Goal: Task Accomplishment & Management: Manage account settings

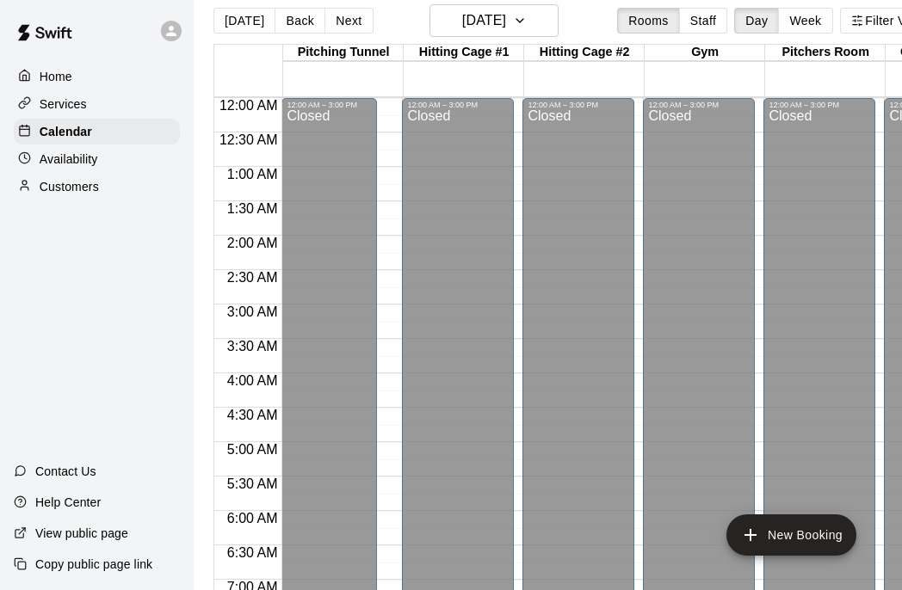
scroll to position [990, 3]
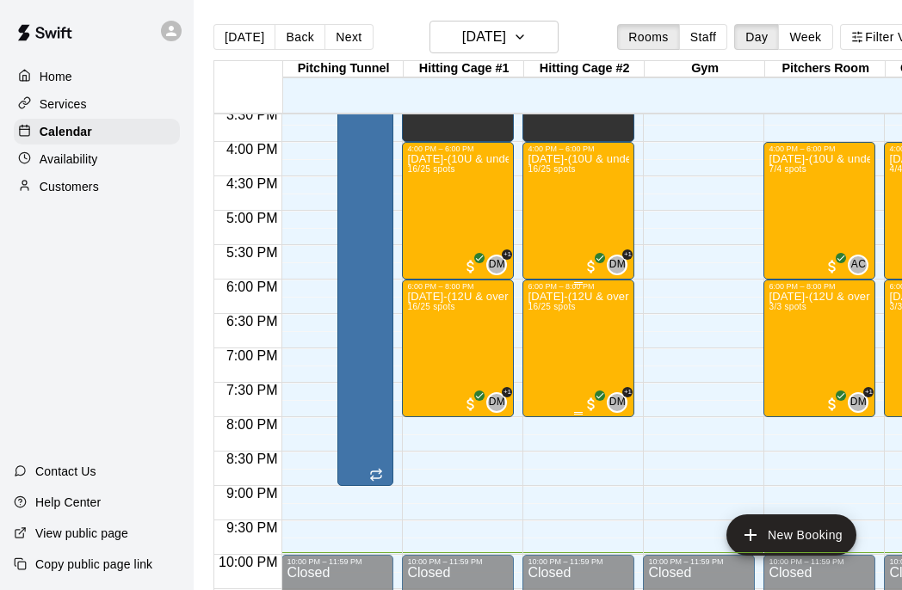
scroll to position [1076, 0]
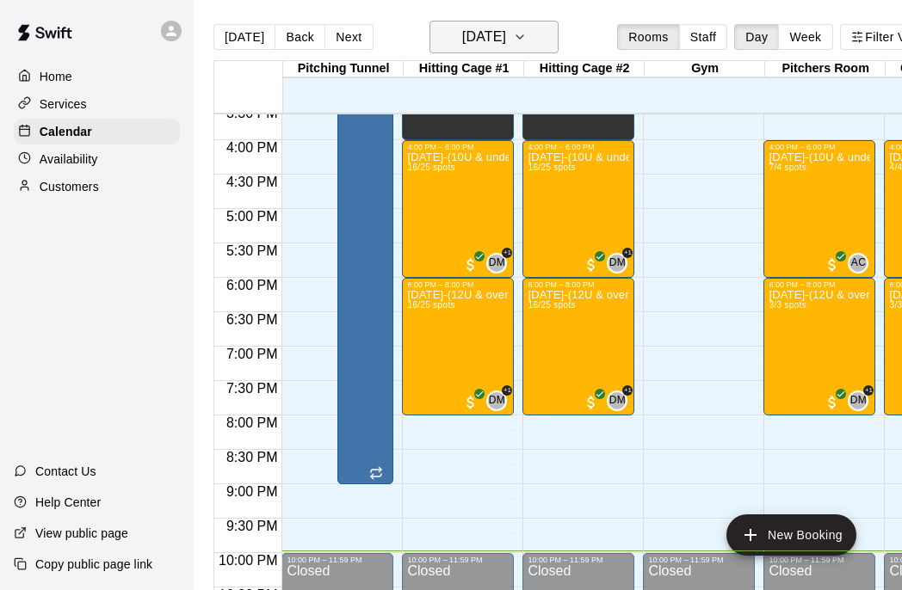
click at [527, 36] on icon "button" at bounding box center [520, 37] width 14 height 21
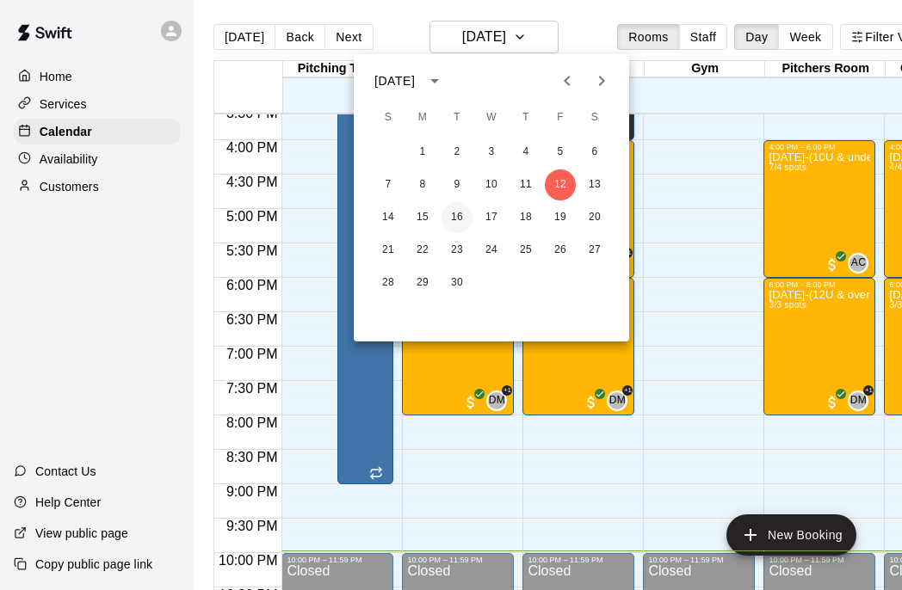
click at [460, 212] on button "16" at bounding box center [456, 217] width 31 height 31
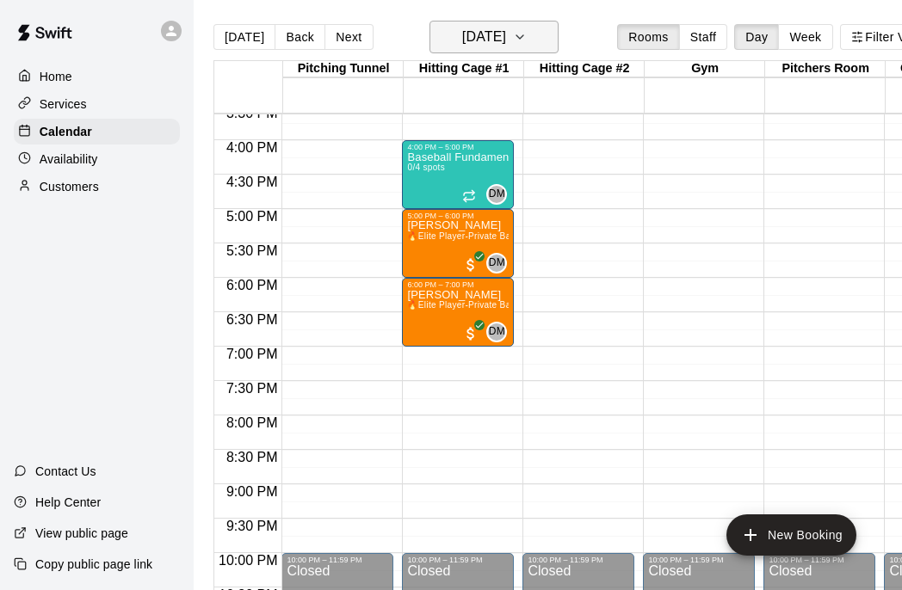
click at [534, 34] on button "Tuesday Sep 16" at bounding box center [493, 37] width 129 height 33
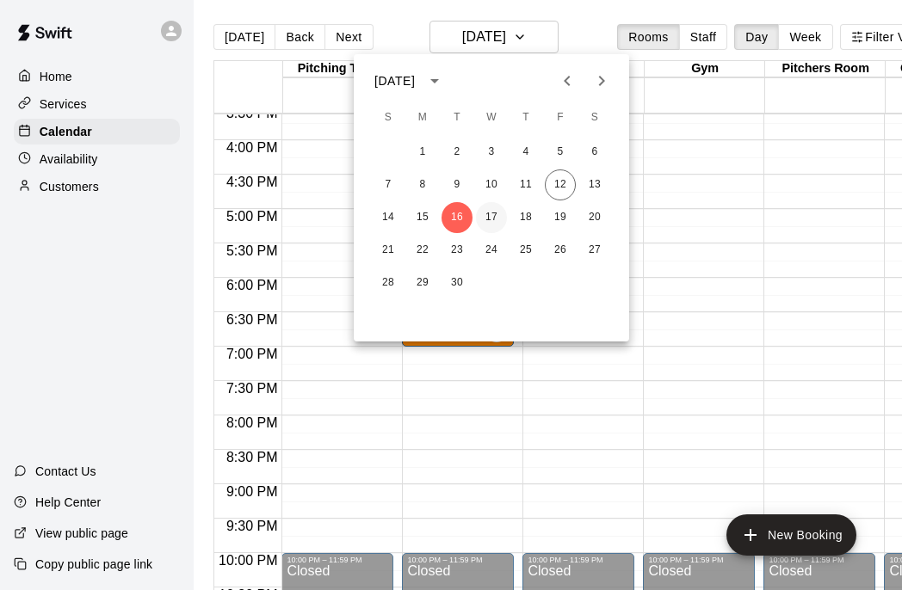
click at [494, 219] on button "17" at bounding box center [491, 217] width 31 height 31
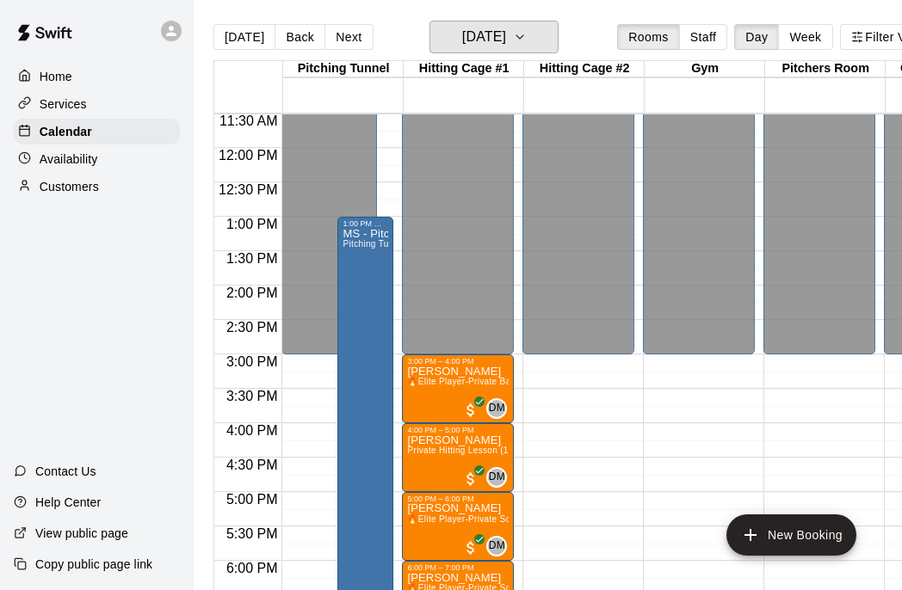
scroll to position [799, 0]
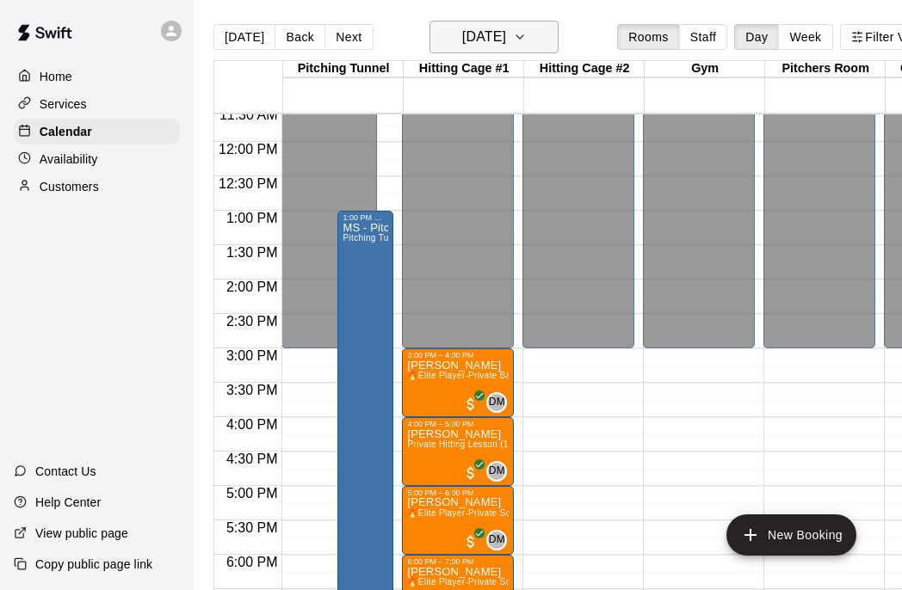
click at [527, 36] on icon "button" at bounding box center [520, 37] width 14 height 21
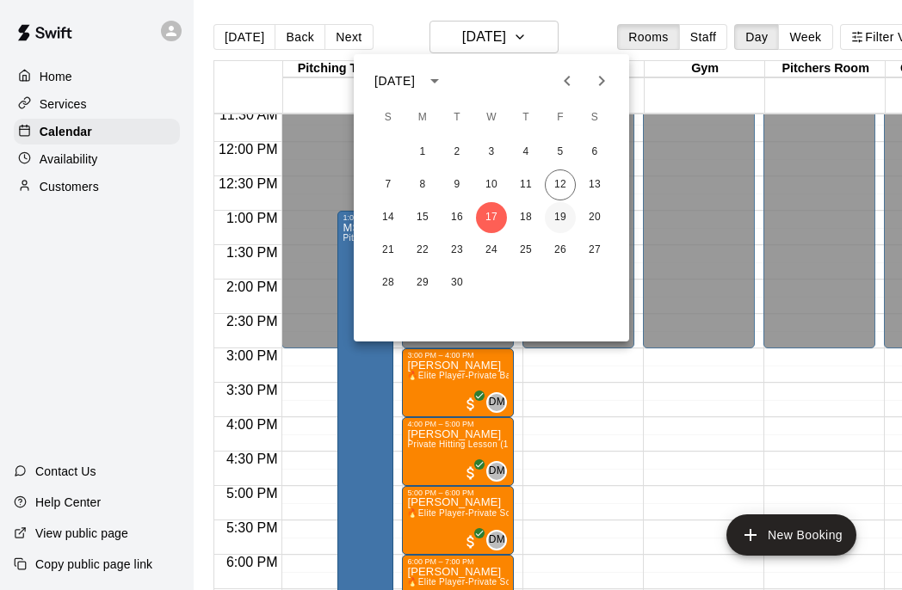
click at [561, 214] on button "19" at bounding box center [560, 217] width 31 height 31
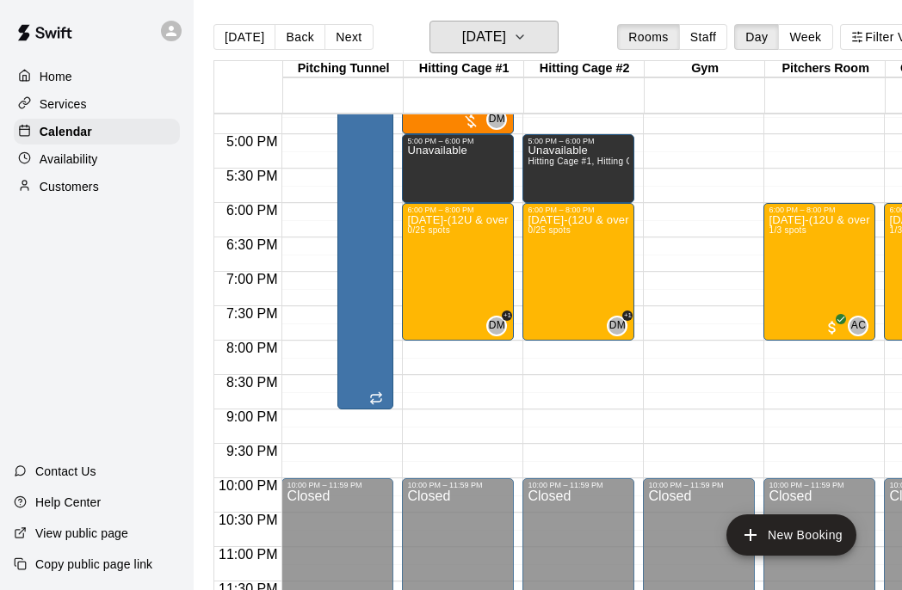
scroll to position [1157, 0]
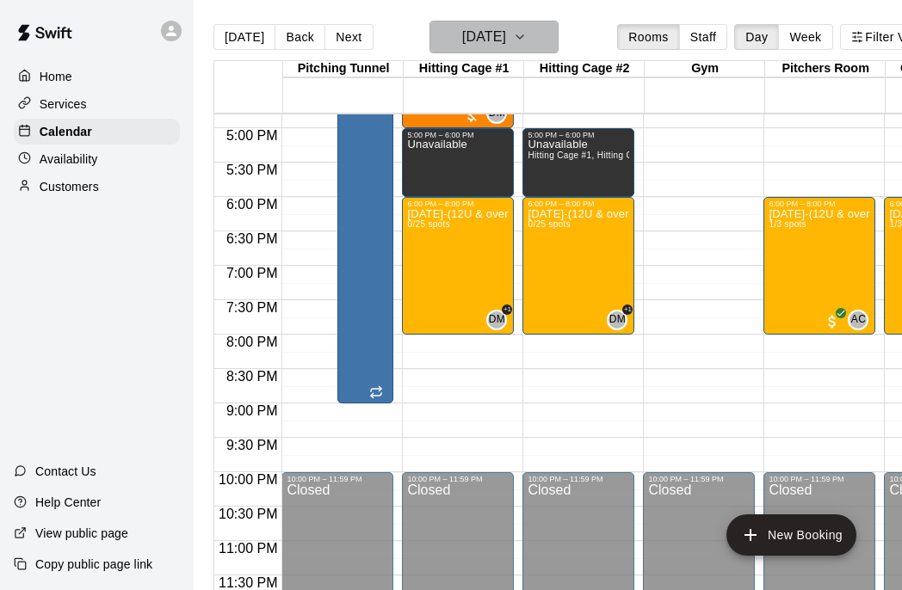
click at [530, 41] on button "Friday Sep 19" at bounding box center [493, 37] width 129 height 33
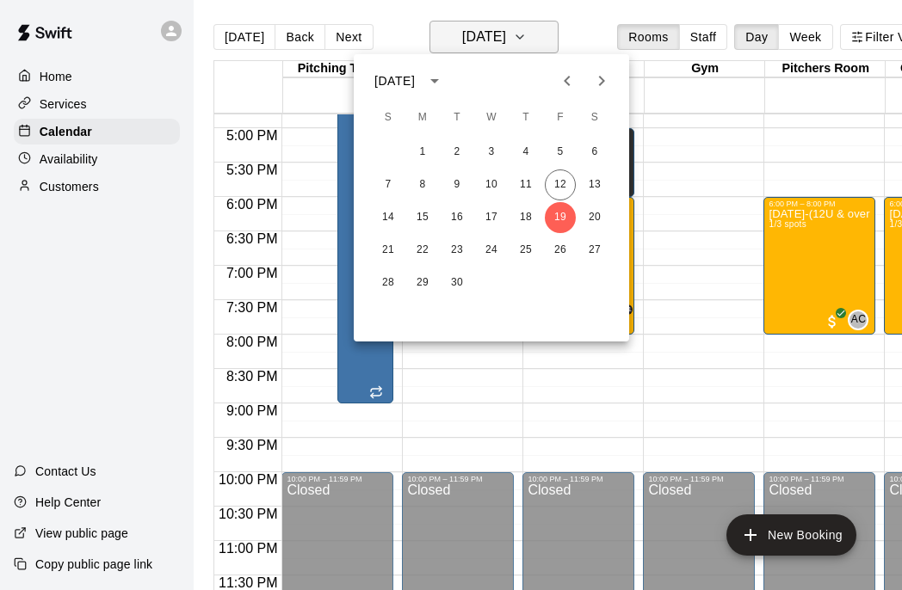
click at [530, 41] on div at bounding box center [451, 295] width 902 height 590
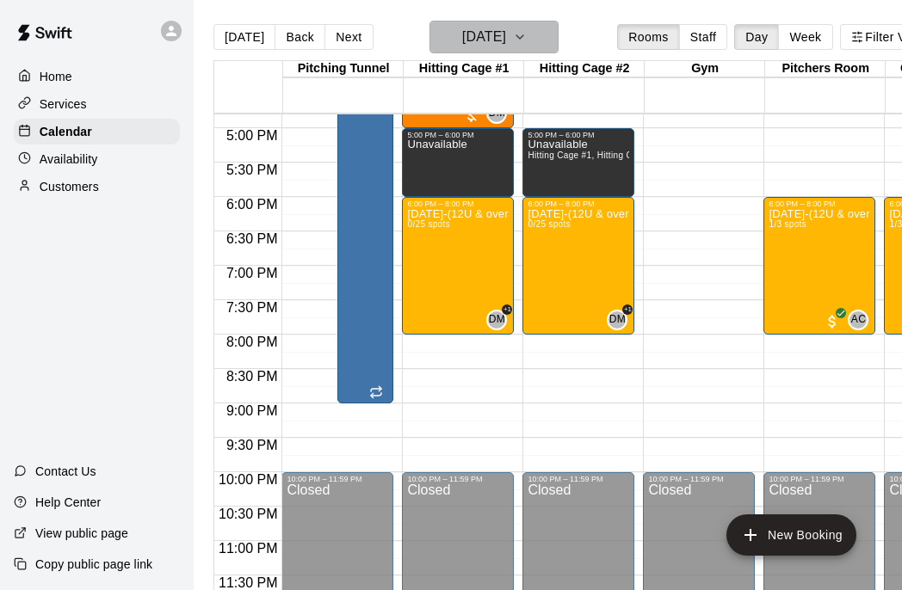
click at [527, 38] on icon "button" at bounding box center [520, 37] width 14 height 21
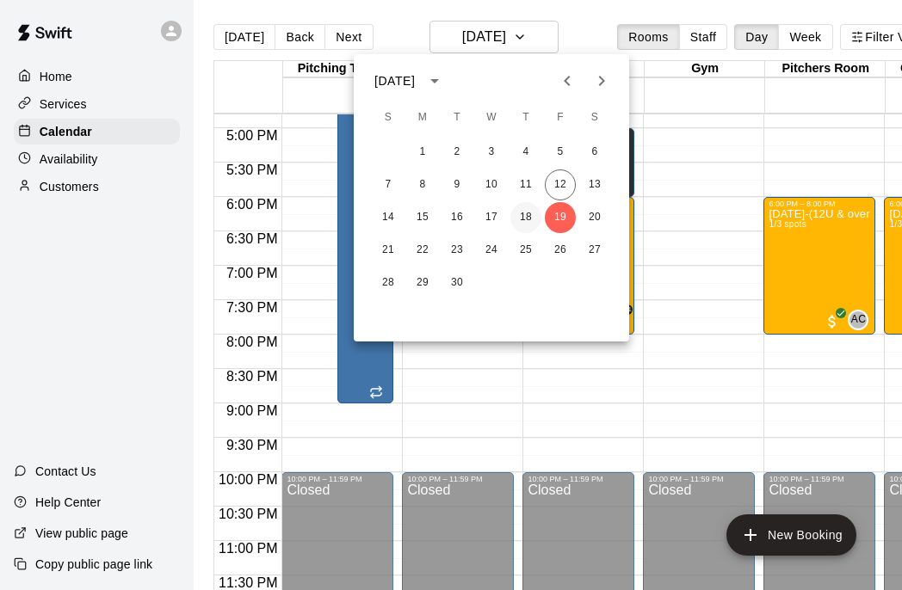
click at [534, 227] on button "18" at bounding box center [525, 217] width 31 height 31
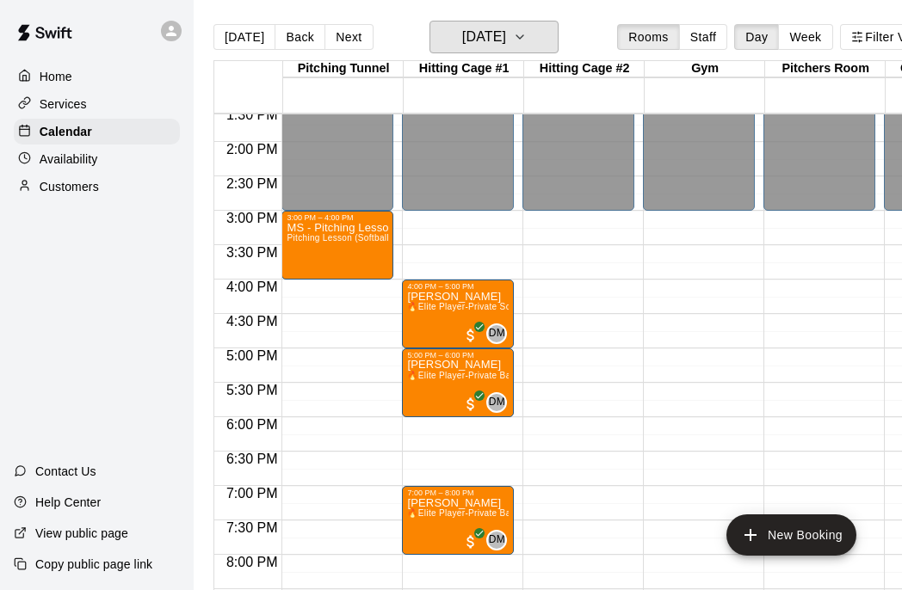
scroll to position [925, 0]
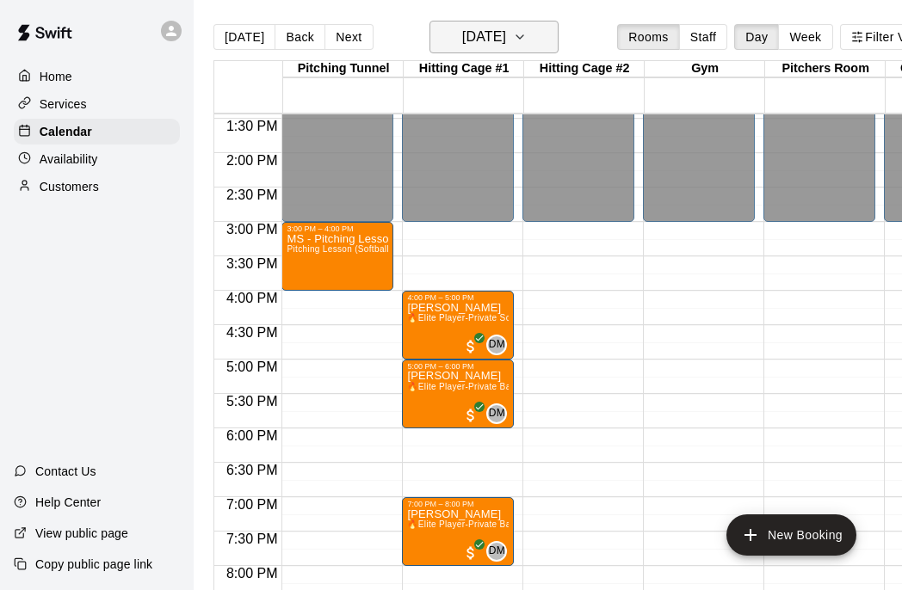
click at [527, 40] on icon "button" at bounding box center [520, 37] width 14 height 21
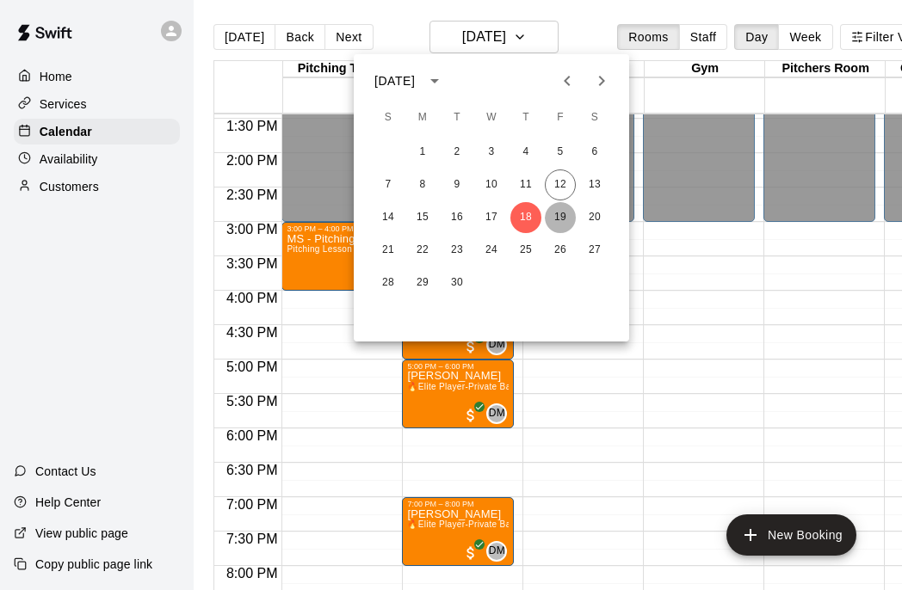
click at [561, 219] on button "19" at bounding box center [560, 217] width 31 height 31
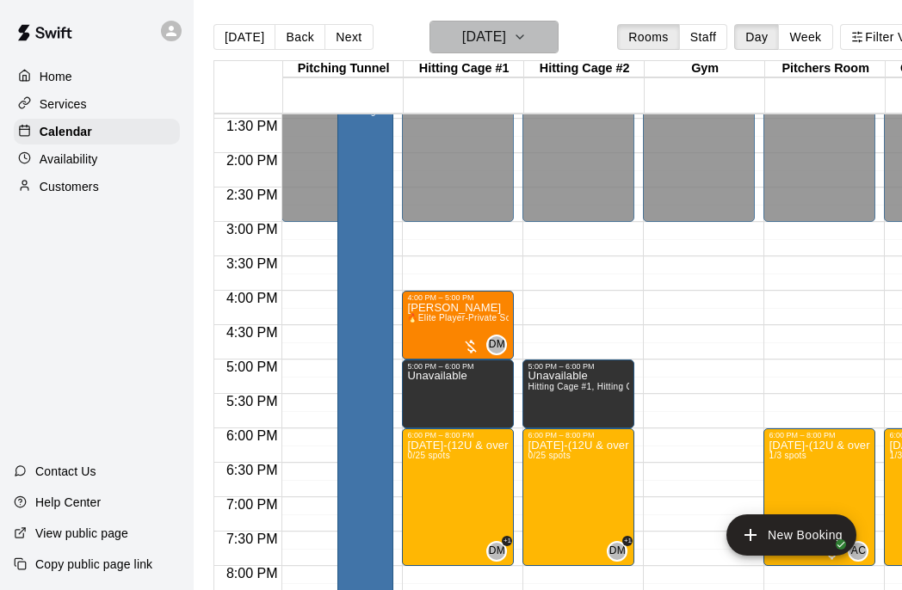
click at [542, 51] on button "Friday Sep 19" at bounding box center [493, 37] width 129 height 33
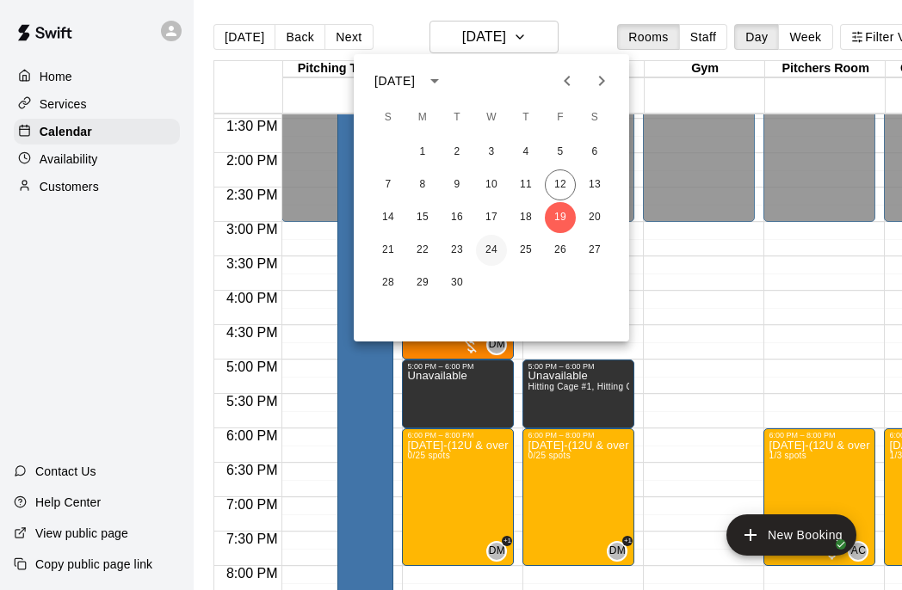
click at [491, 250] on button "24" at bounding box center [491, 250] width 31 height 31
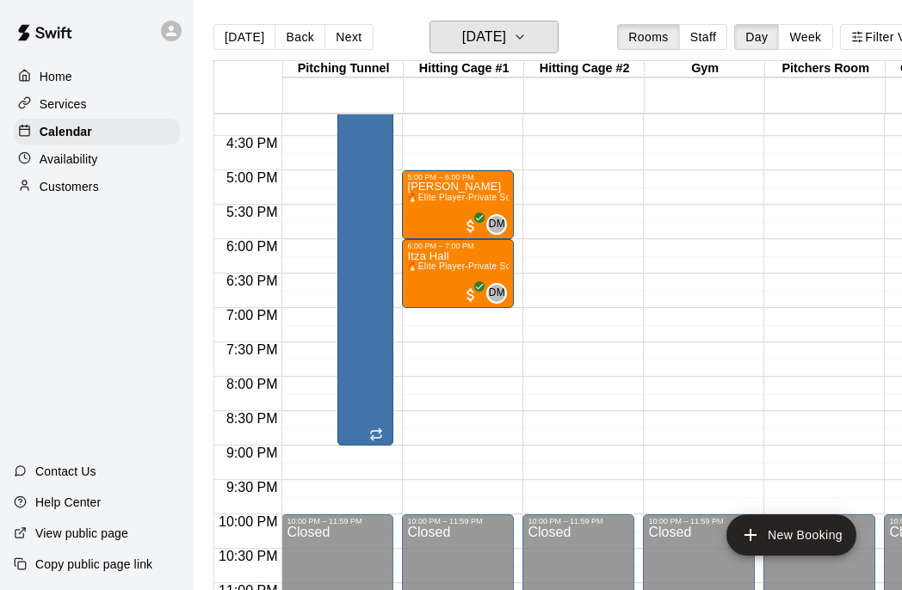
scroll to position [1114, 0]
click at [527, 39] on icon "button" at bounding box center [520, 37] width 14 height 21
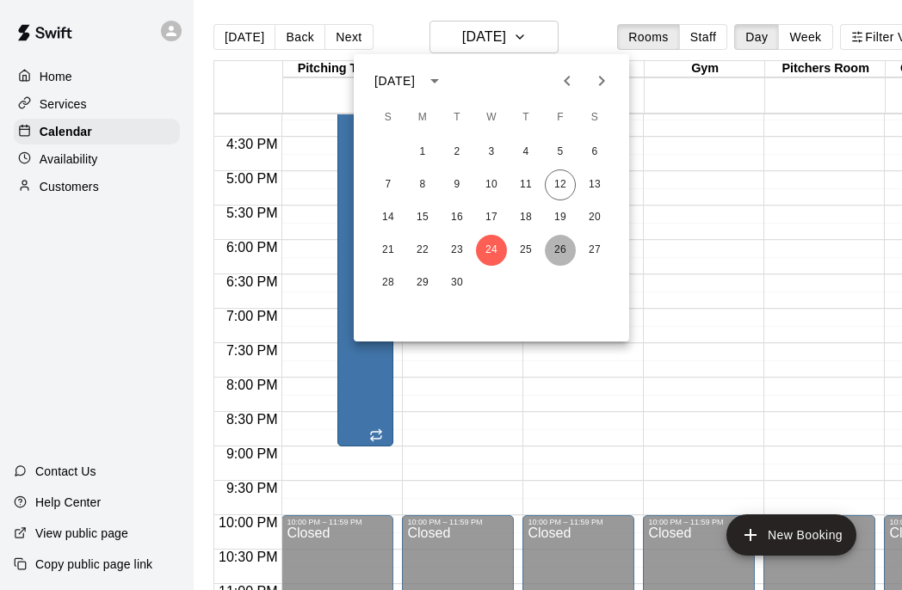
click at [561, 250] on button "26" at bounding box center [560, 250] width 31 height 31
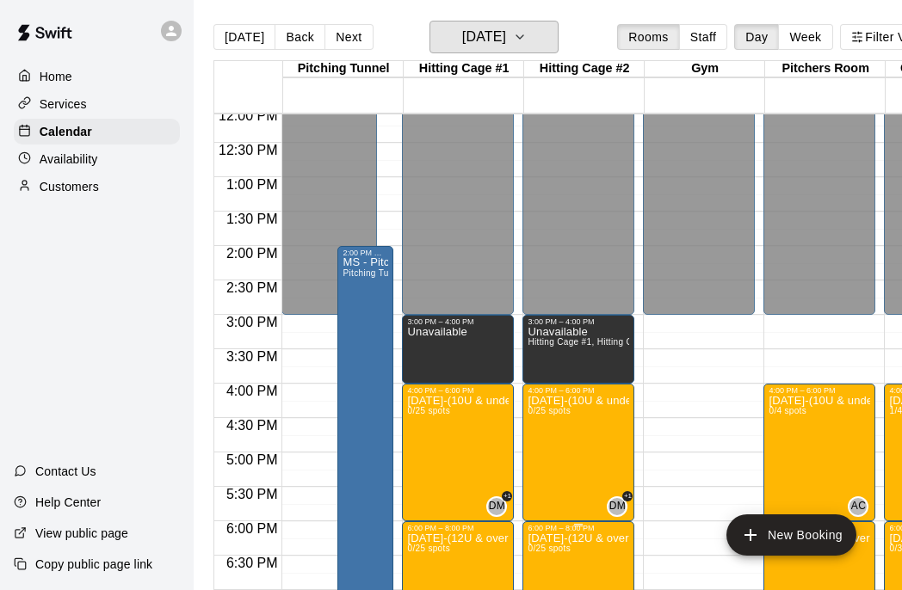
scroll to position [829, 0]
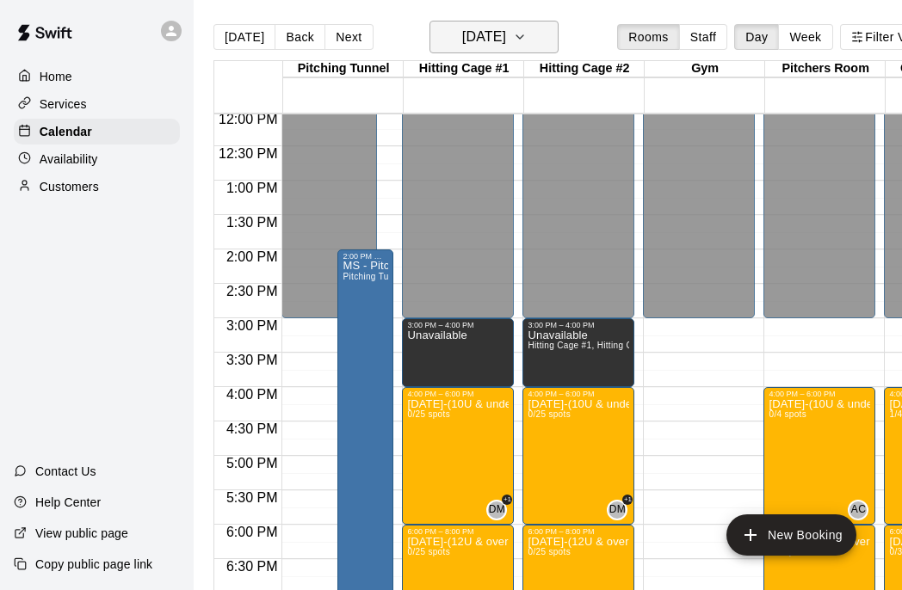
click at [527, 45] on icon "button" at bounding box center [520, 37] width 14 height 21
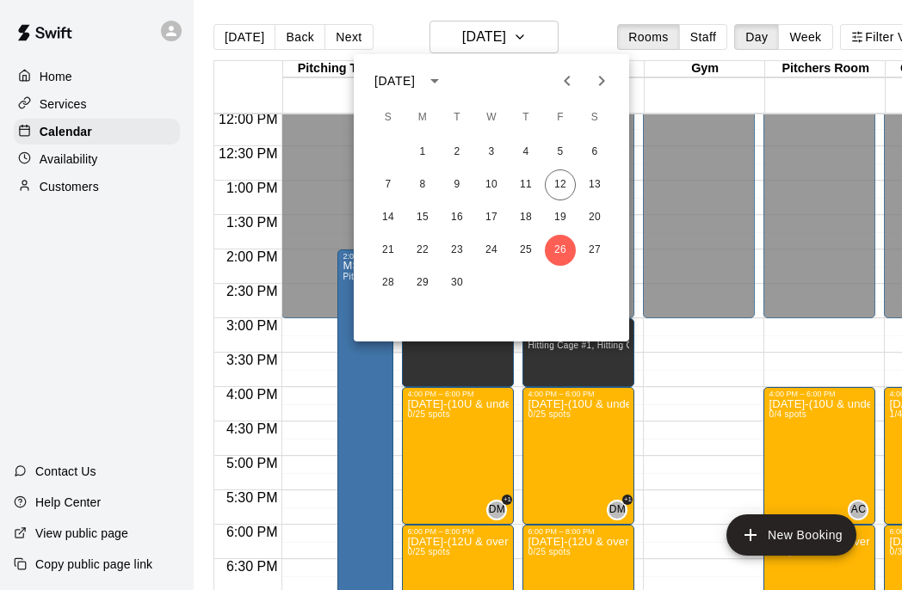
click at [602, 82] on icon "Next month" at bounding box center [602, 81] width 6 height 10
click at [495, 157] on button "1" at bounding box center [491, 152] width 31 height 31
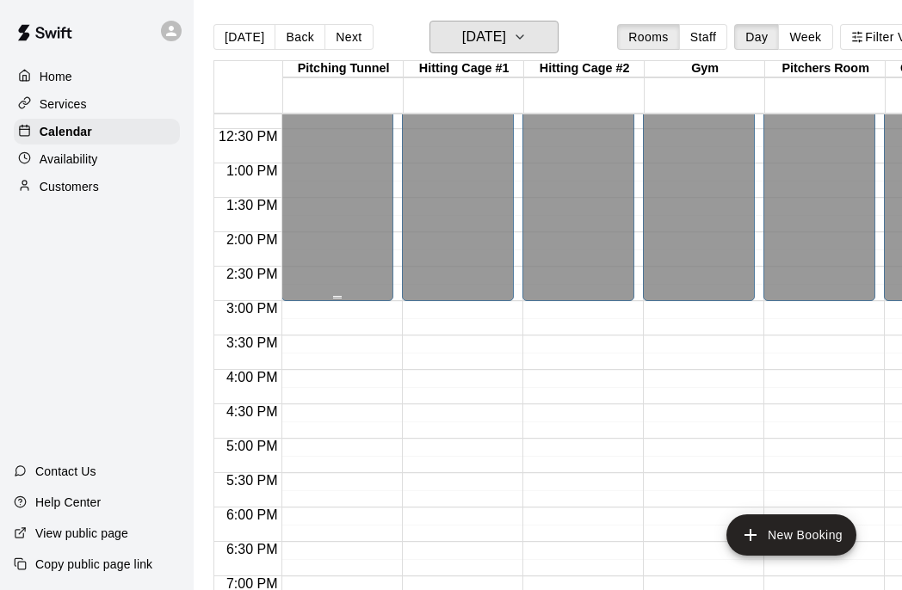
scroll to position [845, 0]
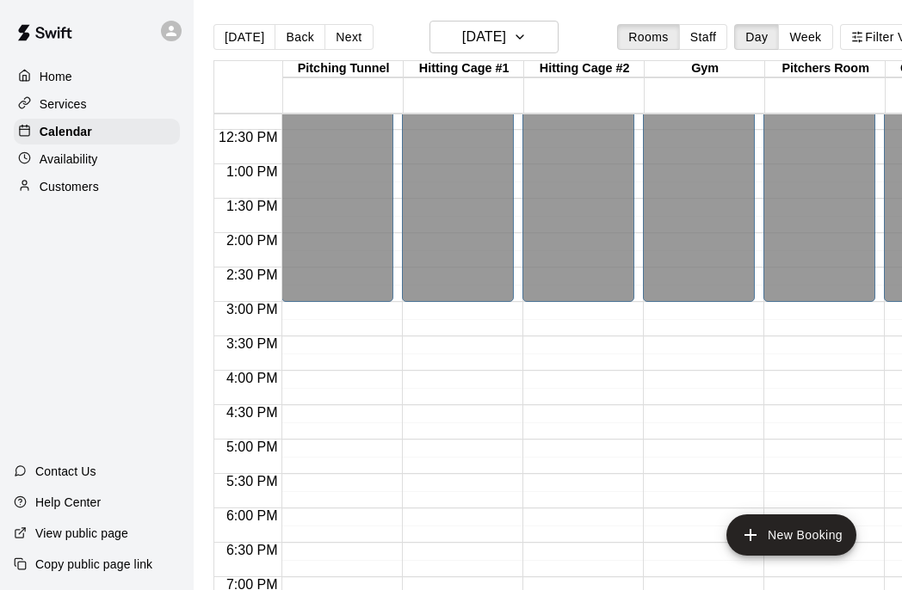
click at [398, 171] on div at bounding box center [342, 172] width 120 height 17
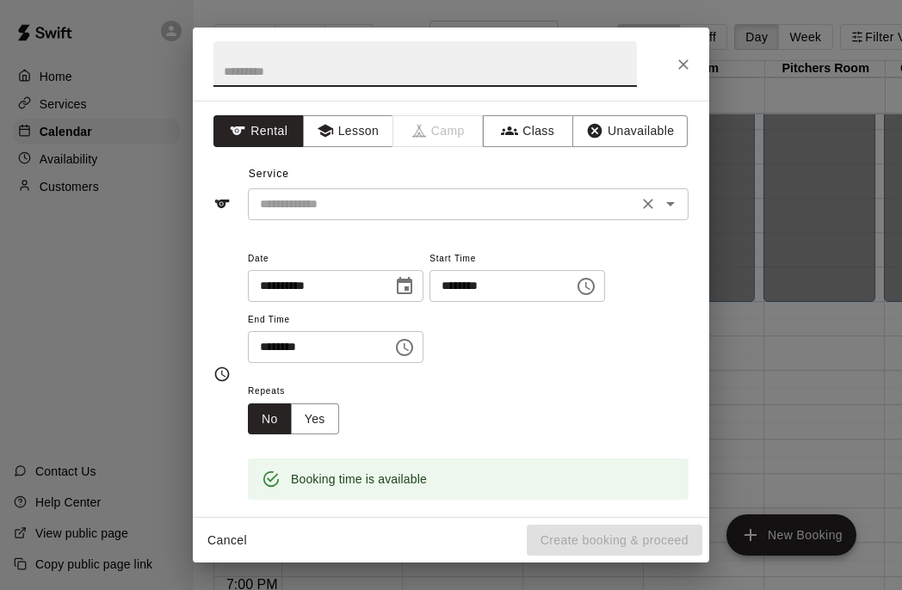
click at [359, 209] on input "text" at bounding box center [443, 205] width 380 height 22
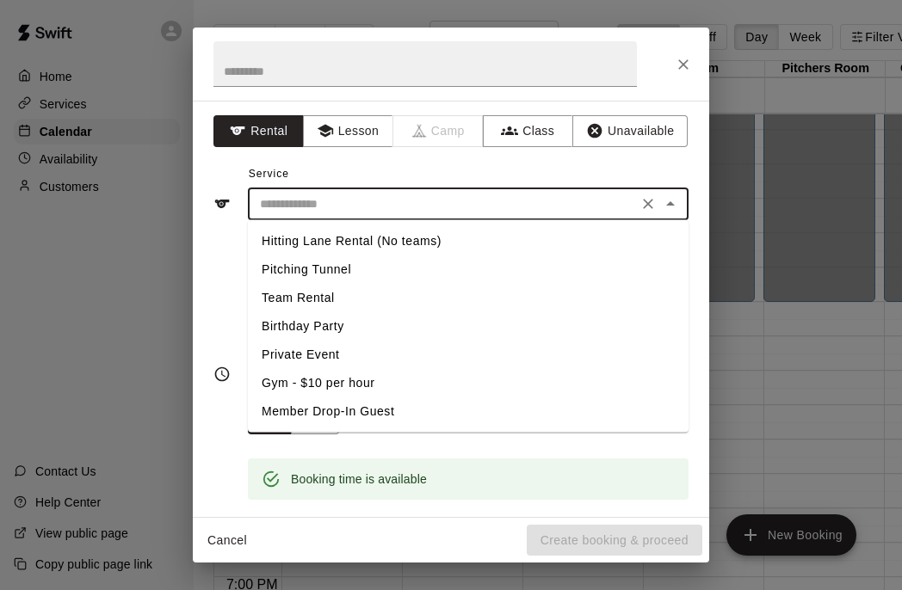
click at [360, 270] on li "Pitching Tunnel" at bounding box center [468, 270] width 441 height 28
type input "**********"
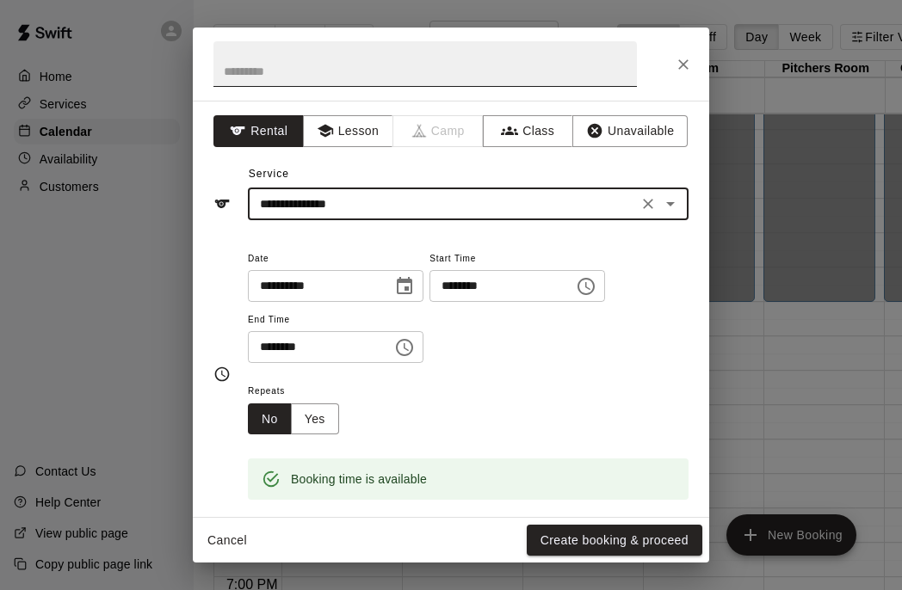
click at [341, 66] on input "text" at bounding box center [424, 64] width 423 height 46
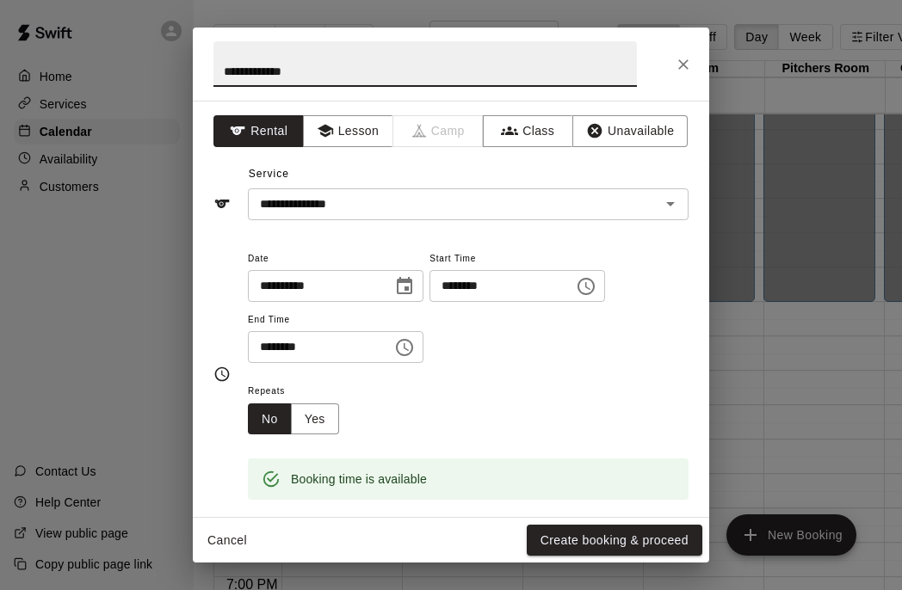
type input "**********"
click at [270, 347] on input "********" at bounding box center [314, 347] width 133 height 32
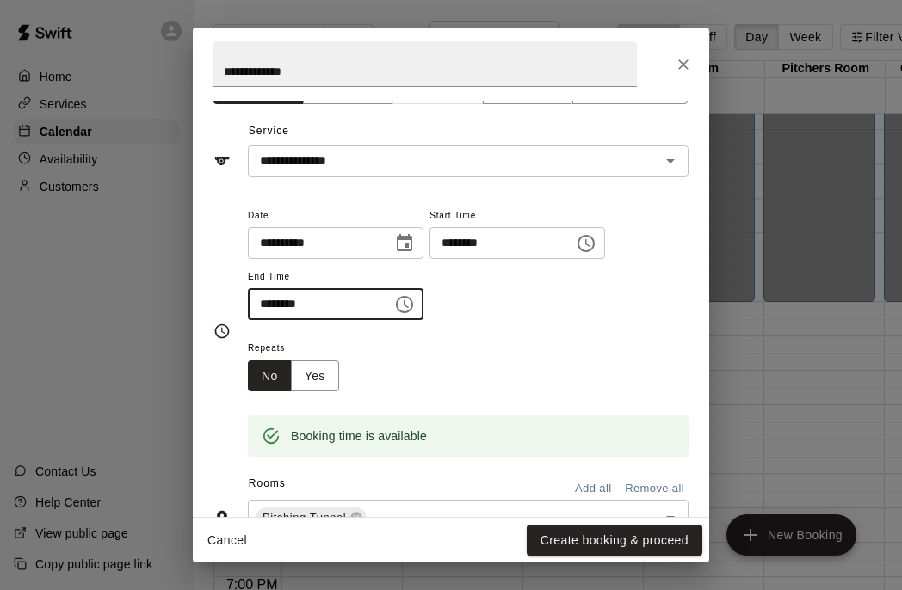
scroll to position [51, 0]
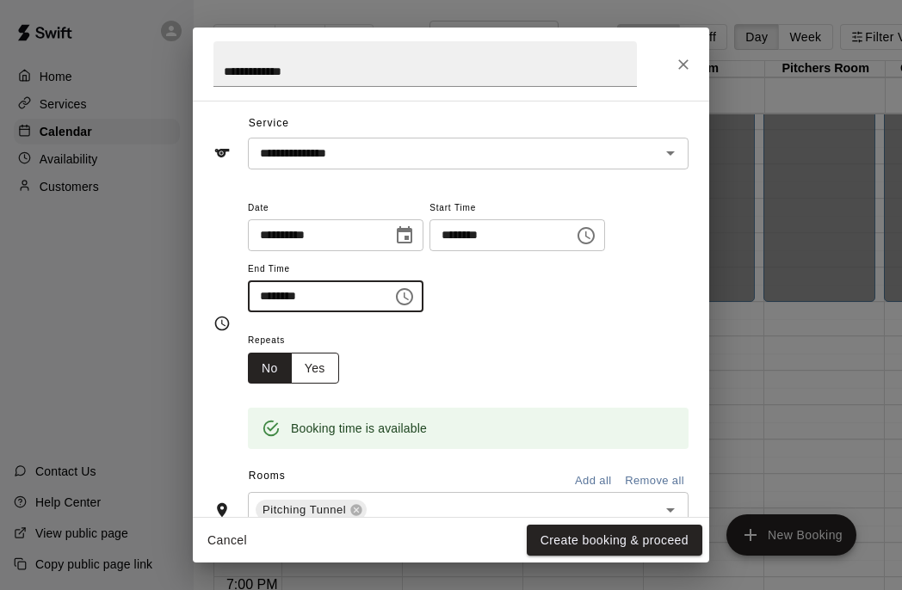
type input "********"
click at [324, 369] on button "Yes" at bounding box center [315, 369] width 48 height 32
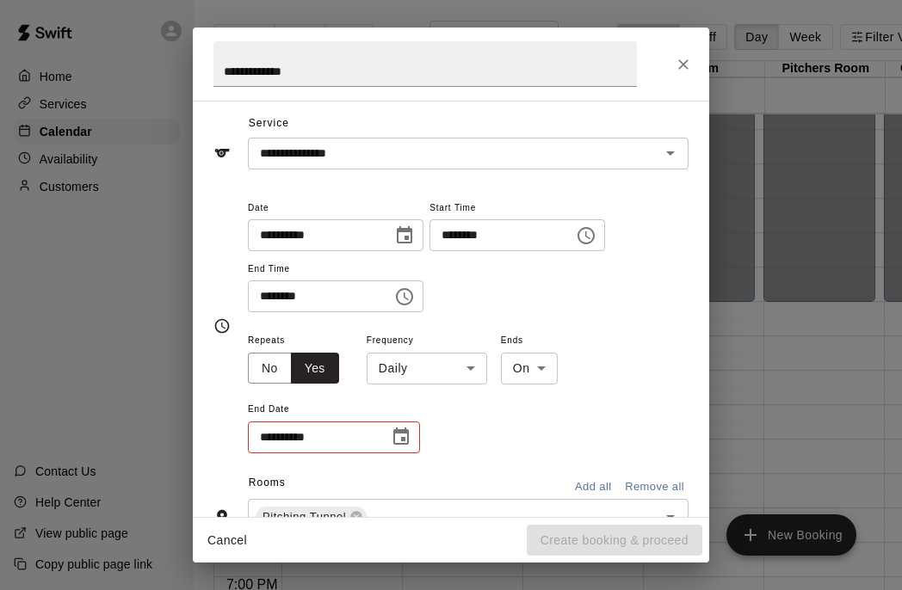
click at [479, 371] on body "Home Services Calendar Availability Customers Contact Us Help Center View publi…" at bounding box center [451, 309] width 902 height 618
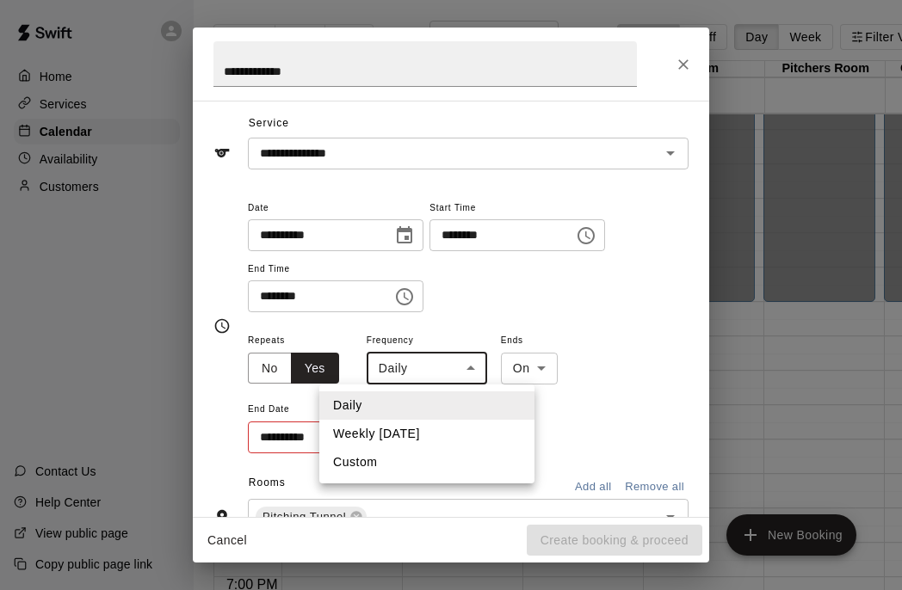
click at [460, 437] on li "Weekly [DATE]" at bounding box center [426, 434] width 215 height 28
type input "******"
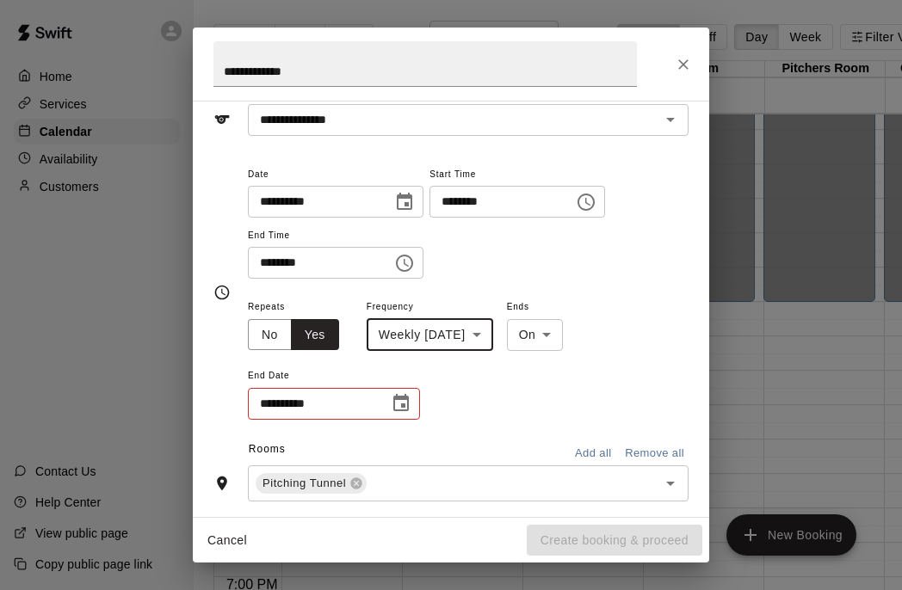
scroll to position [85, 0]
click at [404, 408] on icon "Choose date" at bounding box center [401, 402] width 21 height 21
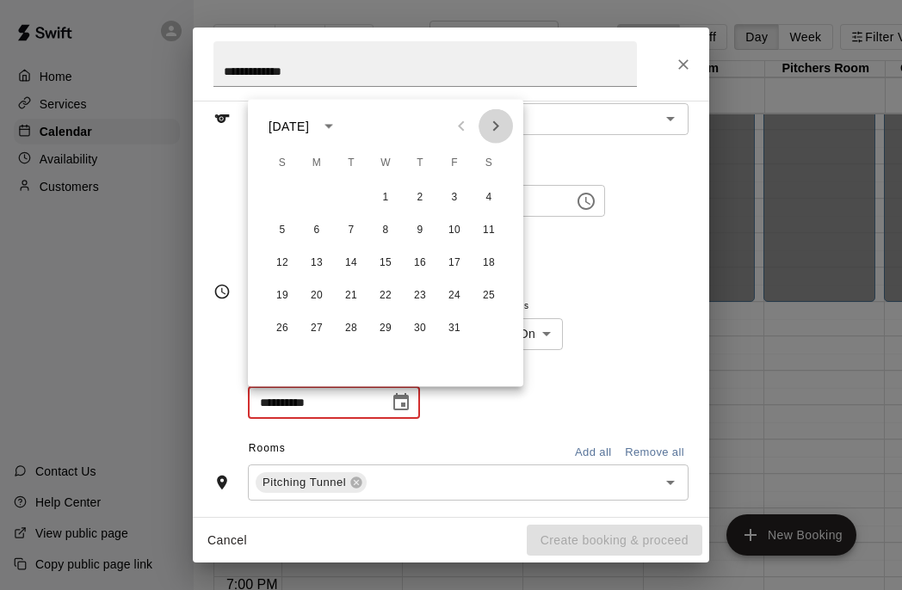
click at [504, 121] on icon "Next month" at bounding box center [495, 126] width 21 height 21
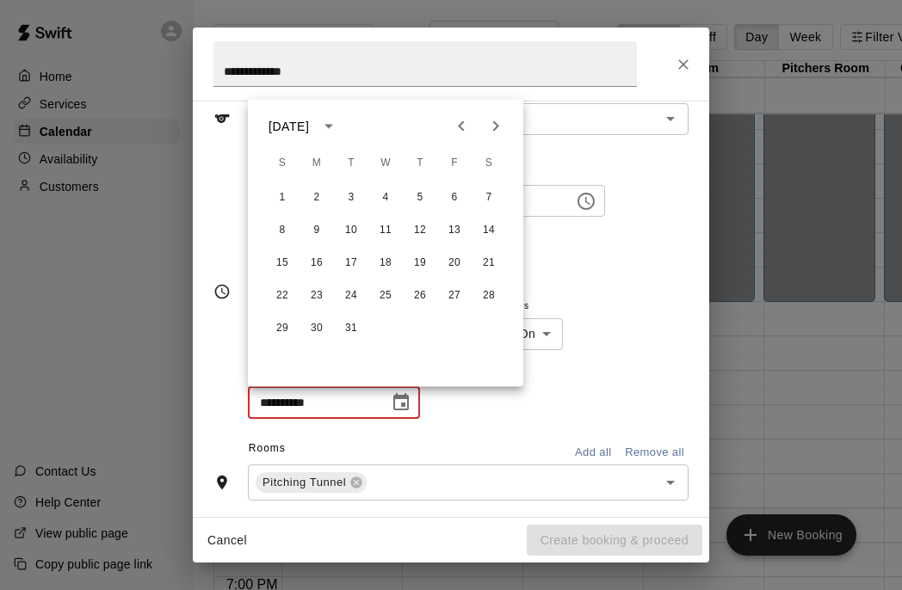
click at [498, 123] on icon "Next month" at bounding box center [495, 126] width 21 height 21
click at [386, 199] on button "1" at bounding box center [385, 197] width 31 height 31
type input "**********"
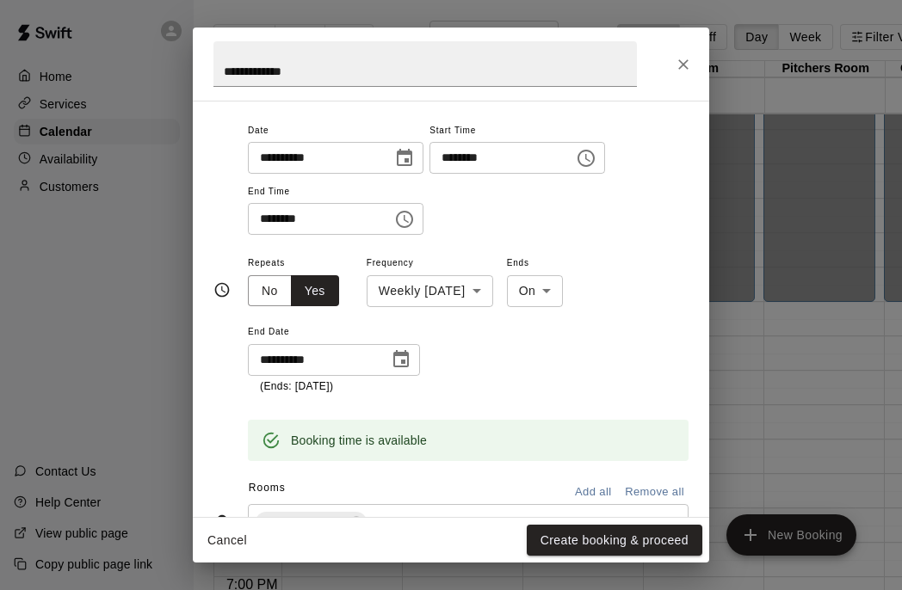
scroll to position [0, 0]
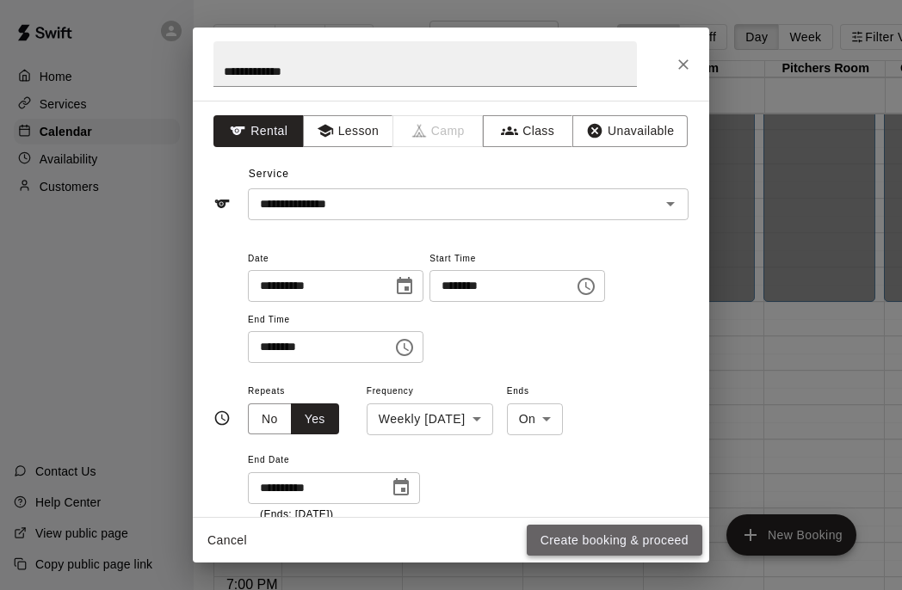
click at [621, 544] on button "Create booking & proceed" at bounding box center [615, 541] width 176 height 32
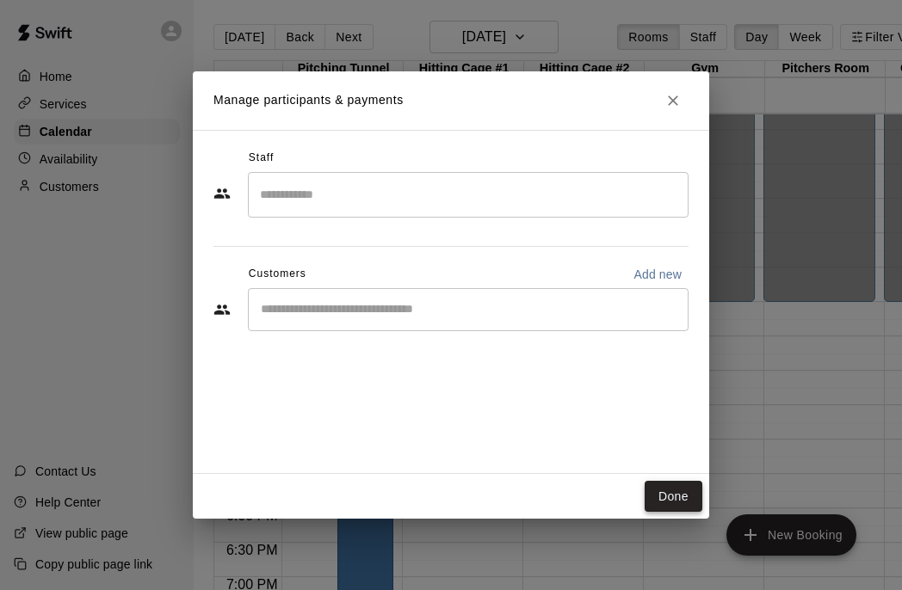
click at [679, 502] on button "Done" at bounding box center [674, 497] width 58 height 32
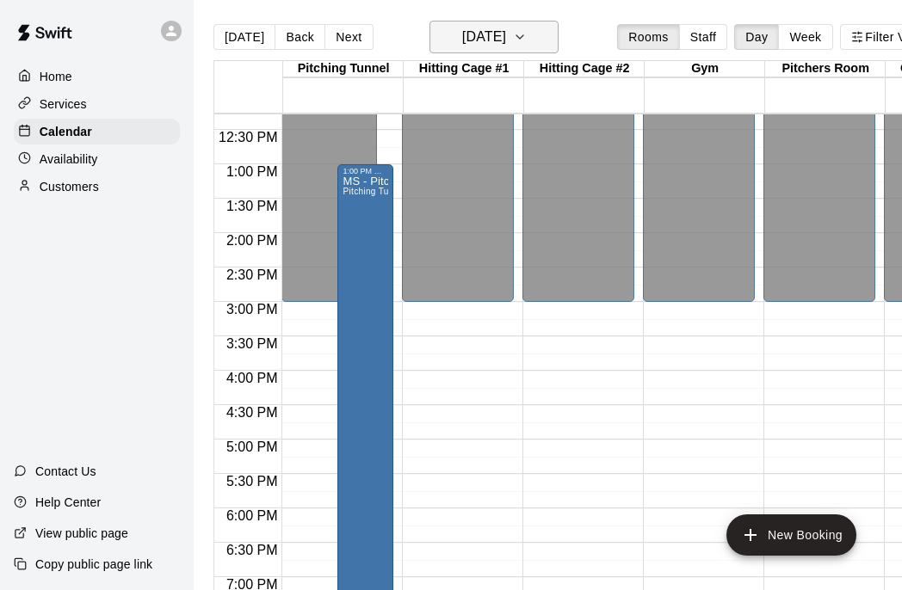
click at [527, 43] on icon "button" at bounding box center [520, 37] width 14 height 21
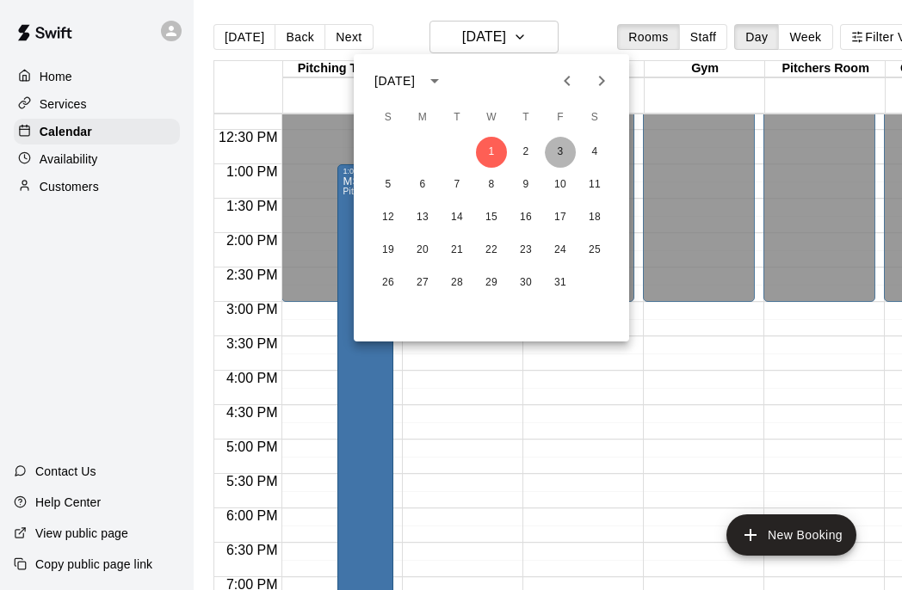
click at [558, 156] on button "3" at bounding box center [560, 152] width 31 height 31
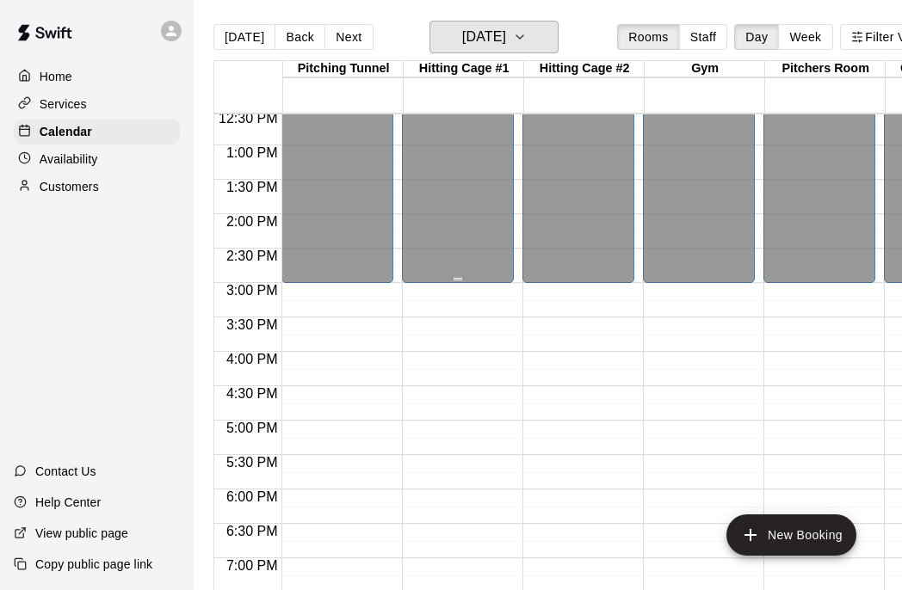
scroll to position [863, 0]
click at [398, 153] on div at bounding box center [342, 154] width 120 height 17
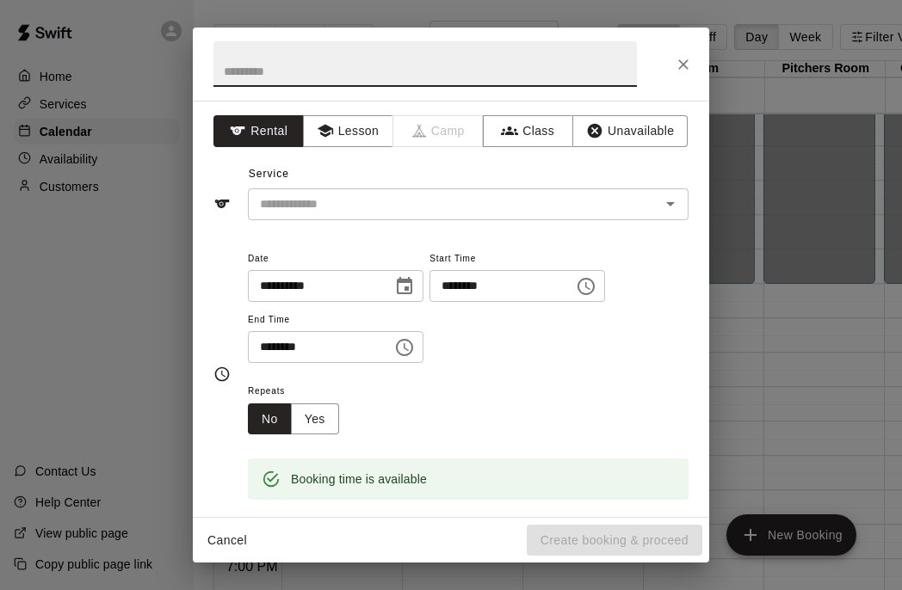
click at [349, 77] on input "text" at bounding box center [424, 64] width 423 height 46
type input "**********"
click at [349, 207] on input "text" at bounding box center [443, 205] width 380 height 22
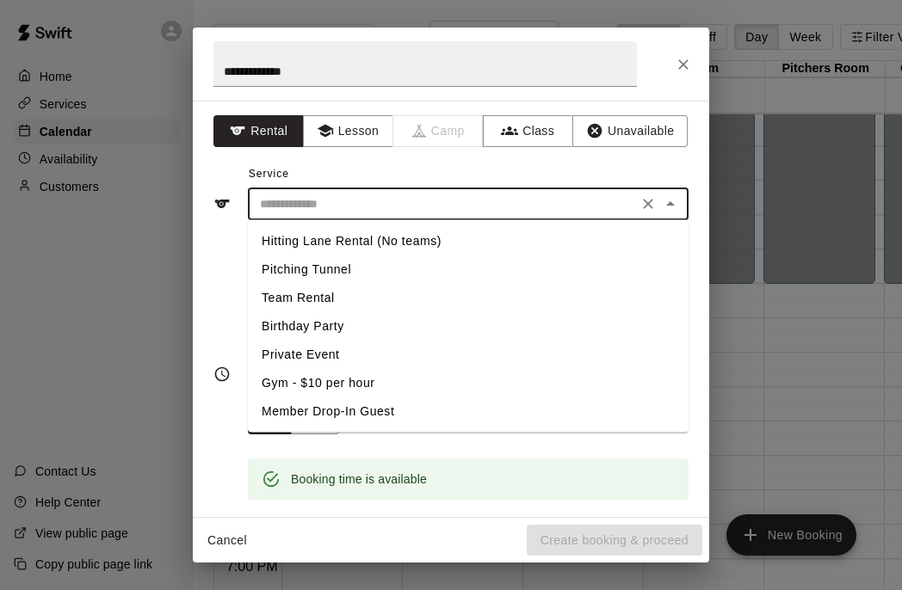
click at [347, 269] on li "Pitching Tunnel" at bounding box center [468, 270] width 441 height 28
type input "**********"
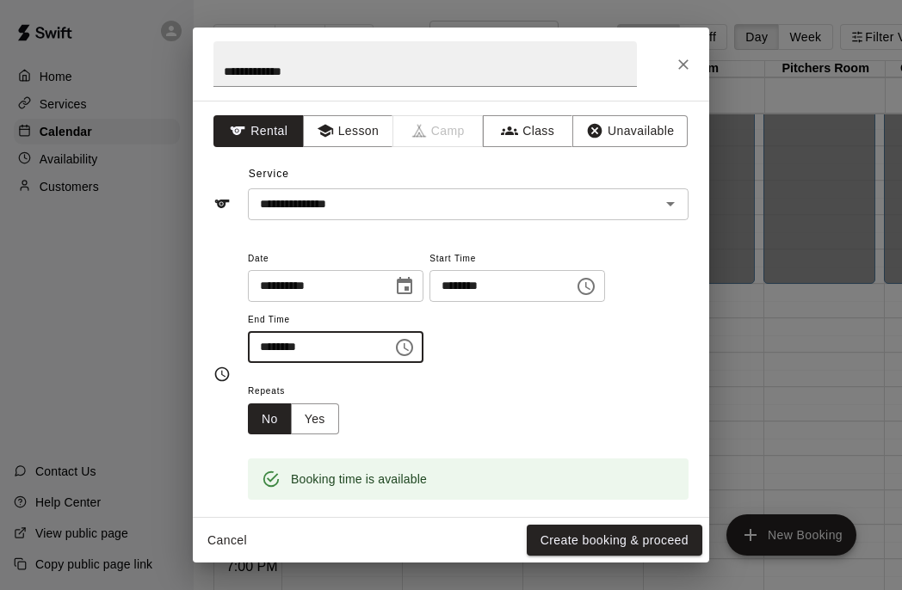
click at [263, 350] on input "********" at bounding box center [314, 347] width 133 height 32
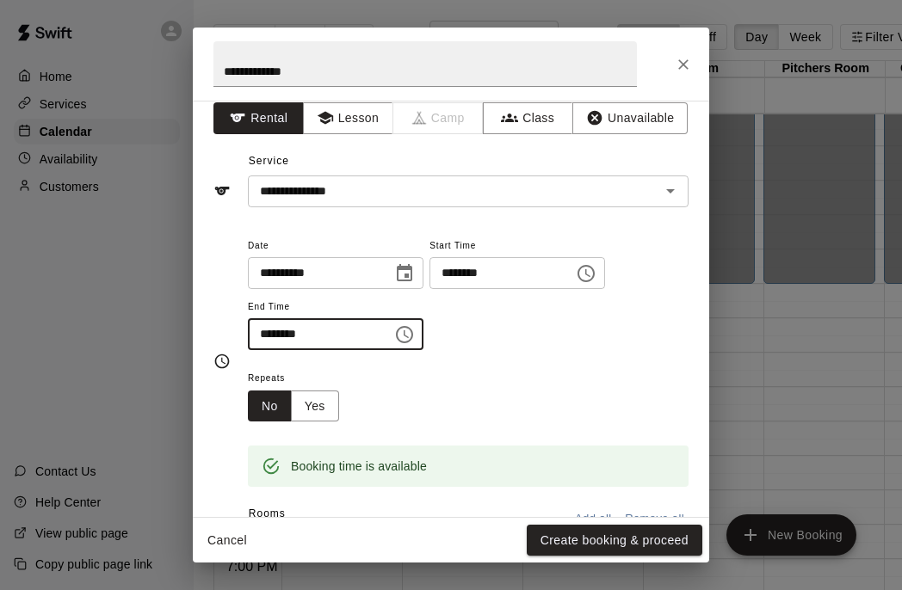
scroll to position [17, 0]
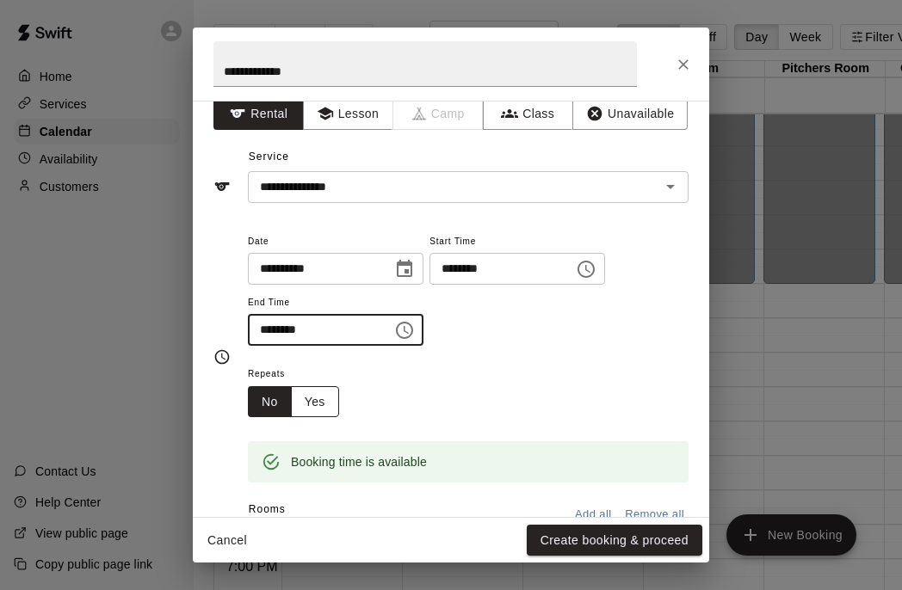
type input "********"
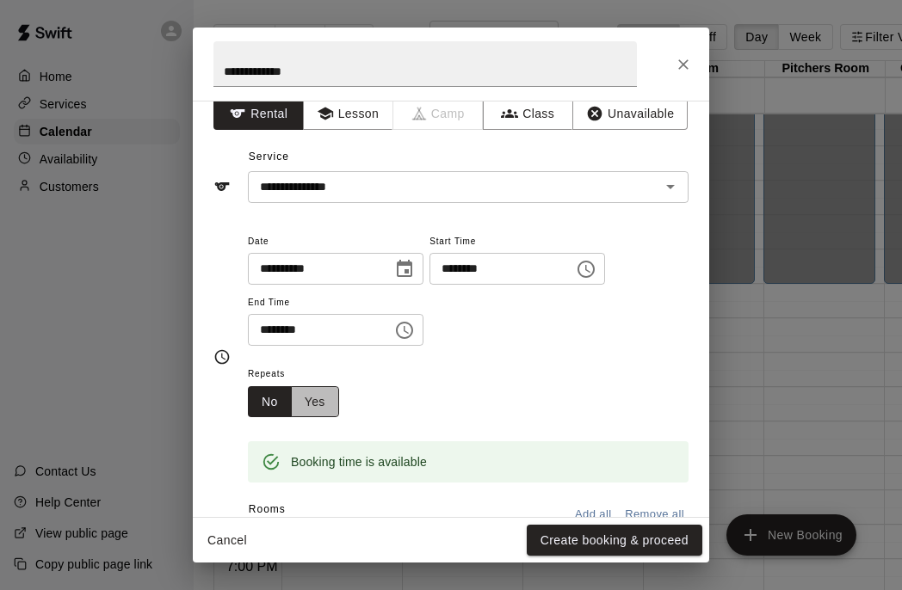
click at [314, 400] on button "Yes" at bounding box center [315, 402] width 48 height 32
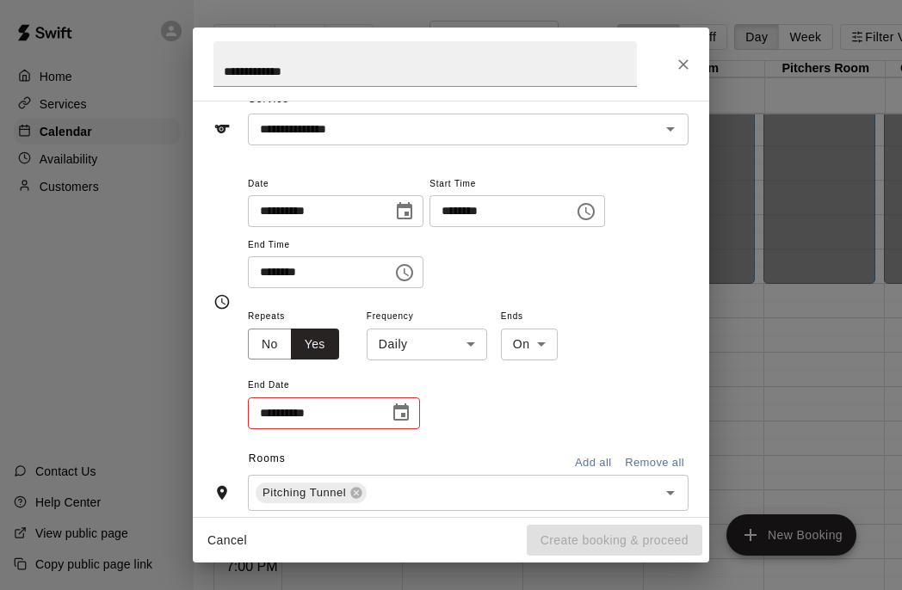
scroll to position [91, 0]
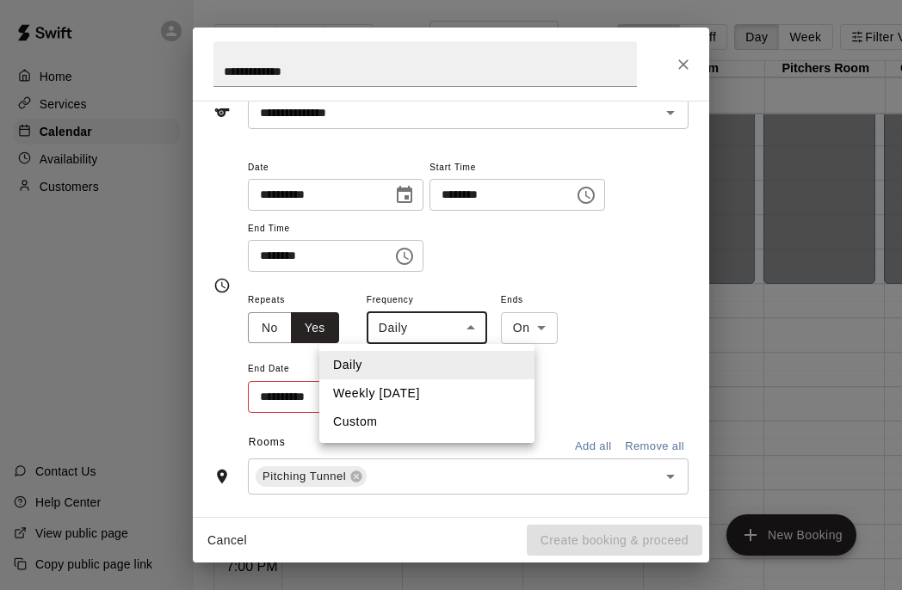
click at [432, 336] on body "Home Services Calendar Availability Customers Contact Us Help Center View publi…" at bounding box center [451, 309] width 902 height 618
click at [436, 392] on li "Weekly [DATE]" at bounding box center [426, 394] width 215 height 28
type input "******"
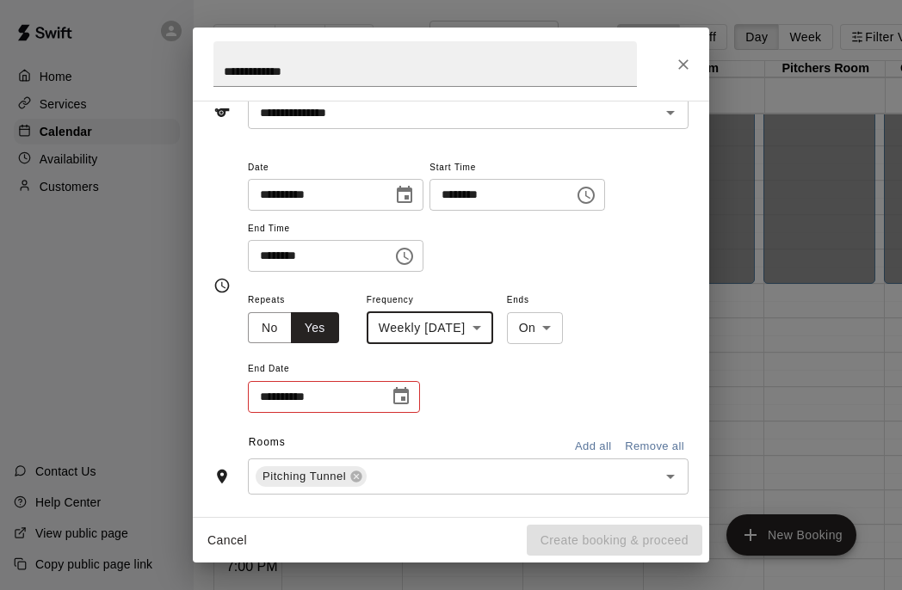
click at [395, 402] on icon "Choose date" at bounding box center [401, 396] width 21 height 21
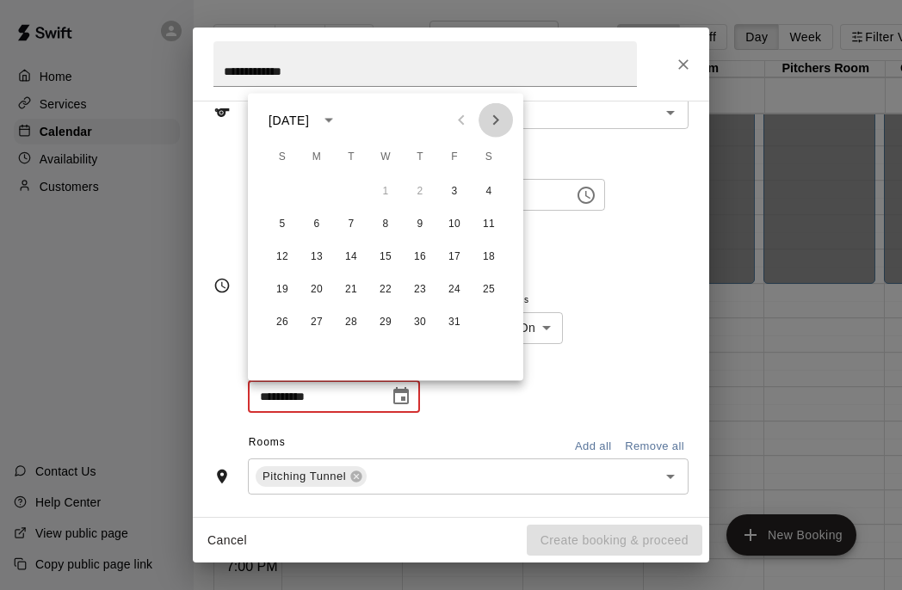
click at [493, 118] on icon "Next month" at bounding box center [495, 120] width 21 height 21
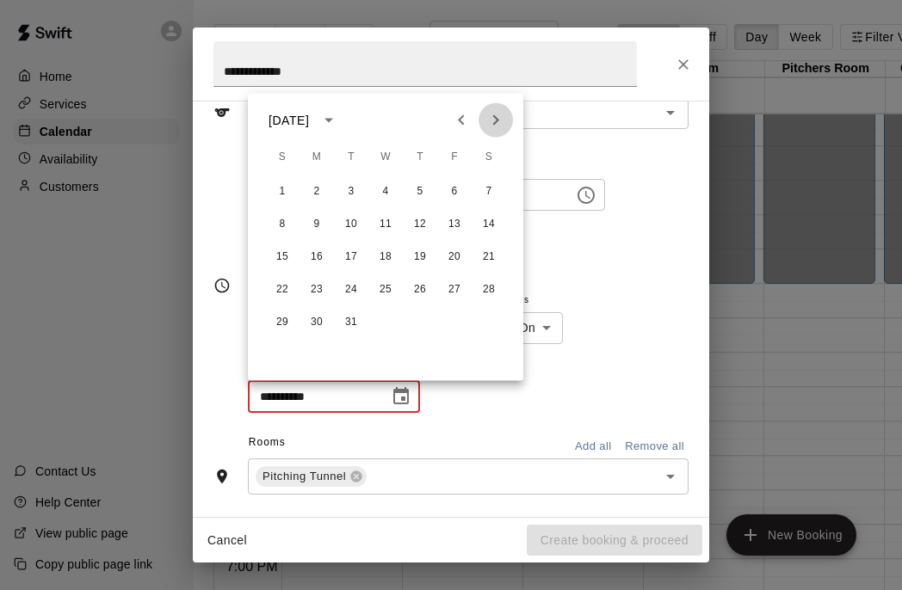
click at [493, 118] on icon "Next month" at bounding box center [495, 120] width 21 height 21
click at [454, 120] on icon "Previous month" at bounding box center [461, 120] width 21 height 21
click at [386, 190] on button "1" at bounding box center [385, 191] width 31 height 31
type input "**********"
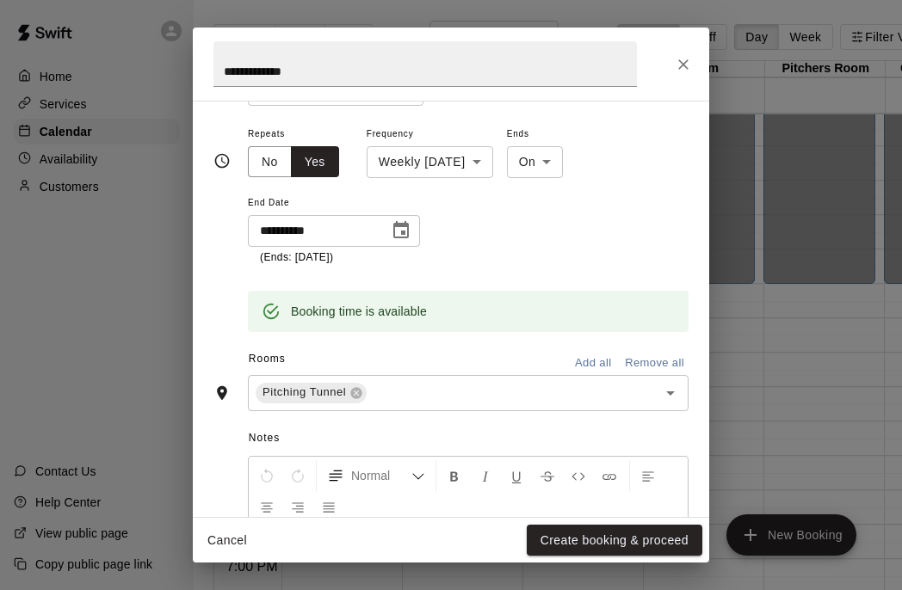
scroll to position [0, 0]
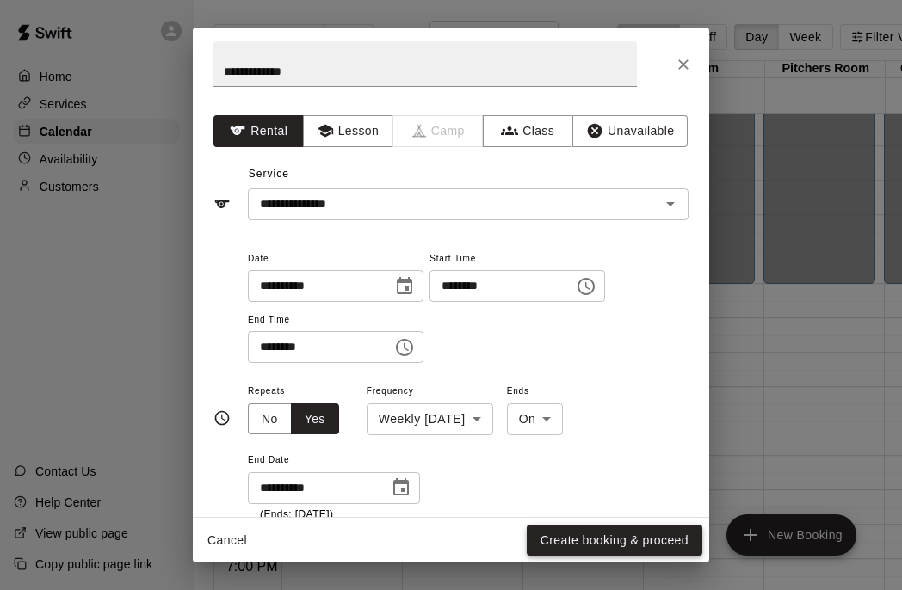
click at [613, 540] on button "Create booking & proceed" at bounding box center [615, 541] width 176 height 32
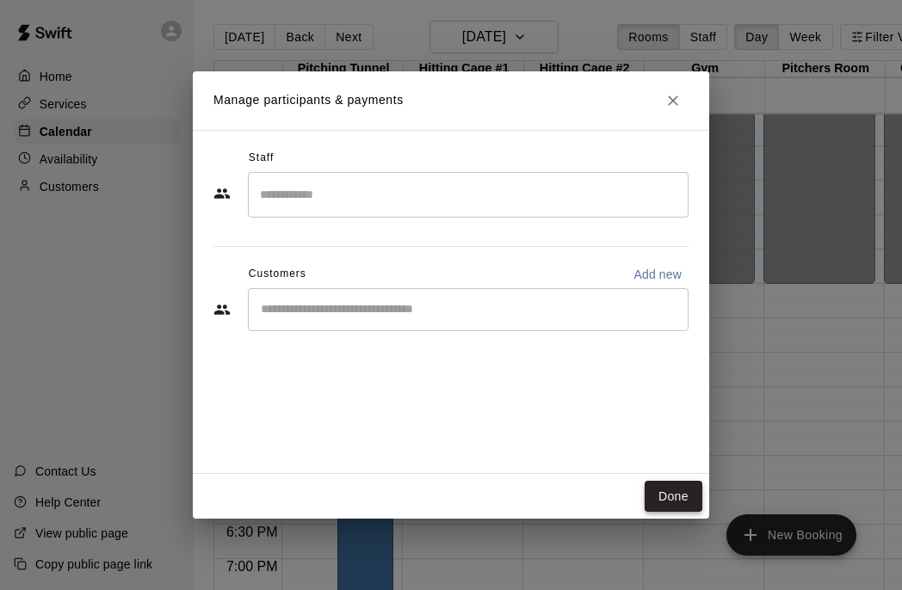
click at [673, 505] on button "Done" at bounding box center [674, 497] width 58 height 32
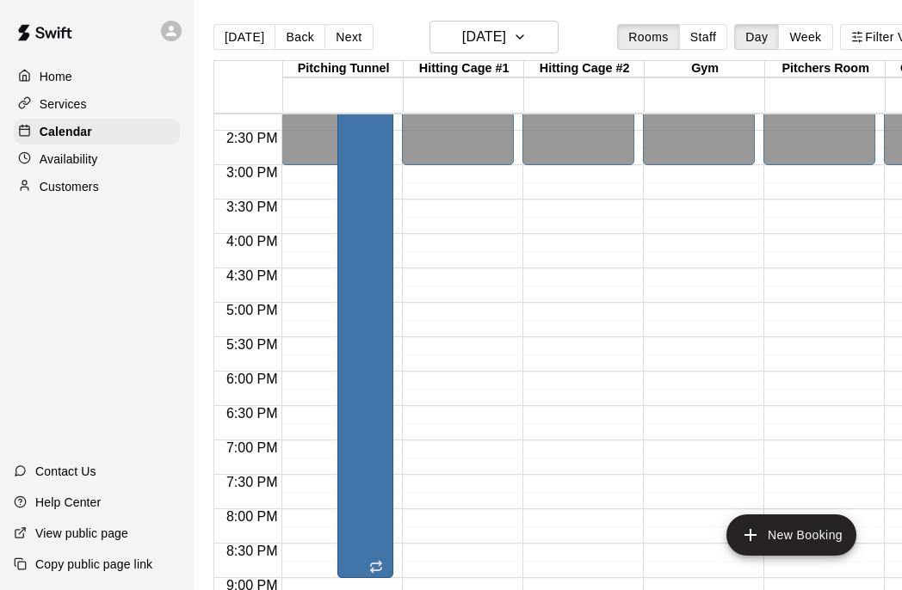
scroll to position [893, 0]
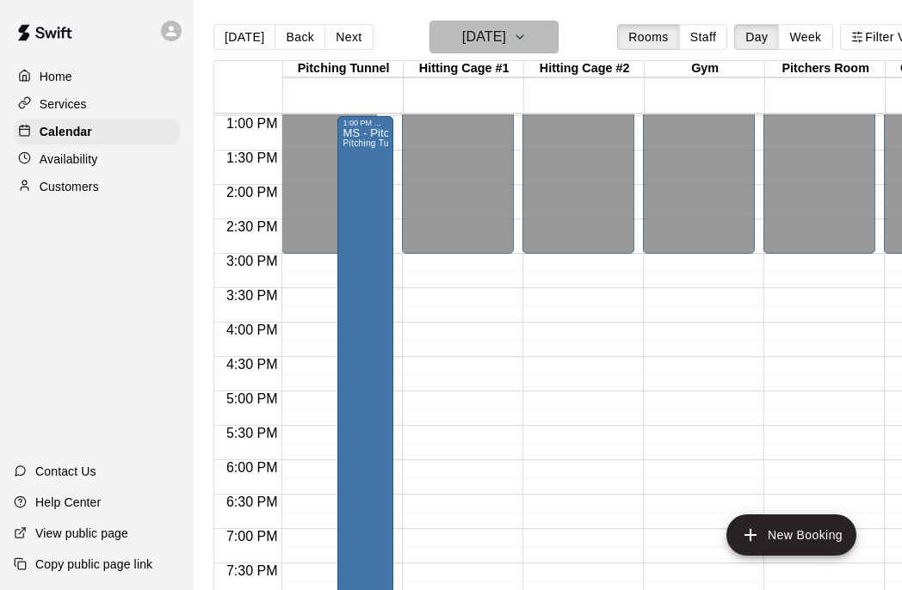
click at [523, 38] on icon "button" at bounding box center [519, 36] width 7 height 3
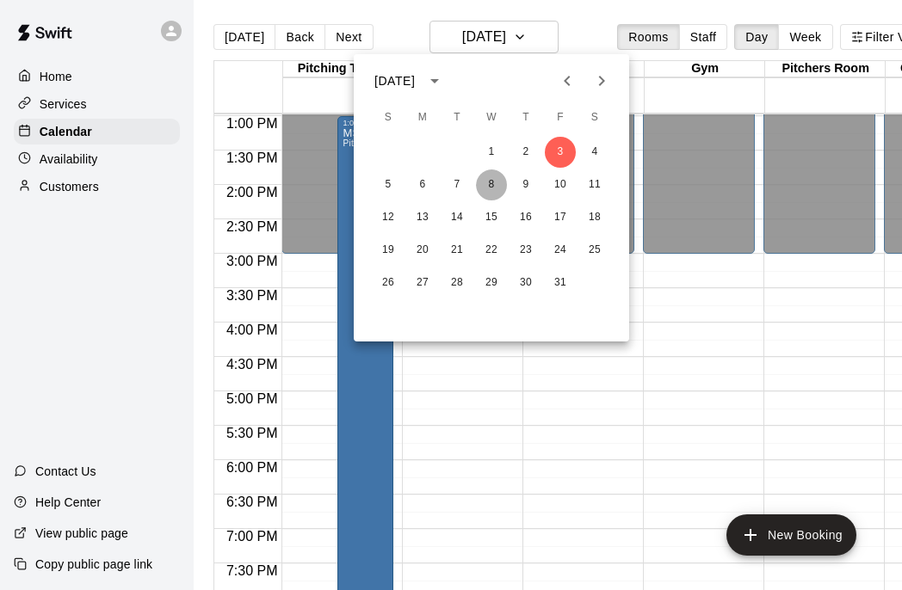
click at [489, 189] on button "8" at bounding box center [491, 185] width 31 height 31
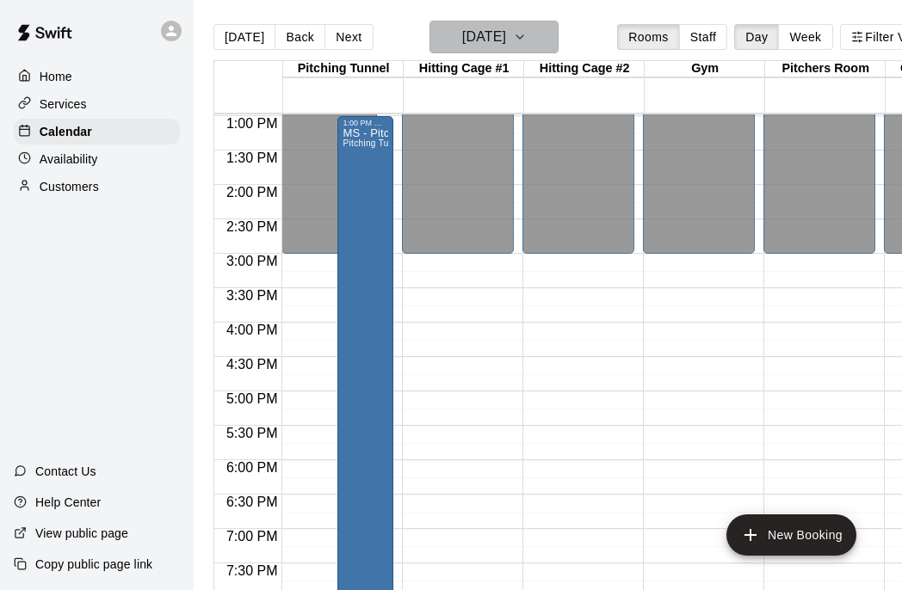
click at [527, 41] on icon "button" at bounding box center [520, 37] width 14 height 21
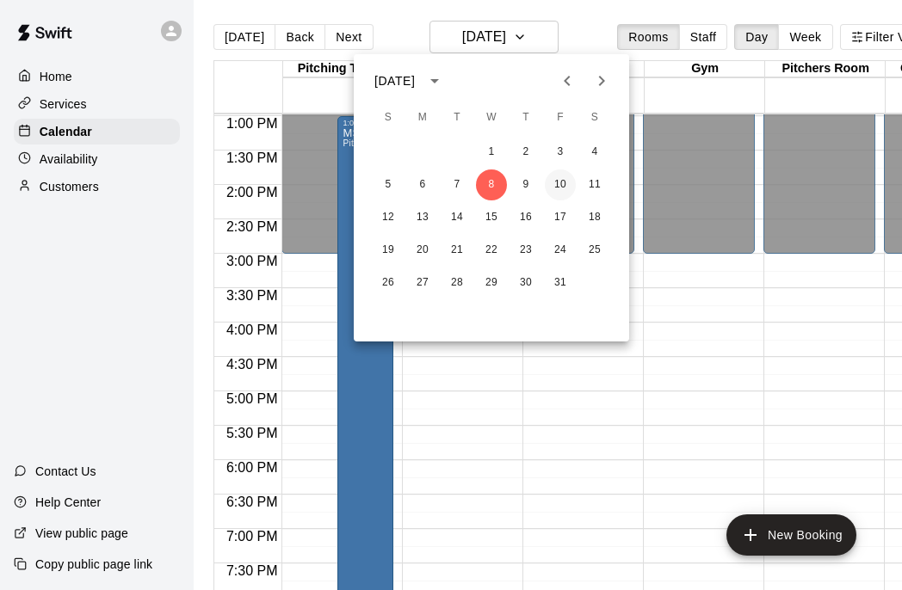
click at [563, 186] on button "10" at bounding box center [560, 185] width 31 height 31
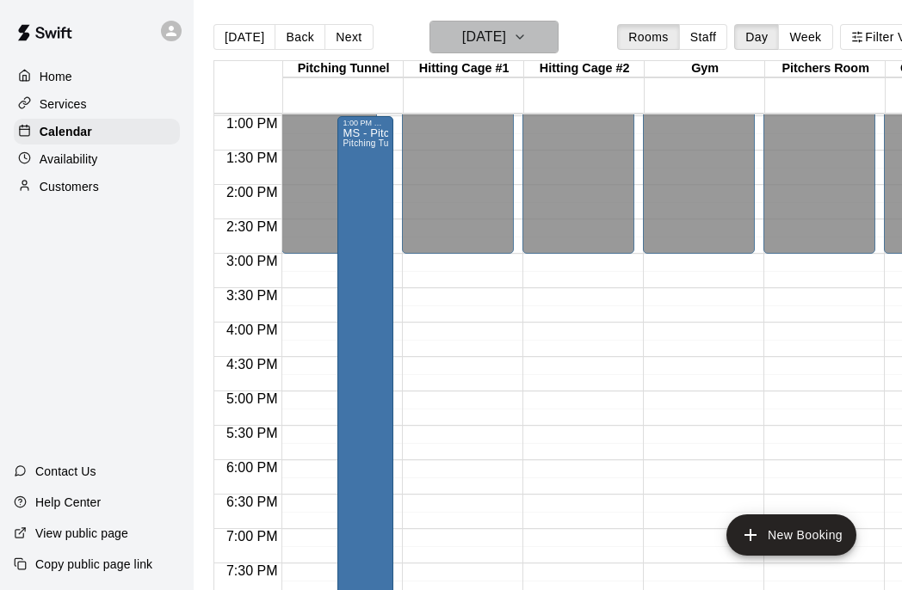
click at [527, 42] on icon "button" at bounding box center [520, 37] width 14 height 21
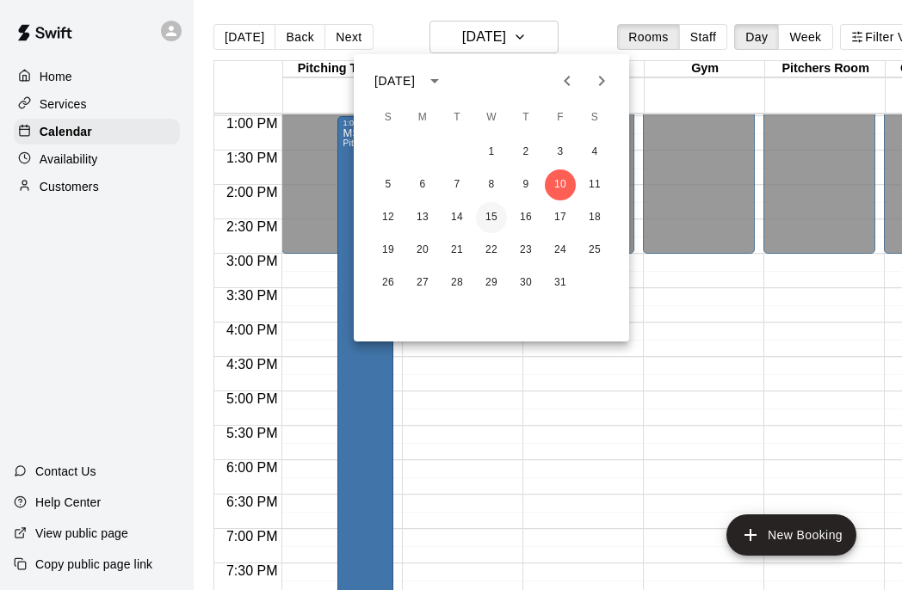
click at [489, 220] on button "15" at bounding box center [491, 217] width 31 height 31
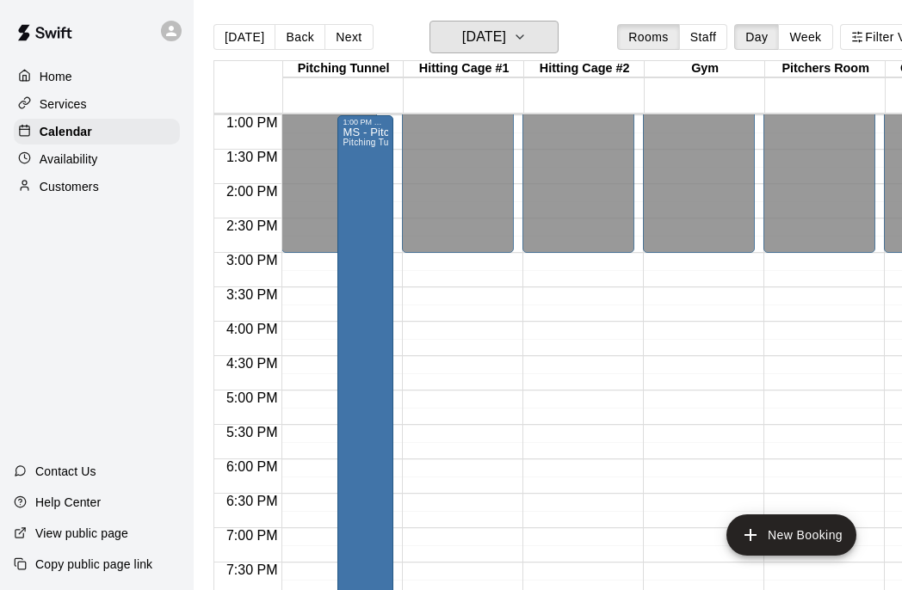
scroll to position [871, 0]
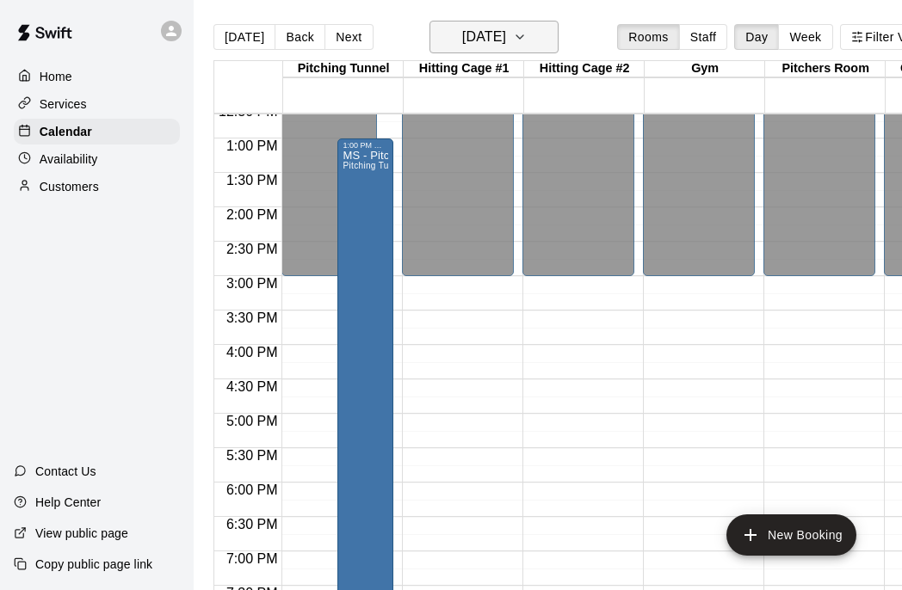
click at [527, 36] on icon "button" at bounding box center [520, 37] width 14 height 21
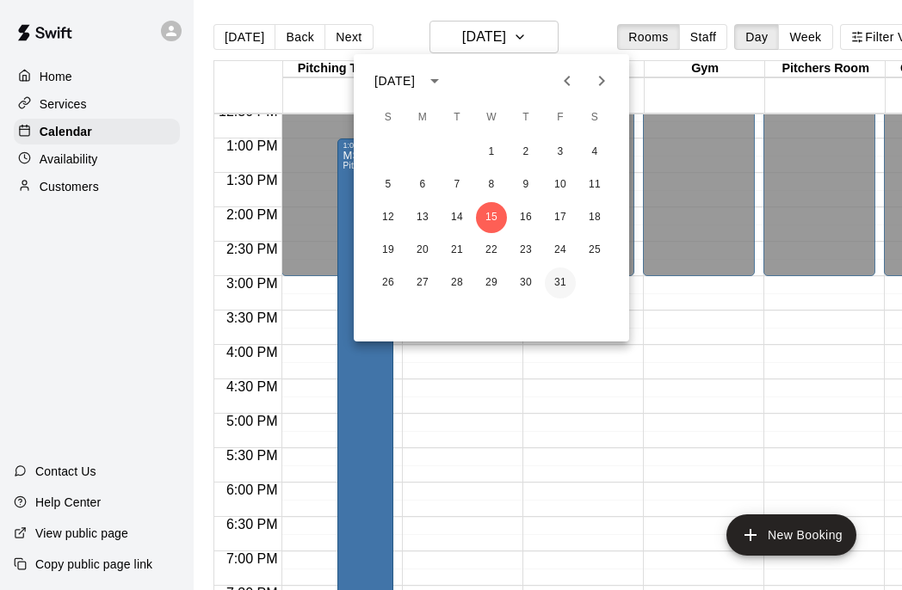
click at [563, 284] on button "31" at bounding box center [560, 283] width 31 height 31
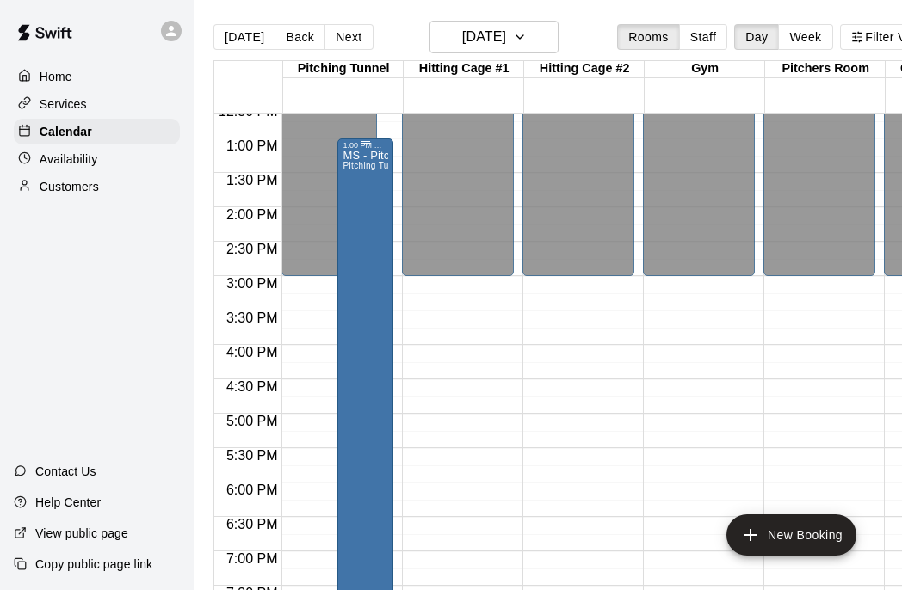
click at [371, 268] on div "MS - Pitching Pitching Tunnel" at bounding box center [365, 445] width 46 height 590
click at [366, 262] on button "delete" at bounding box center [360, 250] width 34 height 34
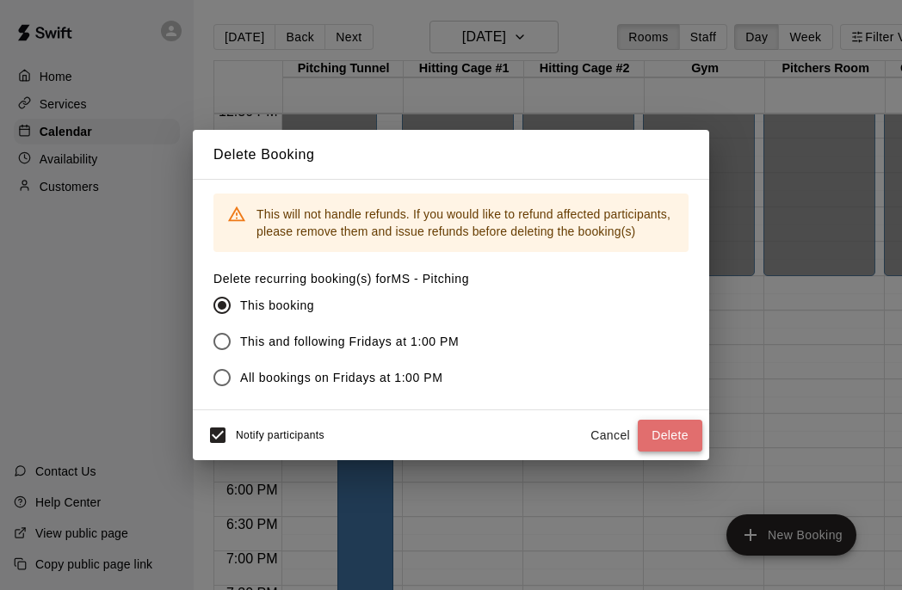
click at [670, 435] on button "Delete" at bounding box center [670, 436] width 65 height 32
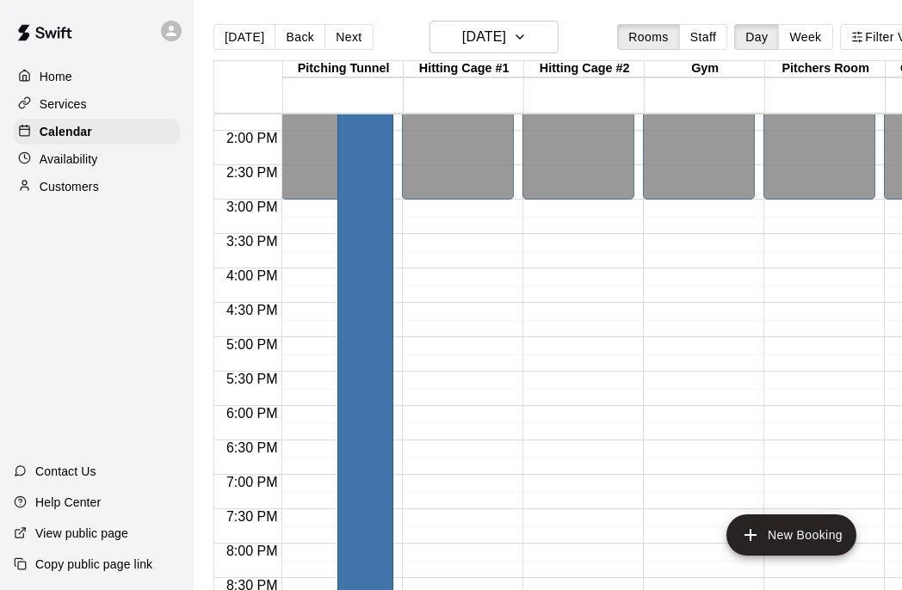
scroll to position [953, 0]
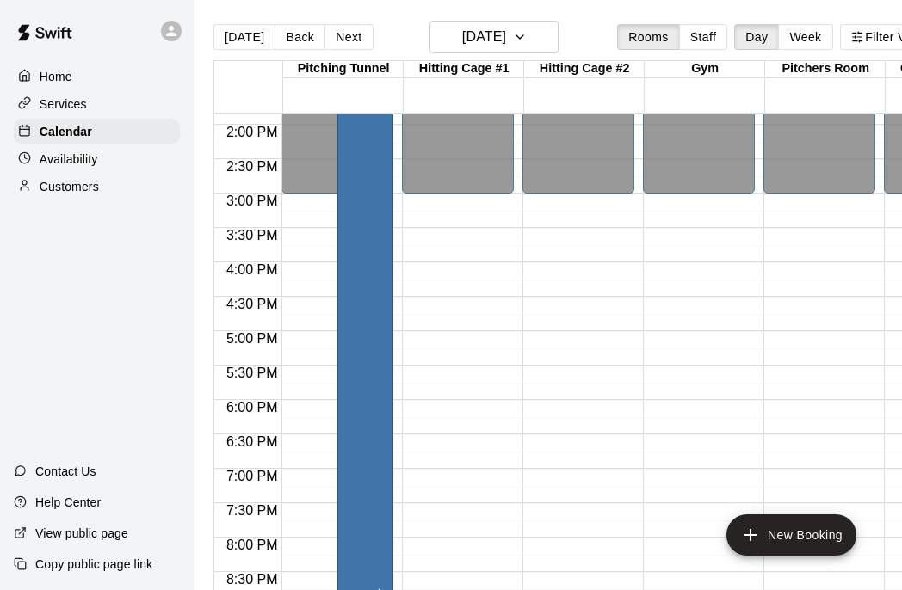
click at [363, 372] on div "MS - Pitching Pitching Tunnel" at bounding box center [365, 362] width 46 height 590
click at [357, 174] on icon "delete" at bounding box center [361, 167] width 12 height 15
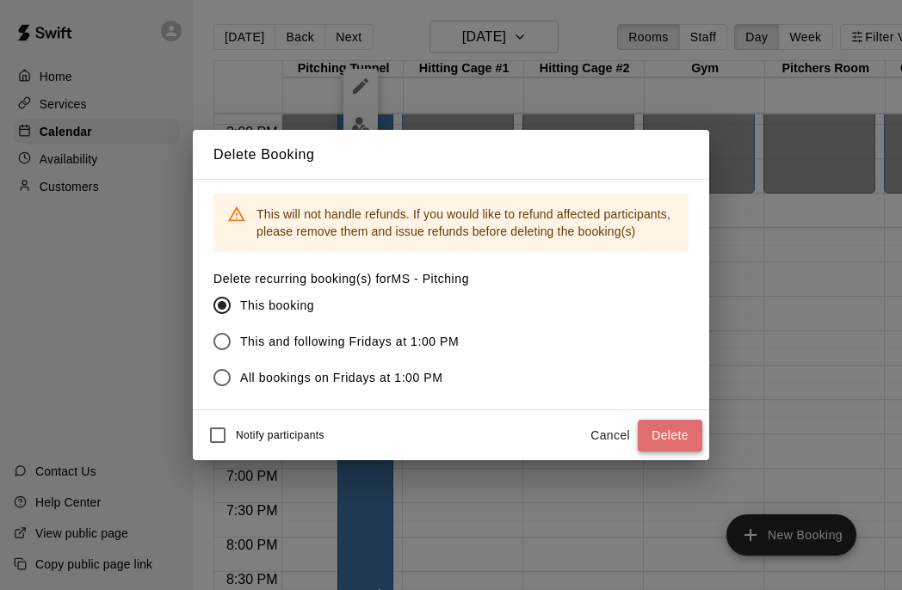
click at [674, 435] on button "Delete" at bounding box center [670, 436] width 65 height 32
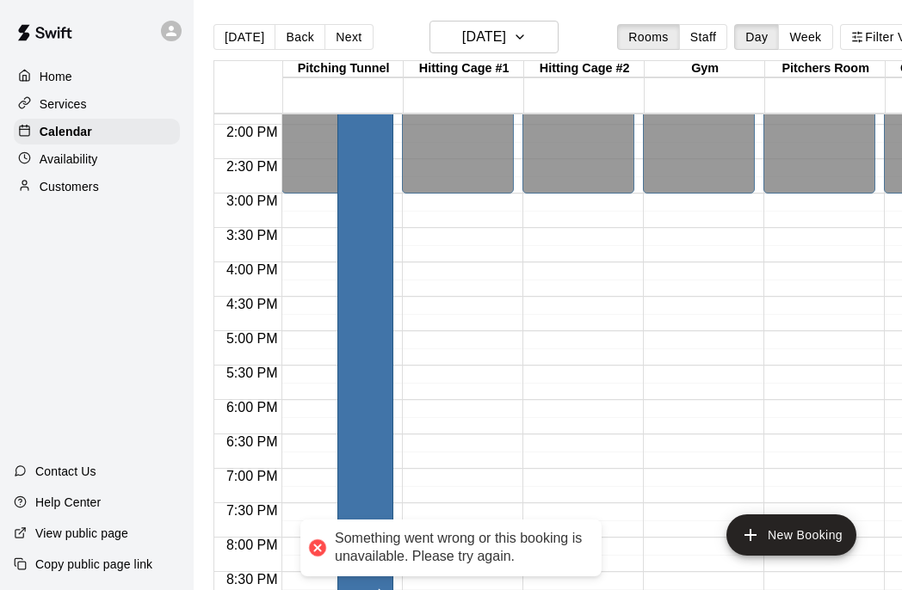
click at [373, 389] on div "MS - Pitching Pitching Tunnel" at bounding box center [365, 362] width 46 height 590
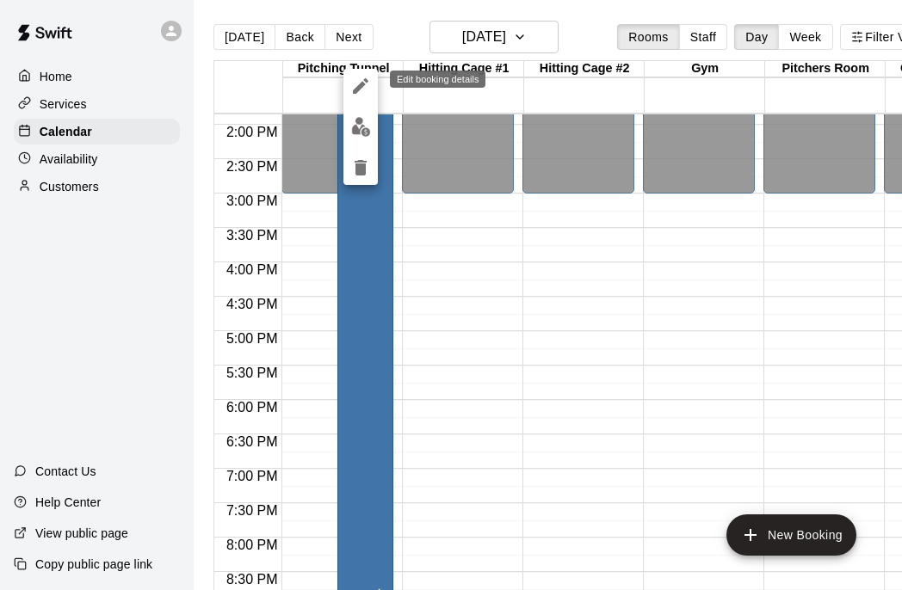
click at [360, 89] on icon "edit" at bounding box center [360, 85] width 15 height 15
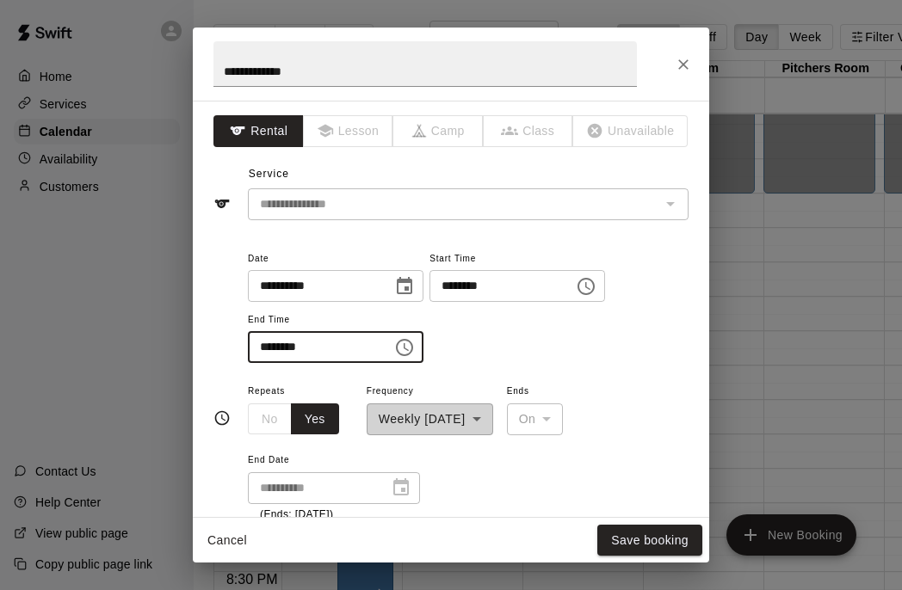
click at [268, 350] on input "********" at bounding box center [314, 347] width 133 height 32
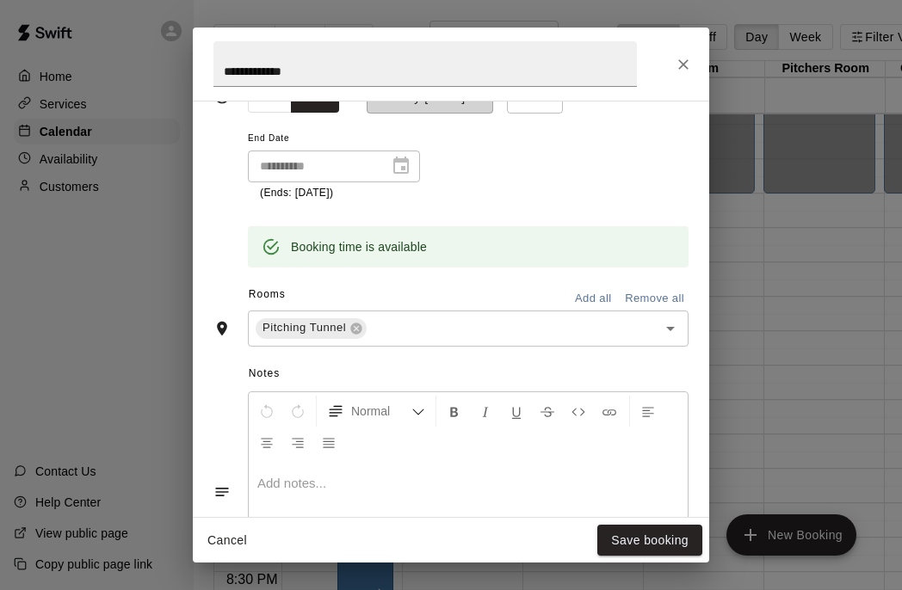
scroll to position [219, 0]
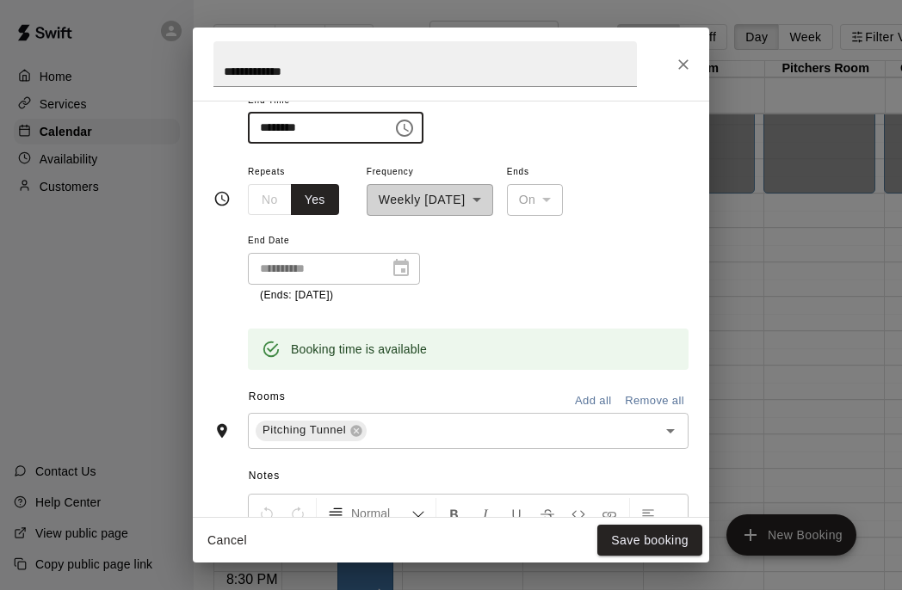
type input "********"
click at [272, 205] on div "No Yes" at bounding box center [293, 200] width 91 height 32
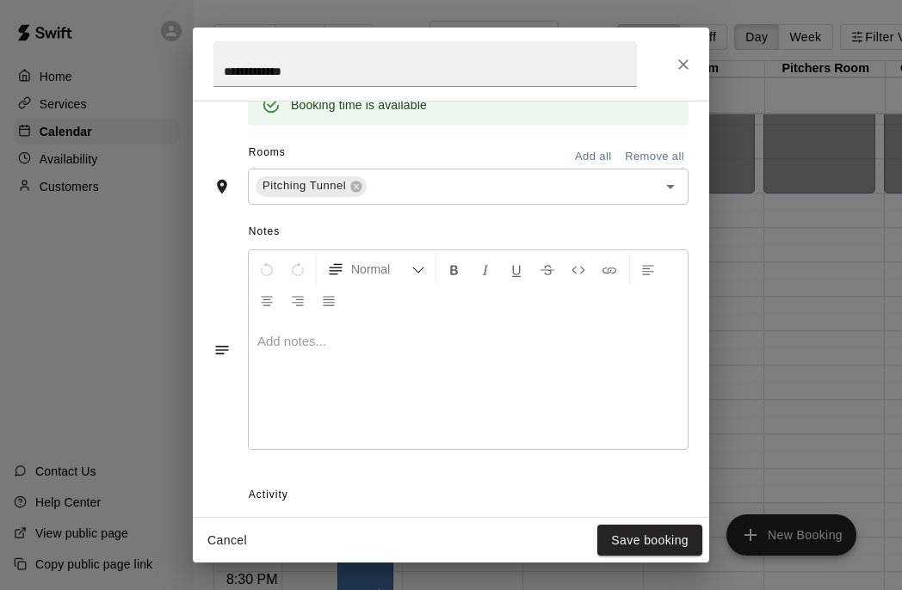
scroll to position [521, 0]
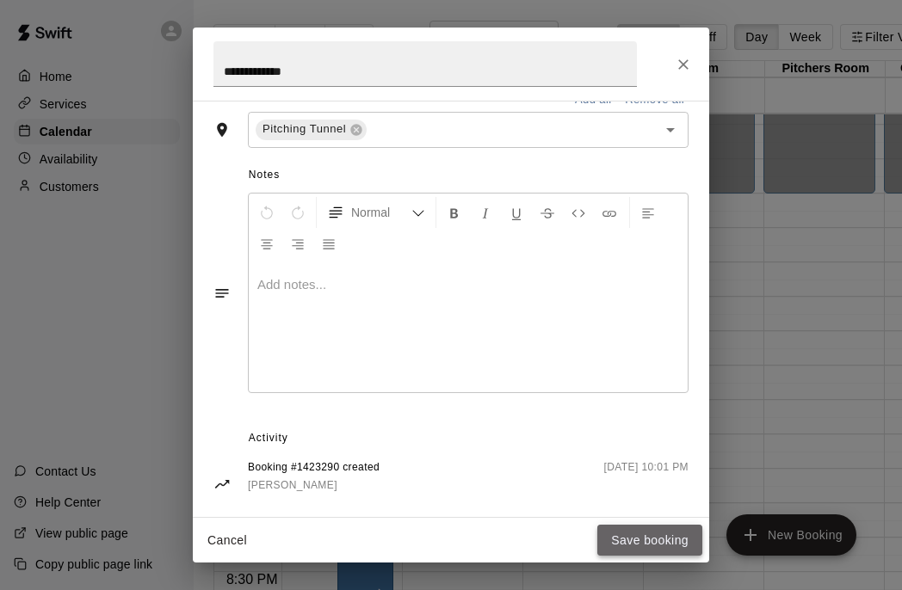
click at [665, 548] on button "Save booking" at bounding box center [649, 541] width 105 height 32
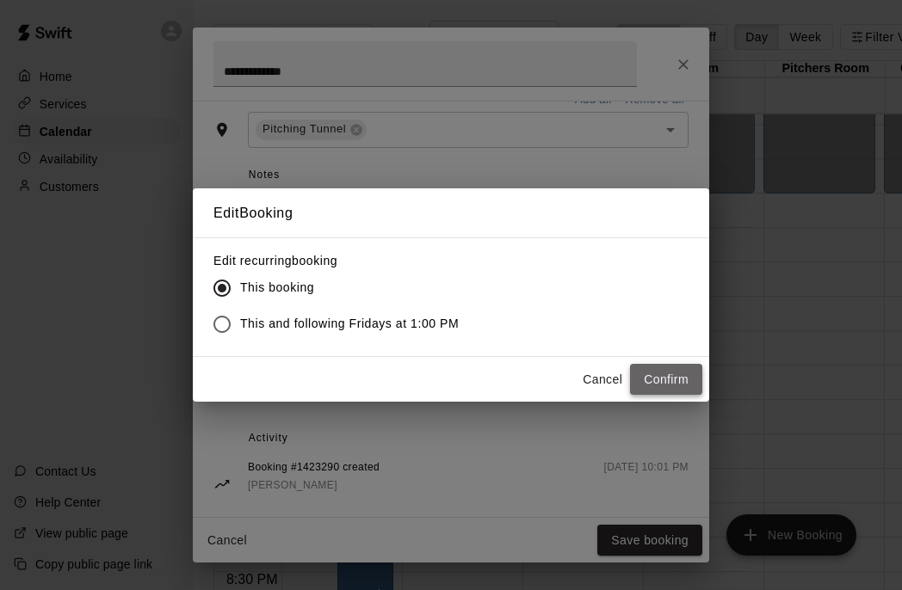
click at [675, 389] on button "Confirm" at bounding box center [666, 380] width 72 height 32
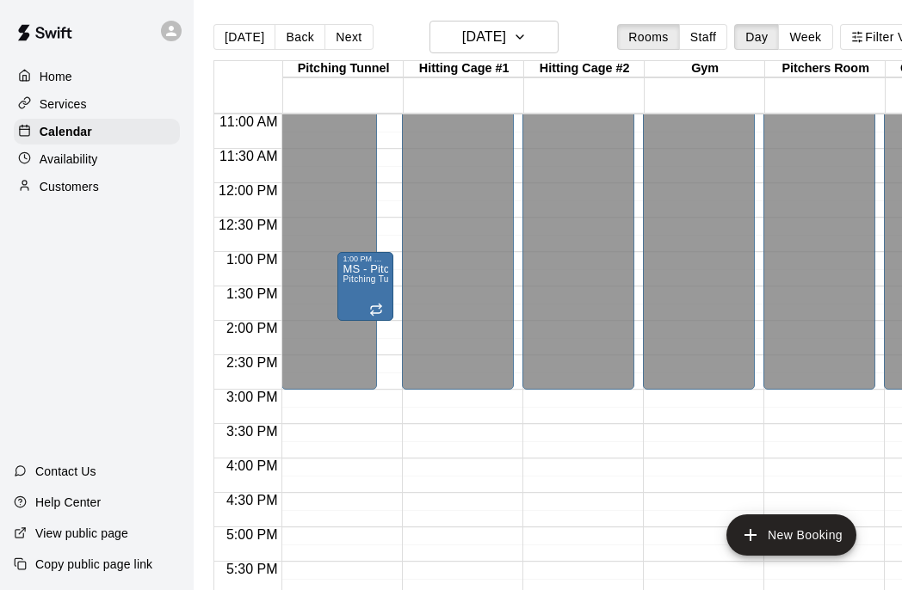
scroll to position [732, 0]
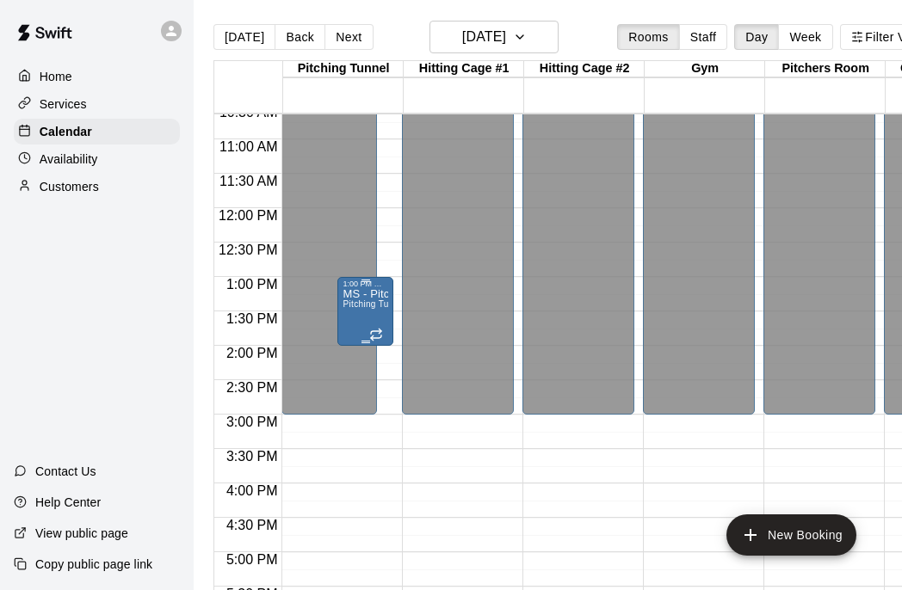
click at [367, 313] on div "MS - Pitching Pitching Tunnel" at bounding box center [365, 583] width 46 height 590
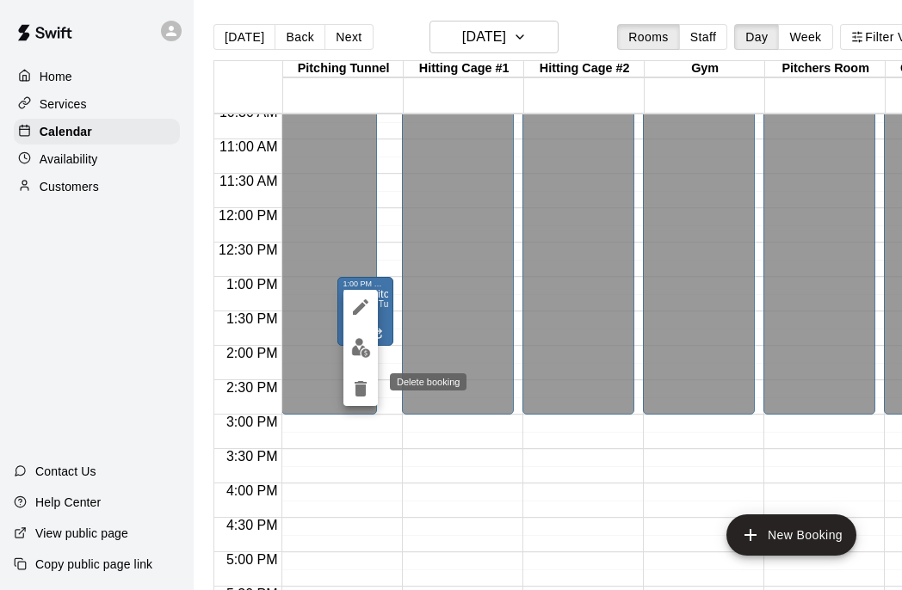
click at [361, 386] on icon "delete" at bounding box center [361, 388] width 12 height 15
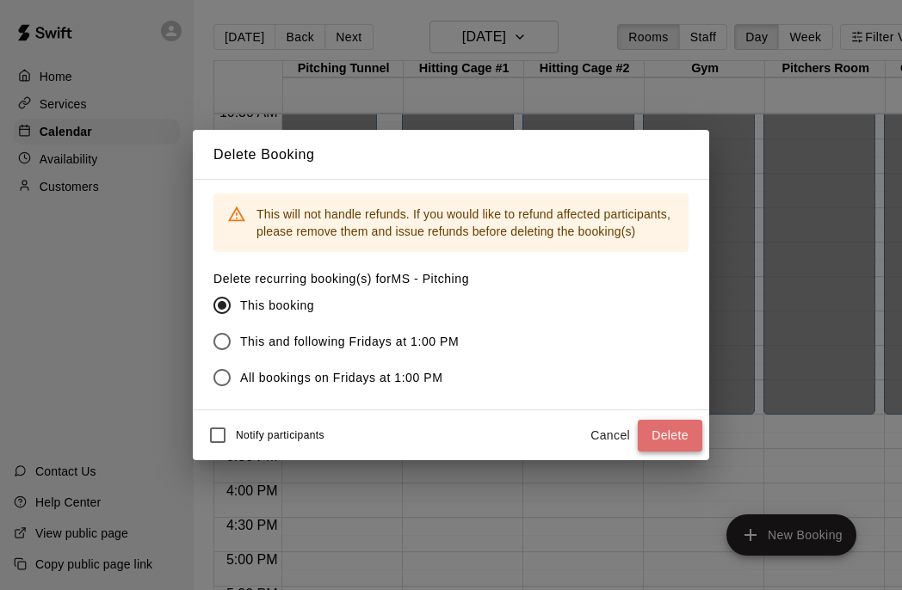
click at [675, 441] on button "Delete" at bounding box center [670, 436] width 65 height 32
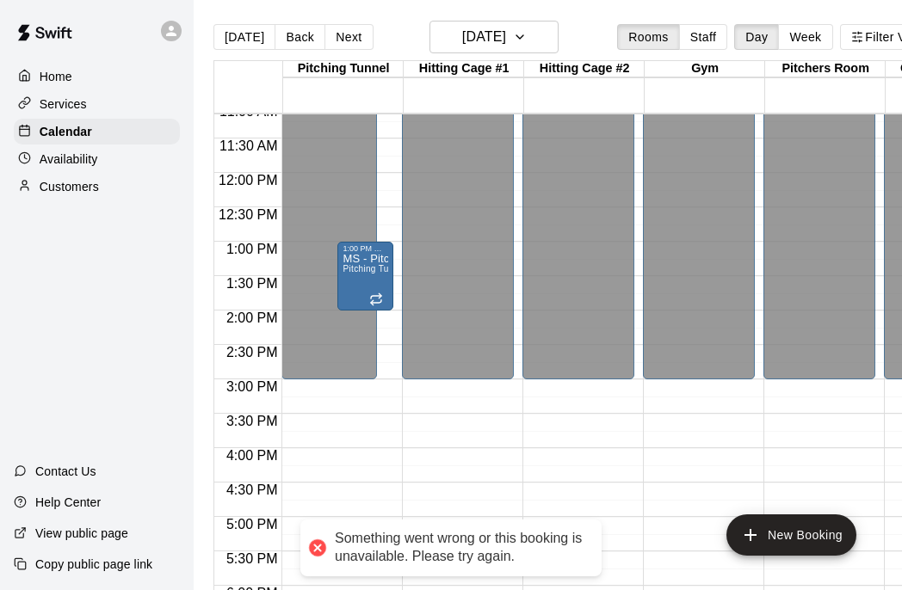
scroll to position [769, 0]
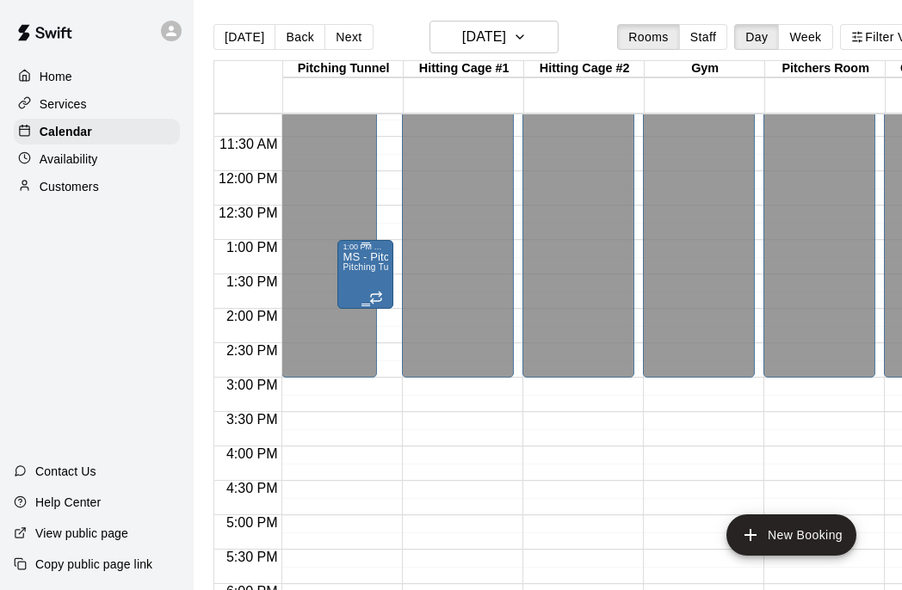
click at [366, 272] on span "Pitching Tunnel" at bounding box center [373, 266] width 63 height 9
click at [358, 372] on icon "delete" at bounding box center [360, 363] width 21 height 21
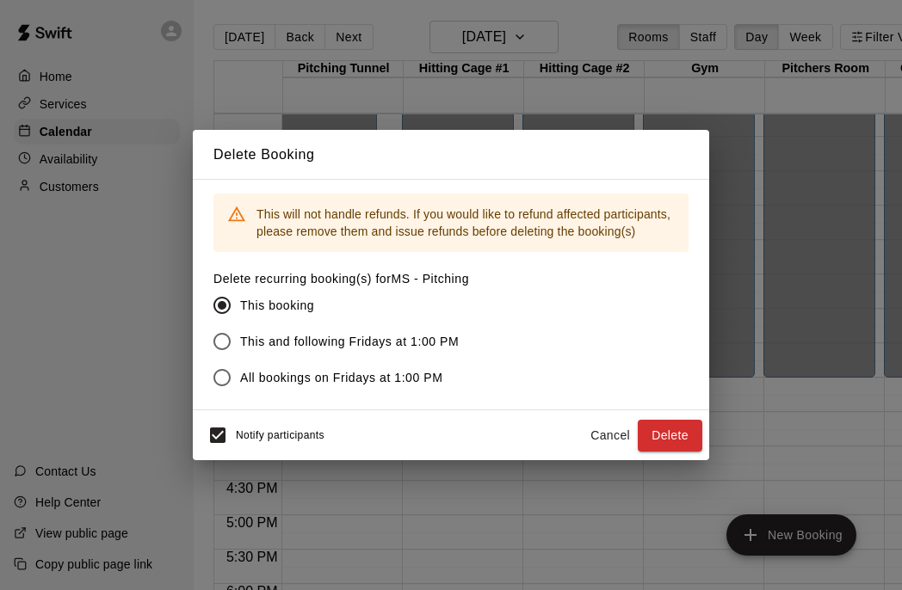
click at [298, 430] on span "Notify participants" at bounding box center [280, 436] width 89 height 12
click at [244, 440] on span "Notify participants" at bounding box center [280, 436] width 89 height 12
click at [671, 432] on button "Delete" at bounding box center [670, 436] width 65 height 32
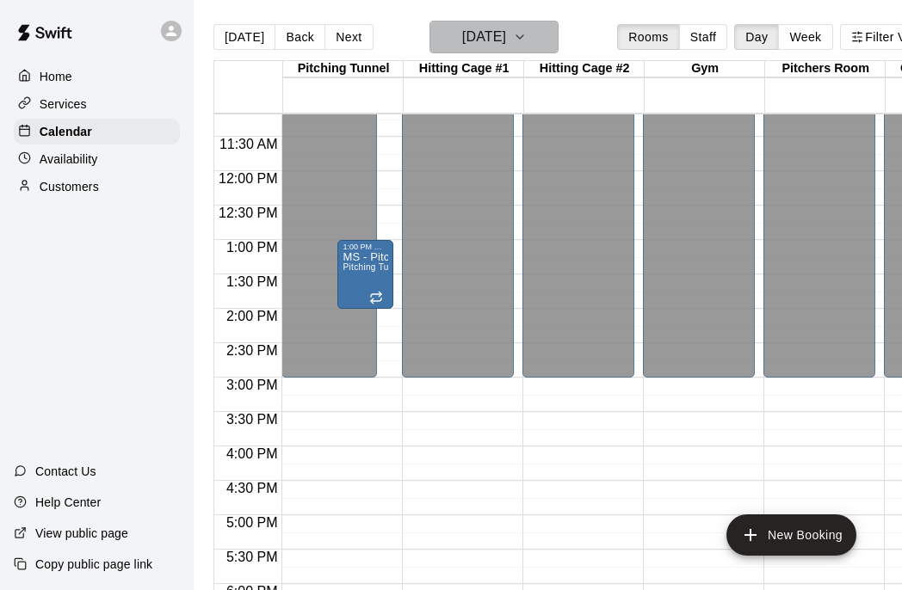
click at [523, 44] on button "[DATE]" at bounding box center [493, 37] width 129 height 33
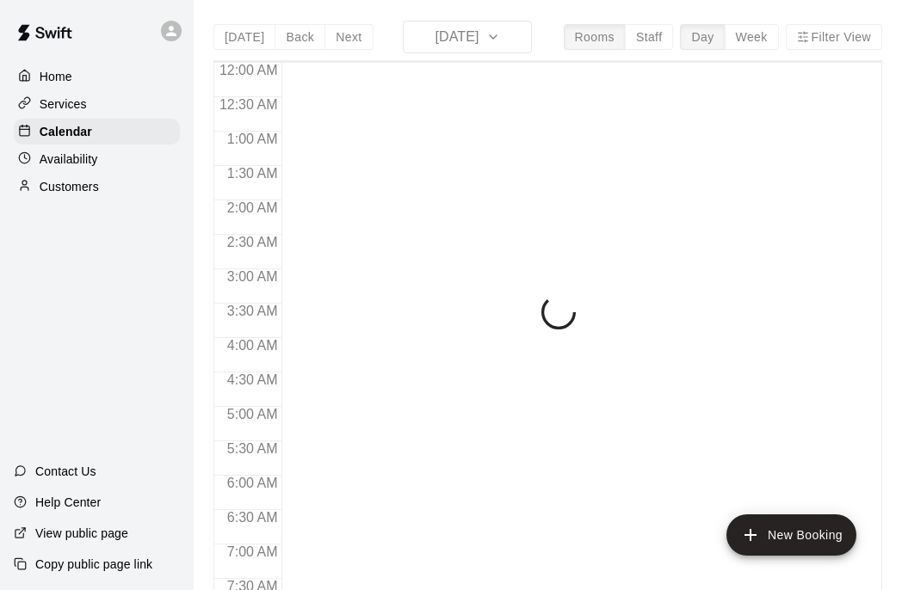
scroll to position [1106, 0]
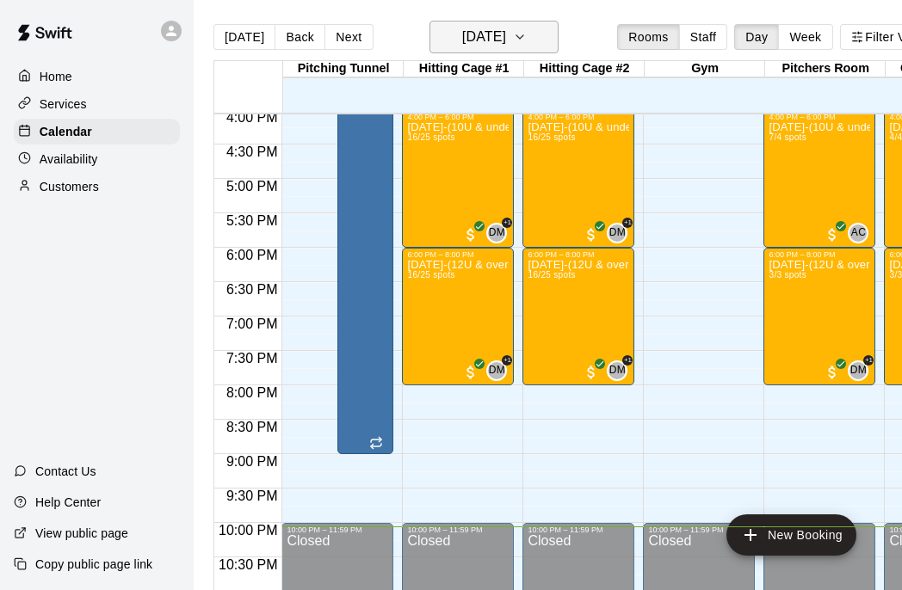
click at [527, 41] on icon "button" at bounding box center [520, 37] width 14 height 21
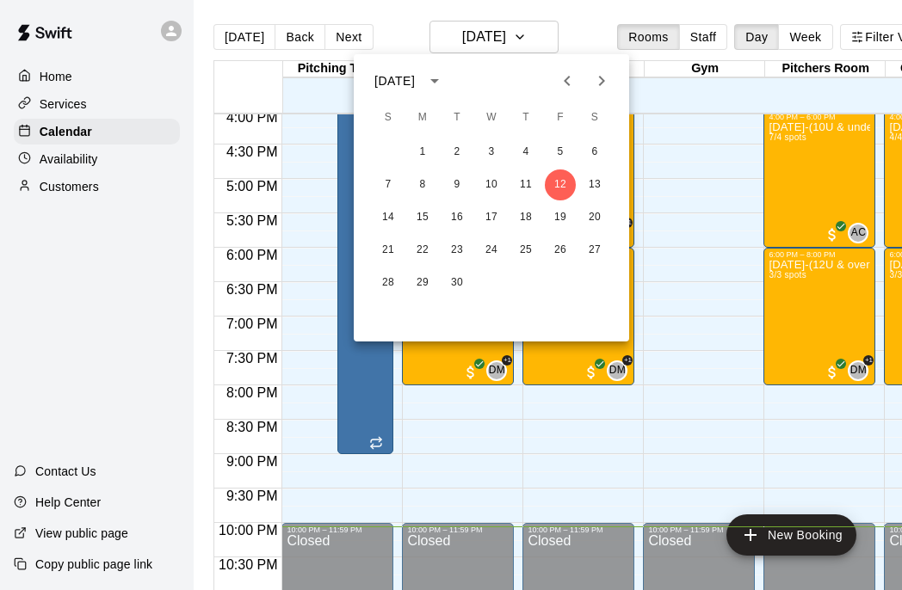
click at [595, 80] on icon "Next month" at bounding box center [601, 81] width 21 height 21
click at [562, 286] on button "31" at bounding box center [560, 283] width 31 height 31
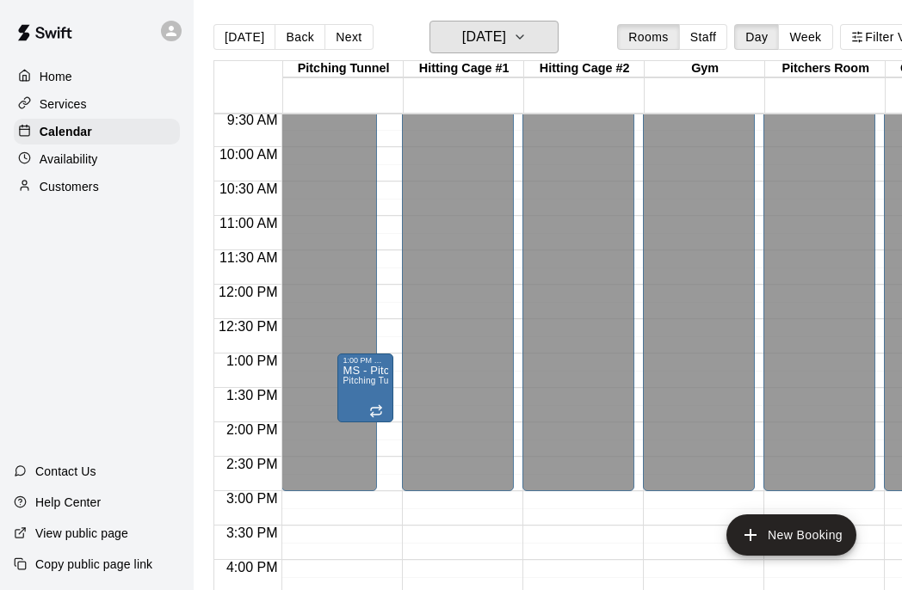
scroll to position [647, 0]
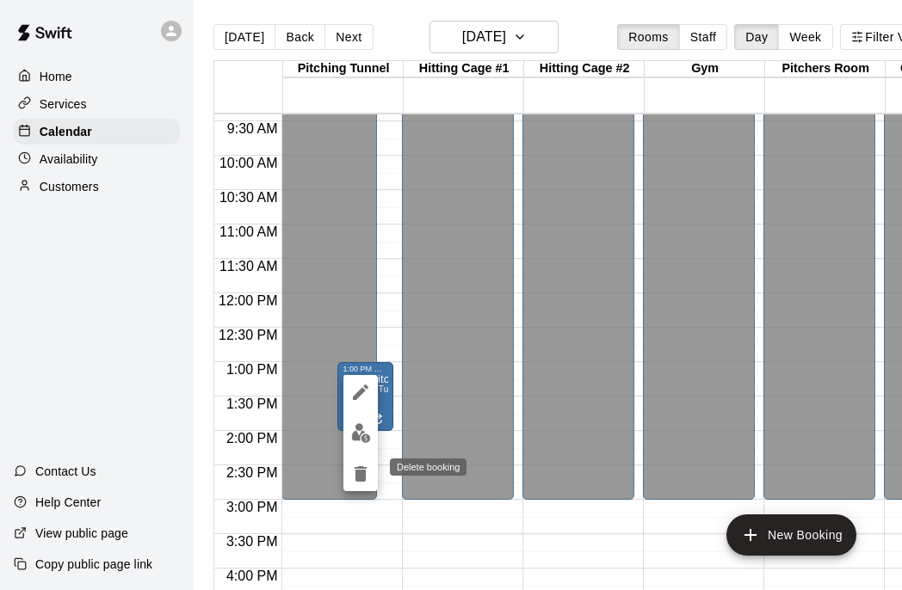
click at [366, 470] on icon "delete" at bounding box center [360, 474] width 21 height 21
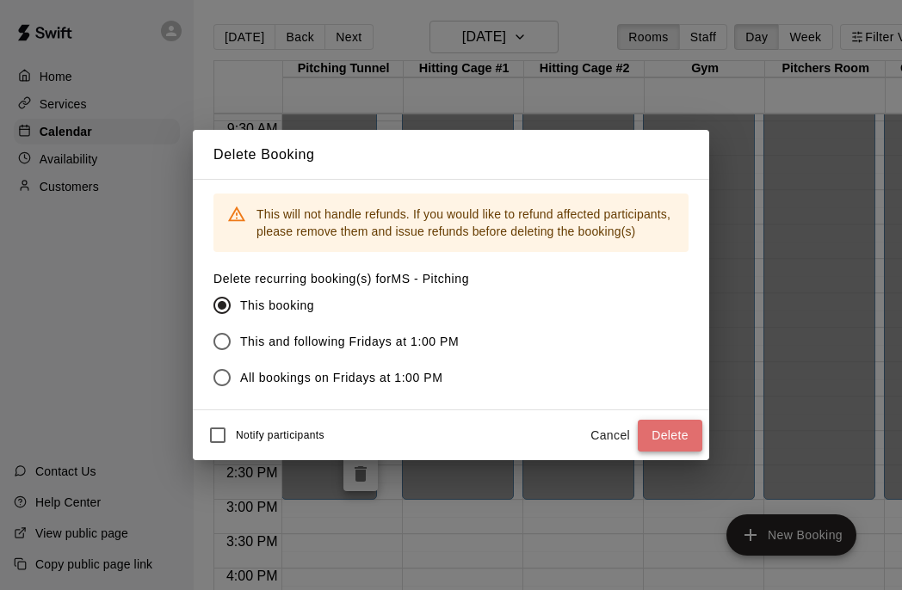
click at [663, 437] on button "Delete" at bounding box center [670, 436] width 65 height 32
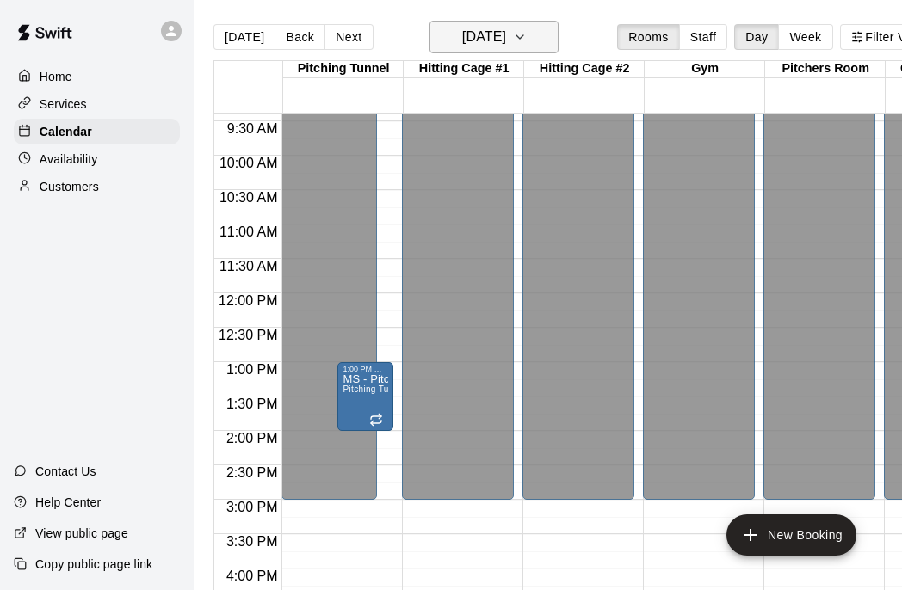
click at [544, 42] on button "[DATE]" at bounding box center [493, 37] width 129 height 33
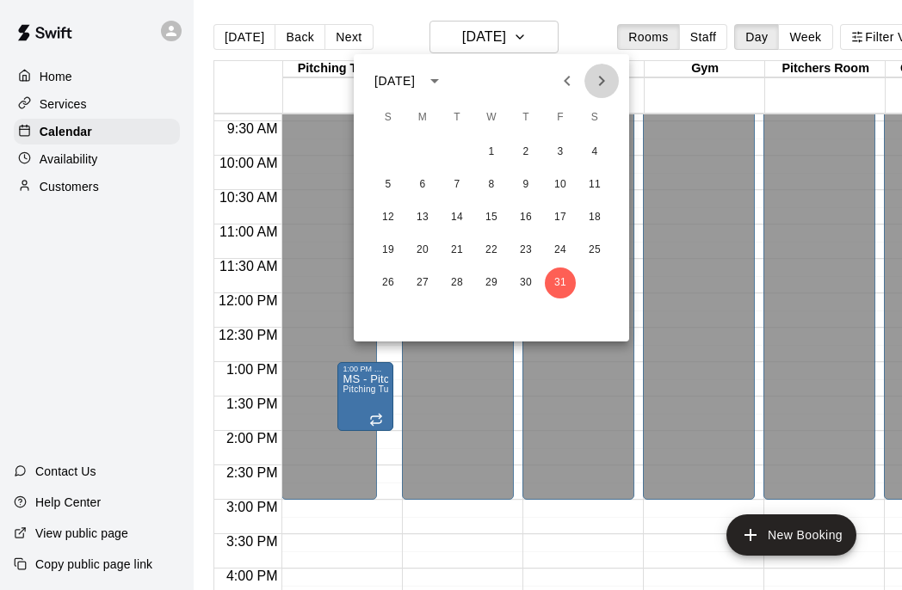
click at [612, 82] on button "Next month" at bounding box center [601, 81] width 34 height 34
click at [563, 285] on button "28" at bounding box center [560, 283] width 31 height 31
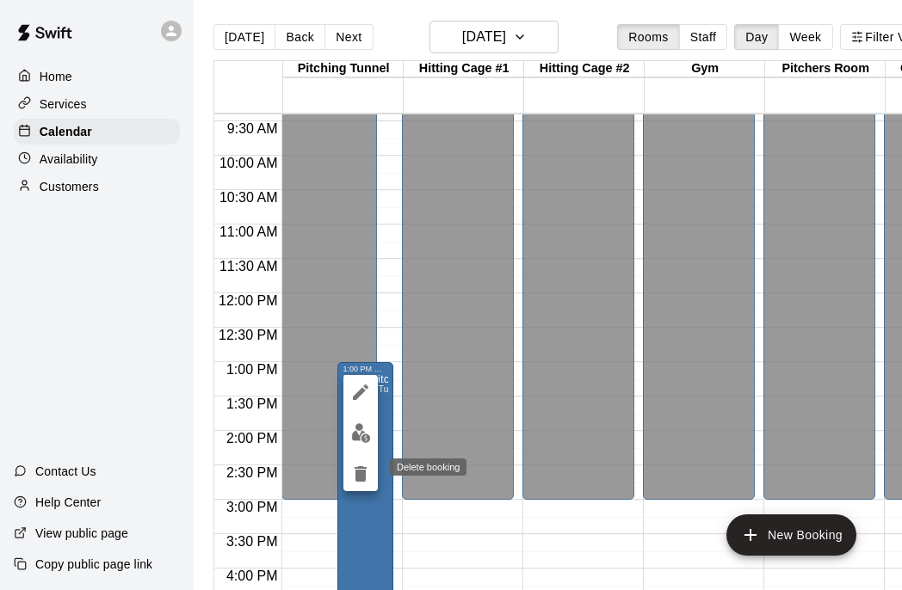
click at [358, 477] on icon "delete" at bounding box center [361, 473] width 12 height 15
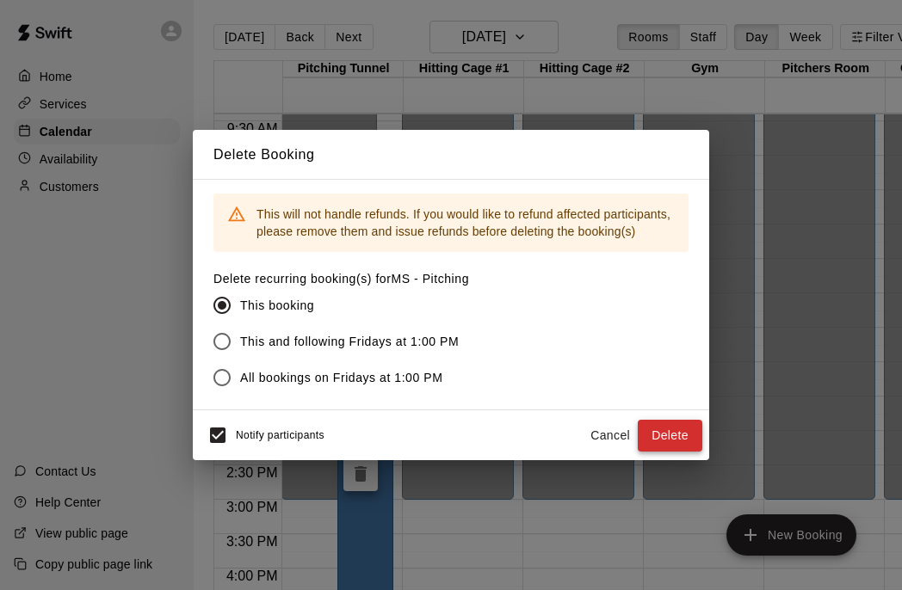
click at [671, 436] on button "Delete" at bounding box center [670, 436] width 65 height 32
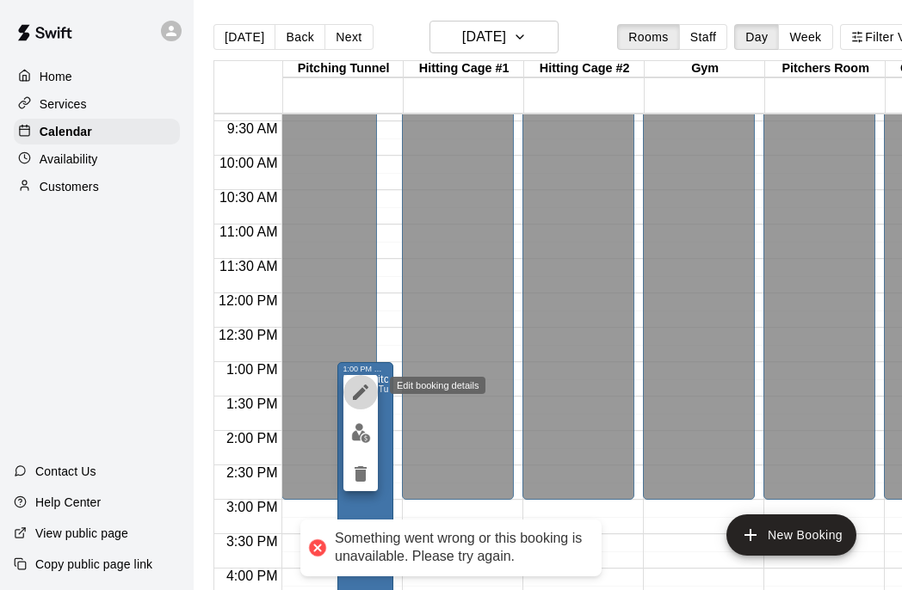
click at [357, 399] on icon "edit" at bounding box center [360, 392] width 21 height 21
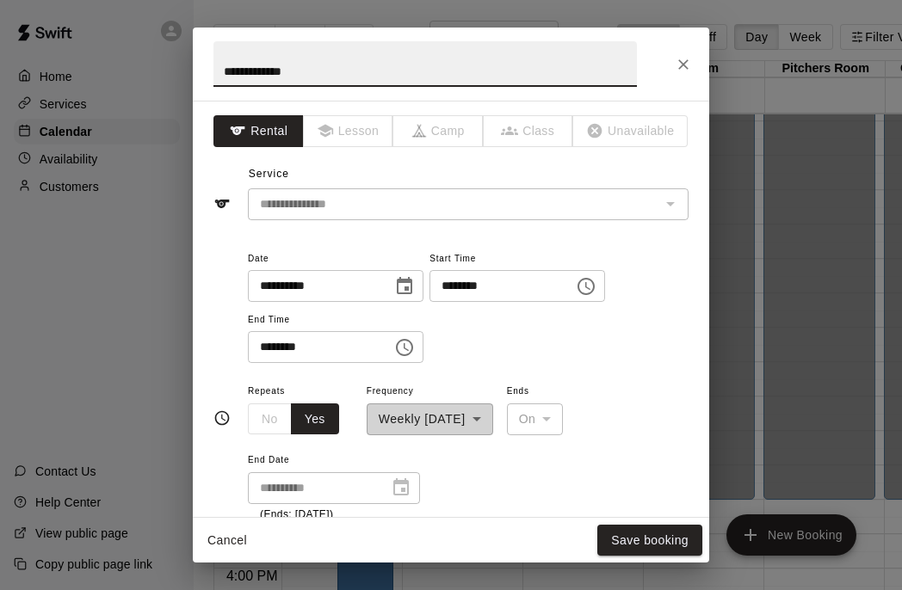
click at [264, 348] on input "********" at bounding box center [314, 347] width 133 height 32
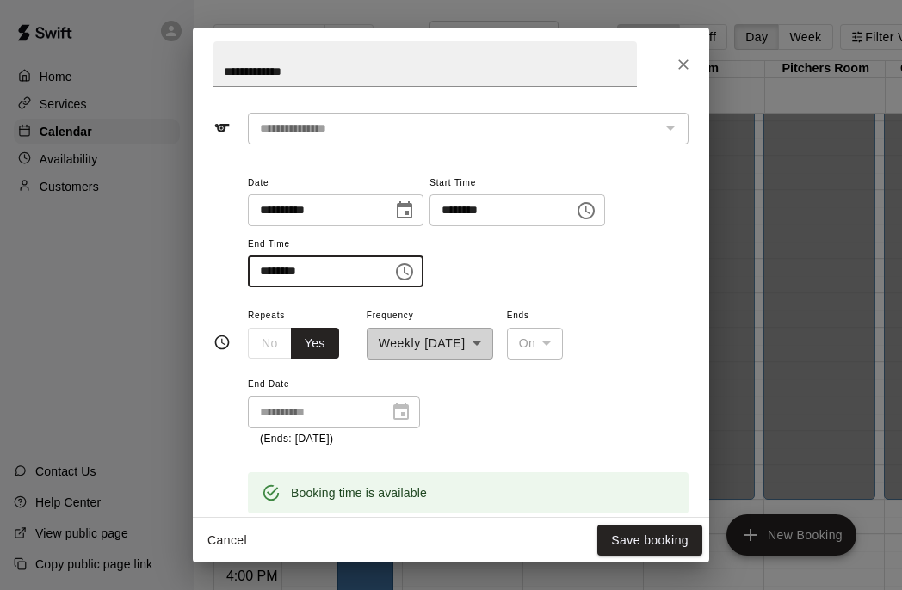
scroll to position [155, 0]
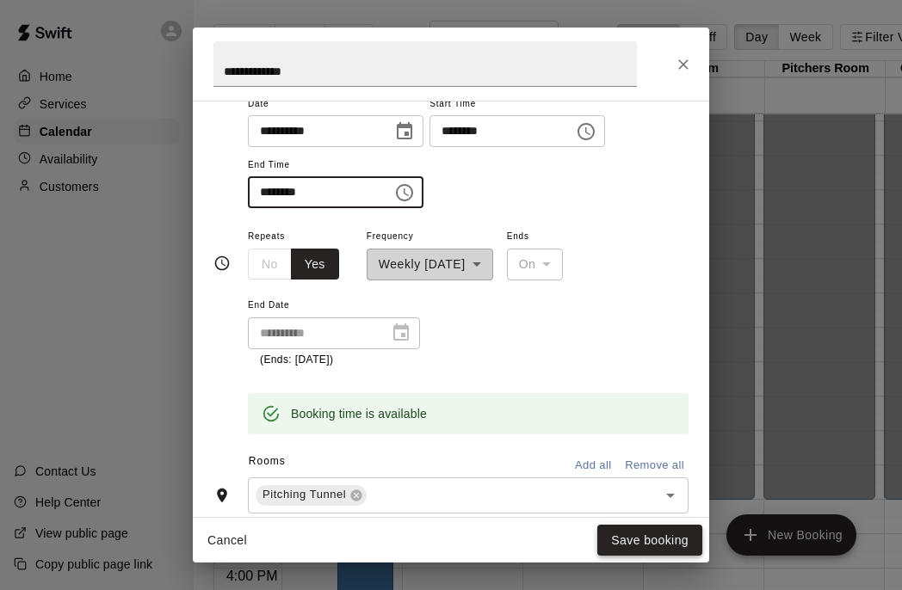
type input "********"
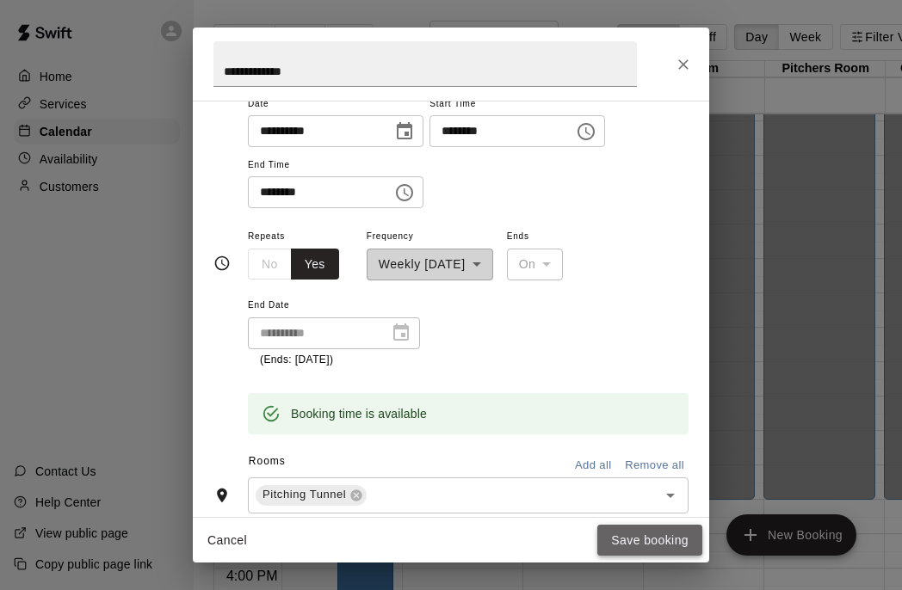
click at [641, 543] on button "Save booking" at bounding box center [649, 541] width 105 height 32
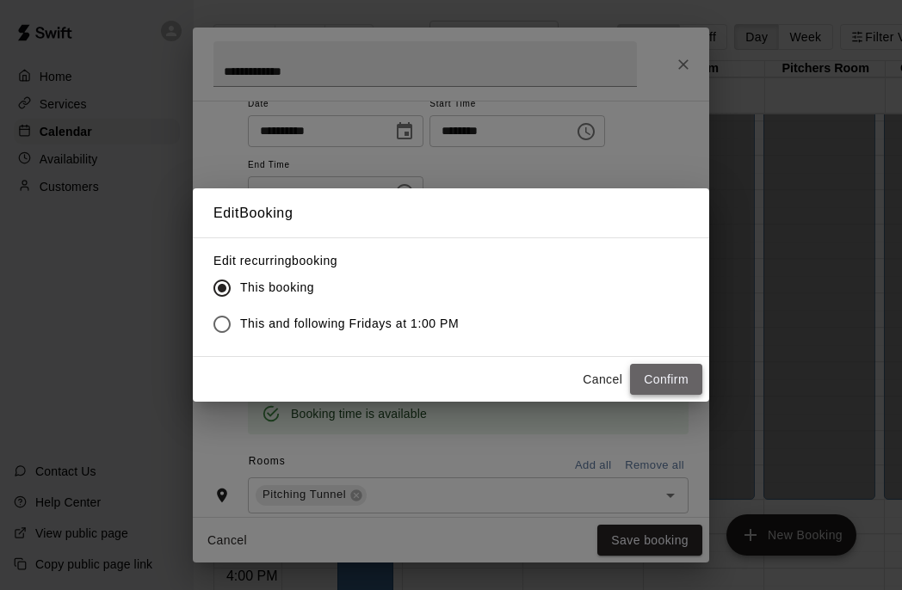
click at [665, 376] on button "Confirm" at bounding box center [666, 380] width 72 height 32
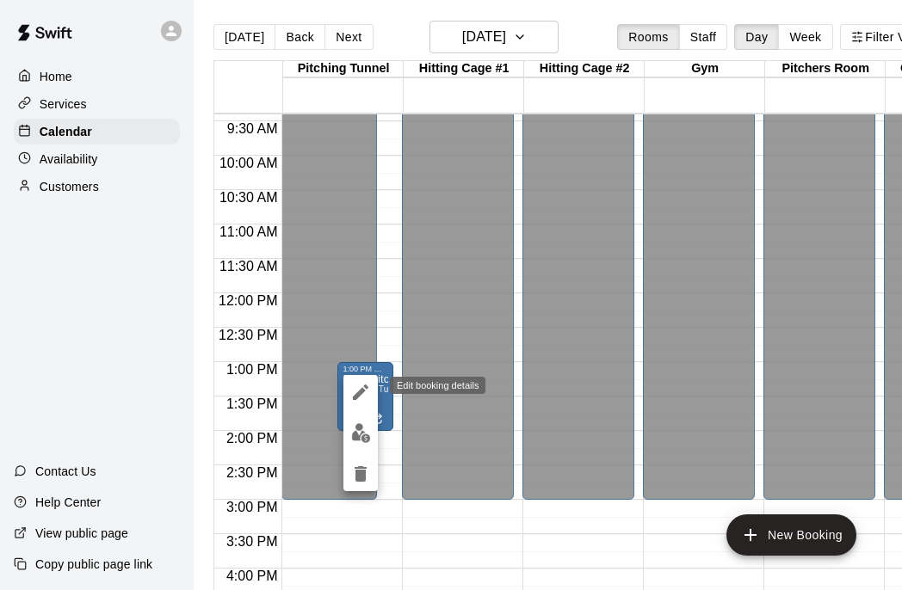
click at [354, 401] on icon "edit" at bounding box center [360, 392] width 21 height 21
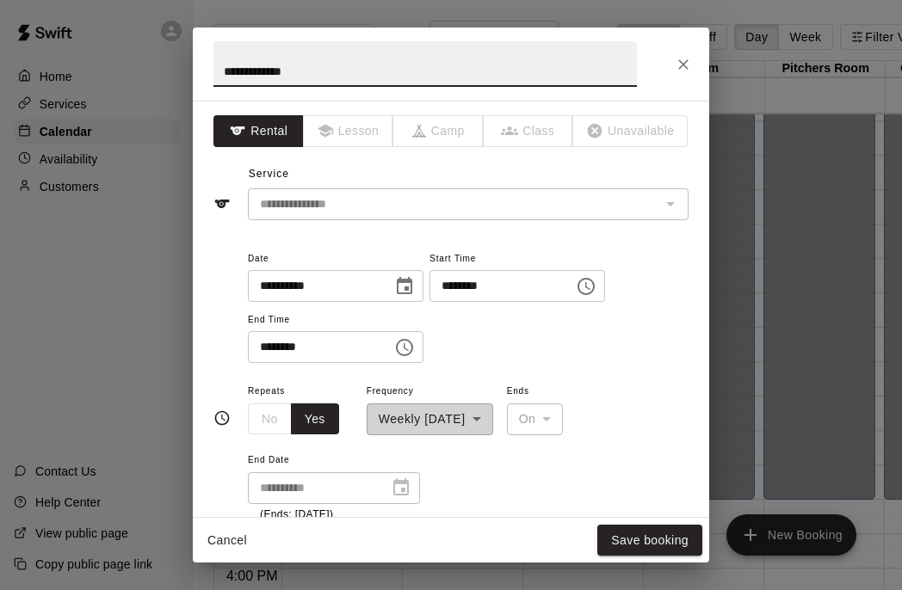
click at [268, 349] on input "********" at bounding box center [314, 347] width 133 height 32
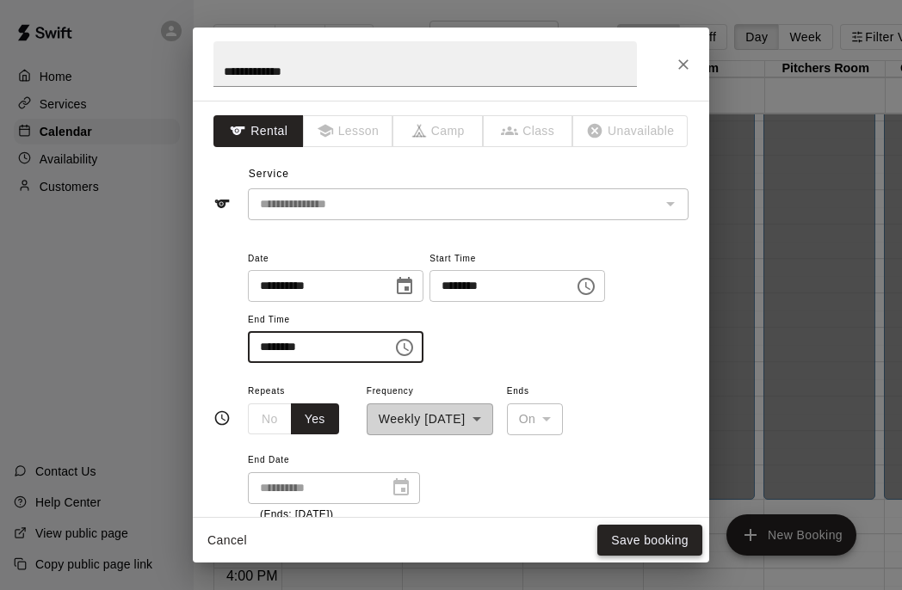
type input "********"
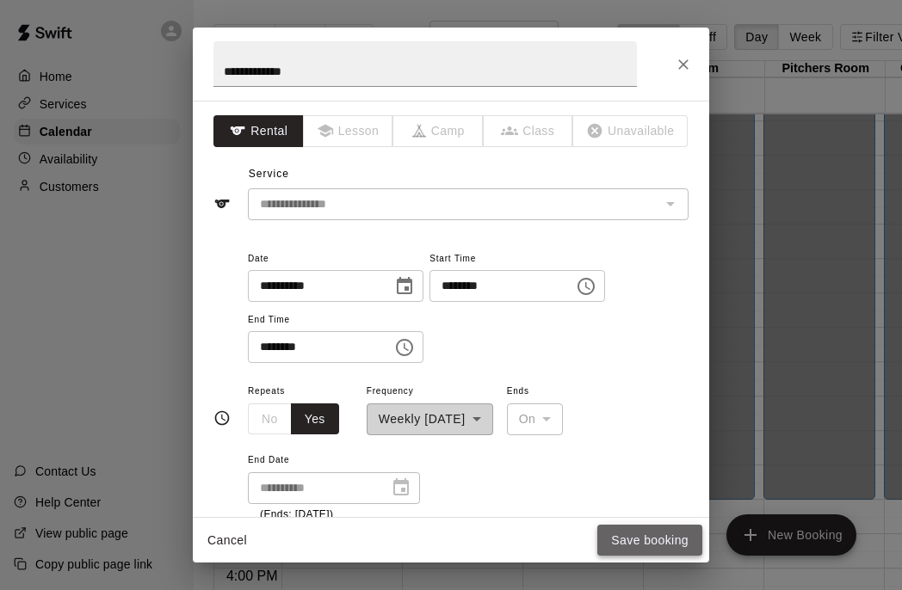
click at [663, 540] on button "Save booking" at bounding box center [649, 541] width 105 height 32
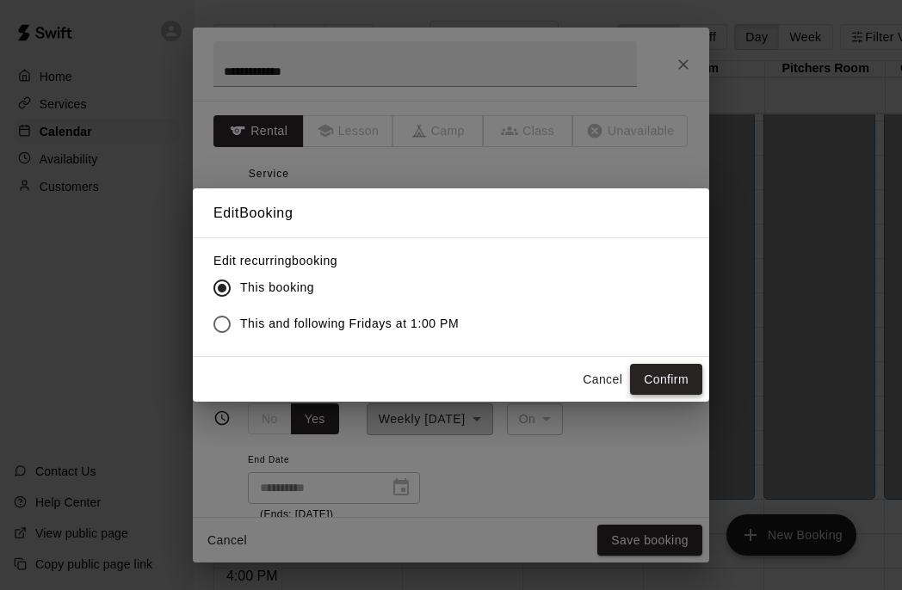
click at [680, 382] on button "Confirm" at bounding box center [666, 380] width 72 height 32
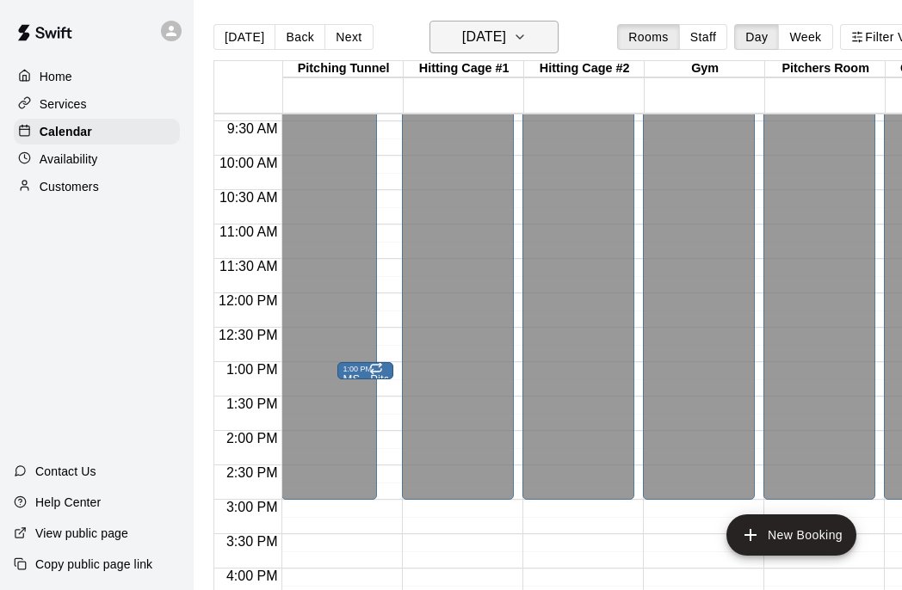
click at [527, 37] on icon "button" at bounding box center [520, 37] width 14 height 21
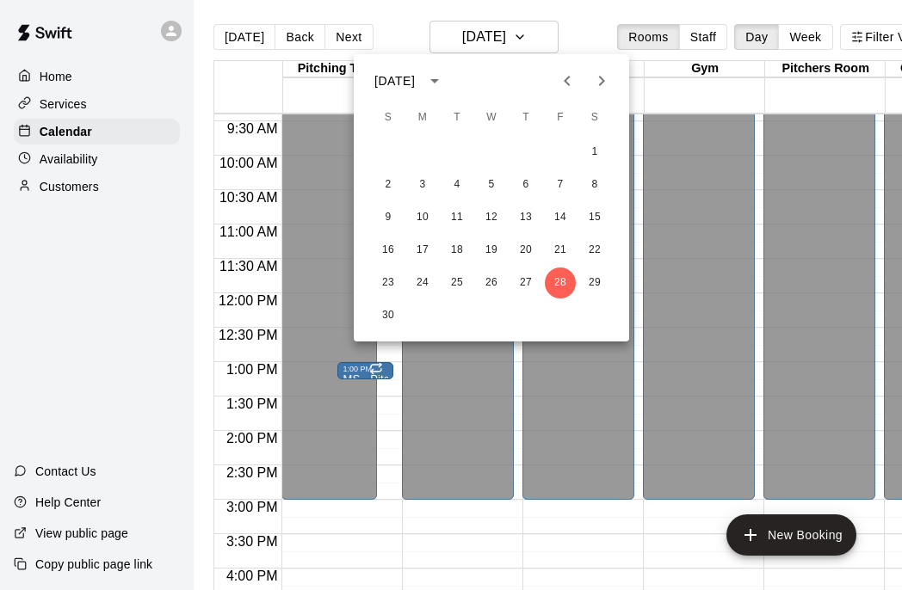
click at [562, 79] on icon "Previous month" at bounding box center [567, 81] width 21 height 21
click at [564, 281] on button "31" at bounding box center [560, 283] width 31 height 31
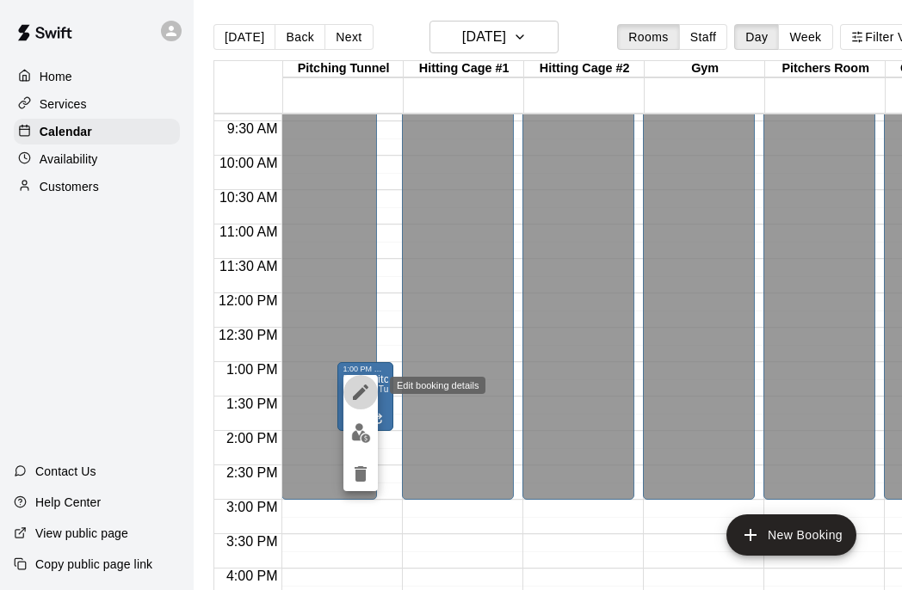
click at [354, 398] on icon "edit" at bounding box center [360, 392] width 15 height 15
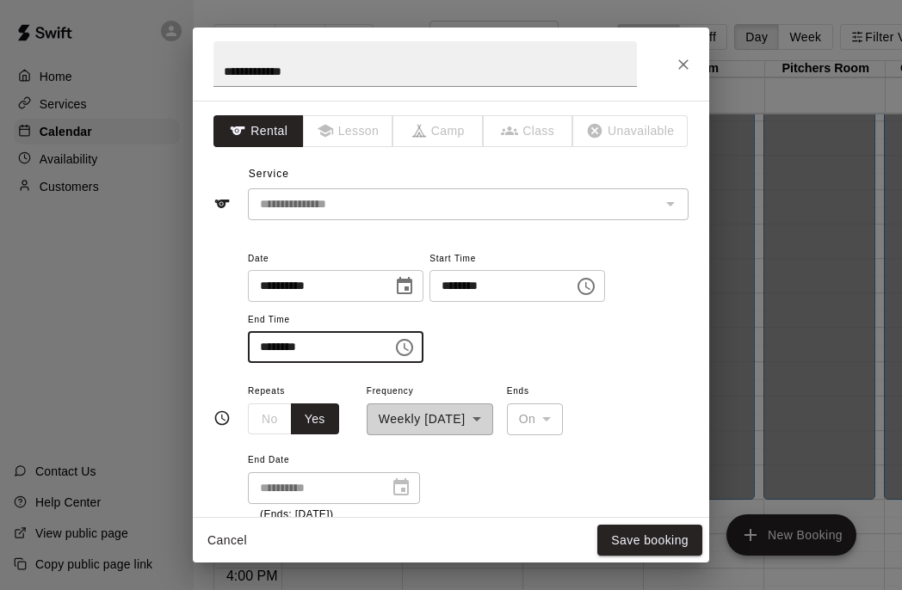
click at [264, 352] on input "********" at bounding box center [314, 347] width 133 height 32
type input "********"
click at [623, 534] on button "Save booking" at bounding box center [649, 541] width 105 height 32
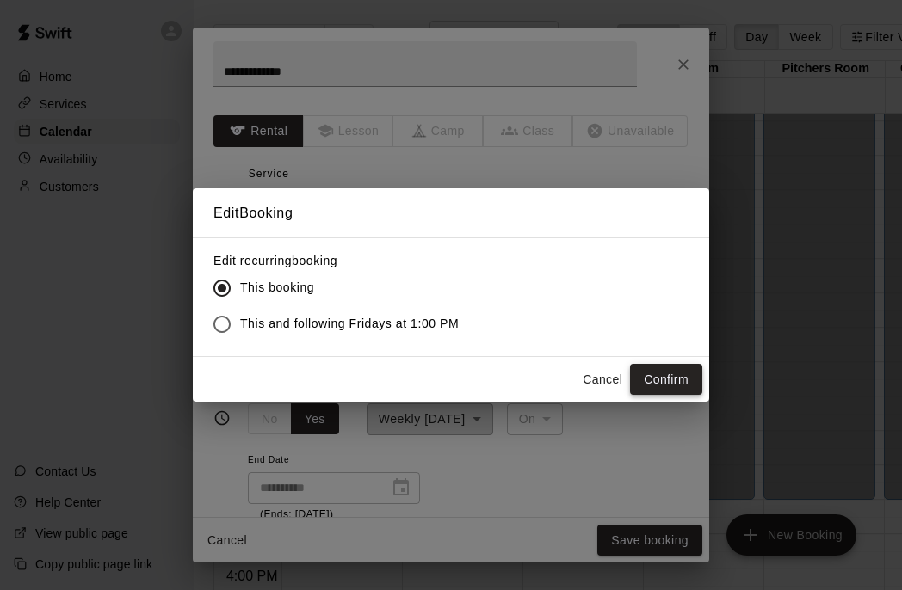
click at [681, 387] on button "Confirm" at bounding box center [666, 380] width 72 height 32
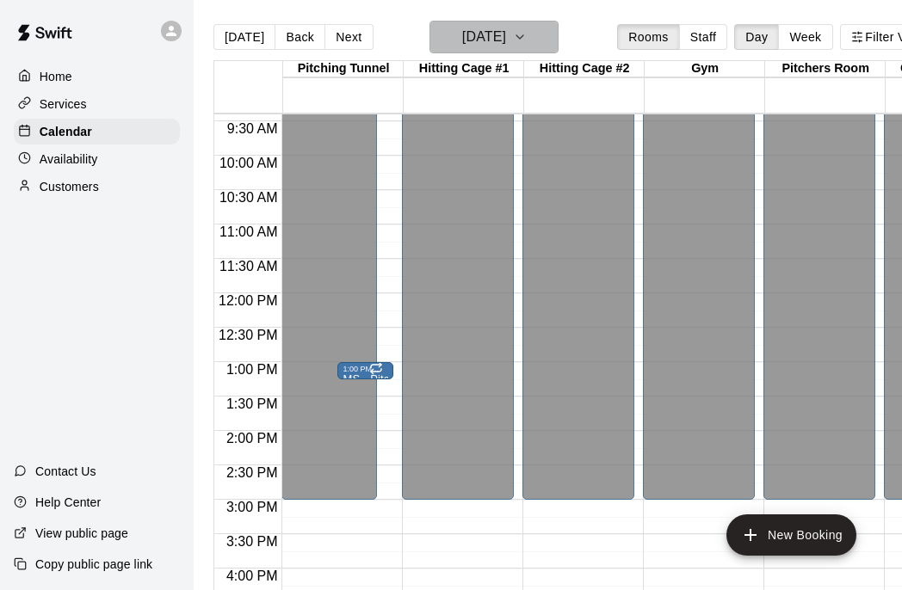
click at [527, 40] on icon "button" at bounding box center [520, 37] width 14 height 21
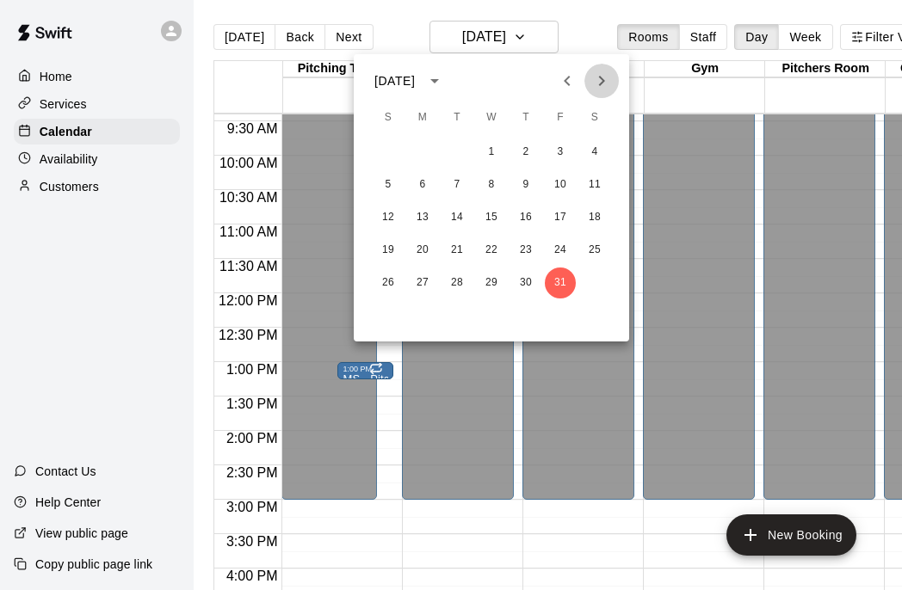
click at [597, 80] on icon "Next month" at bounding box center [601, 81] width 21 height 21
click at [564, 82] on icon "Previous month" at bounding box center [567, 81] width 21 height 21
click at [560, 287] on button "28" at bounding box center [560, 283] width 31 height 31
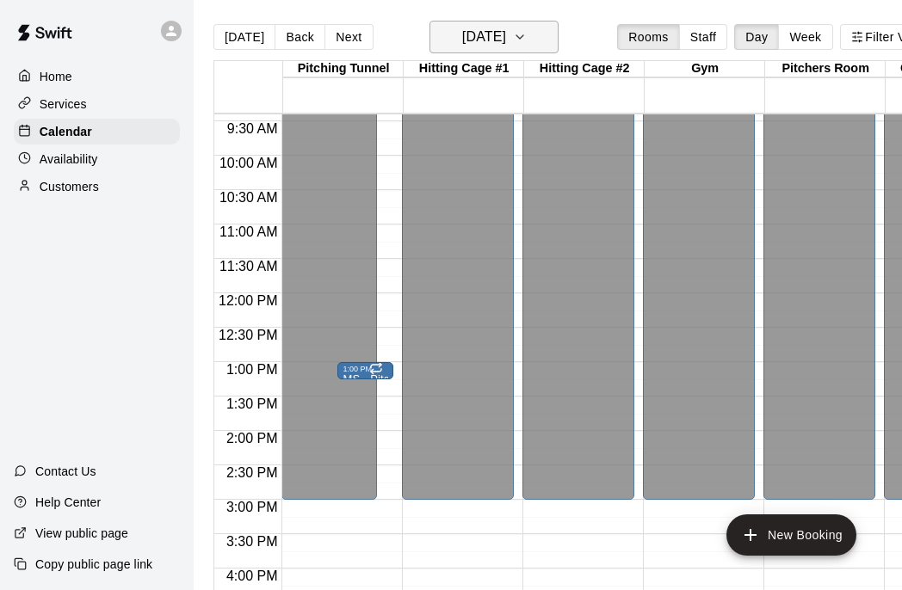
click at [527, 41] on icon "button" at bounding box center [520, 37] width 14 height 21
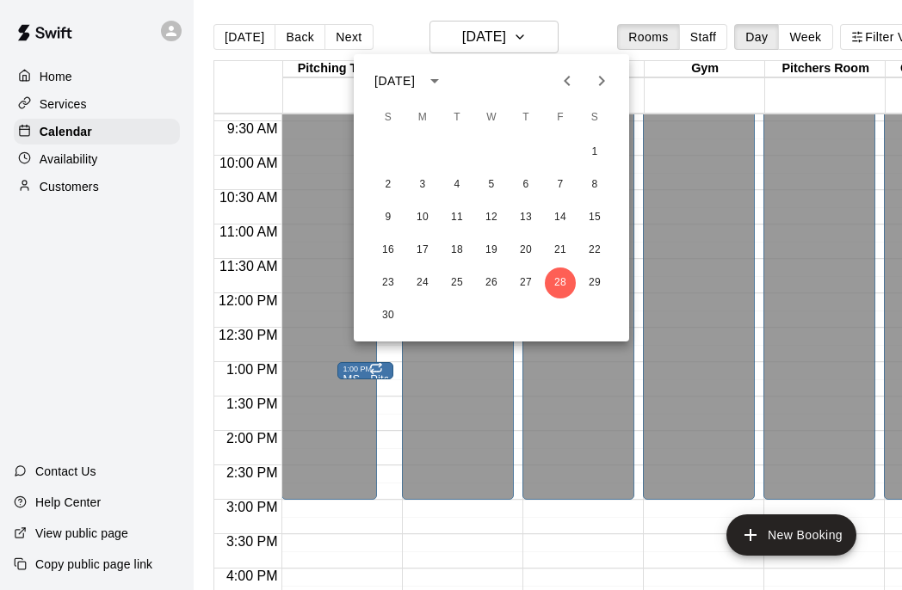
click at [602, 91] on button "Next month" at bounding box center [601, 81] width 34 height 34
click at [566, 247] on button "26" at bounding box center [560, 250] width 31 height 31
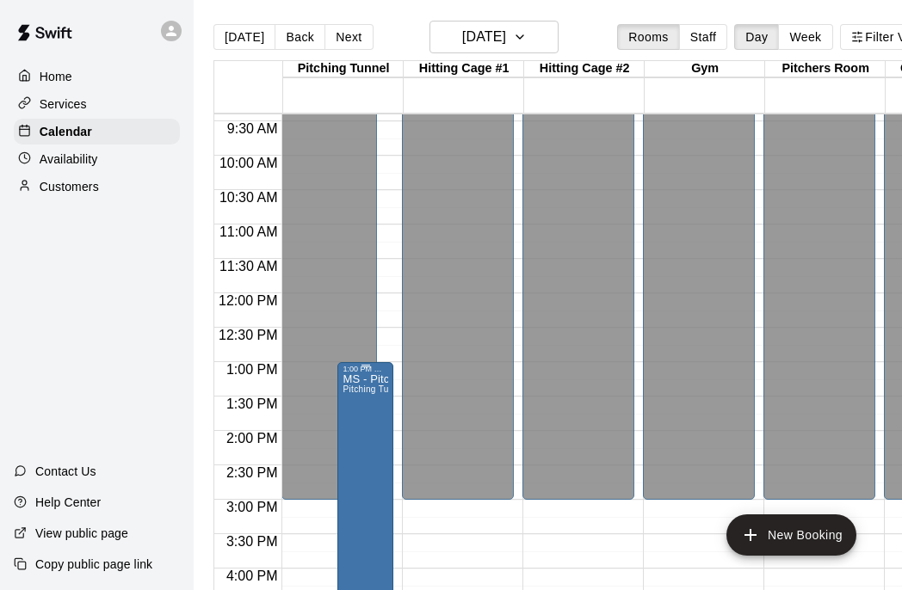
click at [360, 395] on icon "edit" at bounding box center [360, 392] width 15 height 15
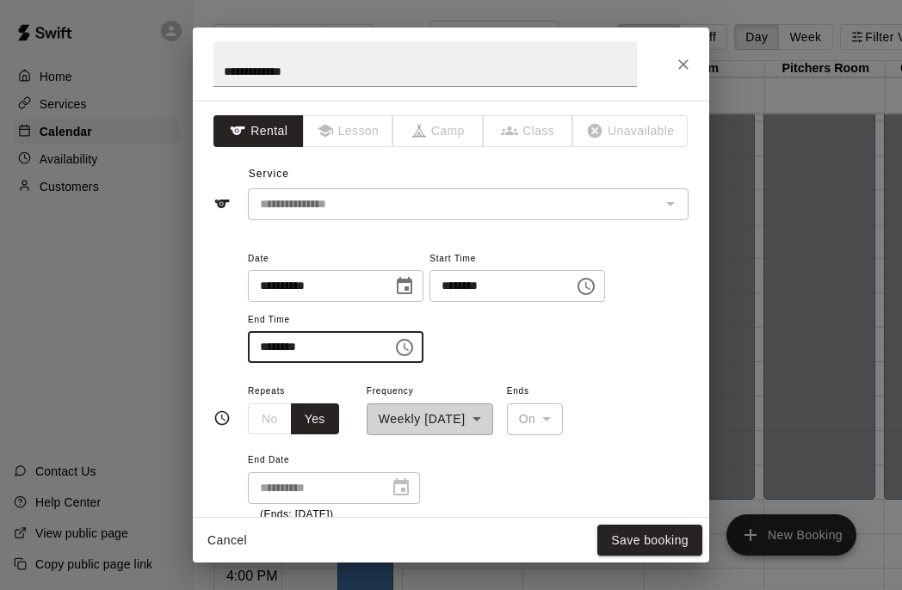
click at [268, 345] on input "********" at bounding box center [314, 347] width 133 height 32
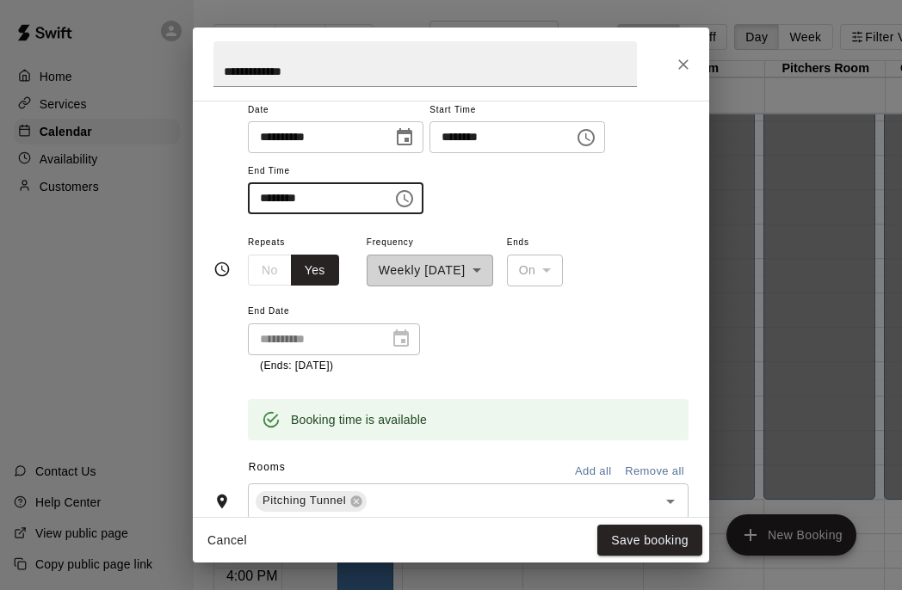
scroll to position [353, 0]
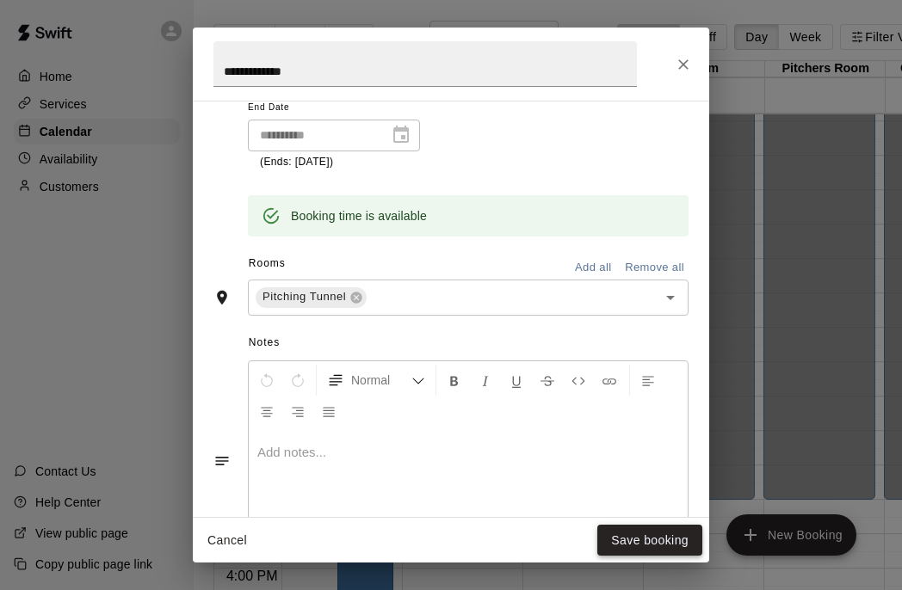
type input "********"
click at [665, 540] on button "Save booking" at bounding box center [649, 541] width 105 height 32
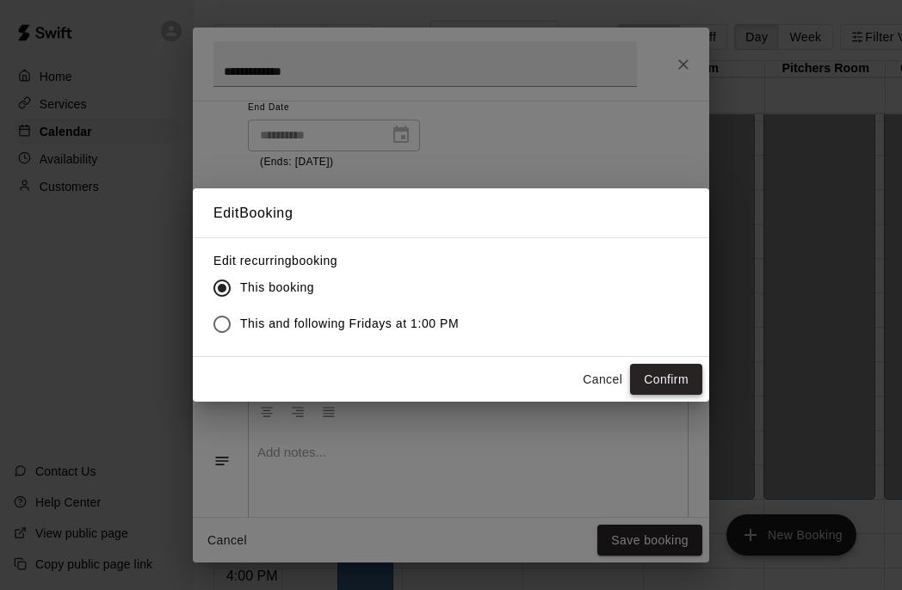
click at [653, 375] on button "Confirm" at bounding box center [666, 380] width 72 height 32
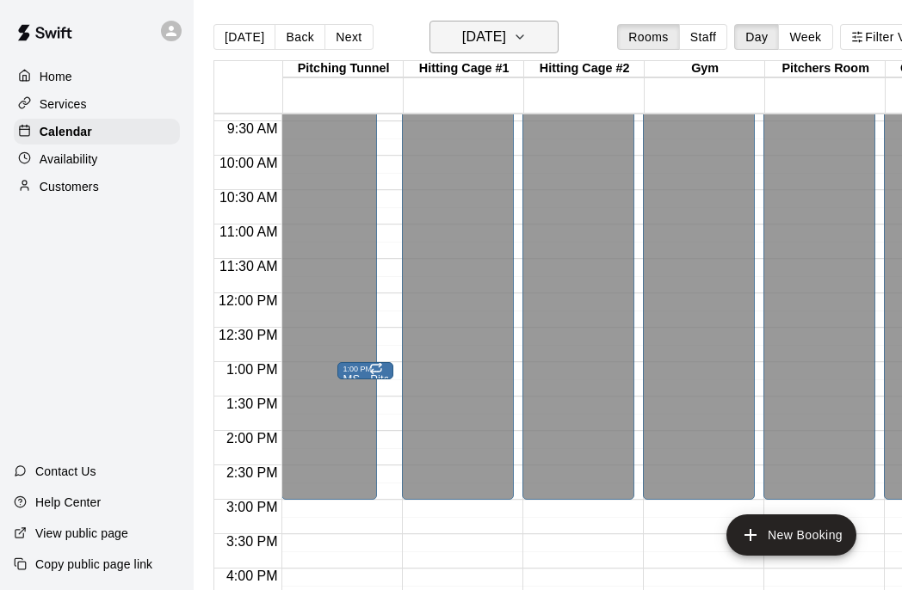
click at [523, 35] on icon "button" at bounding box center [519, 36] width 7 height 3
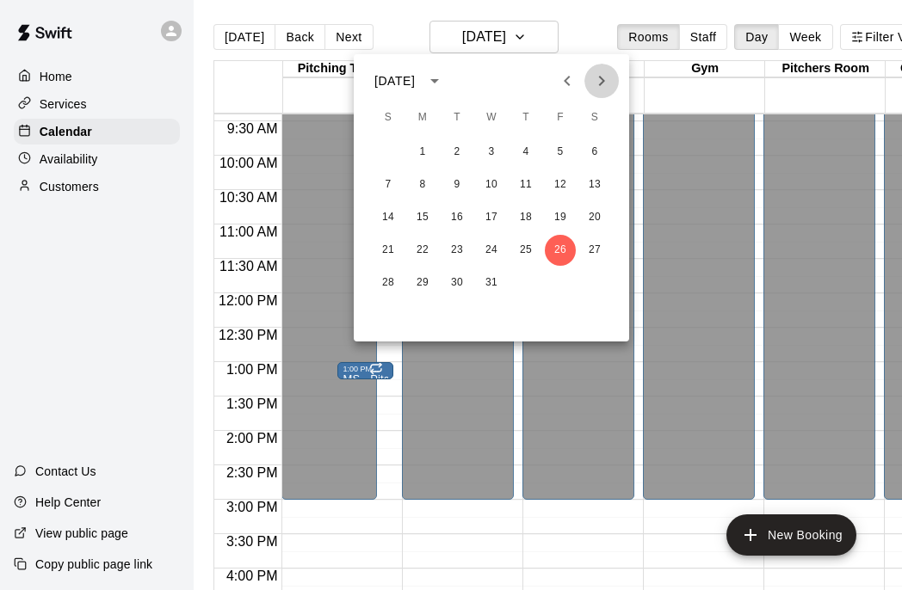
click at [597, 77] on icon "Next month" at bounding box center [601, 81] width 21 height 21
click at [569, 81] on icon "Previous month" at bounding box center [567, 81] width 21 height 21
click at [492, 282] on button "31" at bounding box center [491, 283] width 31 height 31
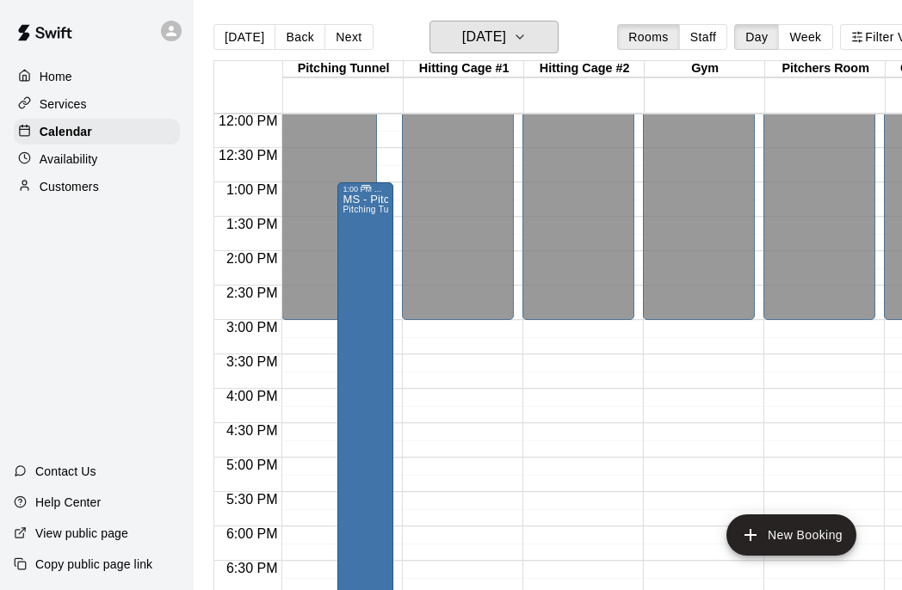
scroll to position [861, 0]
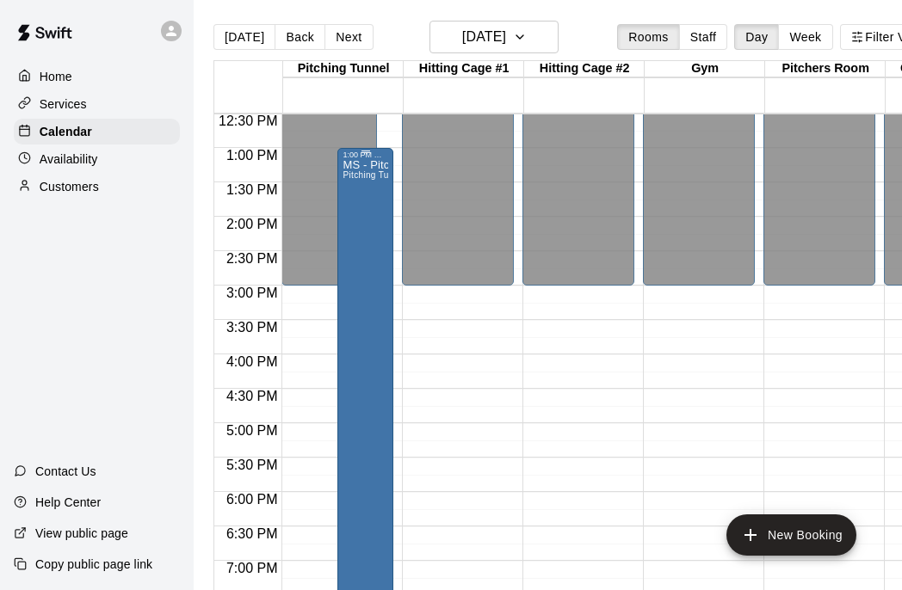
click at [367, 451] on div "MS - Pitching Pitching Tunnel" at bounding box center [365, 454] width 46 height 590
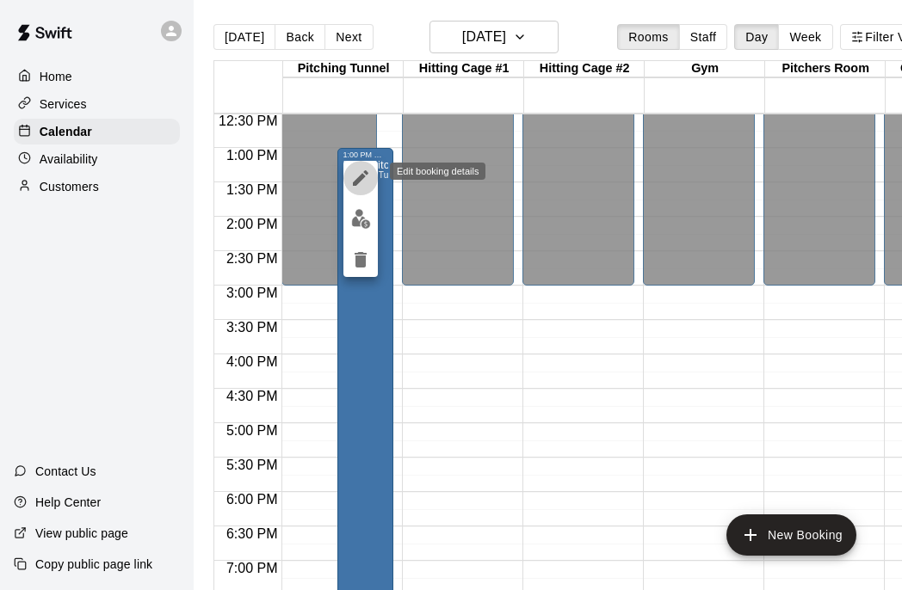
click at [357, 184] on icon "edit" at bounding box center [360, 177] width 15 height 15
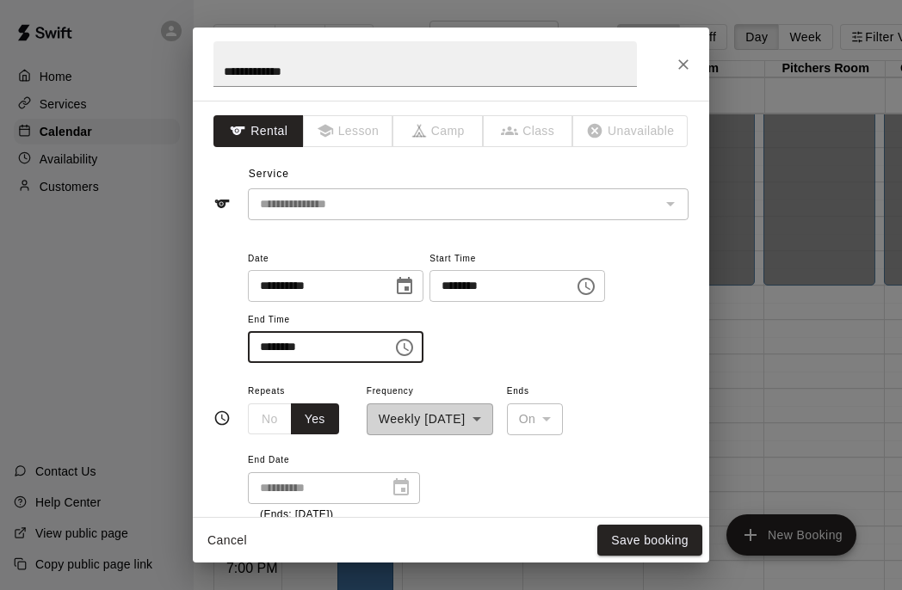
click at [263, 347] on input "********" at bounding box center [314, 347] width 133 height 32
type input "********"
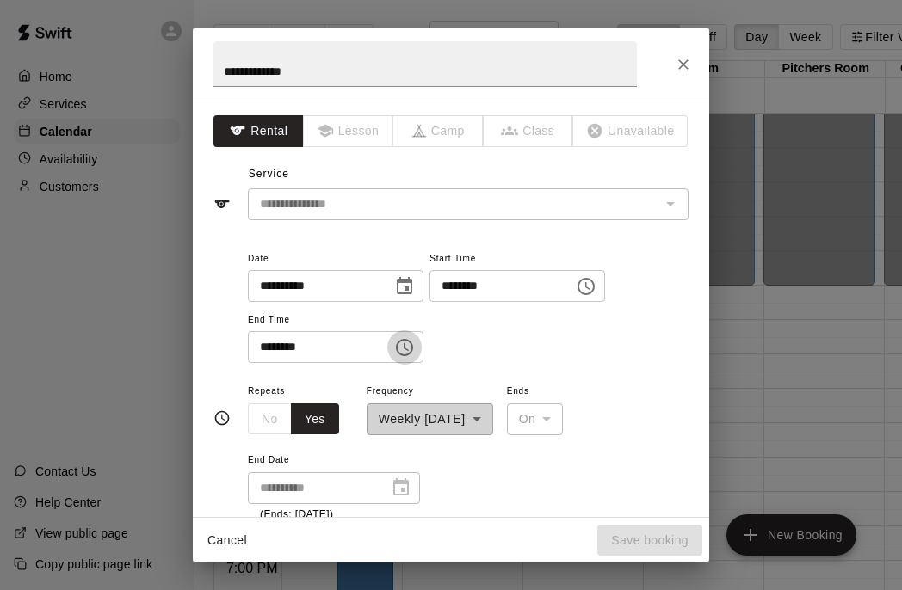
click at [281, 345] on input "********" at bounding box center [314, 347] width 133 height 32
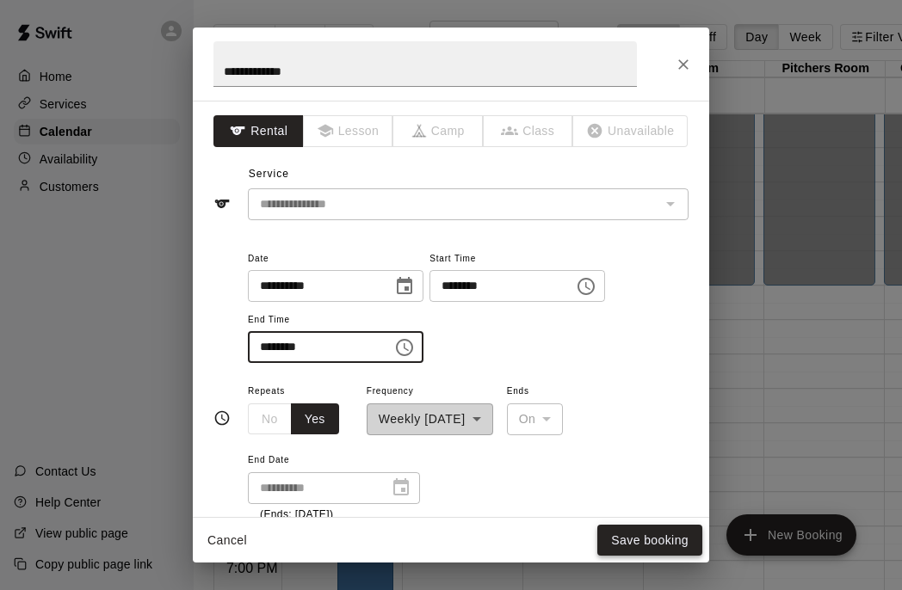
type input "********"
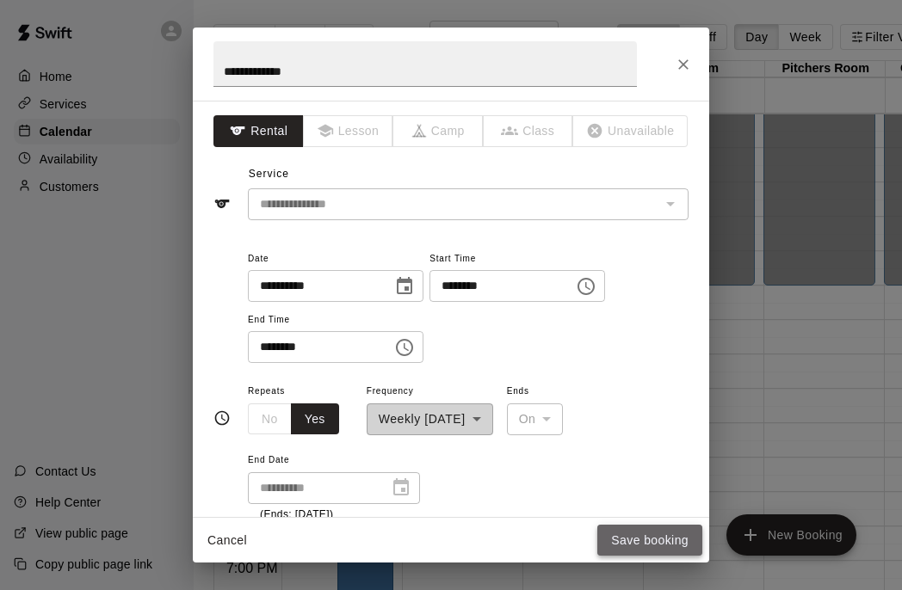
click at [631, 540] on button "Save booking" at bounding box center [649, 541] width 105 height 32
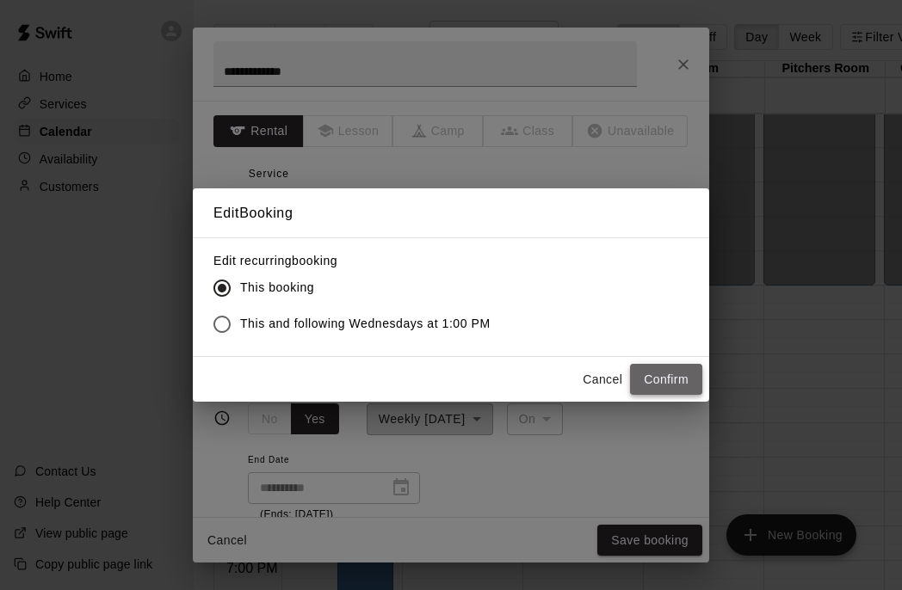
click at [669, 386] on button "Confirm" at bounding box center [666, 380] width 72 height 32
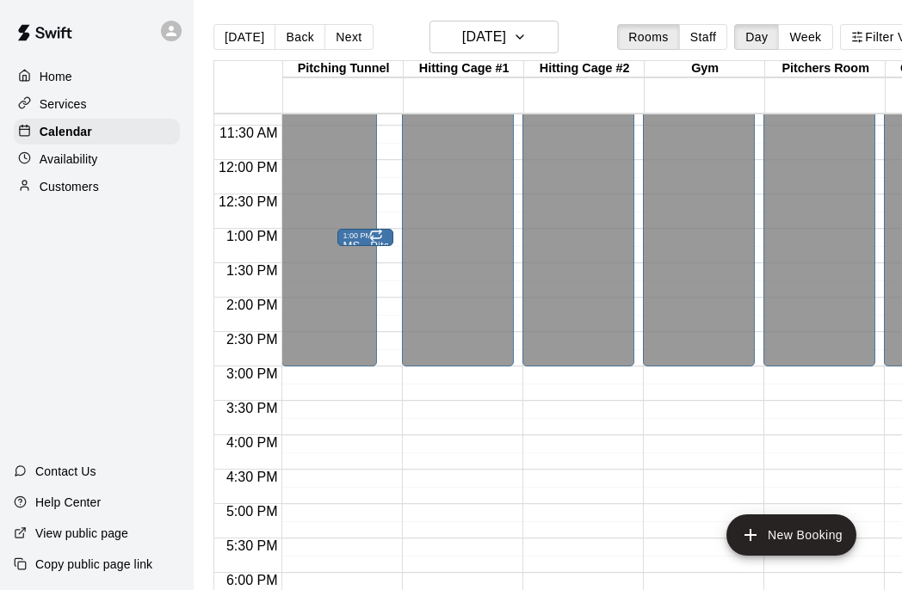
scroll to position [770, 0]
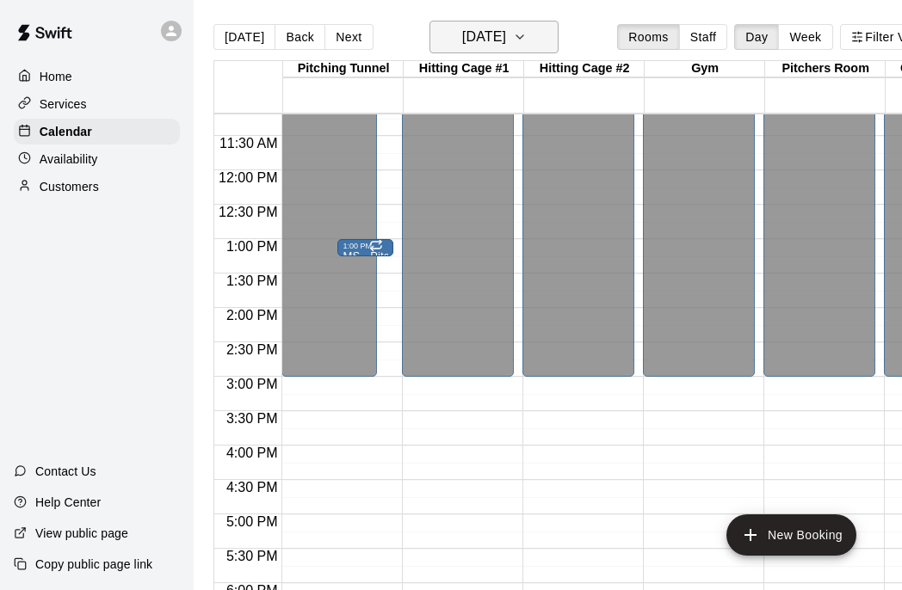
click at [544, 33] on button "[DATE]" at bounding box center [493, 37] width 129 height 33
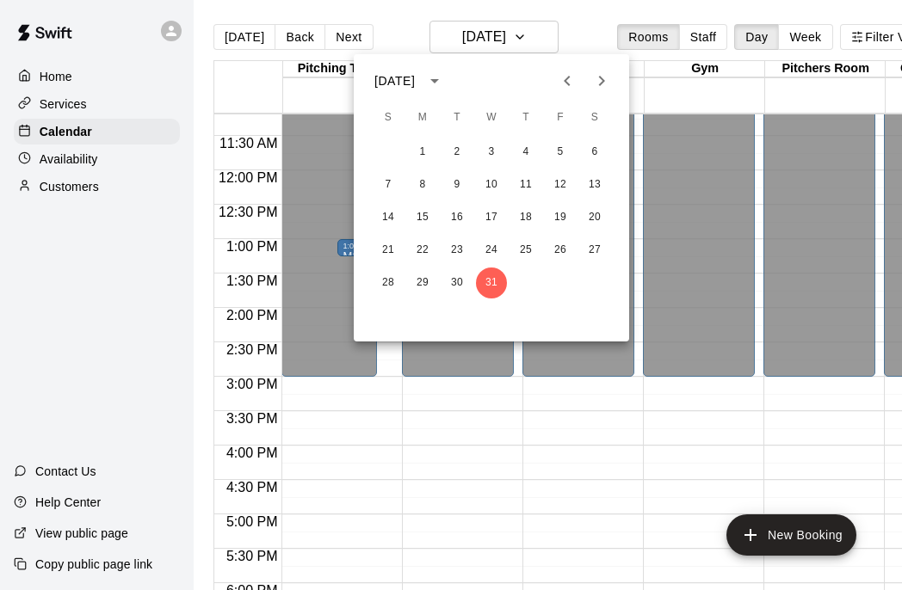
click at [602, 80] on icon "Next month" at bounding box center [602, 81] width 6 height 10
click at [423, 250] on button "19" at bounding box center [422, 250] width 31 height 31
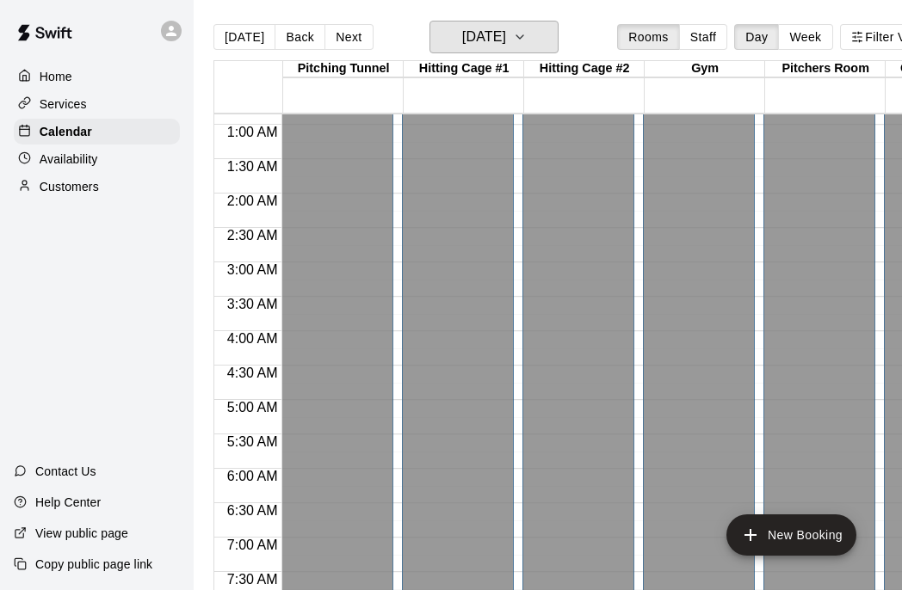
scroll to position [60, 0]
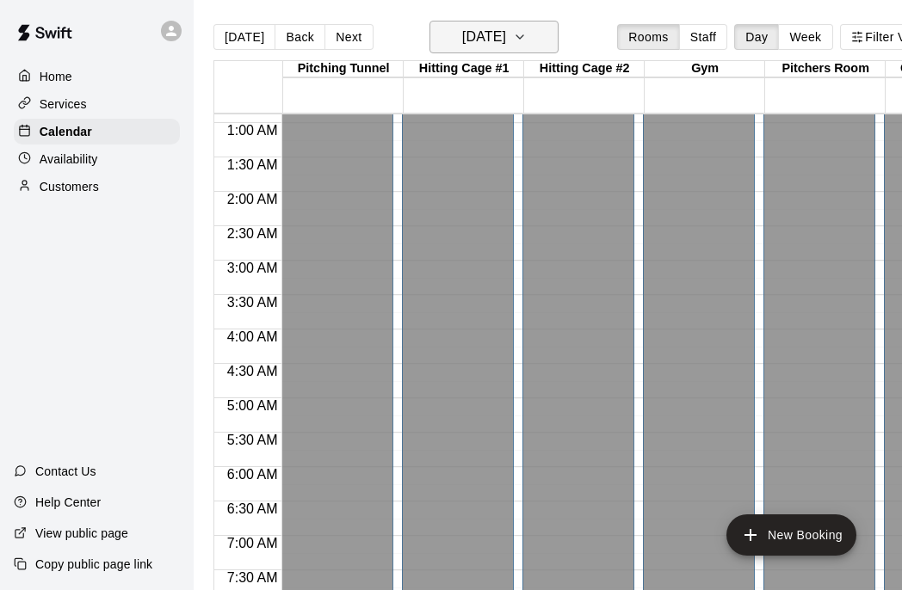
click at [506, 34] on h6 "[DATE]" at bounding box center [484, 37] width 44 height 24
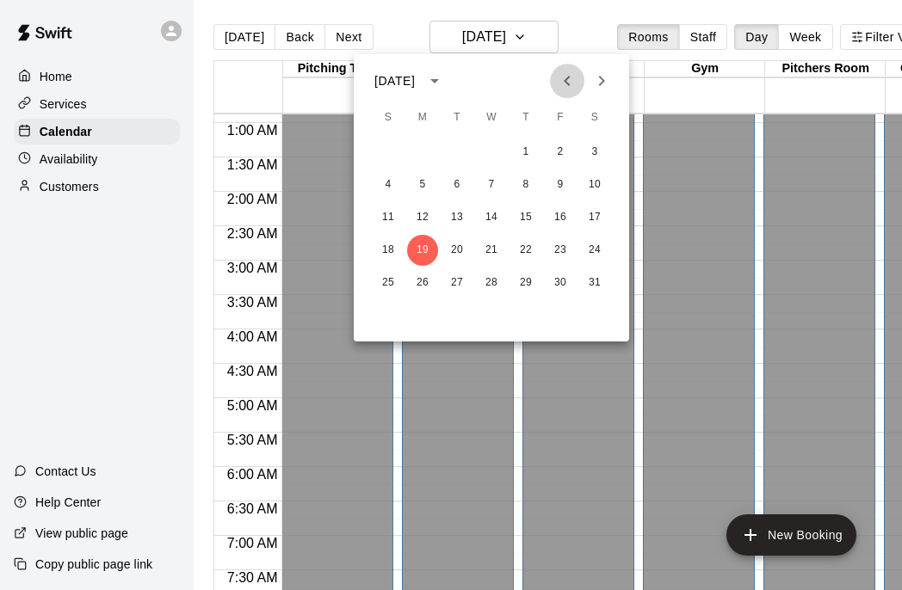
click at [563, 77] on icon "Previous month" at bounding box center [567, 81] width 21 height 21
click at [458, 281] on button "25" at bounding box center [456, 283] width 31 height 31
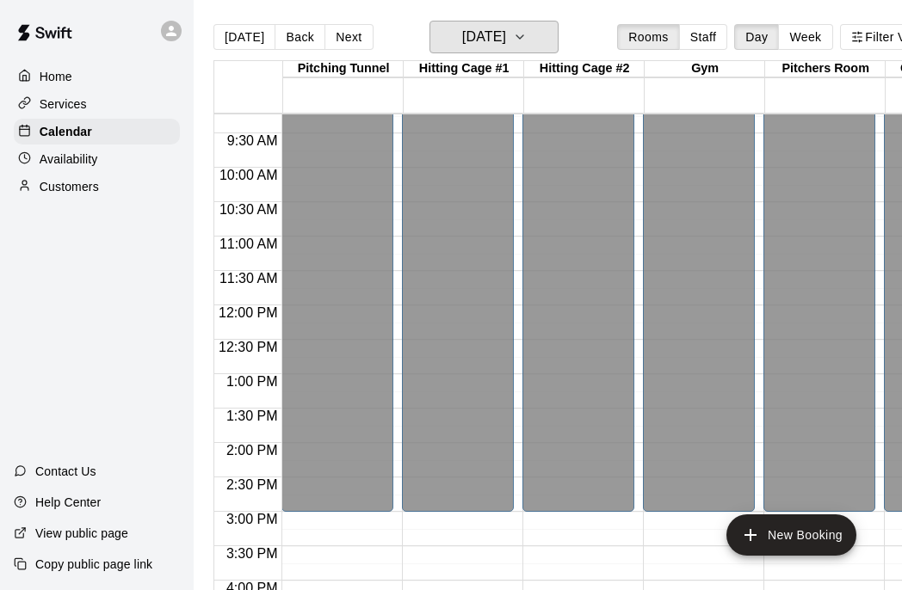
scroll to position [643, 0]
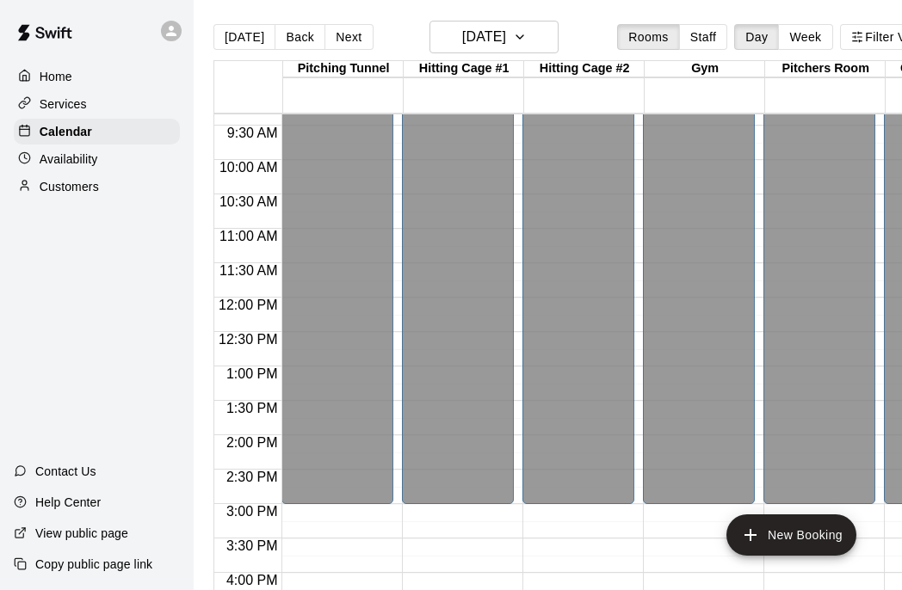
click at [398, 374] on div at bounding box center [342, 375] width 120 height 17
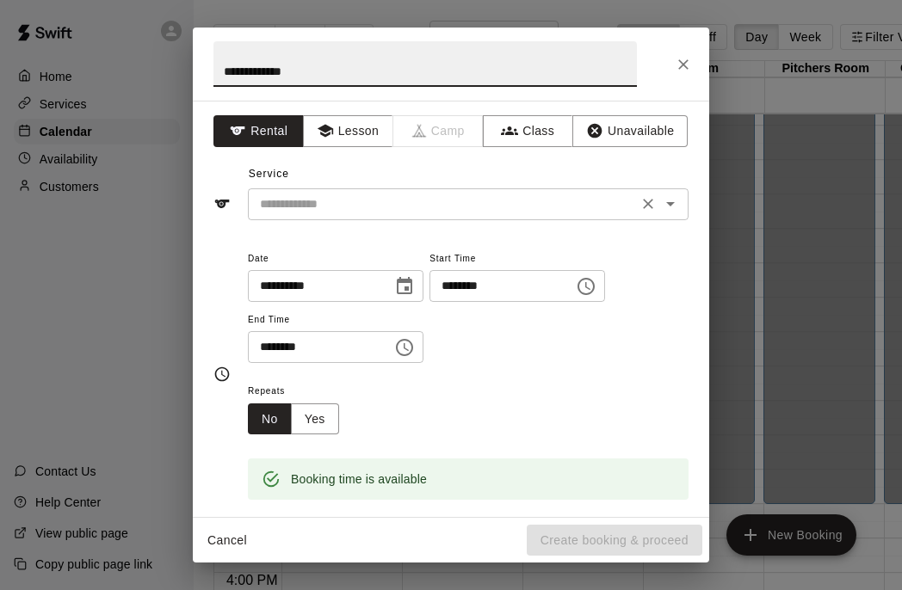
type input "**********"
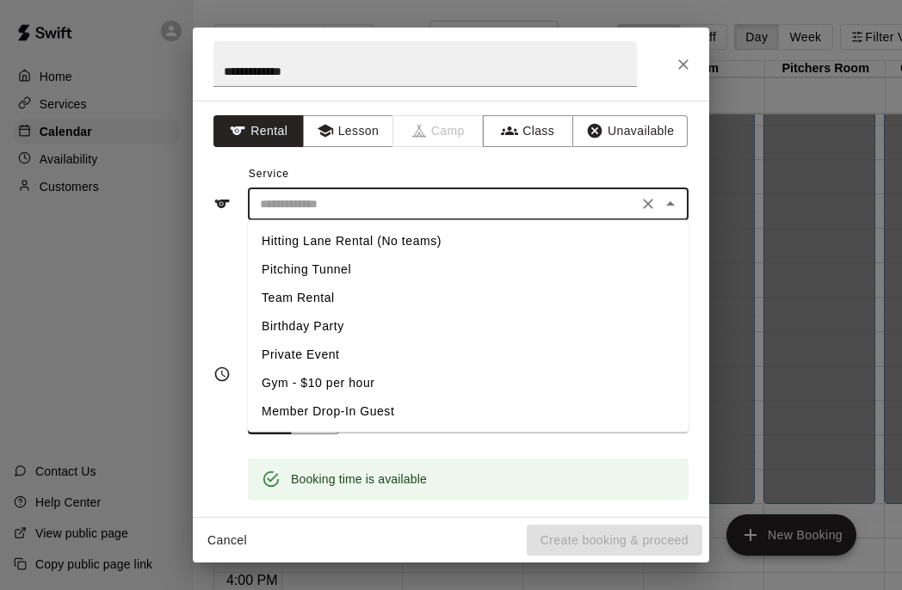
click at [347, 207] on input "text" at bounding box center [443, 205] width 380 height 22
click at [360, 275] on li "Pitching Tunnel" at bounding box center [468, 270] width 441 height 28
type input "**********"
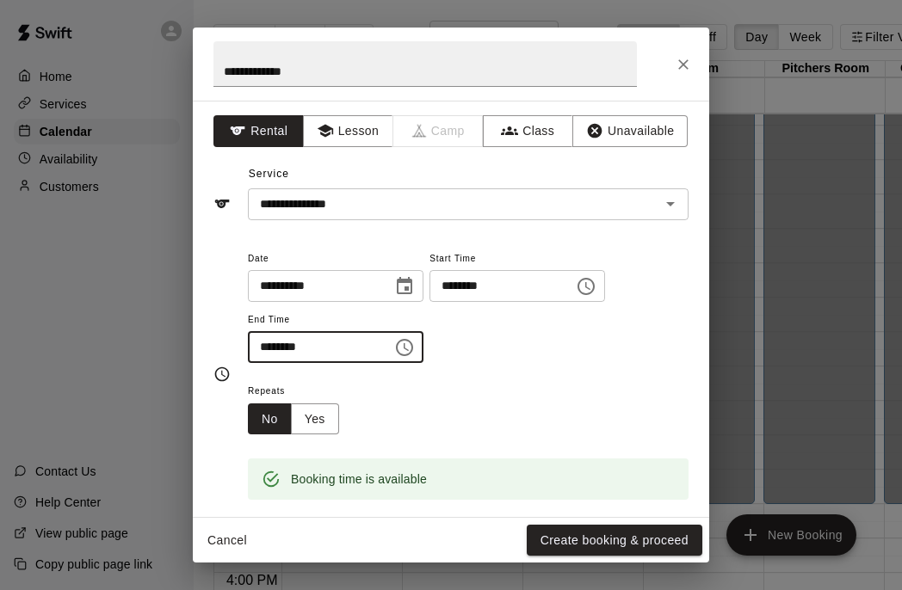
click at [266, 351] on input "********" at bounding box center [314, 347] width 133 height 32
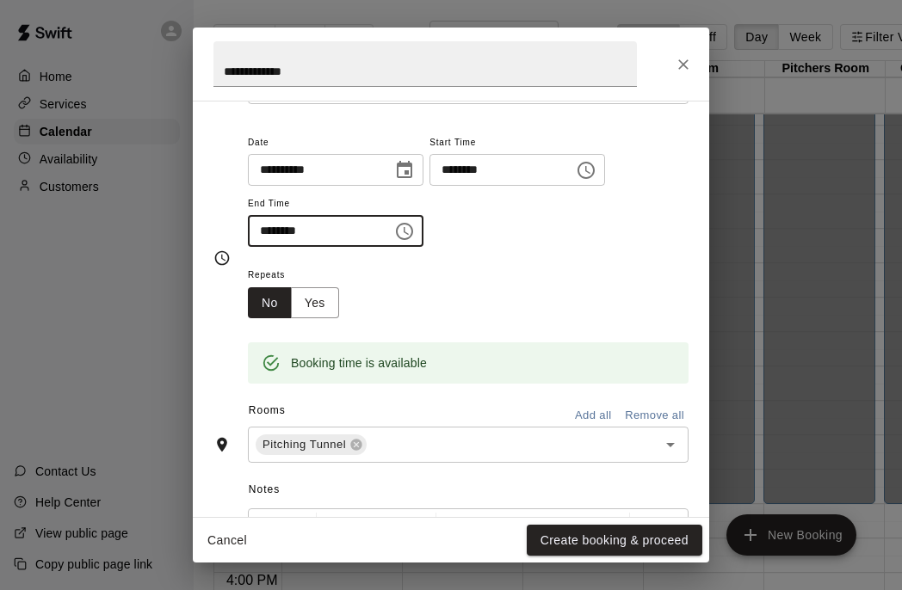
scroll to position [118, 0]
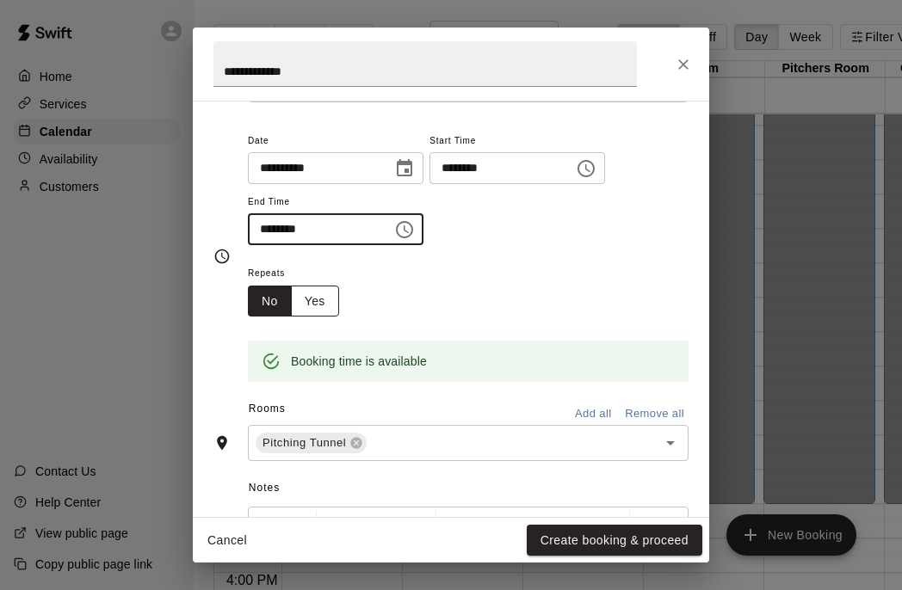
type input "********"
click at [323, 301] on button "Yes" at bounding box center [315, 302] width 48 height 32
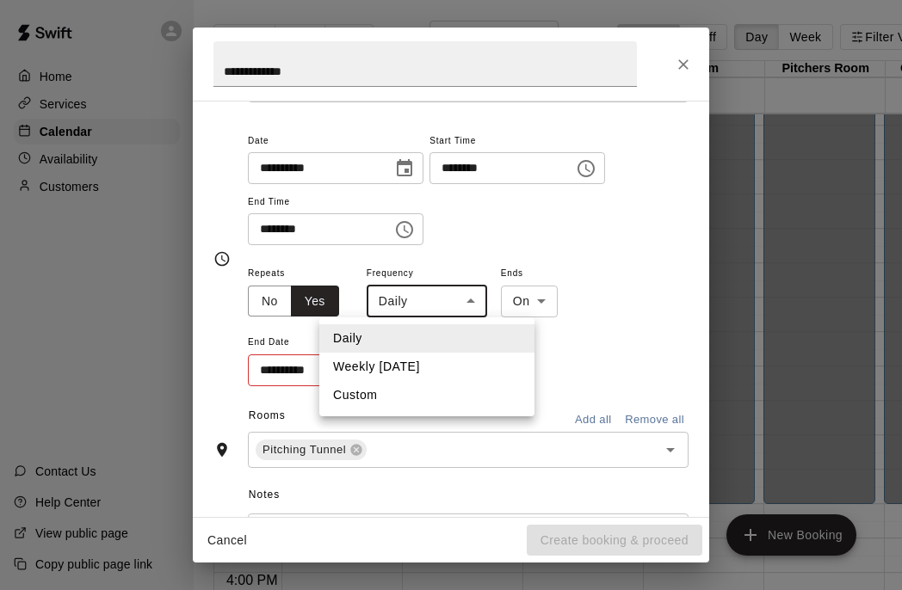
click at [478, 305] on body "Home Services Calendar Availability Customers Contact Us Help Center View publi…" at bounding box center [451, 309] width 902 height 618
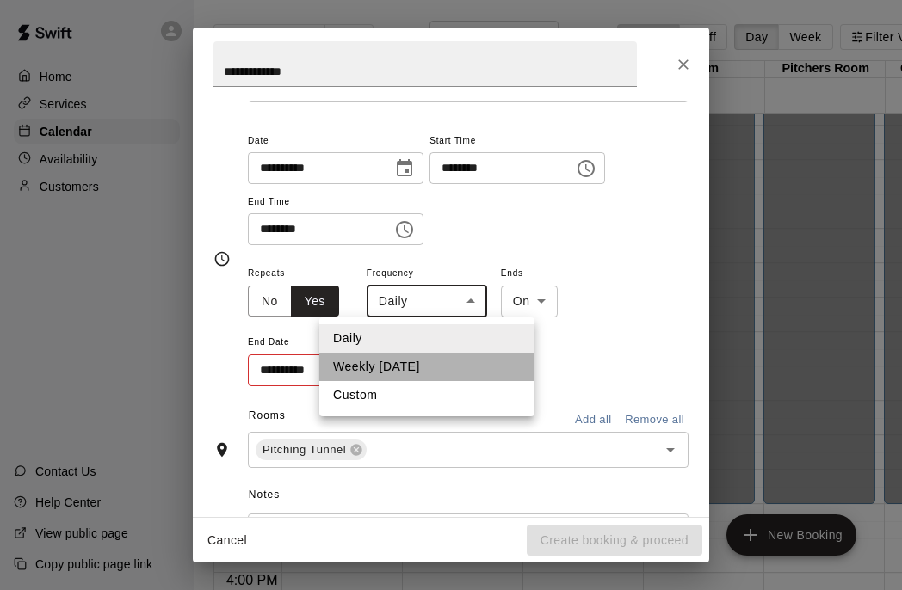
click at [456, 373] on li "Weekly [DATE]" at bounding box center [426, 367] width 215 height 28
type input "******"
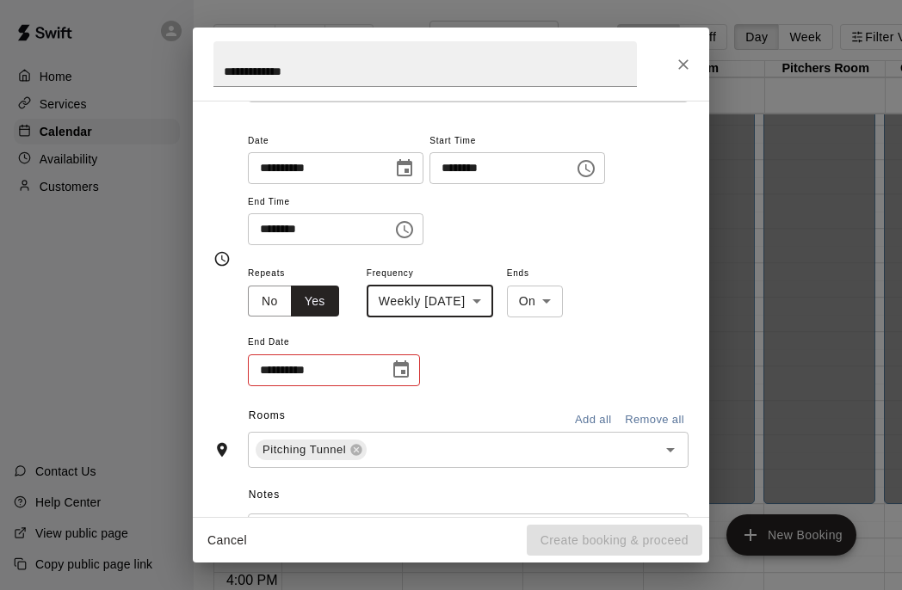
click at [409, 164] on icon "Choose date, selected date is Nov 25, 2025" at bounding box center [404, 167] width 15 height 17
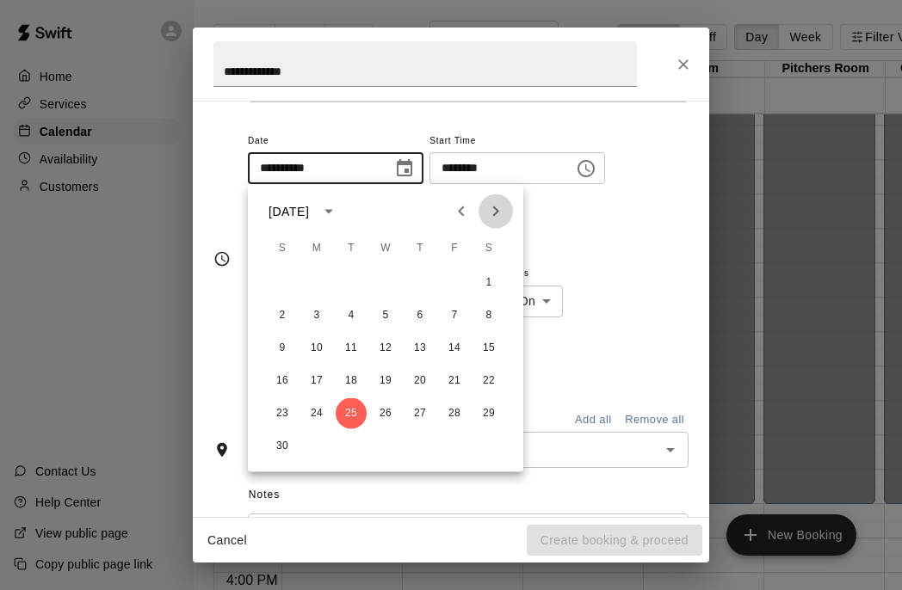
click at [497, 212] on icon "Next month" at bounding box center [496, 212] width 6 height 10
click at [381, 281] on button "3" at bounding box center [385, 283] width 31 height 31
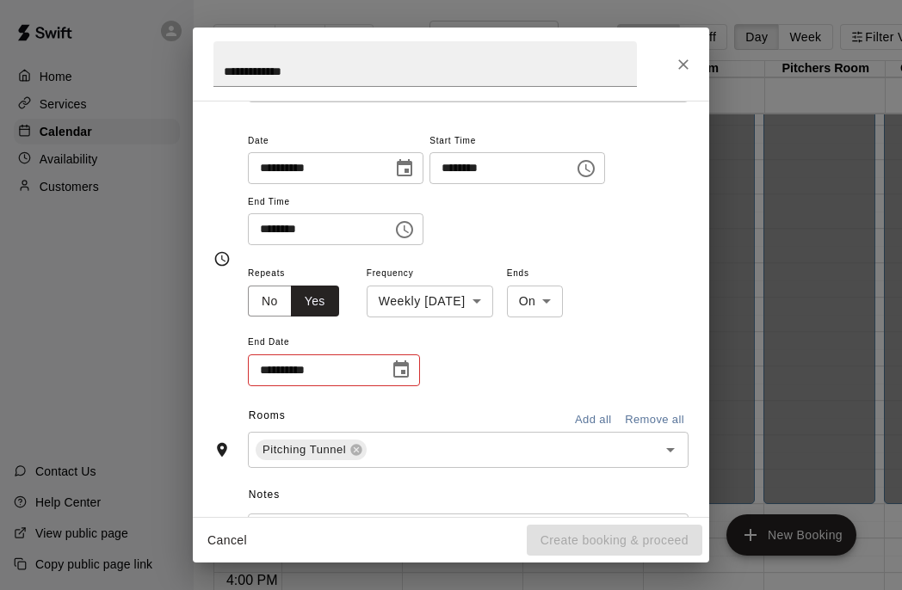
click at [386, 179] on div "**********" at bounding box center [336, 168] width 176 height 32
click at [407, 170] on icon "Choose date, selected date is Dec 3, 2025" at bounding box center [404, 168] width 21 height 21
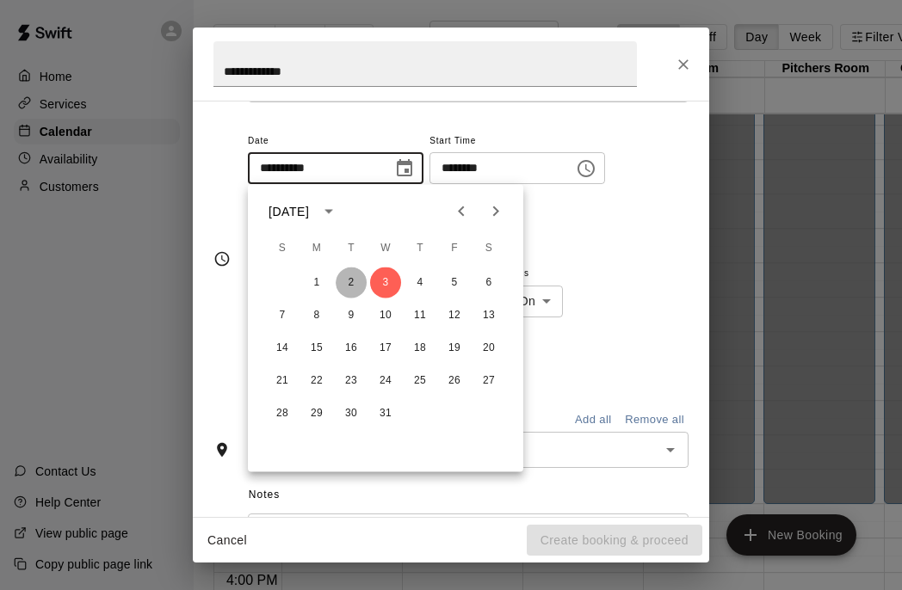
click at [351, 282] on button "2" at bounding box center [351, 283] width 31 height 31
type input "**********"
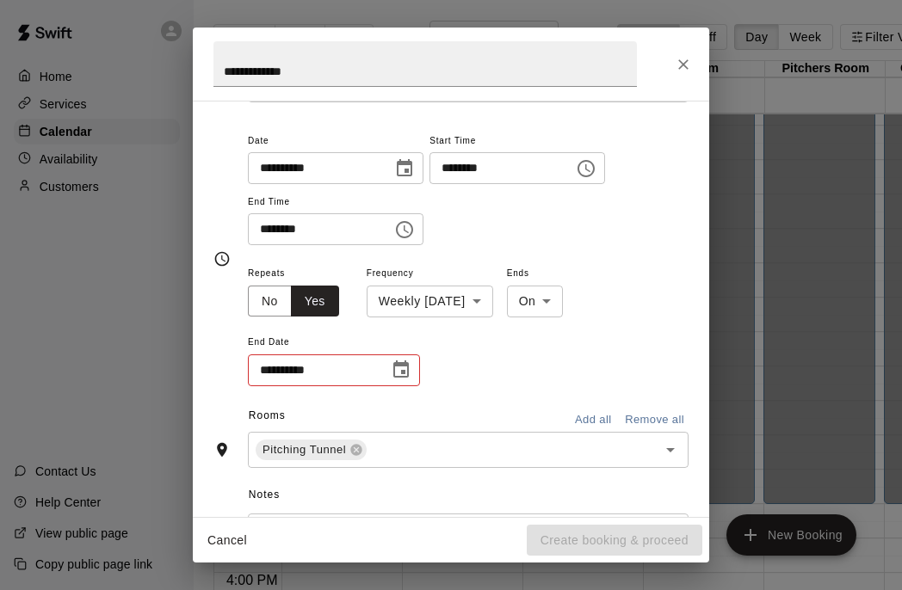
click at [395, 377] on icon "Choose date" at bounding box center [400, 369] width 15 height 17
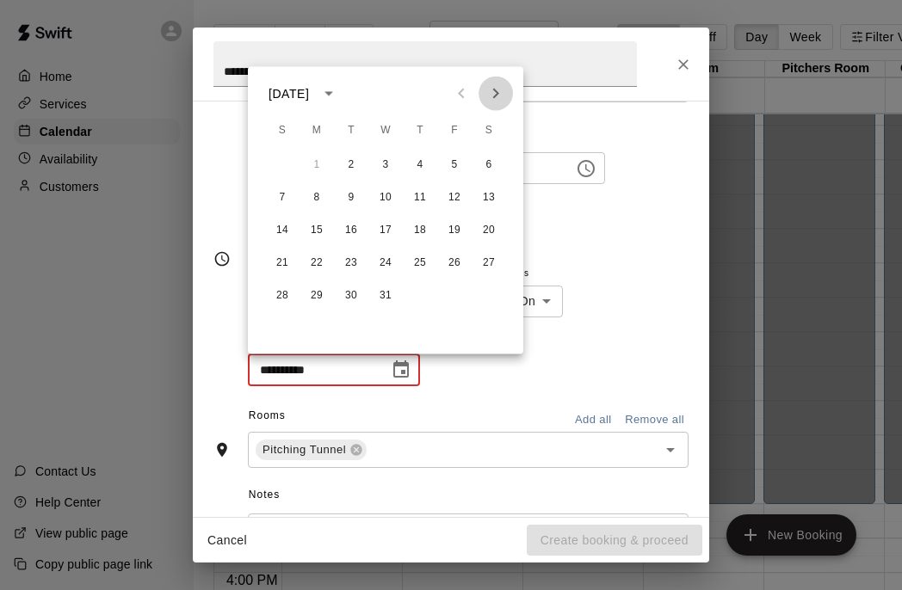
click at [496, 100] on icon "Next month" at bounding box center [495, 93] width 21 height 21
click at [453, 90] on icon "Previous month" at bounding box center [461, 93] width 21 height 21
click at [385, 229] on button "17" at bounding box center [385, 230] width 31 height 31
type input "**********"
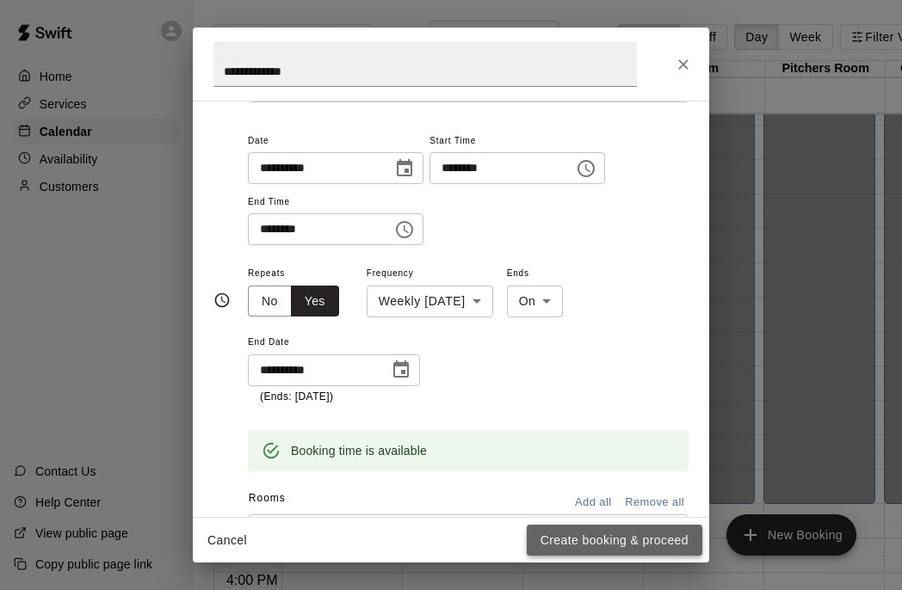
click at [603, 540] on button "Create booking & proceed" at bounding box center [615, 541] width 176 height 32
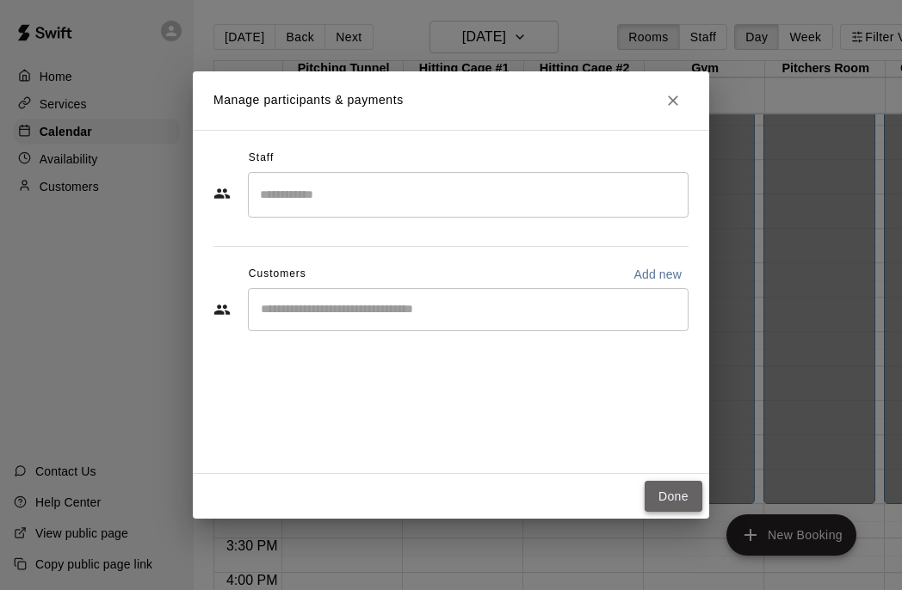
click at [670, 484] on button "Done" at bounding box center [674, 497] width 58 height 32
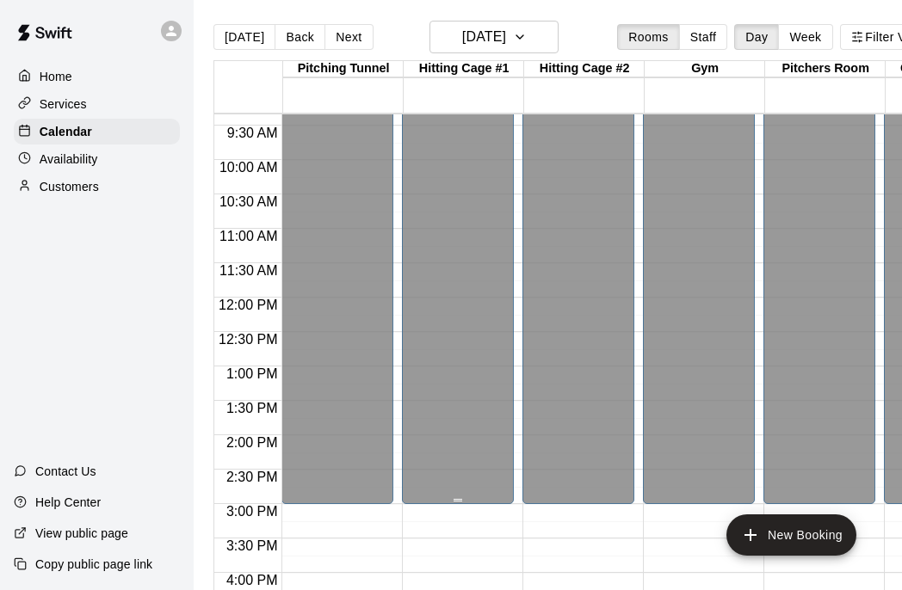
scroll to position [592, 0]
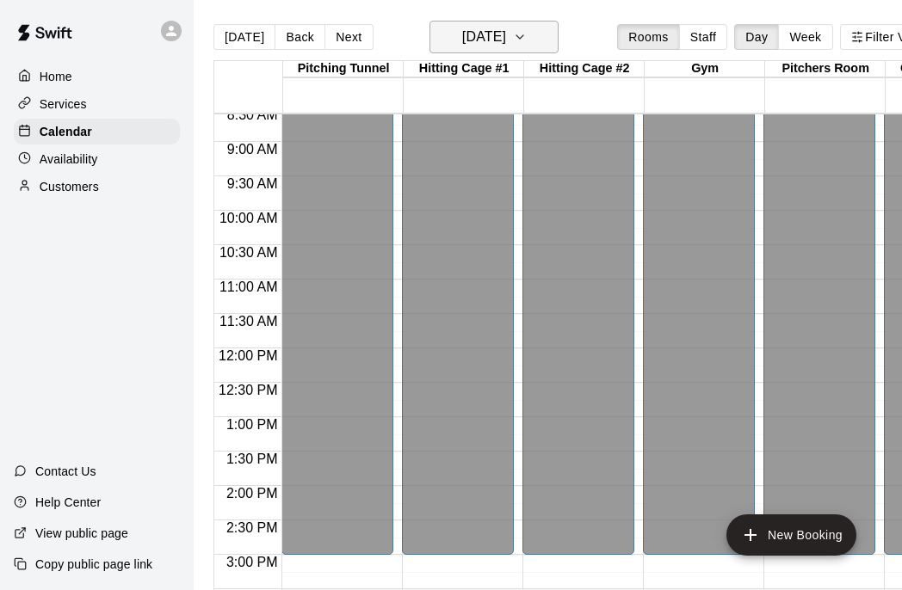
click at [536, 45] on button "[DATE]" at bounding box center [493, 37] width 129 height 33
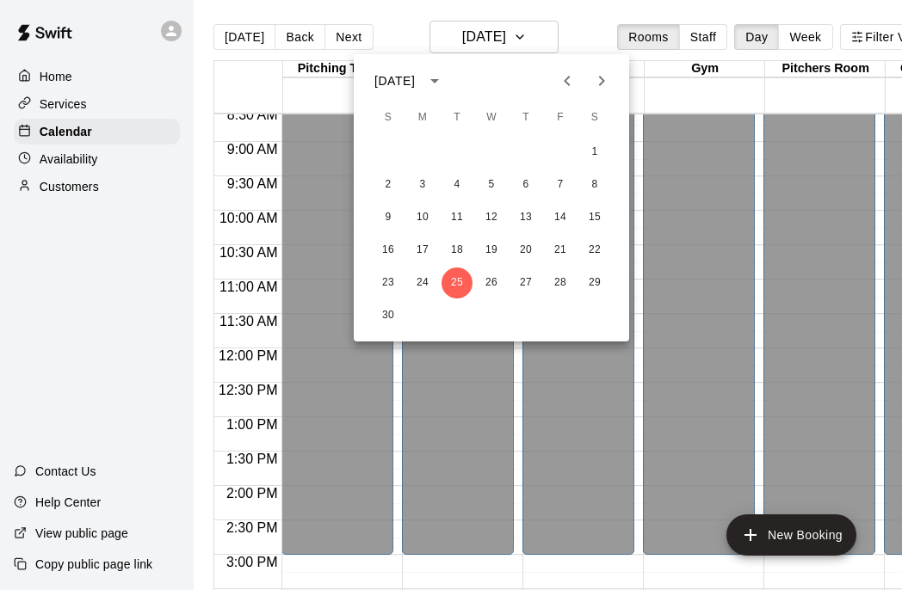
click at [602, 80] on icon "Next month" at bounding box center [602, 81] width 6 height 10
click at [457, 154] on button "2" at bounding box center [456, 152] width 31 height 31
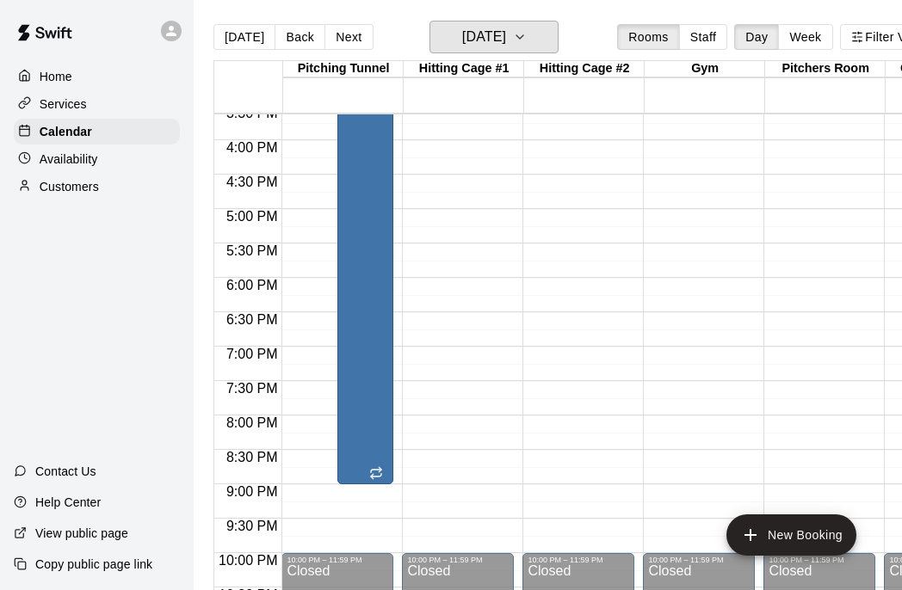
scroll to position [1077, 0]
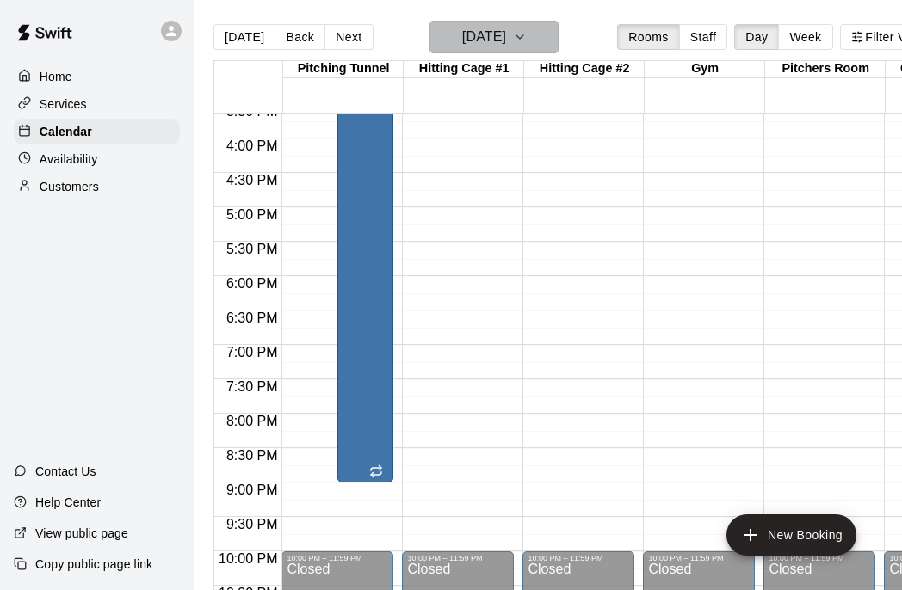
click at [540, 52] on button "[DATE]" at bounding box center [493, 37] width 129 height 33
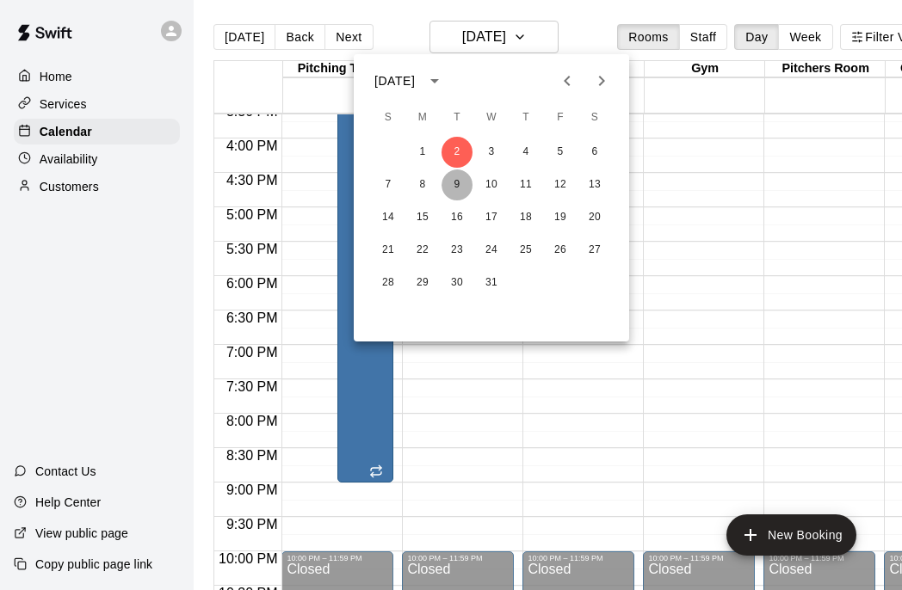
click at [455, 182] on button "9" at bounding box center [456, 185] width 31 height 31
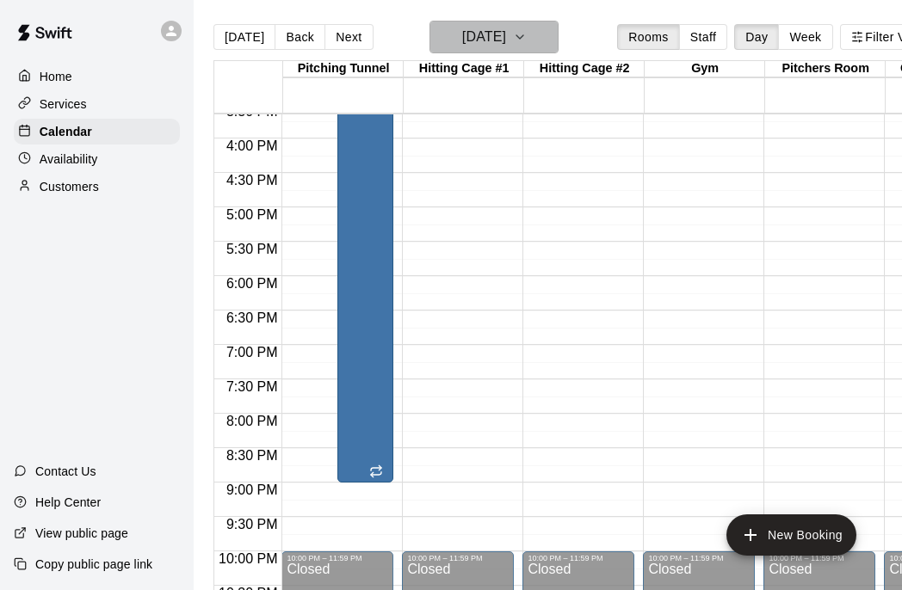
click at [532, 39] on button "[DATE]" at bounding box center [493, 37] width 129 height 33
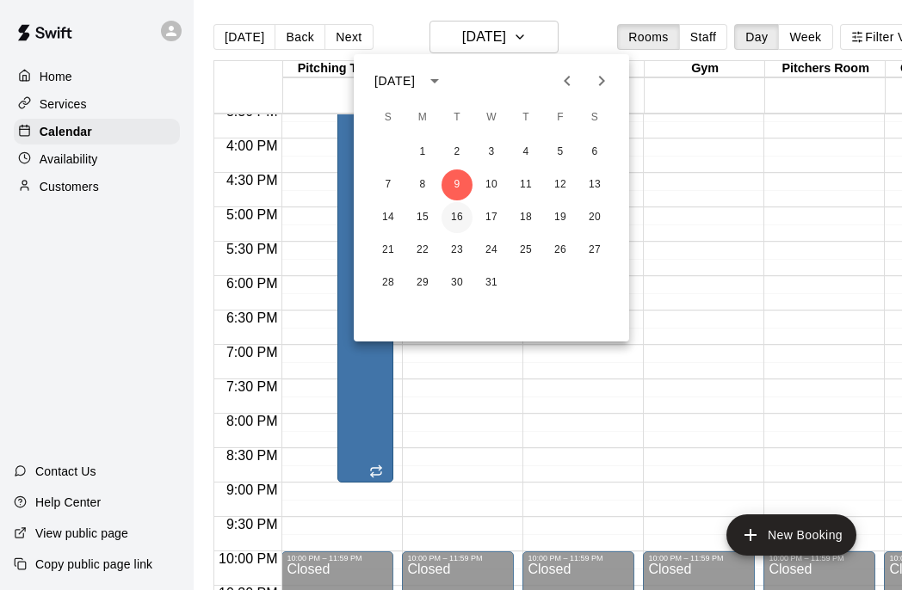
click at [462, 209] on button "16" at bounding box center [456, 217] width 31 height 31
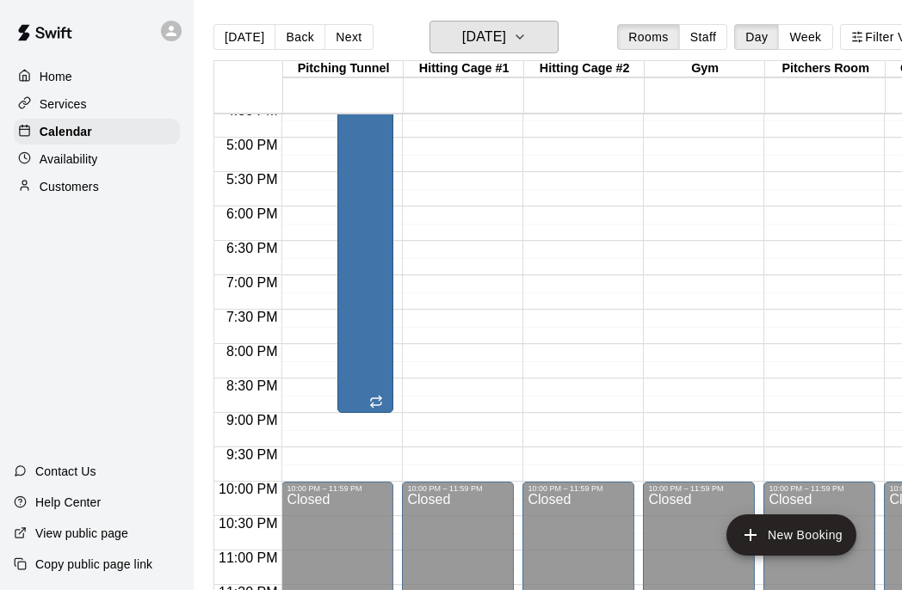
scroll to position [1149, 0]
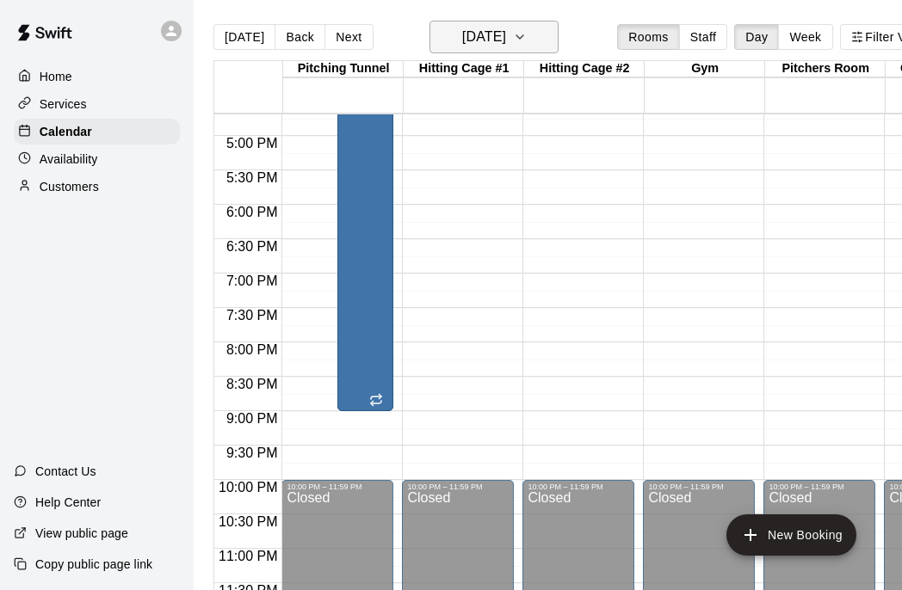
click at [534, 46] on button "[DATE]" at bounding box center [493, 37] width 129 height 33
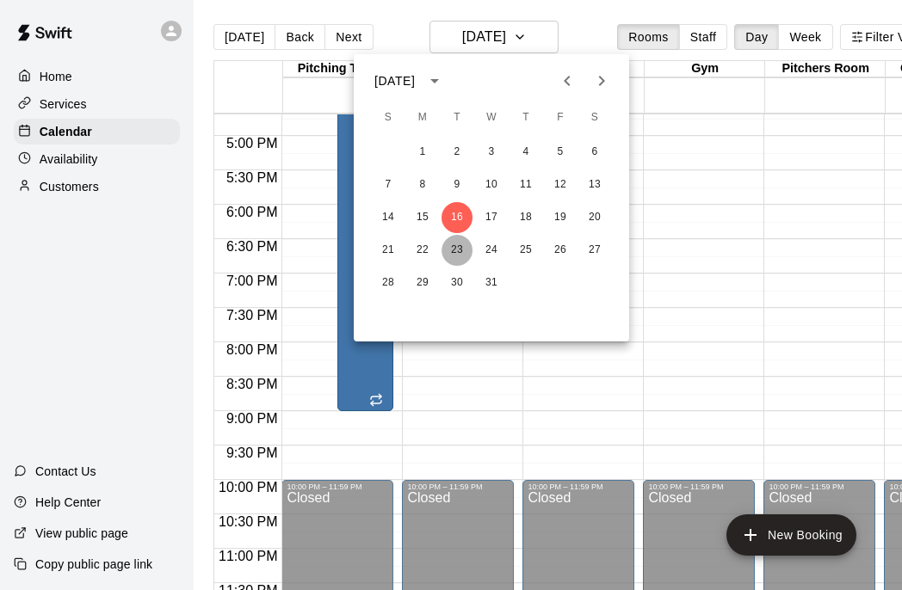
click at [456, 252] on button "23" at bounding box center [456, 250] width 31 height 31
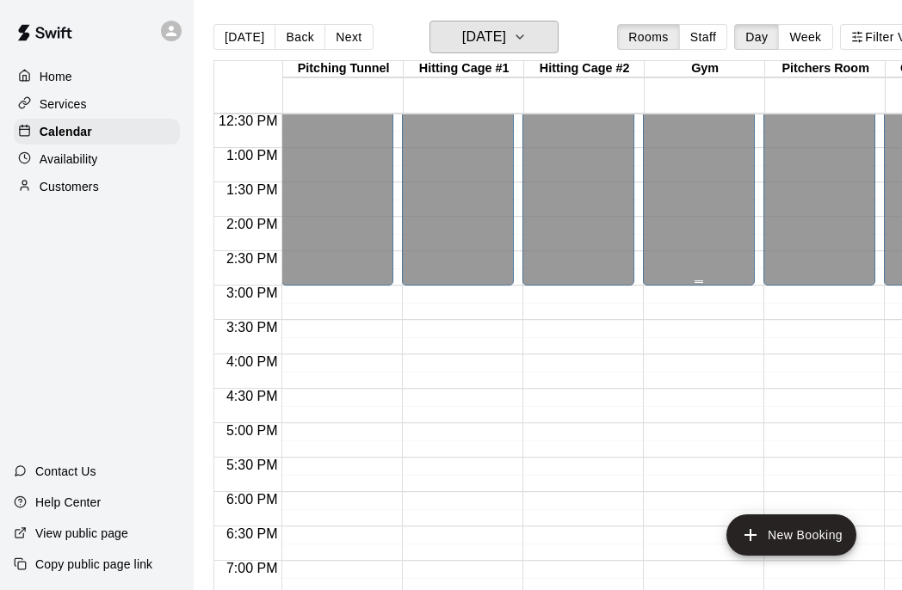
scroll to position [861, 0]
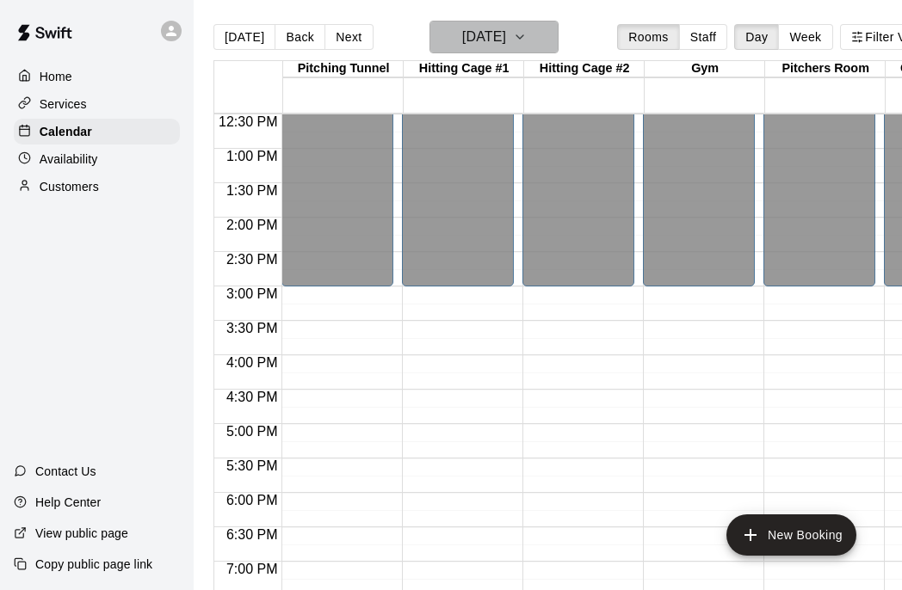
click at [527, 40] on icon "button" at bounding box center [520, 37] width 14 height 21
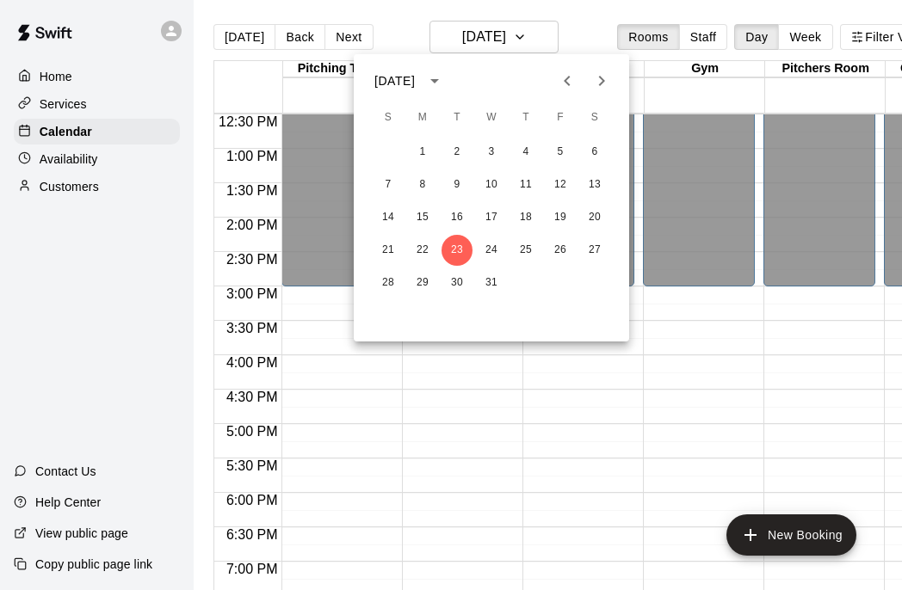
click at [548, 34] on div at bounding box center [451, 295] width 902 height 590
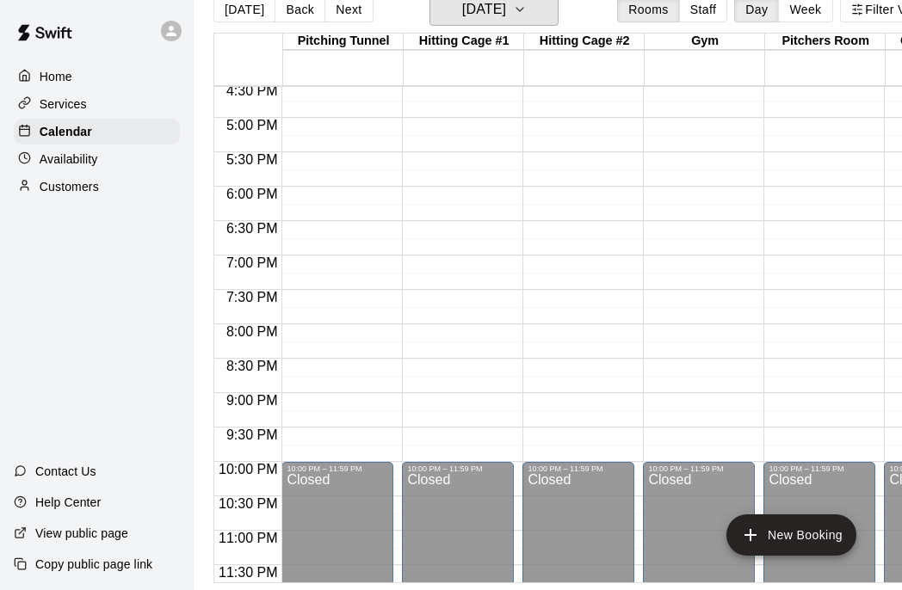
scroll to position [1157, 0]
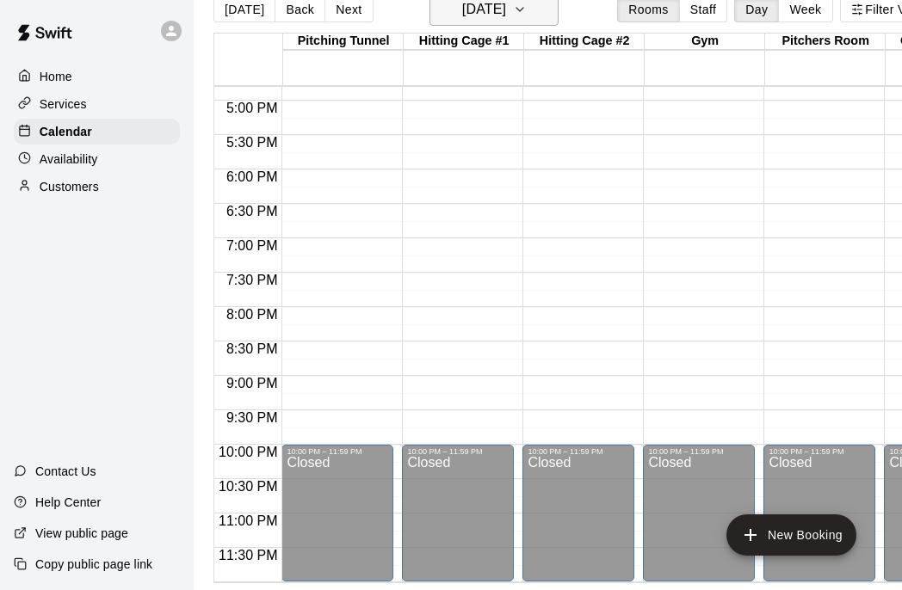
click at [527, 18] on icon "button" at bounding box center [520, 9] width 14 height 21
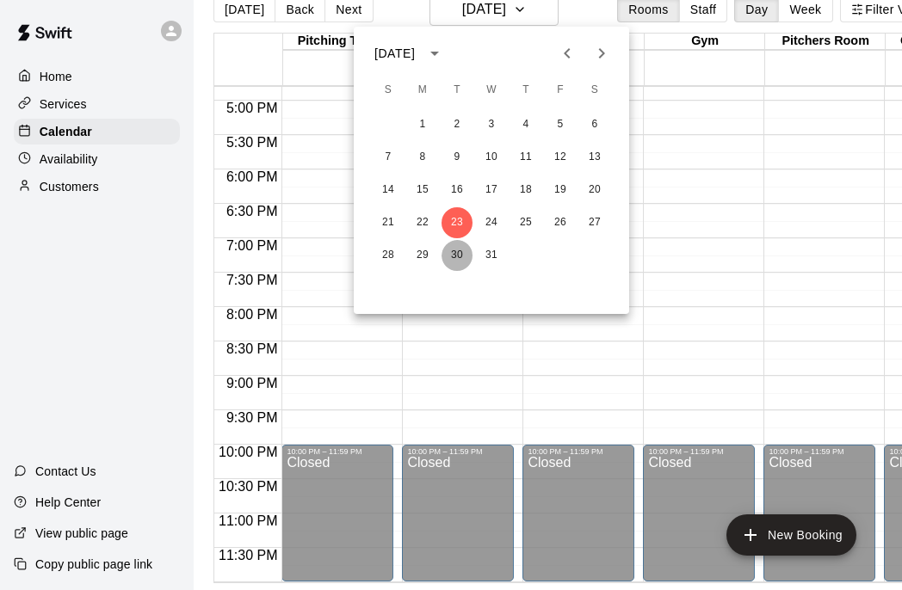
click at [454, 252] on button "30" at bounding box center [456, 255] width 31 height 31
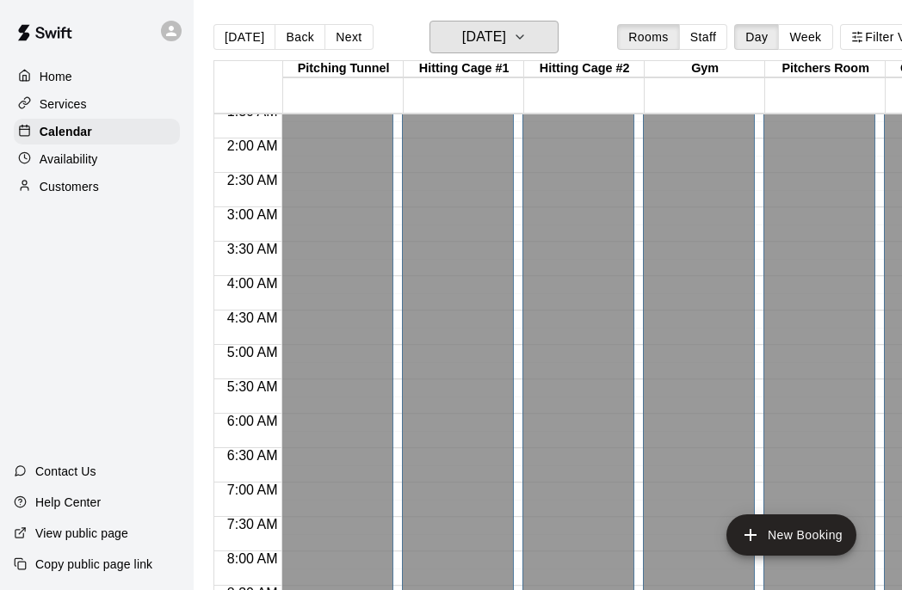
scroll to position [0, 0]
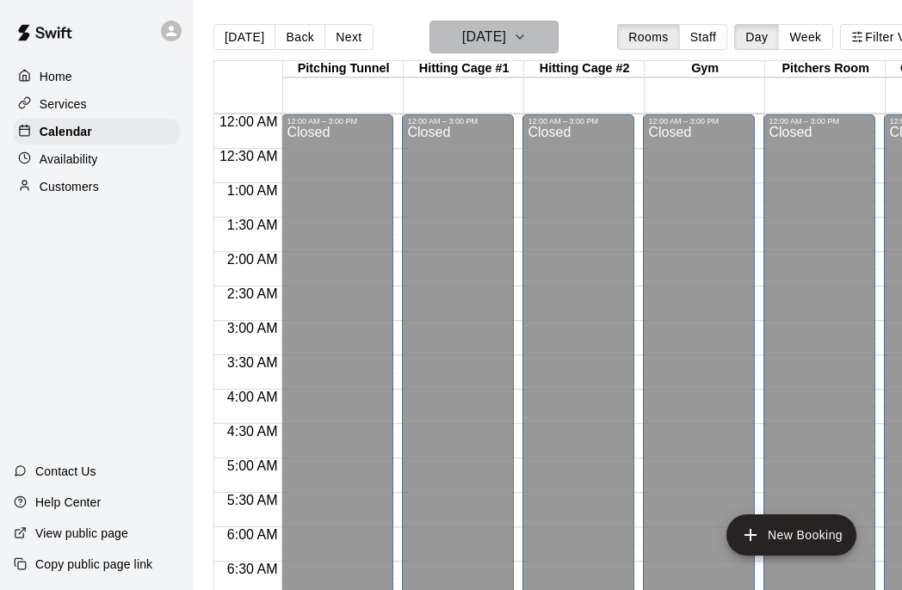
click at [487, 41] on h6 "[DATE]" at bounding box center [484, 37] width 44 height 24
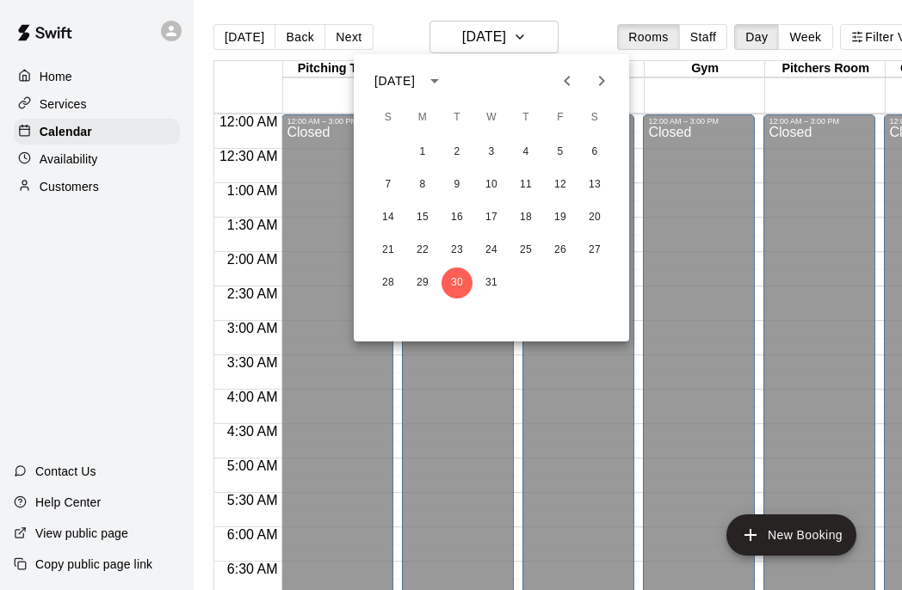
click at [590, 15] on div at bounding box center [451, 295] width 902 height 590
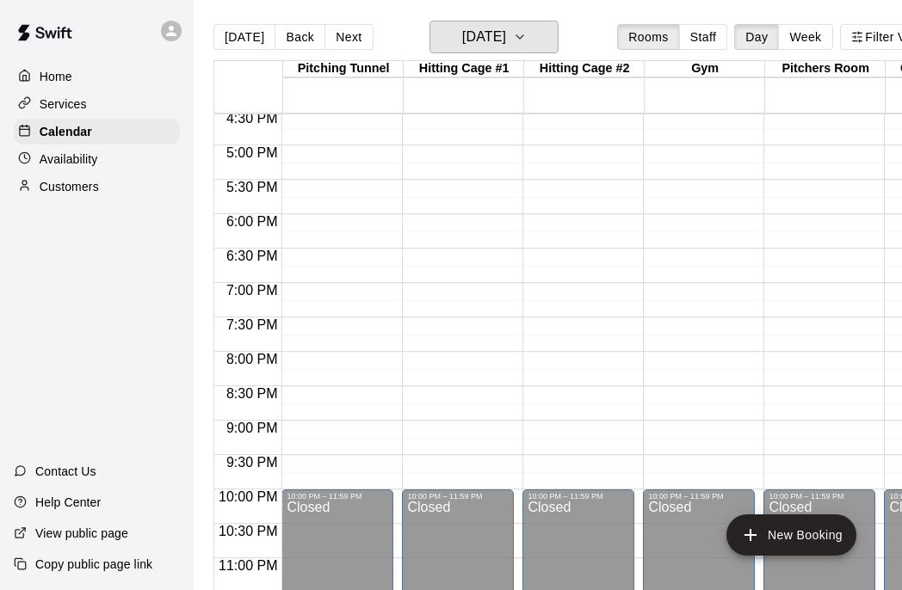
scroll to position [1145, 0]
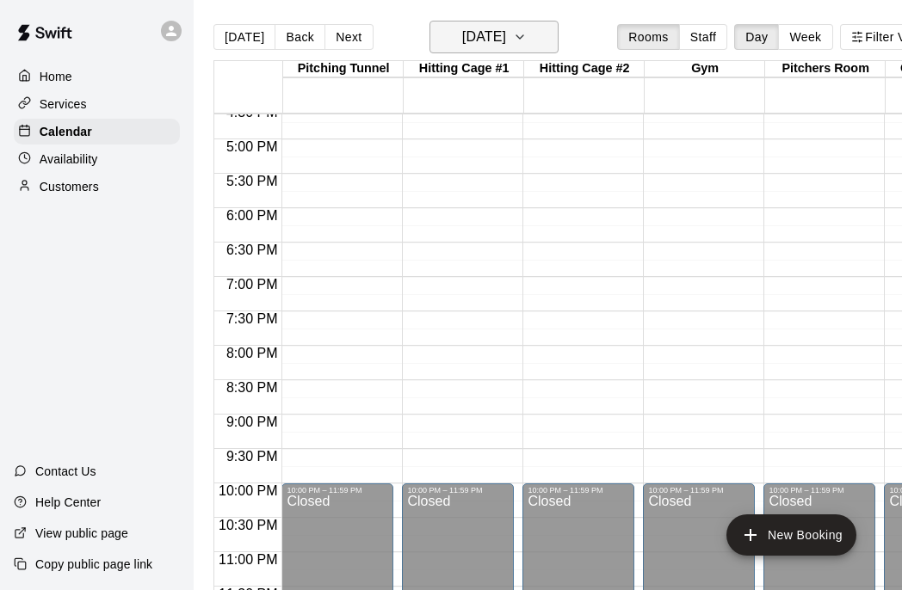
click at [527, 32] on icon "button" at bounding box center [520, 37] width 14 height 21
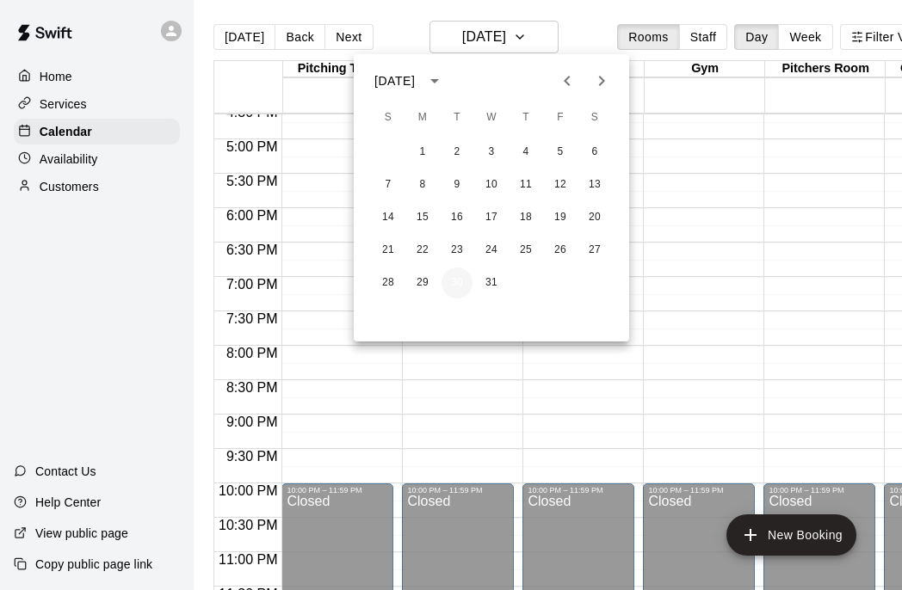
click at [455, 281] on button "30" at bounding box center [456, 283] width 31 height 31
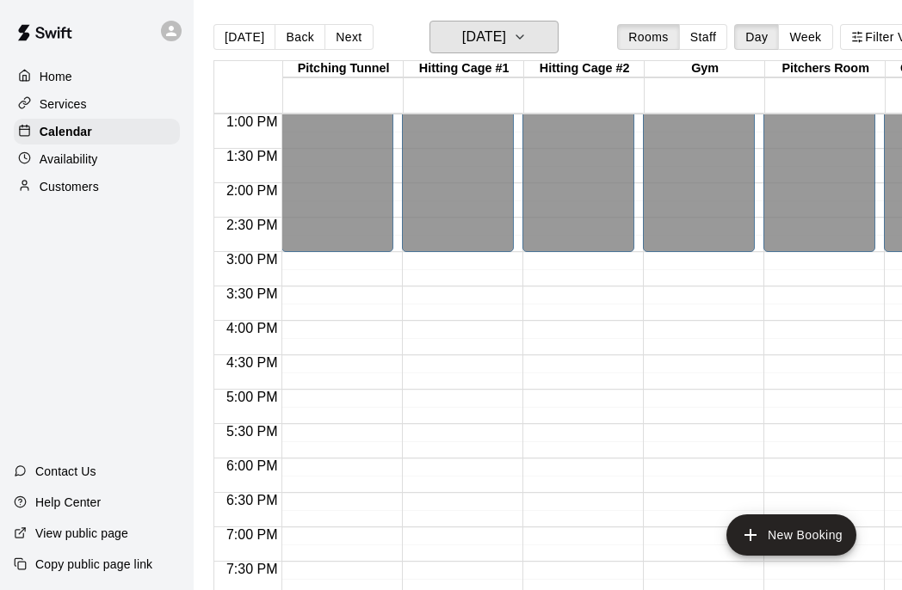
scroll to position [806, 0]
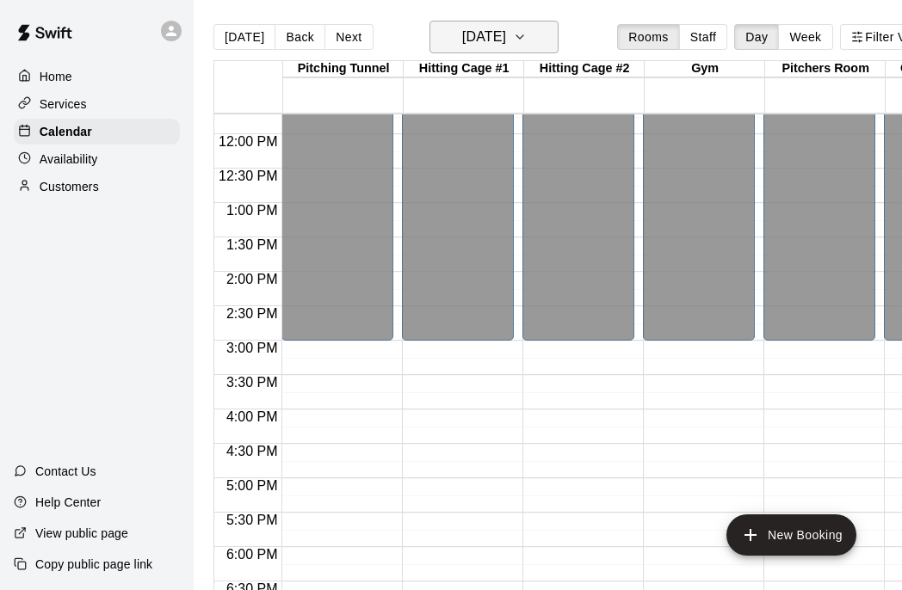
click at [527, 37] on icon "button" at bounding box center [520, 37] width 14 height 21
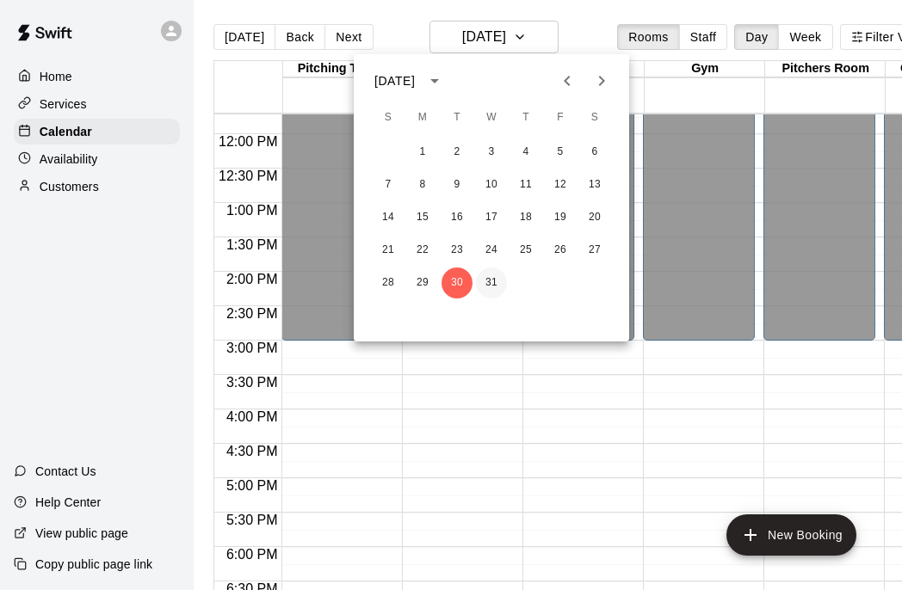
click at [491, 279] on button "31" at bounding box center [491, 283] width 31 height 31
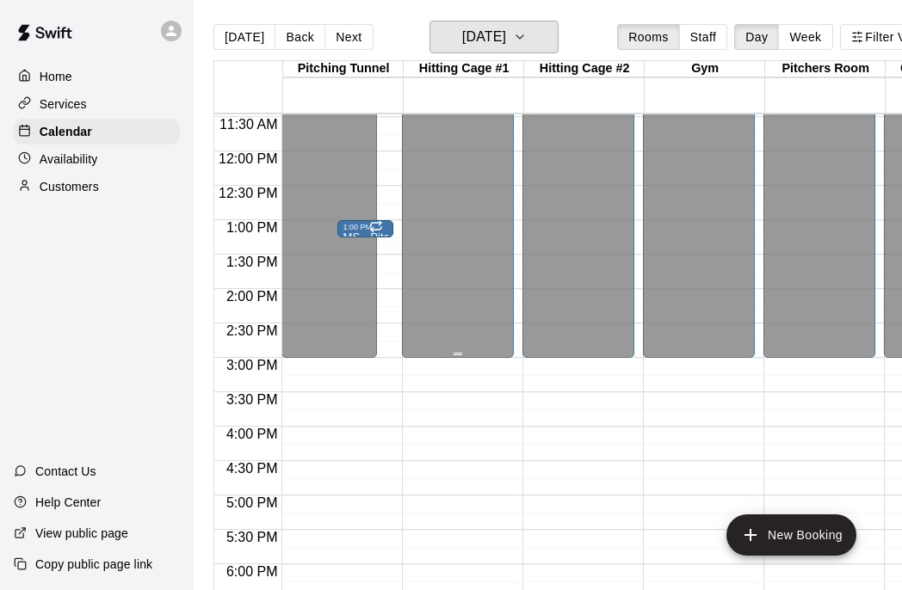
scroll to position [802, 0]
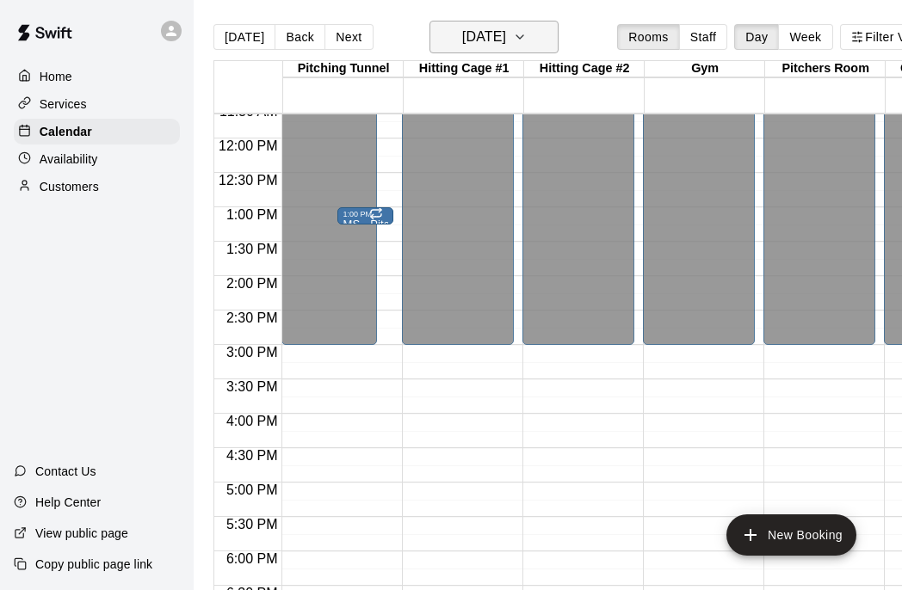
click at [527, 43] on icon "button" at bounding box center [520, 37] width 14 height 21
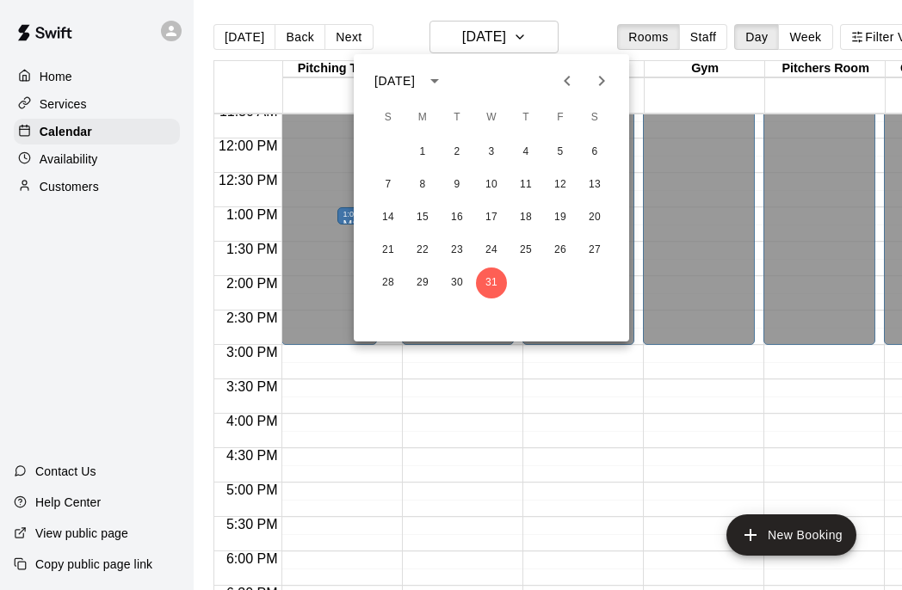
click at [608, 77] on icon "Next month" at bounding box center [601, 81] width 21 height 21
click at [458, 185] on button "6" at bounding box center [456, 185] width 31 height 31
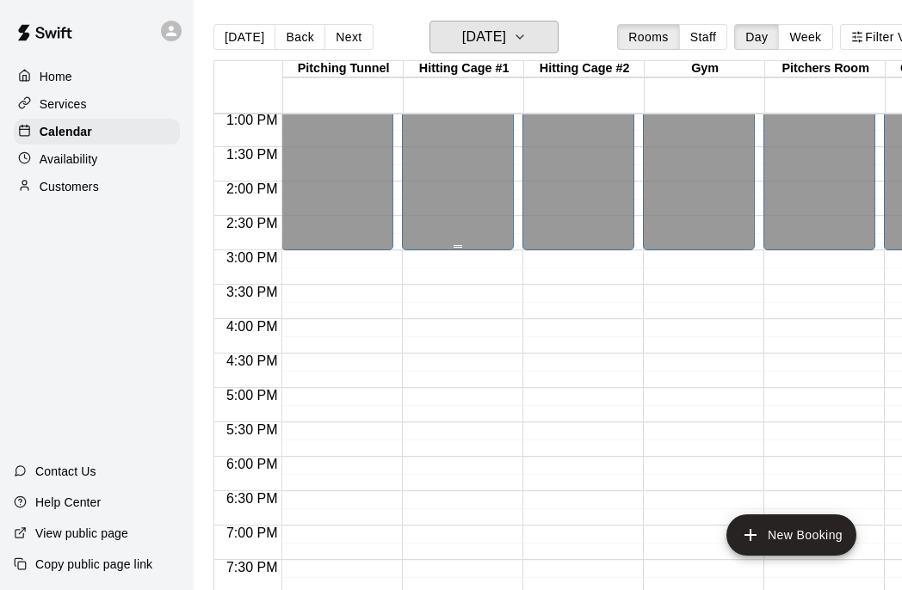
scroll to position [817, 0]
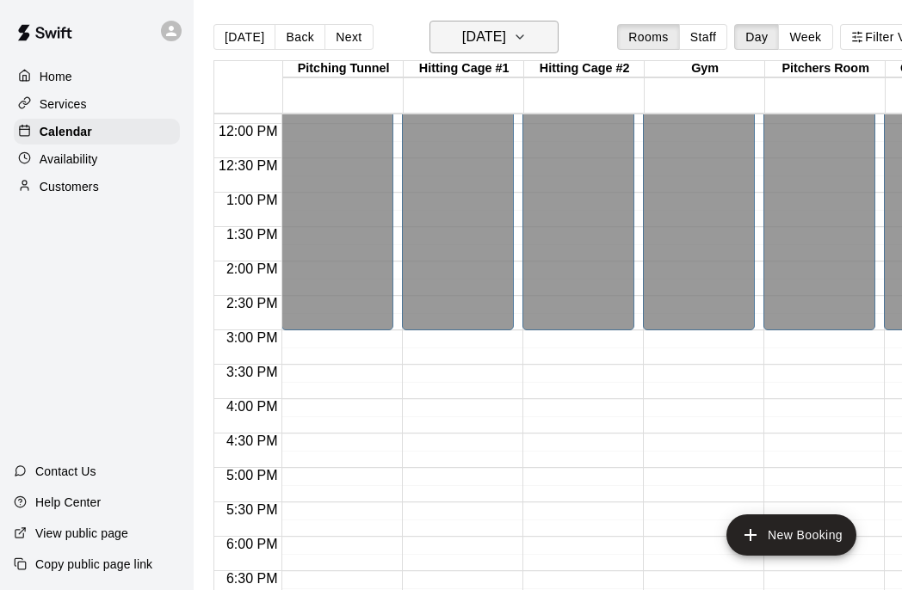
click at [527, 41] on icon "button" at bounding box center [520, 37] width 14 height 21
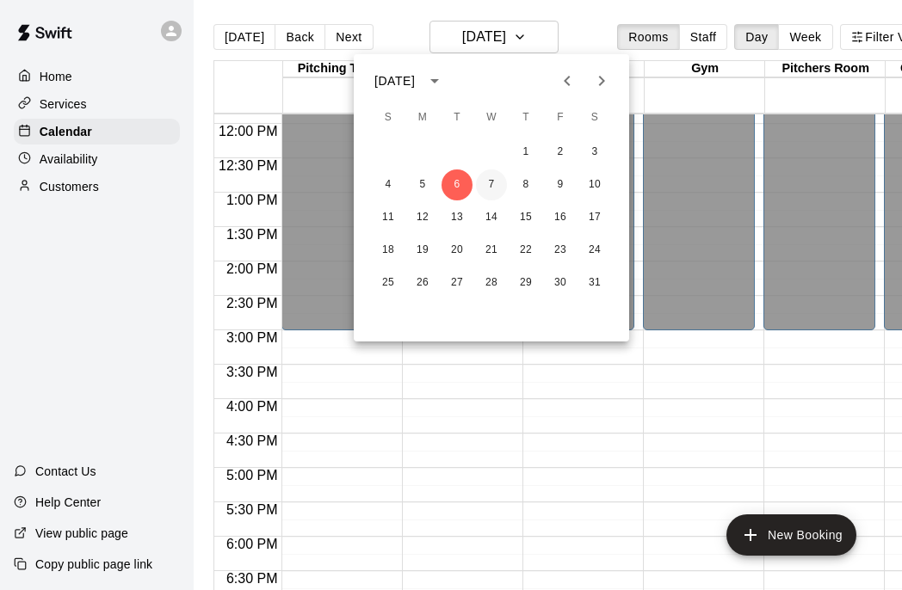
click at [493, 183] on button "7" at bounding box center [491, 185] width 31 height 31
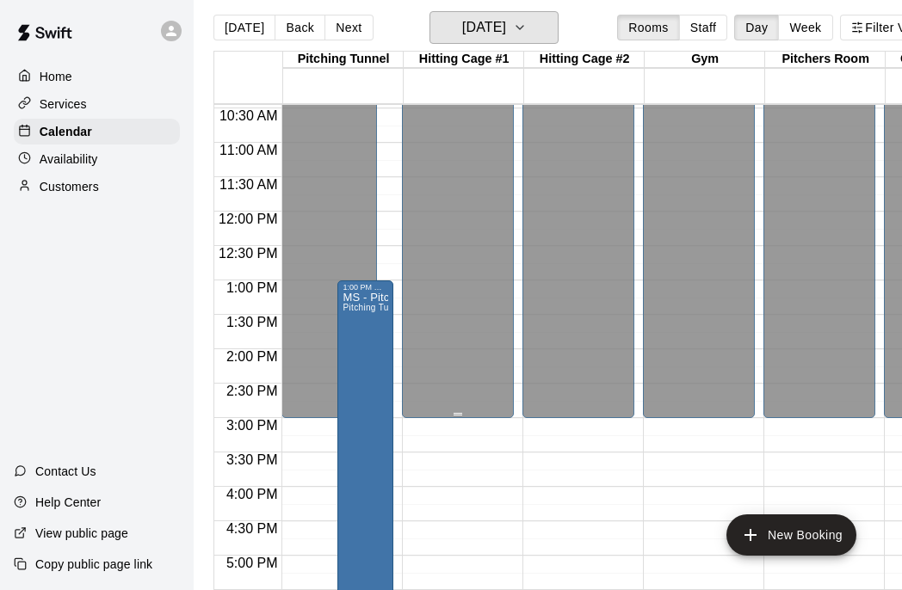
scroll to position [652, 0]
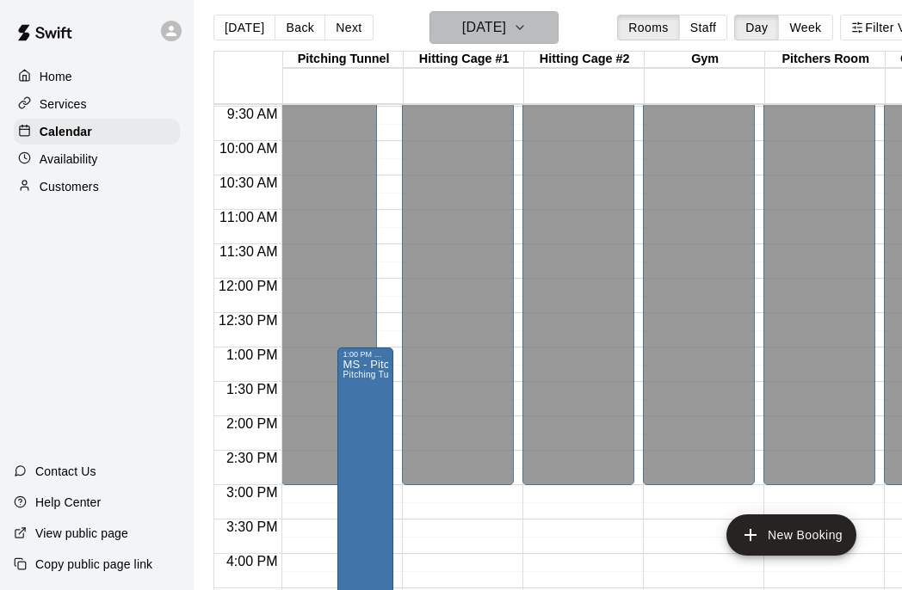
click at [546, 24] on button "[DATE]" at bounding box center [493, 27] width 129 height 33
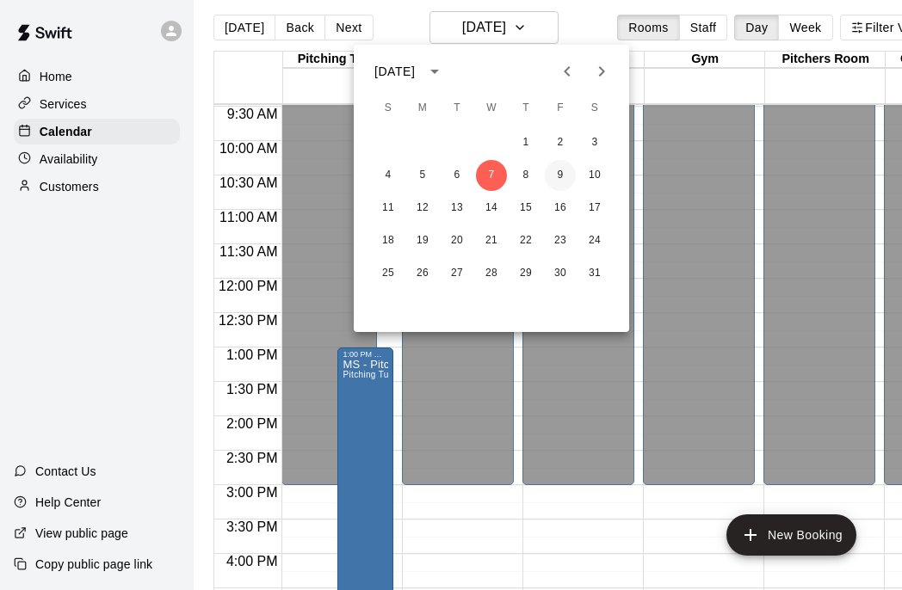
click at [559, 176] on button "9" at bounding box center [560, 175] width 31 height 31
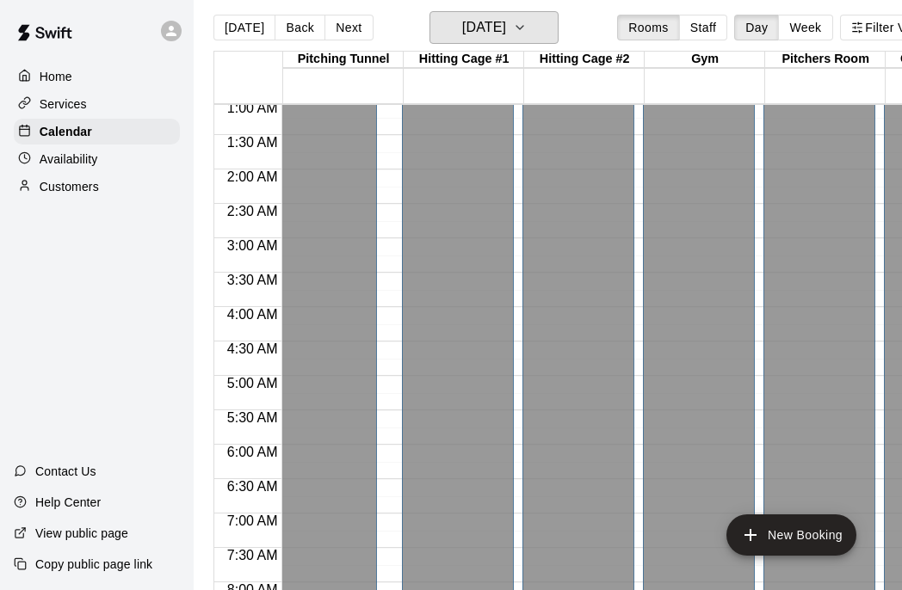
scroll to position [0, 0]
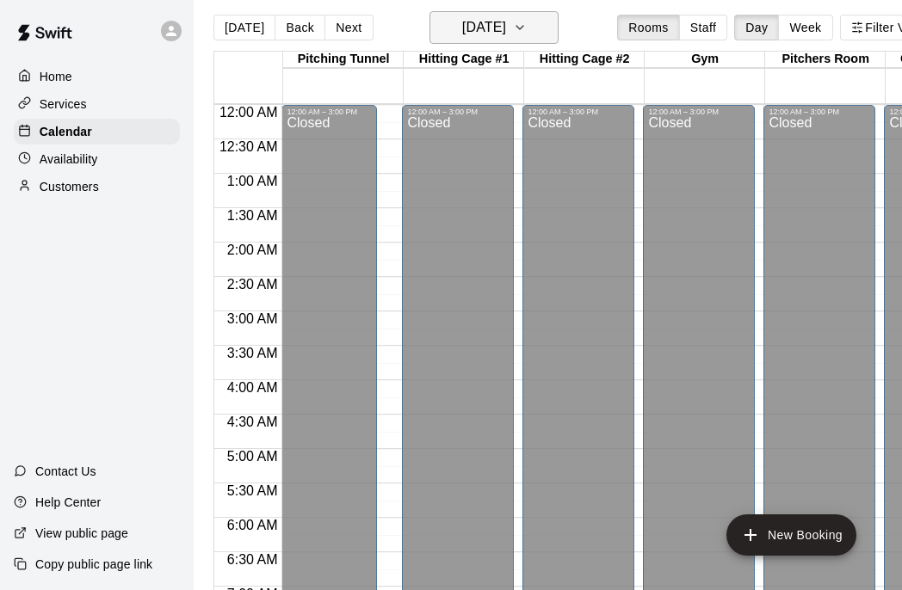
click at [527, 29] on icon "button" at bounding box center [520, 27] width 14 height 21
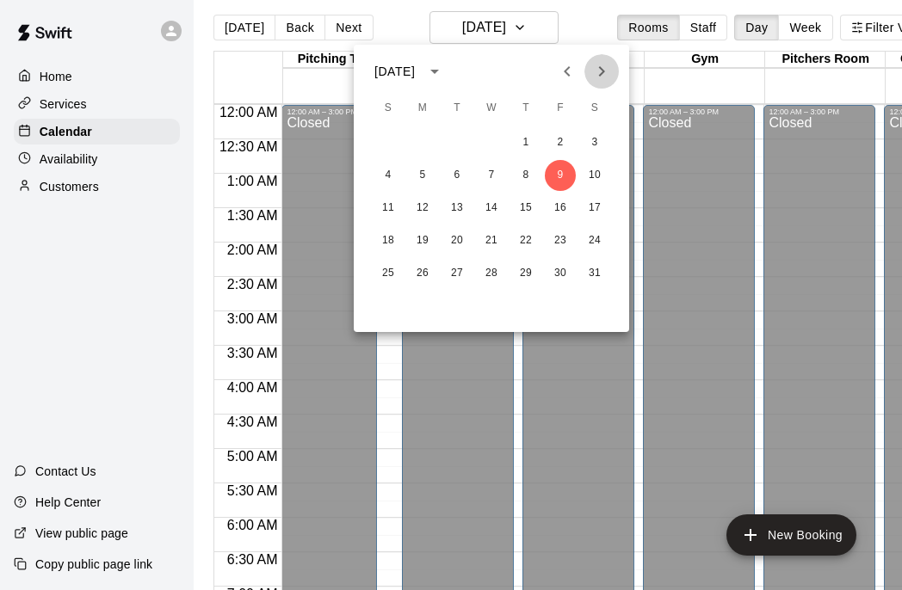
click at [603, 74] on icon "Next month" at bounding box center [601, 71] width 21 height 21
click at [498, 140] on button "1" at bounding box center [491, 142] width 31 height 31
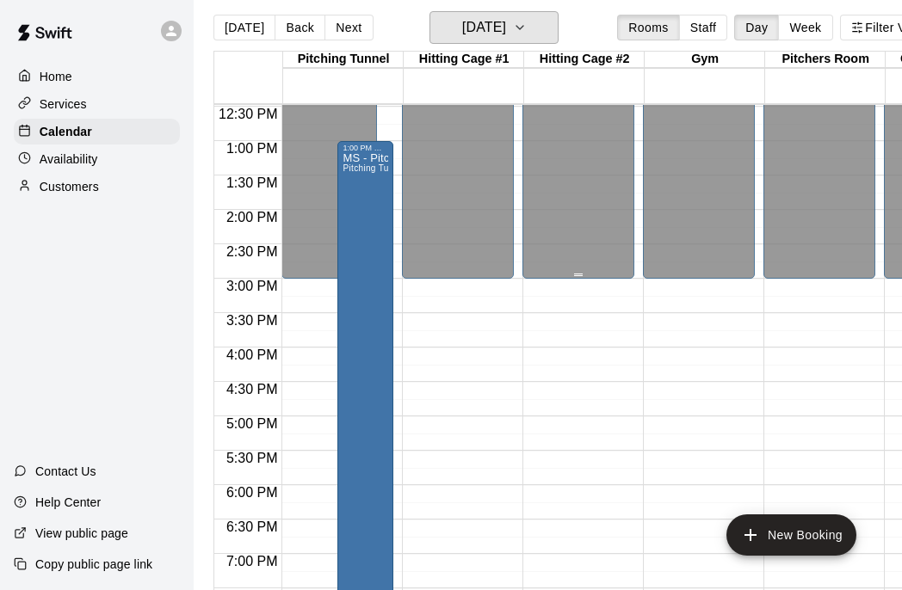
scroll to position [861, 0]
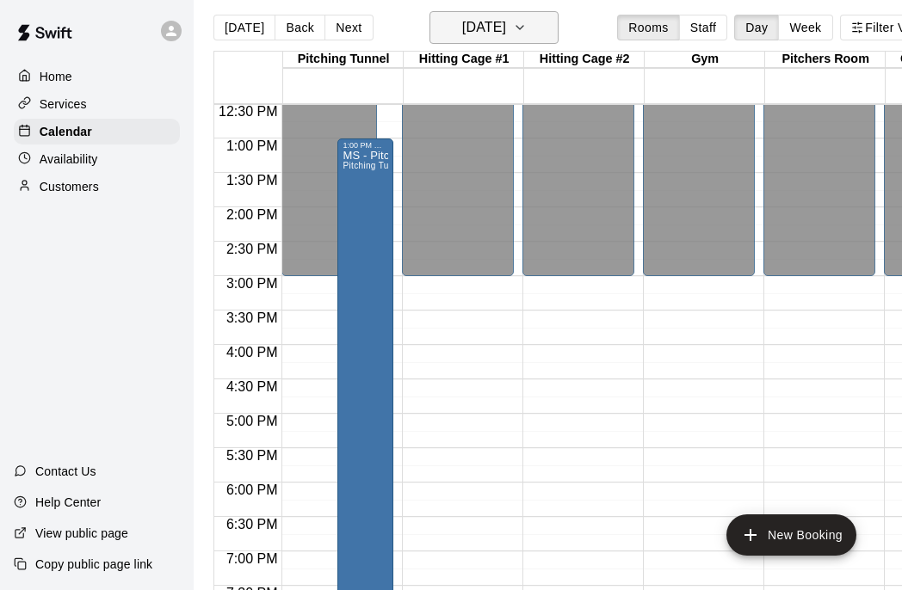
click at [527, 20] on icon "button" at bounding box center [520, 27] width 14 height 21
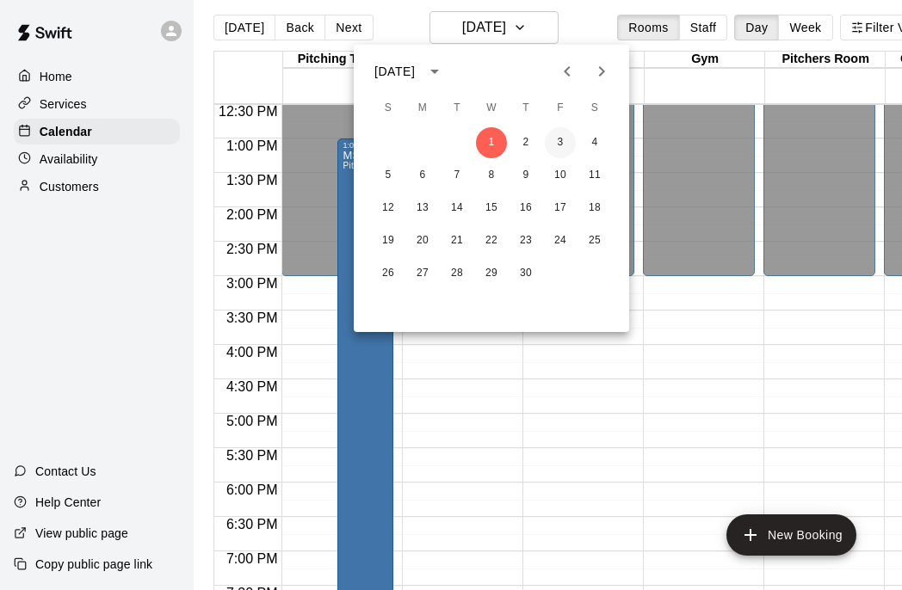
click at [557, 142] on button "3" at bounding box center [560, 142] width 31 height 31
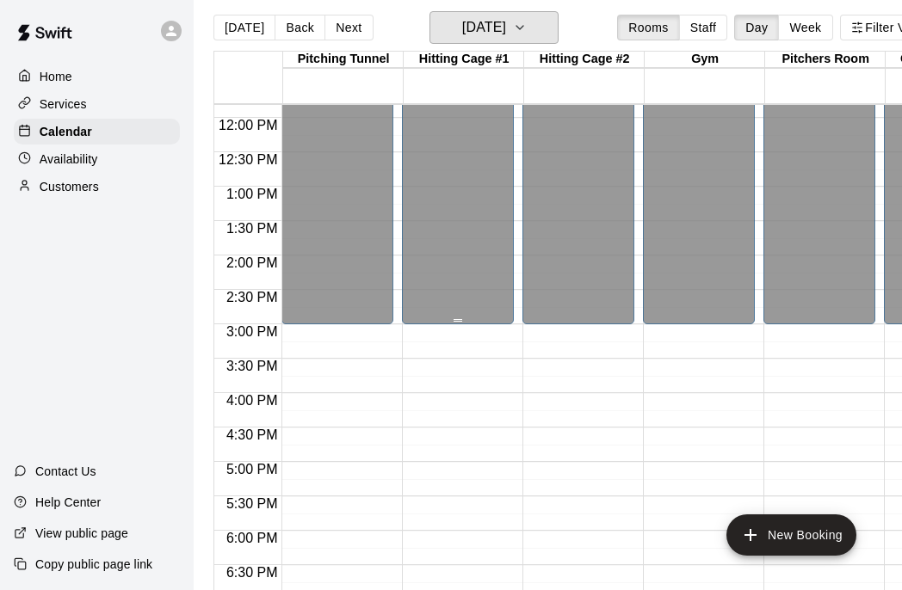
scroll to position [803, 0]
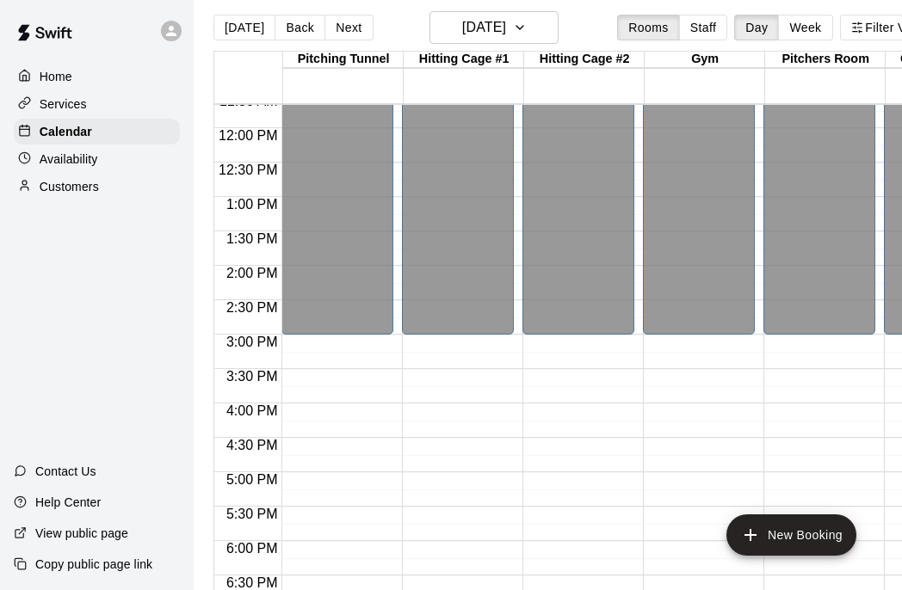
click at [398, 203] on div at bounding box center [342, 205] width 120 height 17
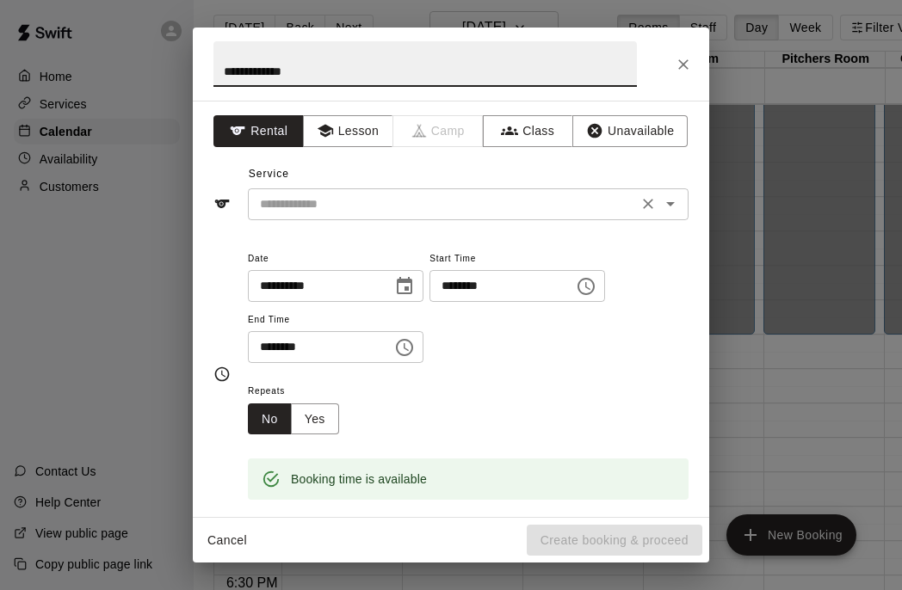
type input "**********"
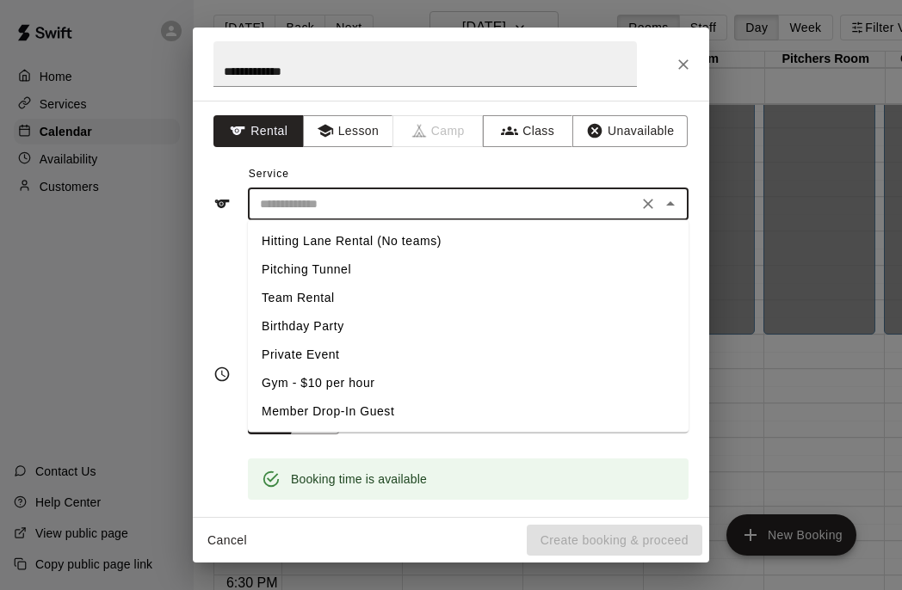
click at [478, 201] on input "text" at bounding box center [443, 205] width 380 height 22
click at [392, 267] on li "Pitching Tunnel" at bounding box center [468, 270] width 441 height 28
type input "**********"
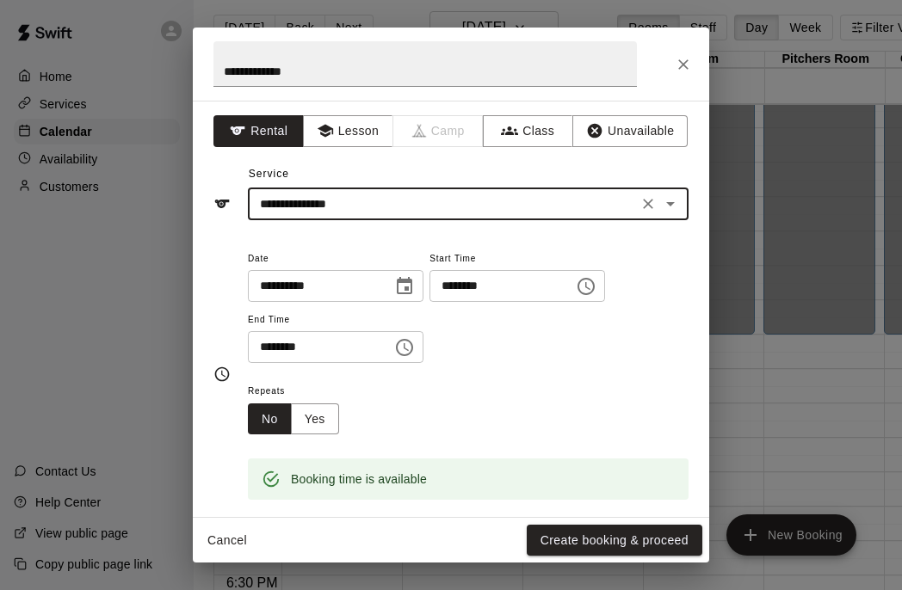
click at [266, 349] on input "********" at bounding box center [314, 347] width 133 height 32
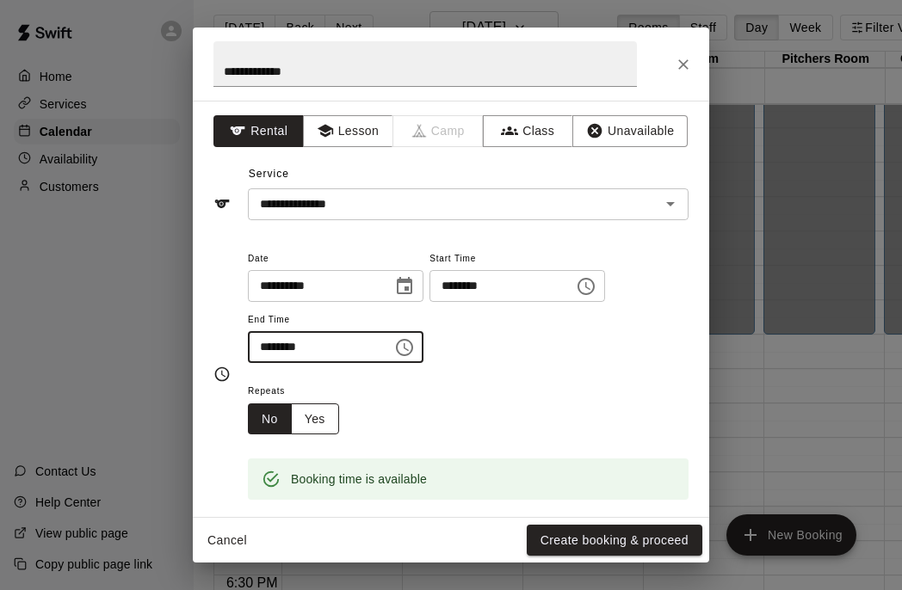
type input "********"
click at [312, 424] on button "Yes" at bounding box center [315, 420] width 48 height 32
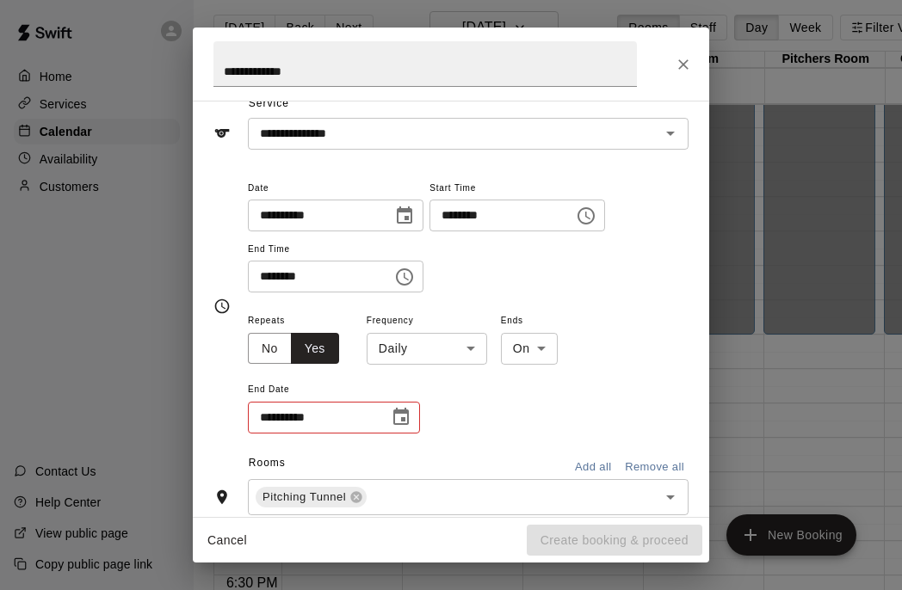
scroll to position [72, 0]
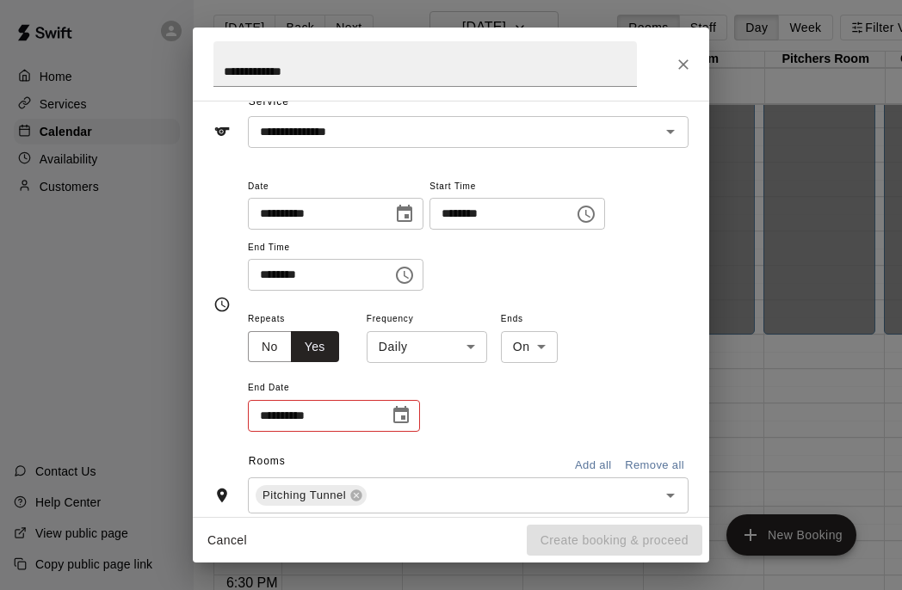
click at [453, 361] on body "Home Services Calendar Availability Customers Contact Us Help Center View publi…" at bounding box center [451, 300] width 902 height 618
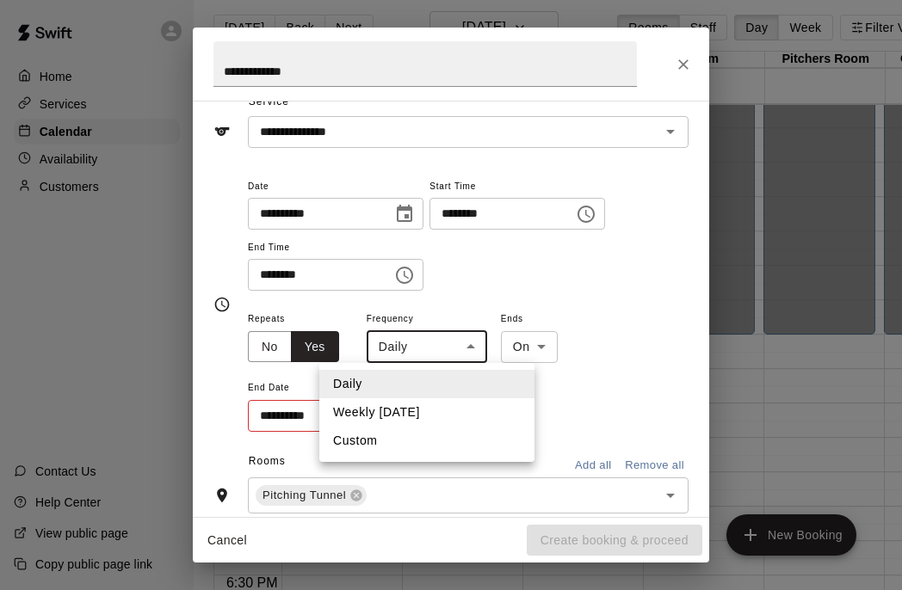
click at [431, 411] on li "Weekly [DATE]" at bounding box center [426, 412] width 215 height 28
type input "******"
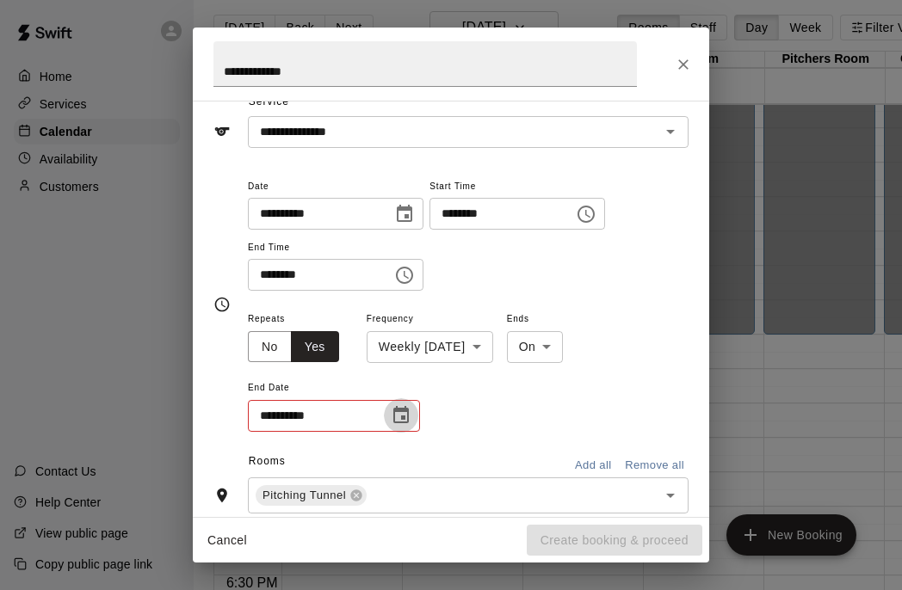
click at [400, 417] on icon "Choose date" at bounding box center [401, 415] width 21 height 21
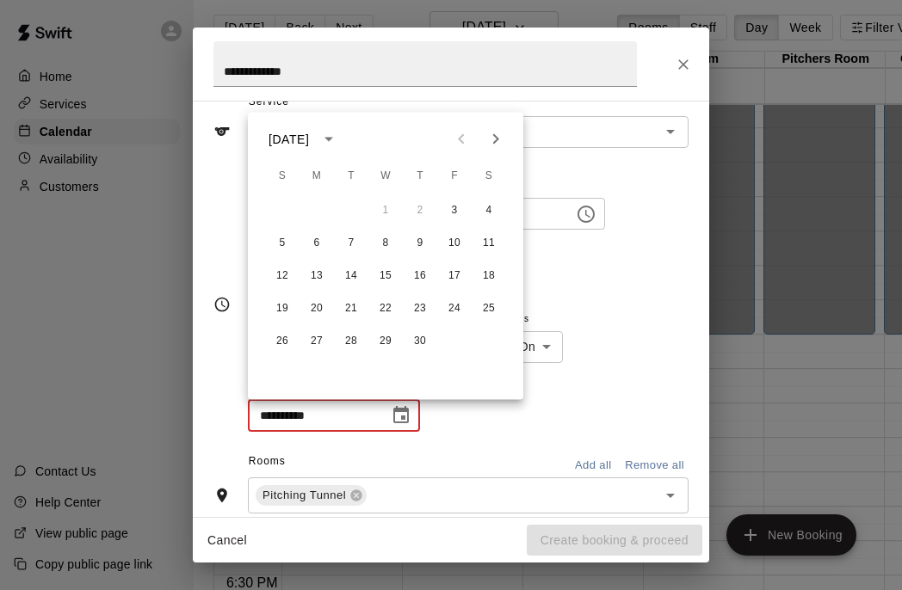
click at [492, 143] on icon "Next month" at bounding box center [495, 139] width 21 height 21
click at [451, 209] on button "5" at bounding box center [454, 210] width 31 height 31
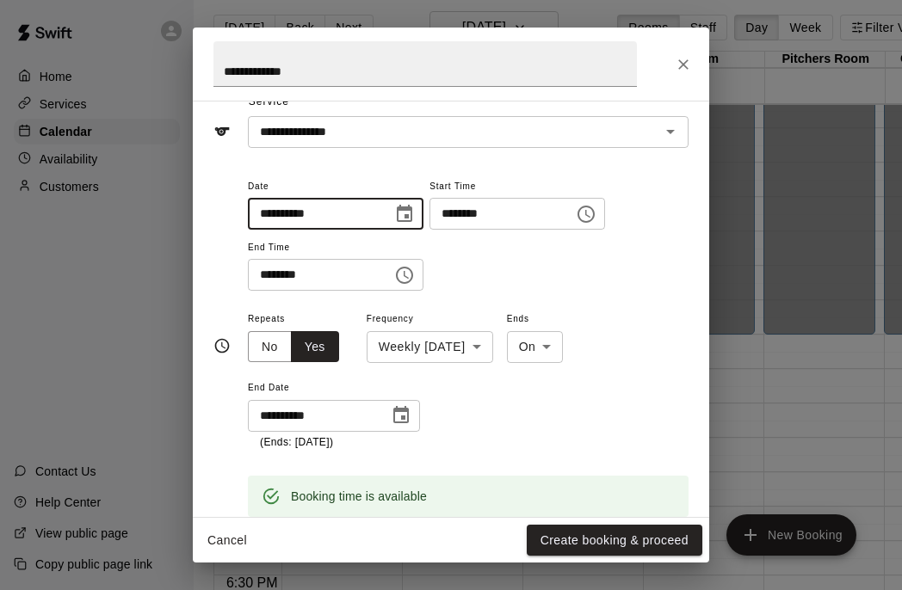
click at [332, 219] on input "**********" at bounding box center [314, 214] width 133 height 32
click at [410, 206] on icon "Choose date, selected date is Apr 3, 2026" at bounding box center [404, 214] width 21 height 21
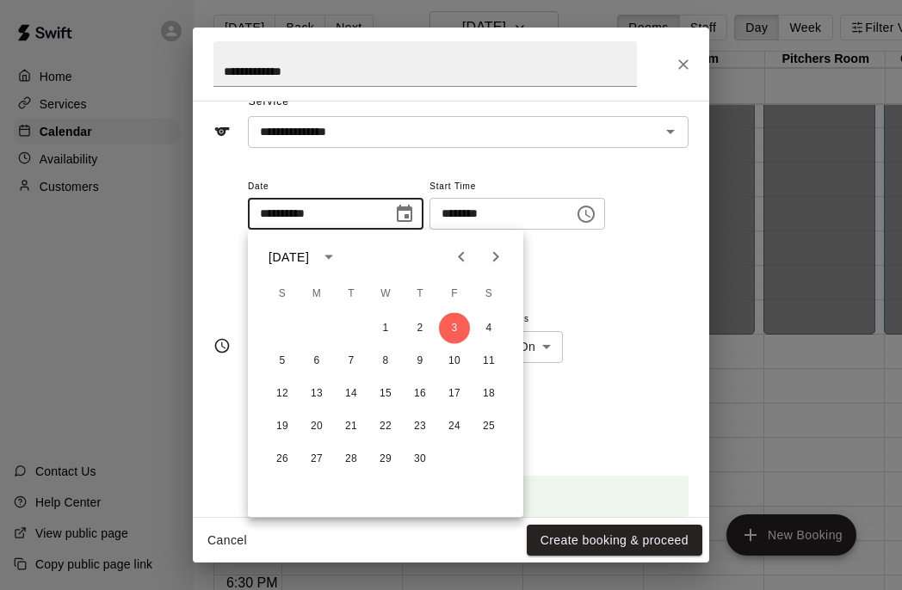
click at [410, 206] on icon "Choose date, selected date is Apr 3, 2026" at bounding box center [404, 214] width 21 height 21
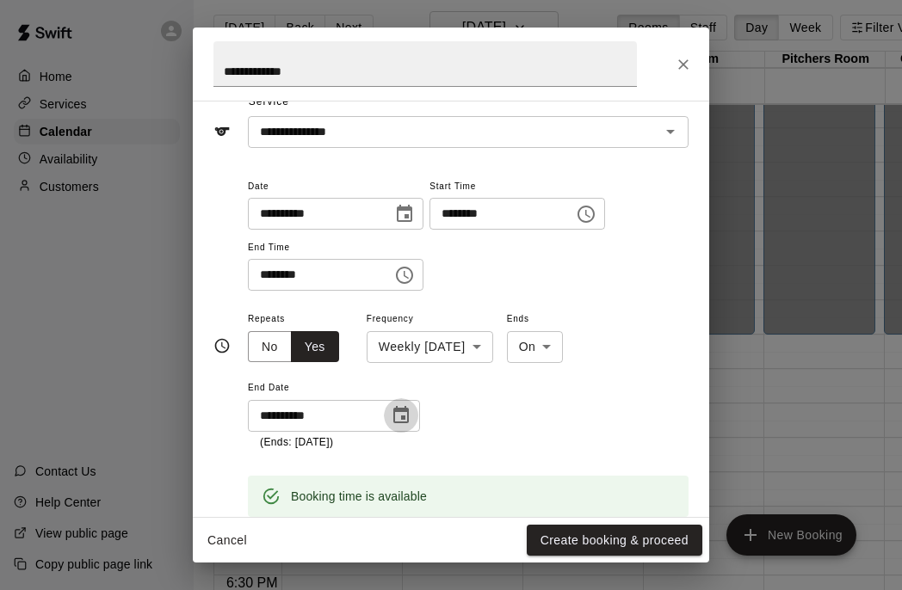
click at [397, 412] on icon "Choose date, selected date is Jun 5, 2026" at bounding box center [401, 415] width 21 height 21
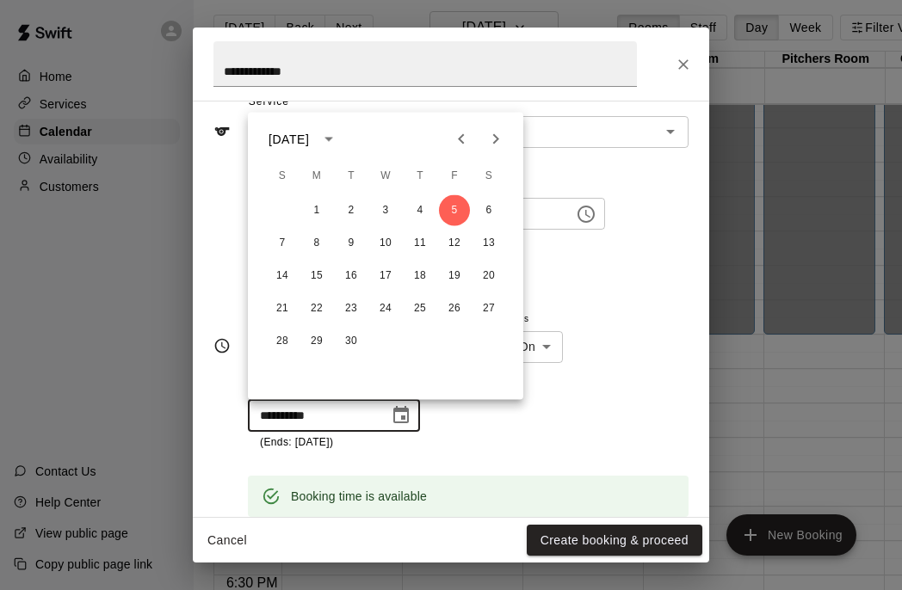
click at [460, 144] on icon "Previous month" at bounding box center [461, 139] width 21 height 21
click at [454, 340] on button "29" at bounding box center [454, 341] width 31 height 31
type input "**********"
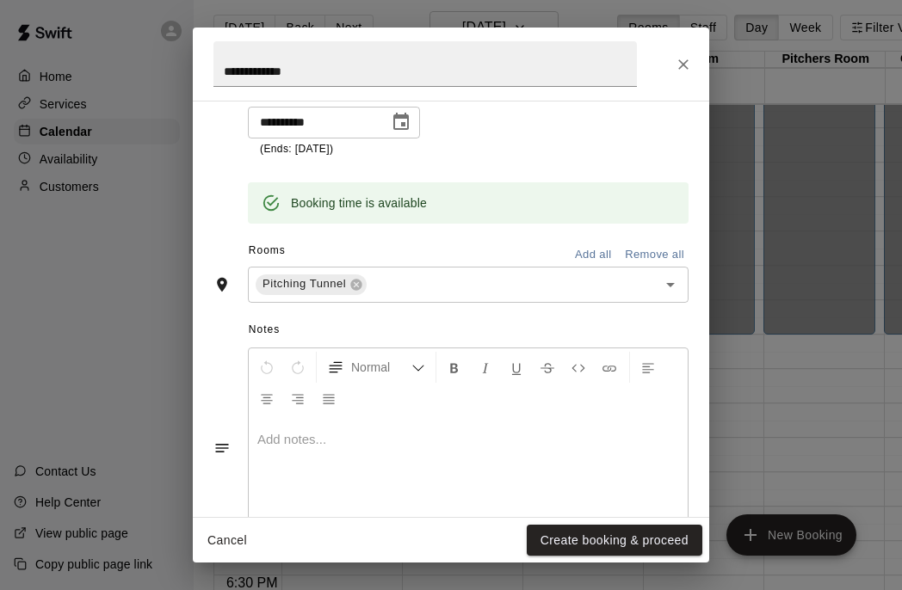
scroll to position [429, 0]
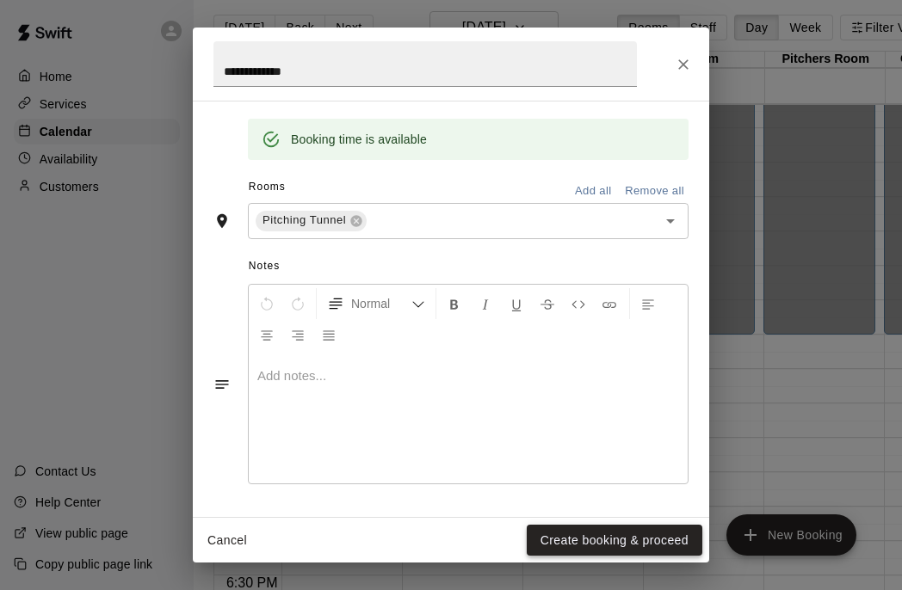
click at [603, 543] on button "Create booking & proceed" at bounding box center [615, 541] width 176 height 32
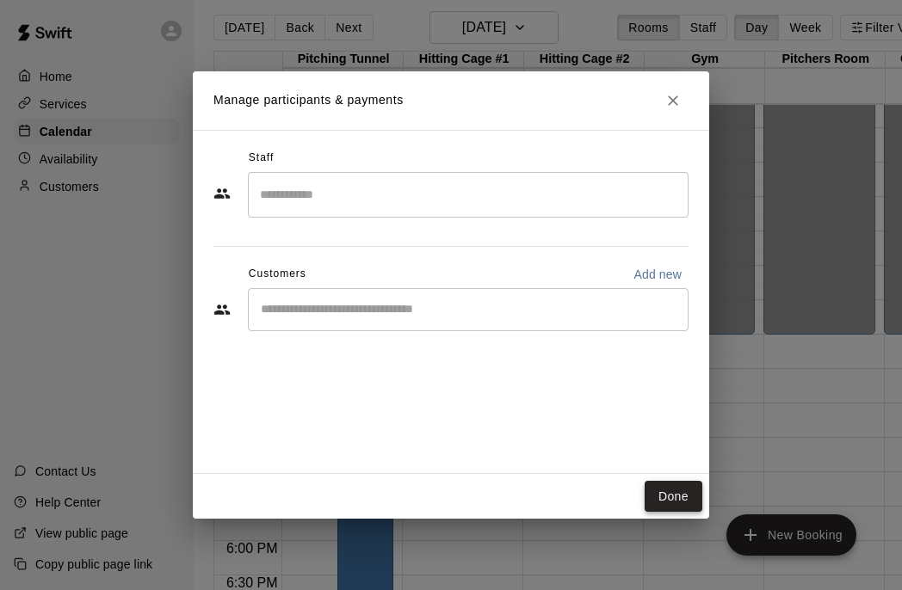
click at [670, 486] on button "Done" at bounding box center [674, 497] width 58 height 32
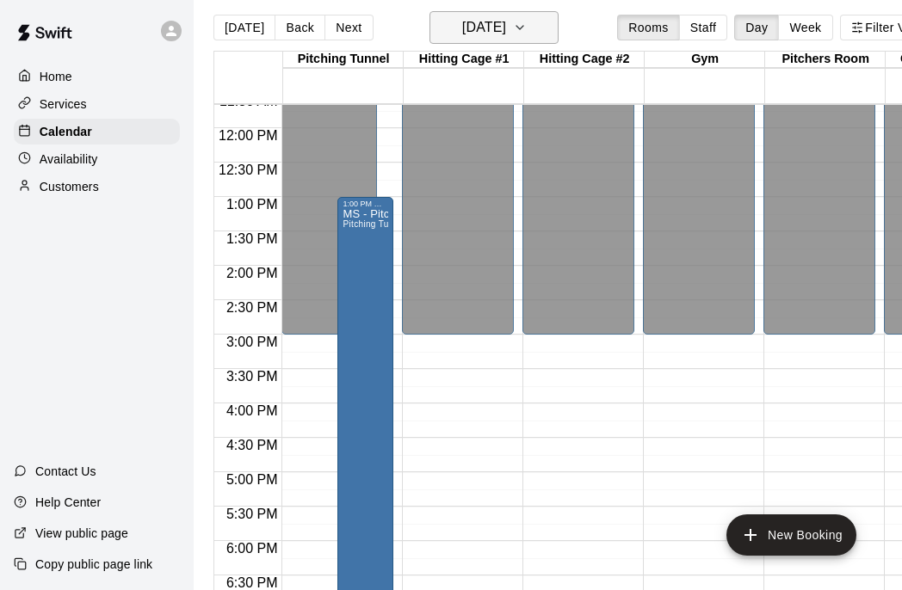
click at [527, 24] on icon "button" at bounding box center [520, 27] width 14 height 21
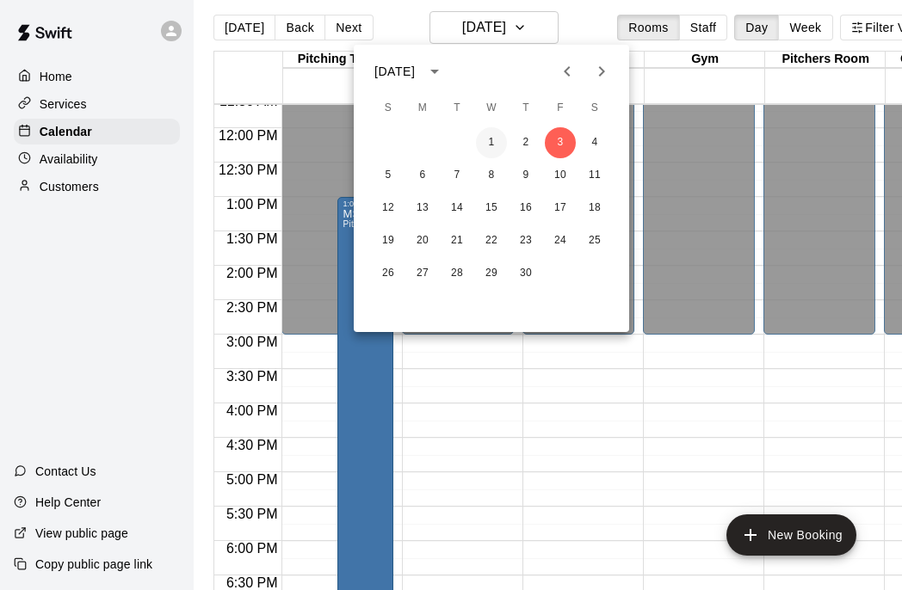
click at [490, 138] on button "1" at bounding box center [491, 142] width 31 height 31
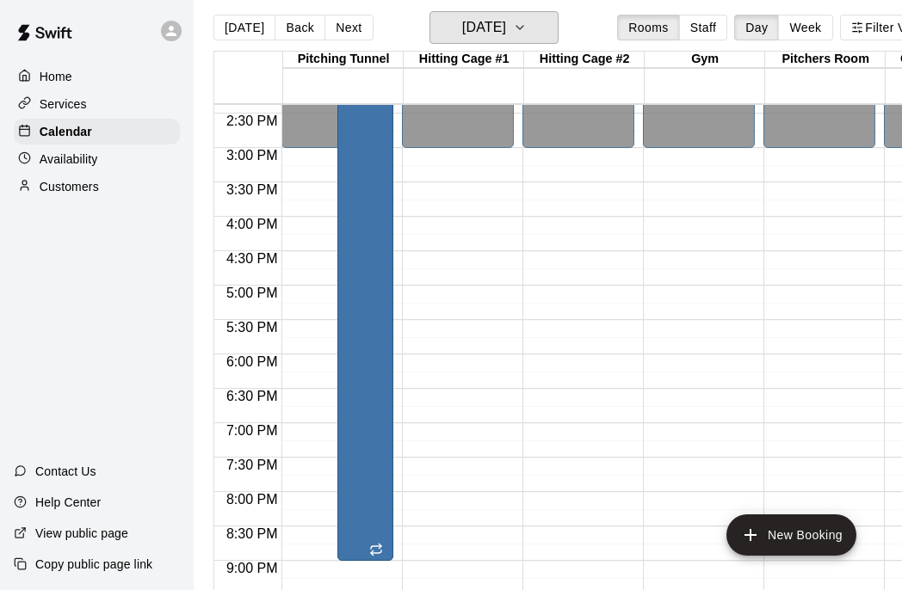
scroll to position [979, 0]
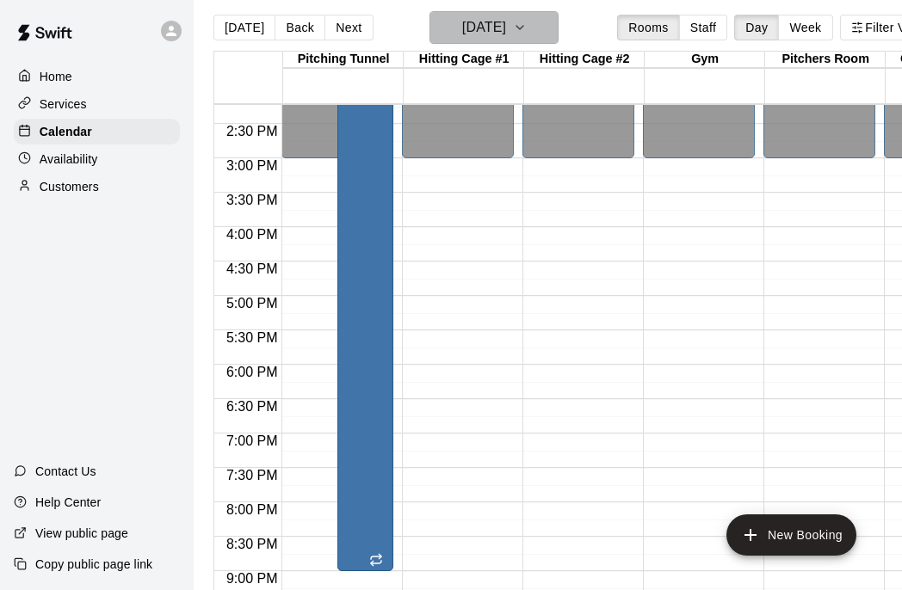
click at [524, 40] on button "[DATE]" at bounding box center [493, 27] width 129 height 33
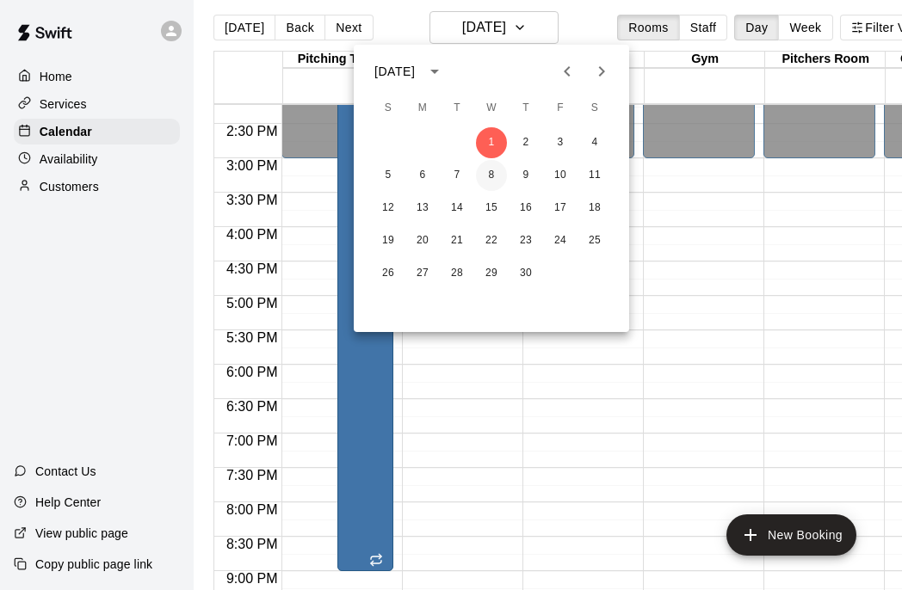
click at [495, 176] on button "8" at bounding box center [491, 175] width 31 height 31
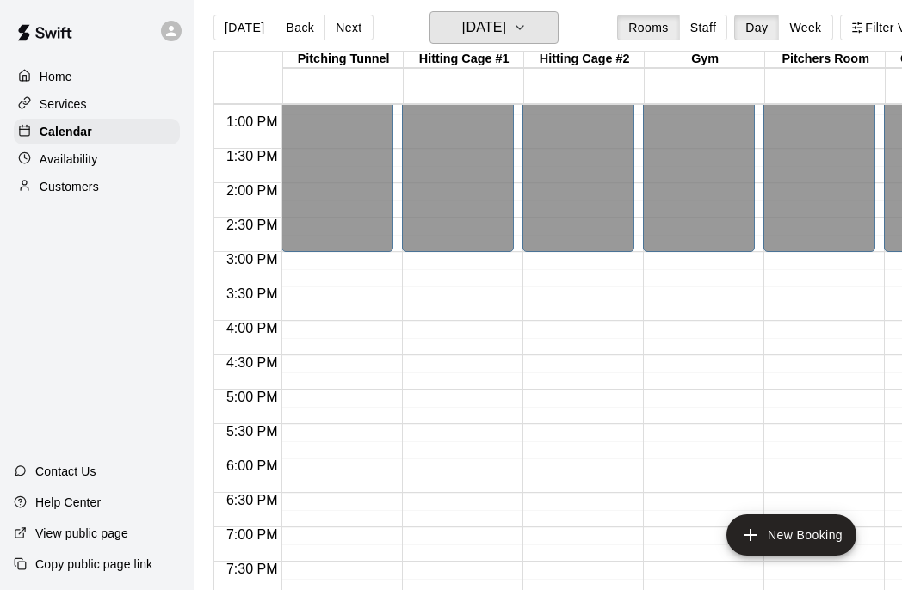
scroll to position [850, 0]
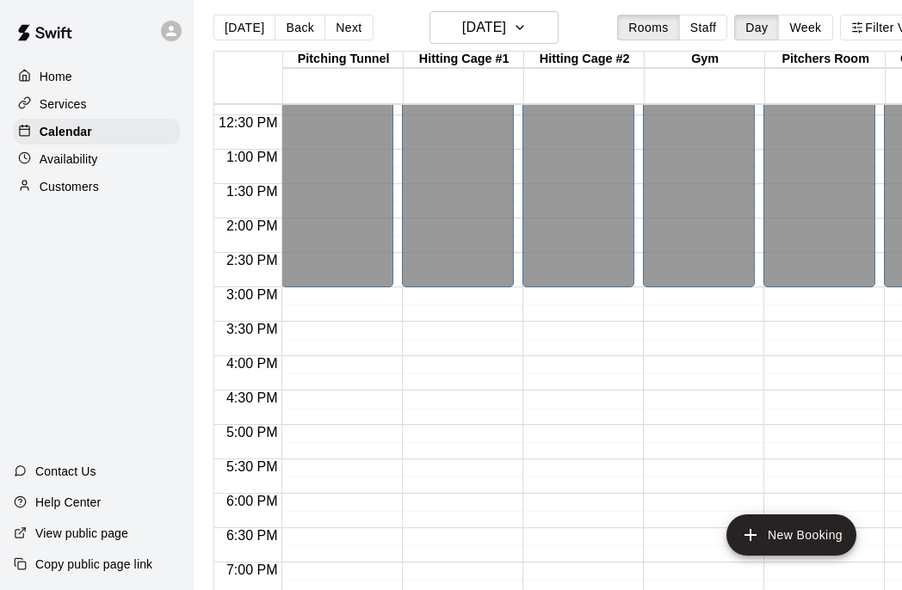
click at [398, 159] on div at bounding box center [342, 158] width 120 height 17
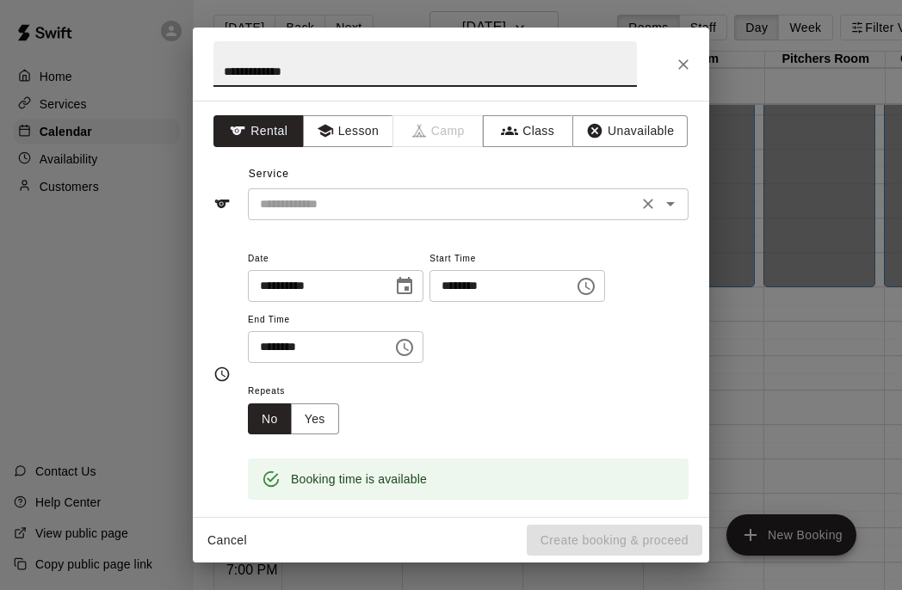
type input "**********"
click at [384, 208] on input "text" at bounding box center [443, 205] width 380 height 22
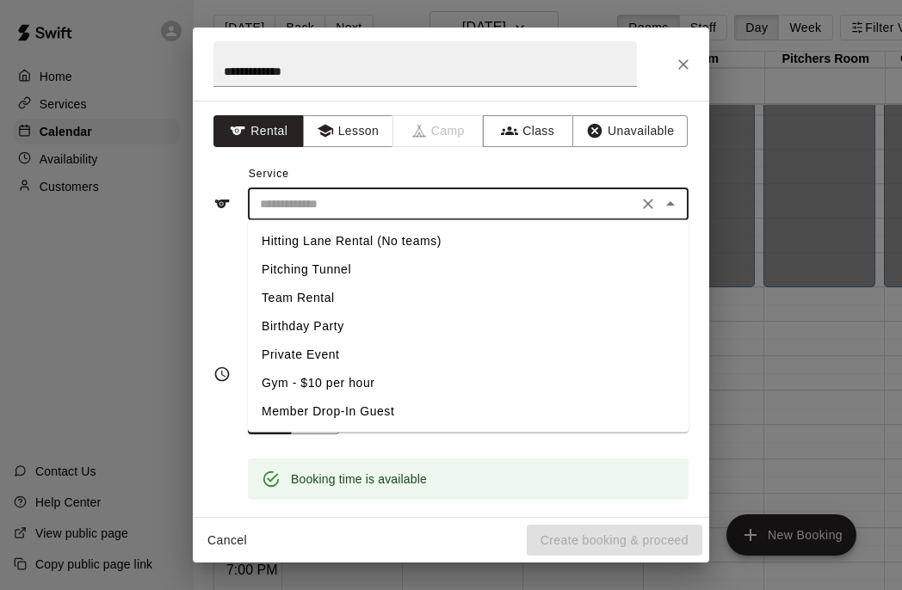
click at [371, 238] on li "Hitting Lane Rental (No teams)" at bounding box center [468, 241] width 441 height 28
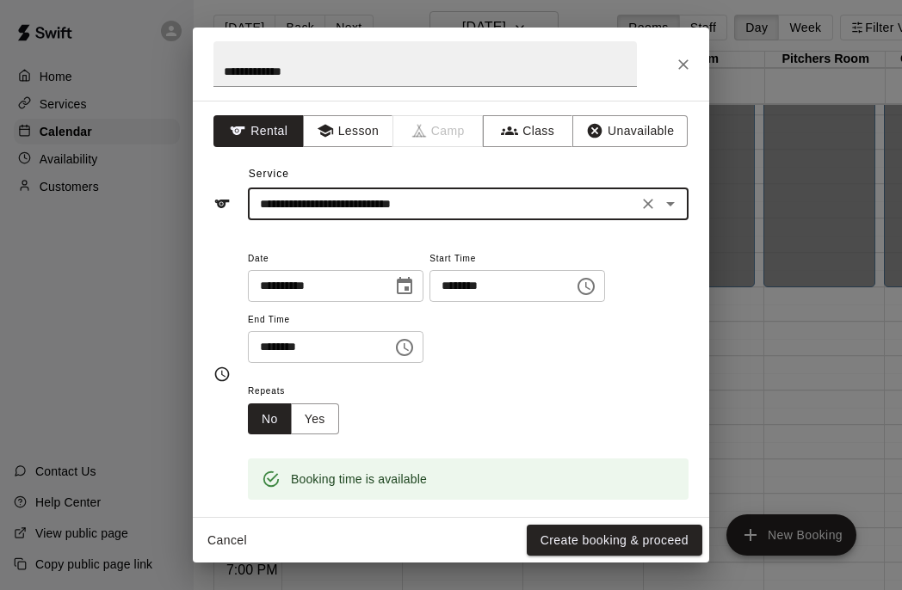
click at [668, 205] on icon "Open" at bounding box center [670, 204] width 21 height 21
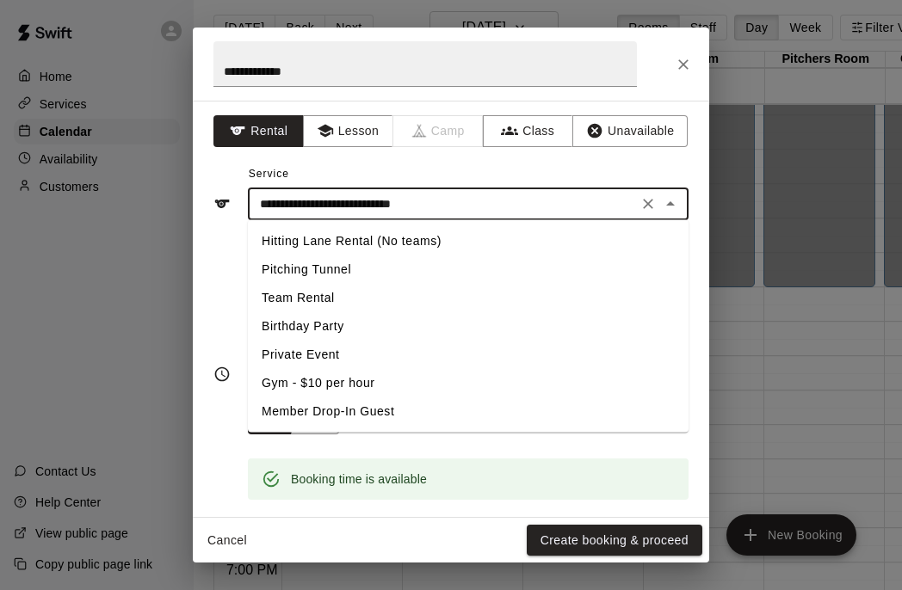
click at [464, 271] on li "Pitching Tunnel" at bounding box center [468, 270] width 441 height 28
type input "**********"
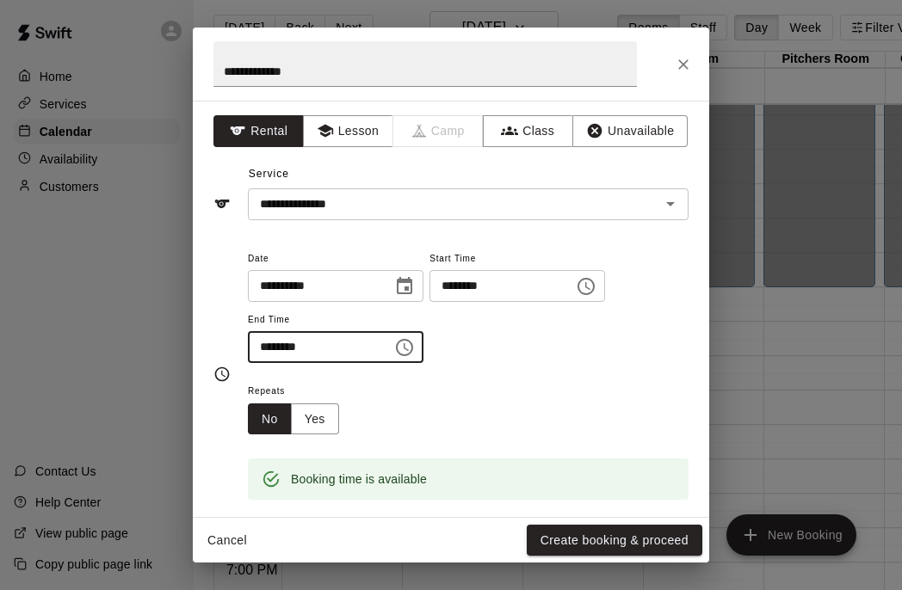
click at [265, 348] on input "********" at bounding box center [314, 347] width 133 height 32
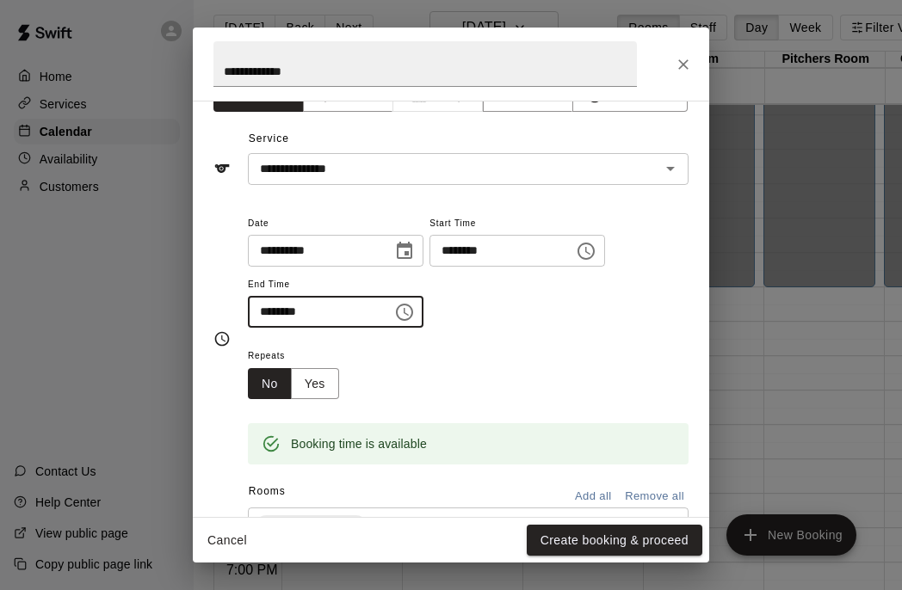
scroll to position [40, 0]
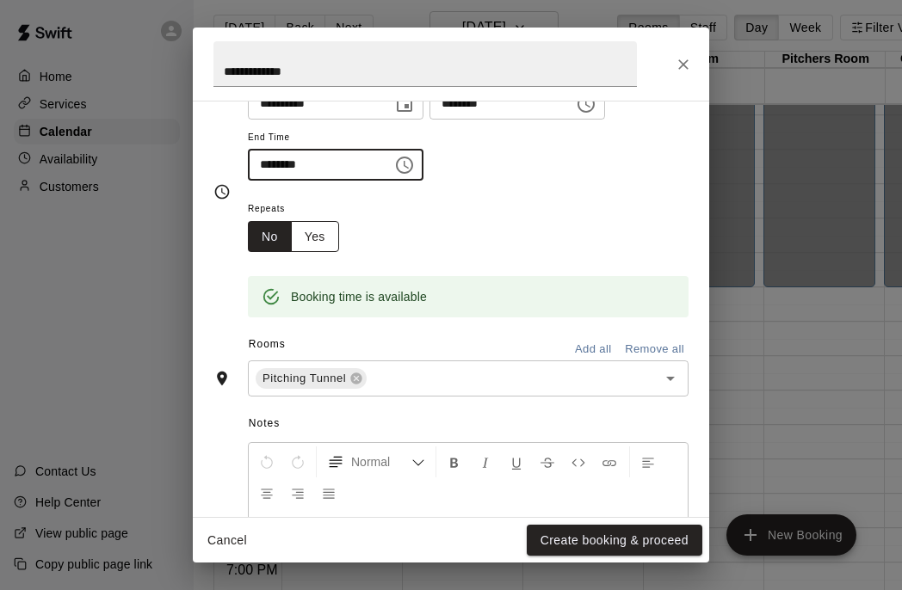
type input "********"
click at [316, 238] on button "Yes" at bounding box center [315, 237] width 48 height 32
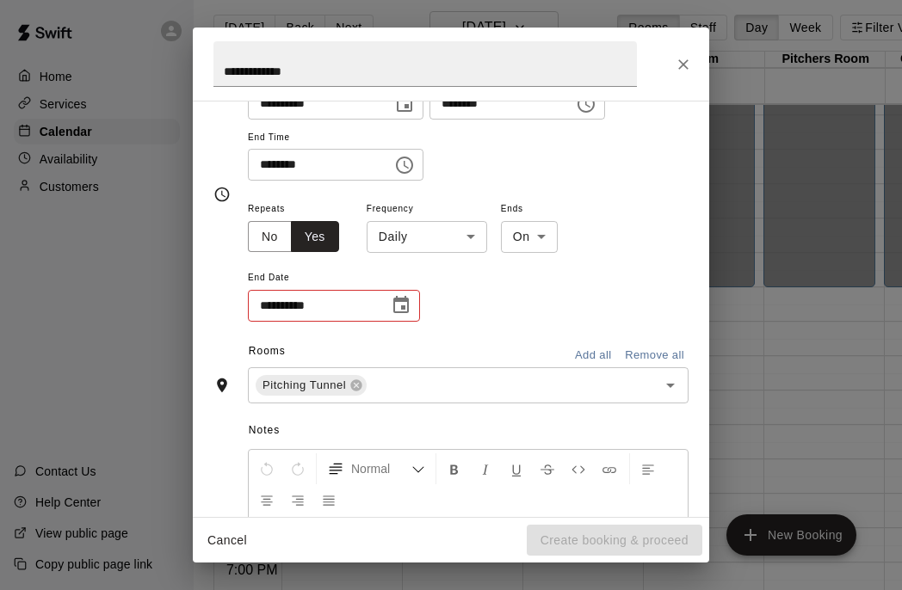
scroll to position [185, 0]
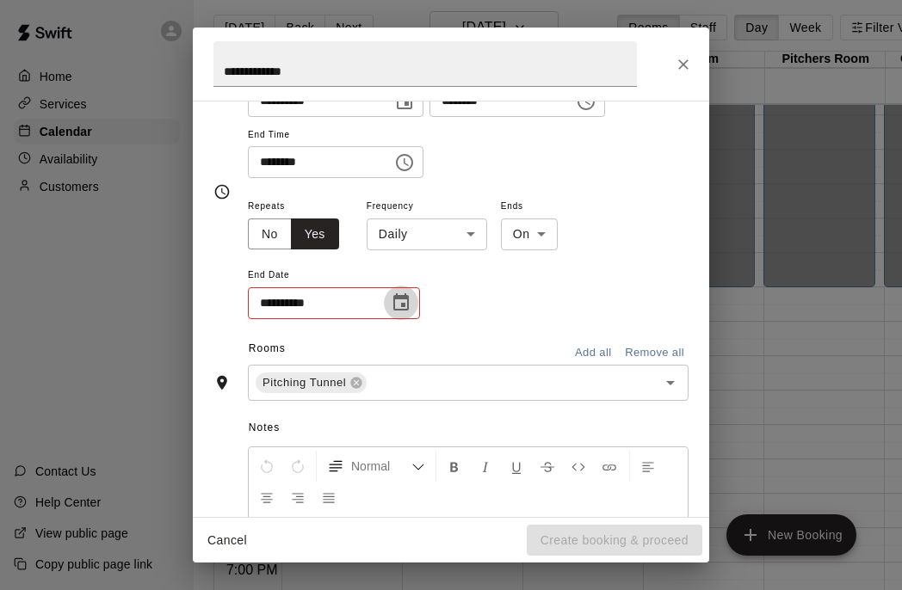
click at [404, 298] on icon "Choose date" at bounding box center [400, 301] width 15 height 17
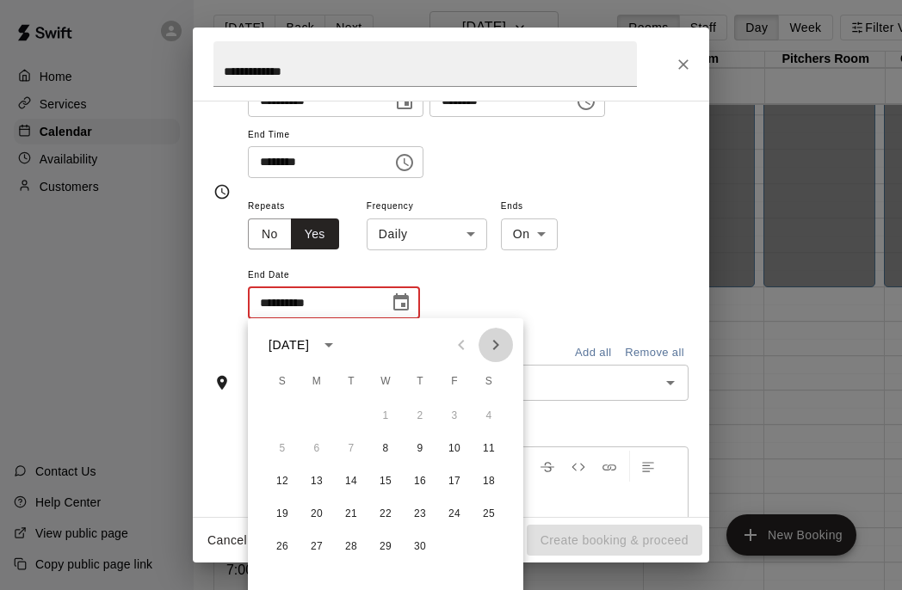
click at [497, 349] on icon "Next month" at bounding box center [495, 345] width 21 height 21
click at [462, 348] on icon "Previous month" at bounding box center [461, 345] width 6 height 10
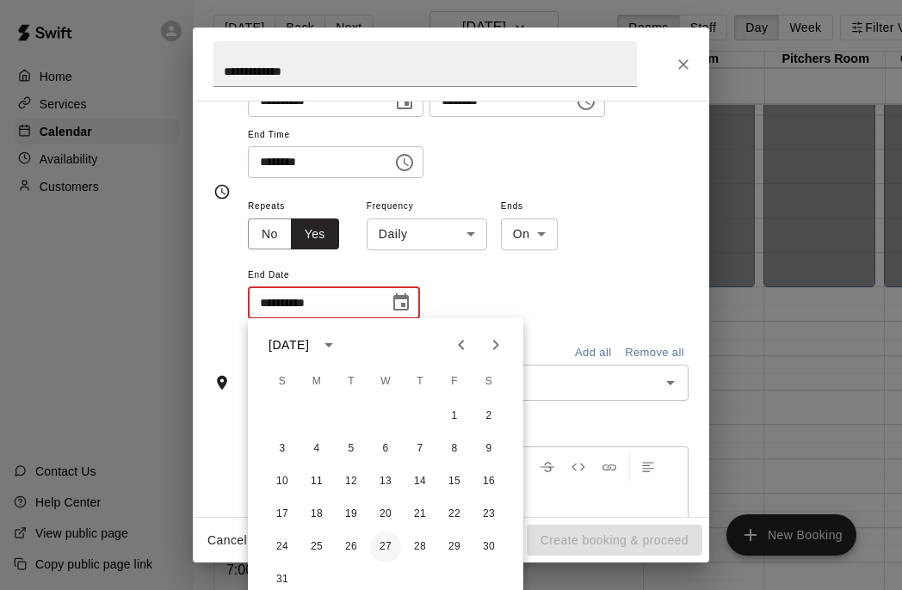
click at [386, 547] on button "27" at bounding box center [385, 547] width 31 height 31
type input "**********"
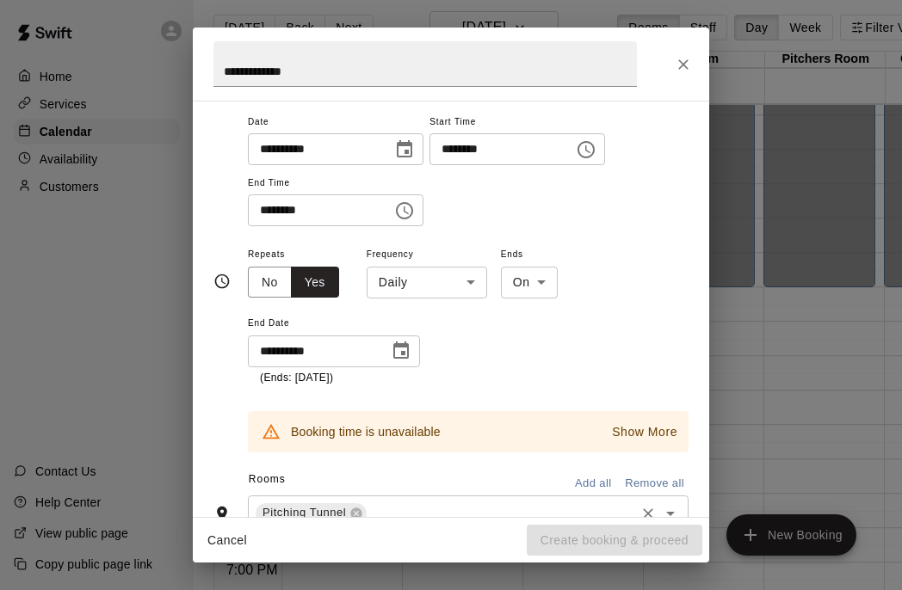
scroll to position [139, 0]
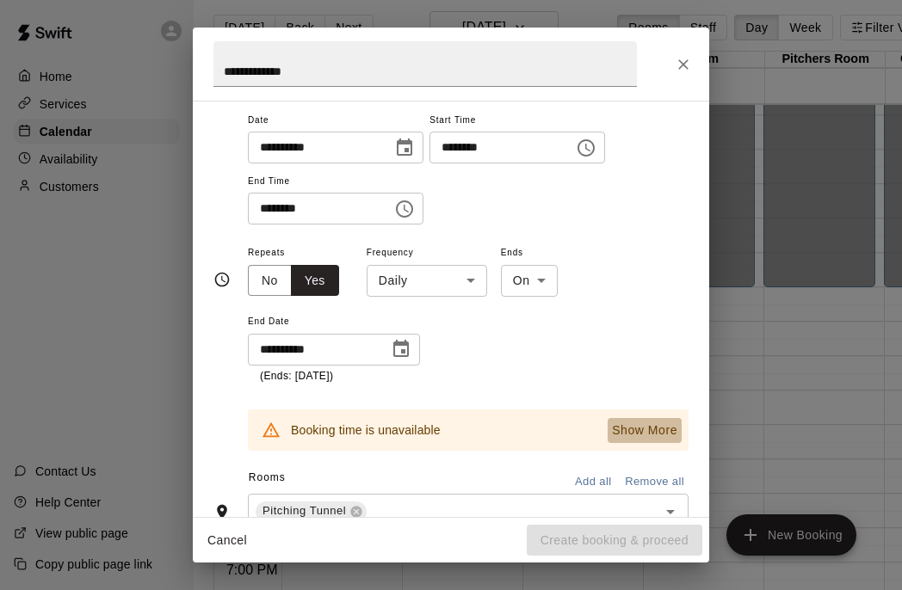
click at [628, 429] on p "Show More" at bounding box center [644, 431] width 65 height 18
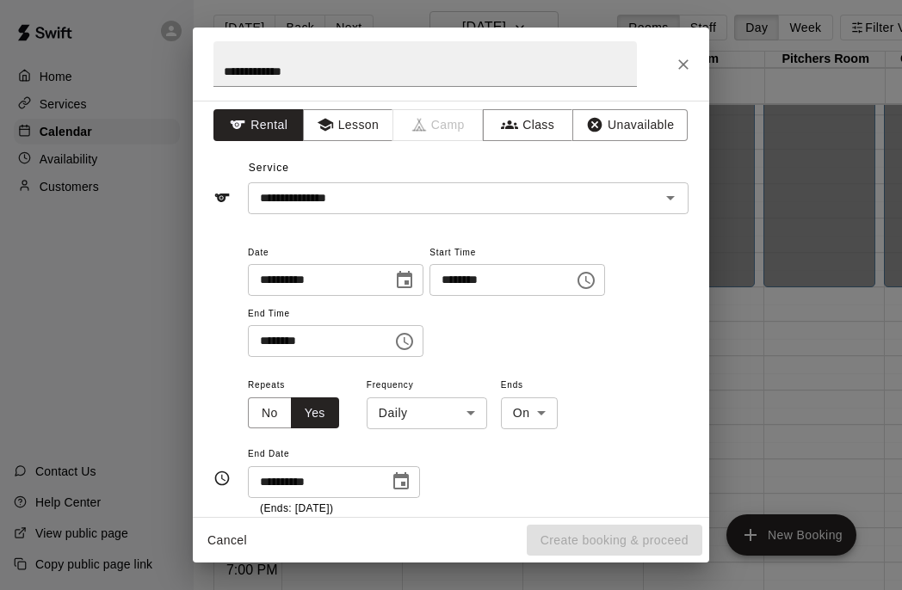
scroll to position [0, 0]
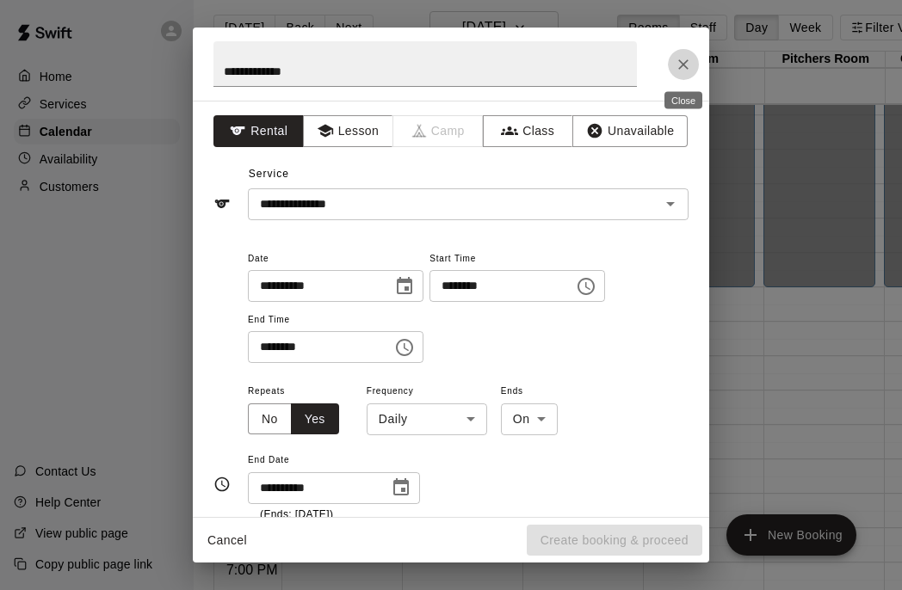
click at [683, 65] on icon "Close" at bounding box center [683, 64] width 10 height 10
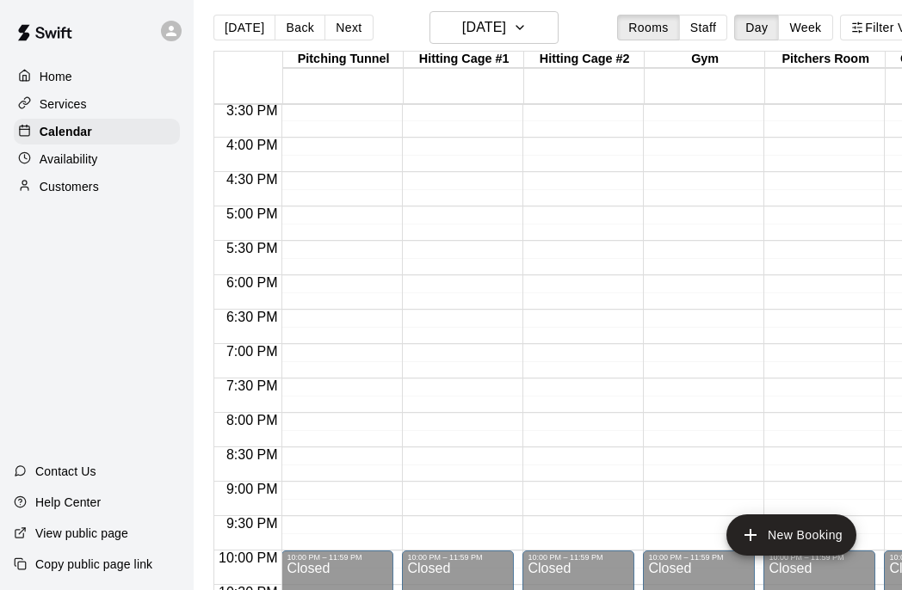
scroll to position [1065, 0]
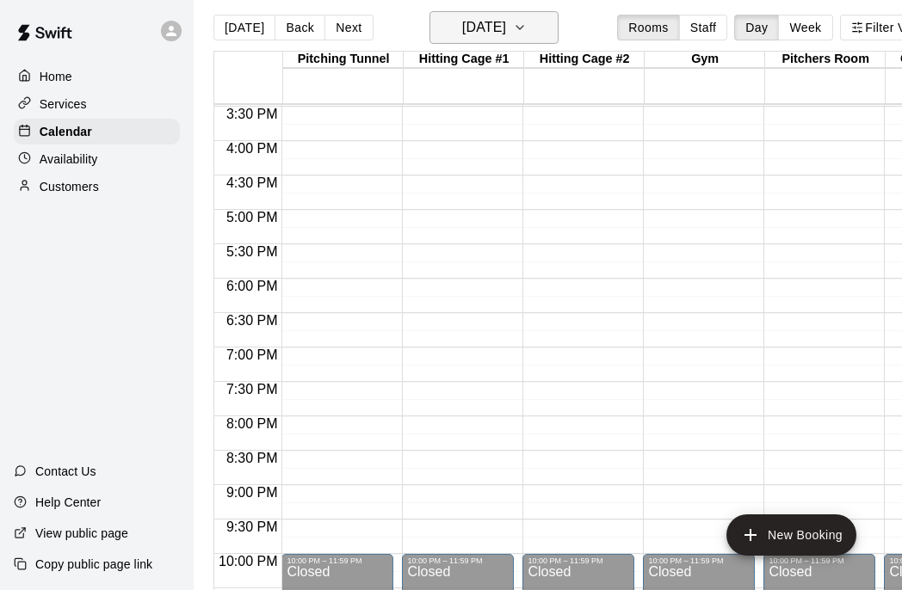
click at [527, 30] on icon "button" at bounding box center [520, 27] width 14 height 21
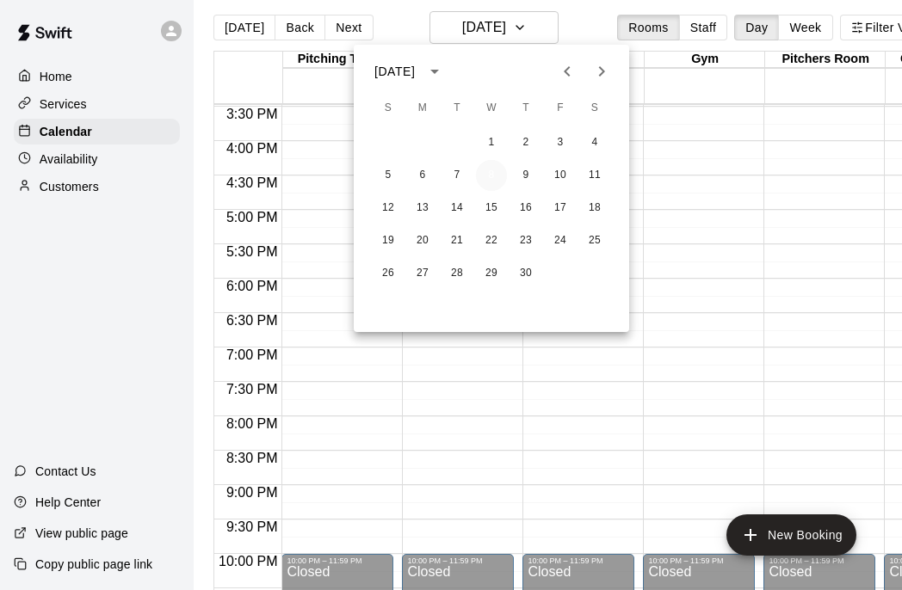
click at [491, 175] on button "8" at bounding box center [491, 175] width 31 height 31
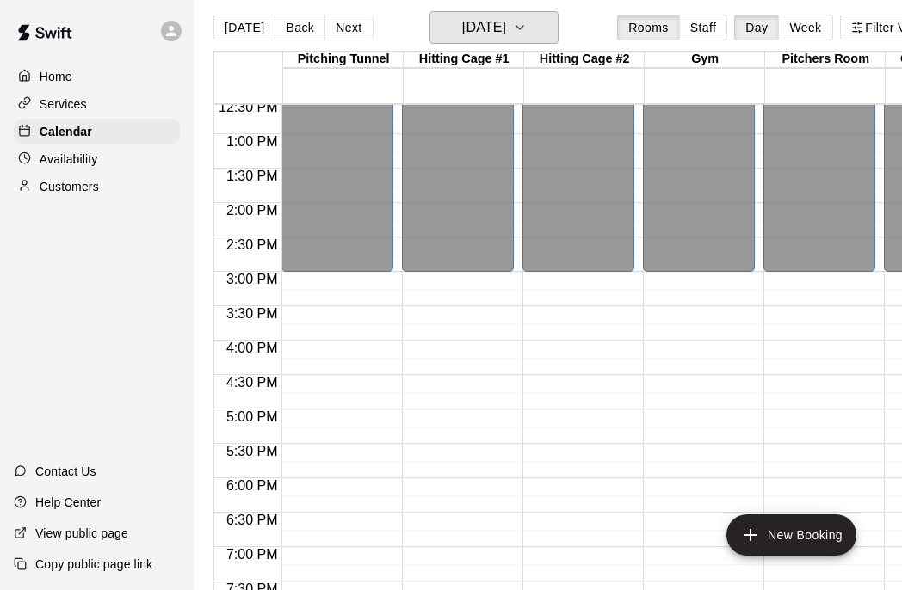
scroll to position [865, 0]
click at [397, 142] on div at bounding box center [342, 143] width 120 height 17
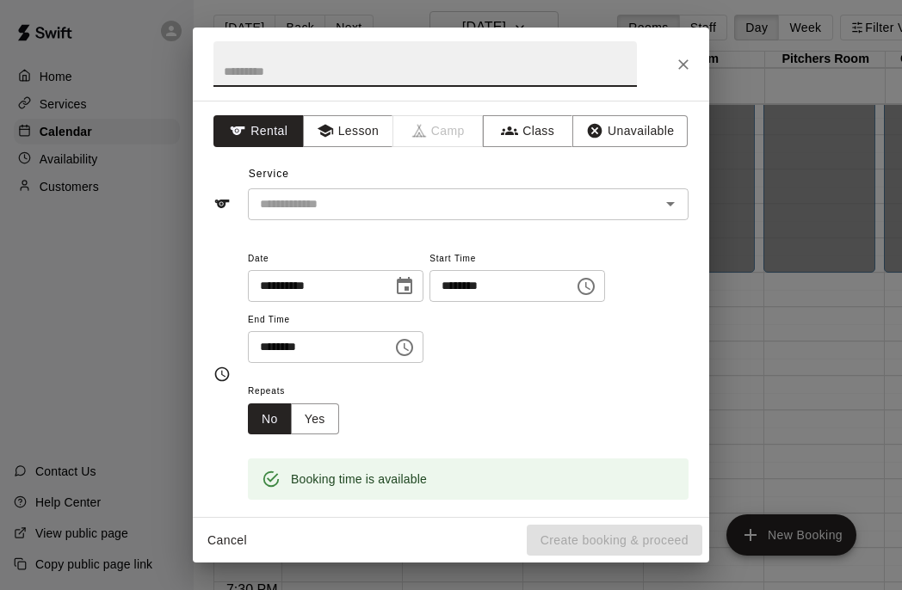
click at [347, 72] on input "text" at bounding box center [424, 64] width 423 height 46
type input "**********"
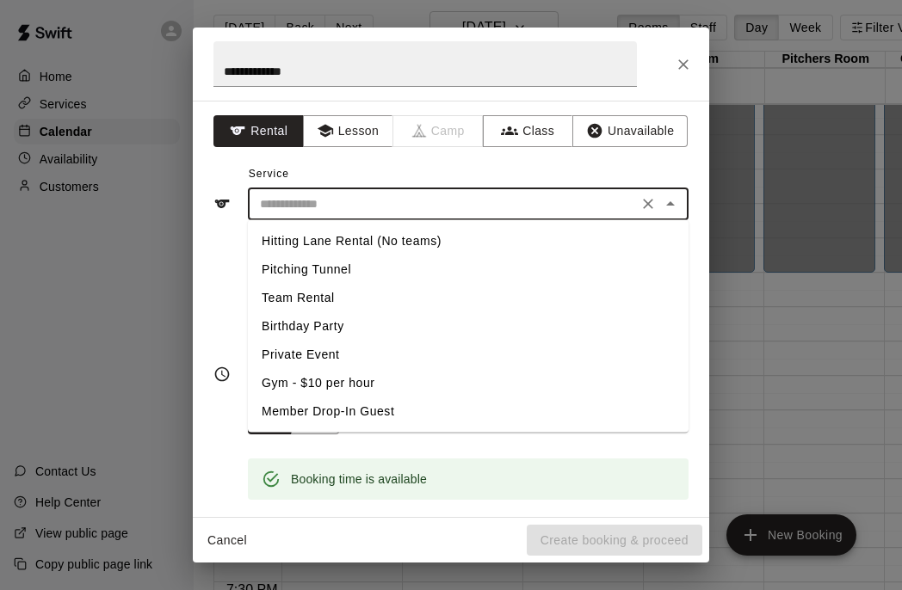
click at [379, 204] on input "text" at bounding box center [443, 205] width 380 height 22
click at [373, 269] on li "Pitching Tunnel" at bounding box center [468, 270] width 441 height 28
type input "**********"
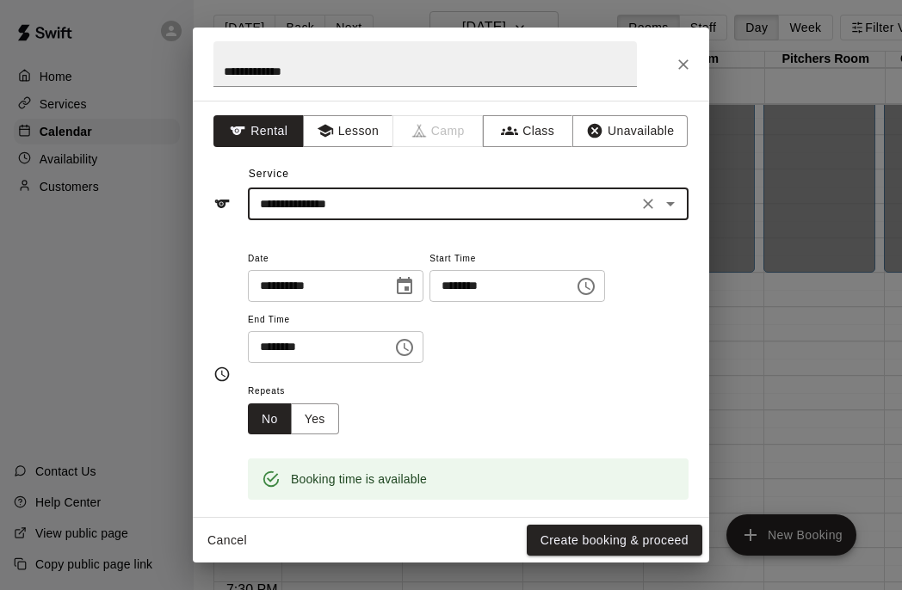
click at [268, 350] on input "********" at bounding box center [314, 347] width 133 height 32
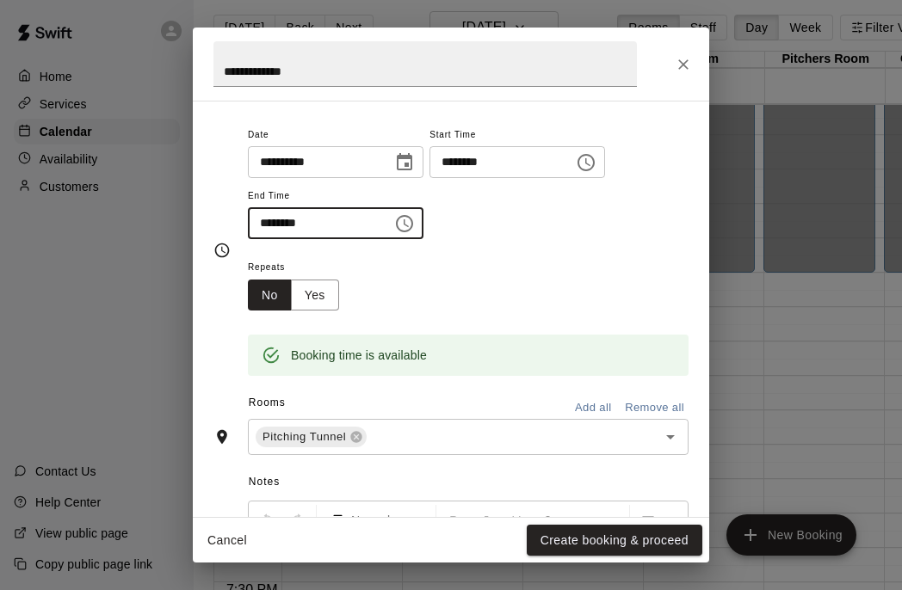
scroll to position [340, 0]
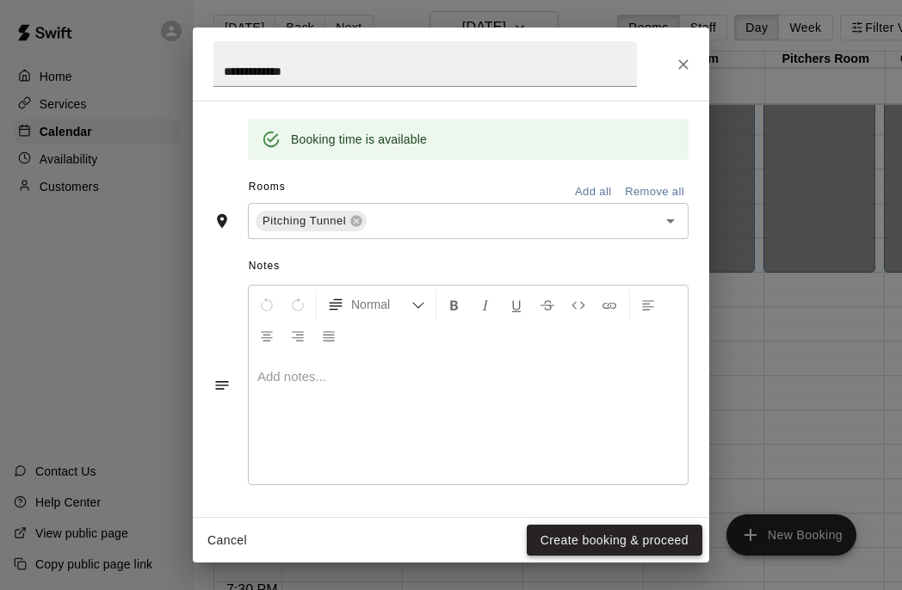
type input "********"
click at [614, 544] on button "Create booking & proceed" at bounding box center [615, 541] width 176 height 32
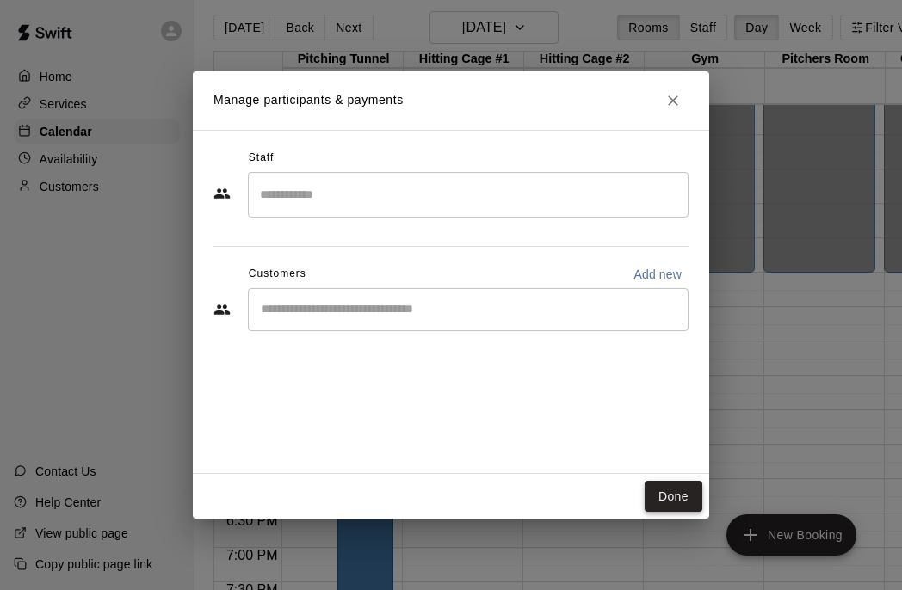
click at [659, 494] on button "Done" at bounding box center [674, 497] width 58 height 32
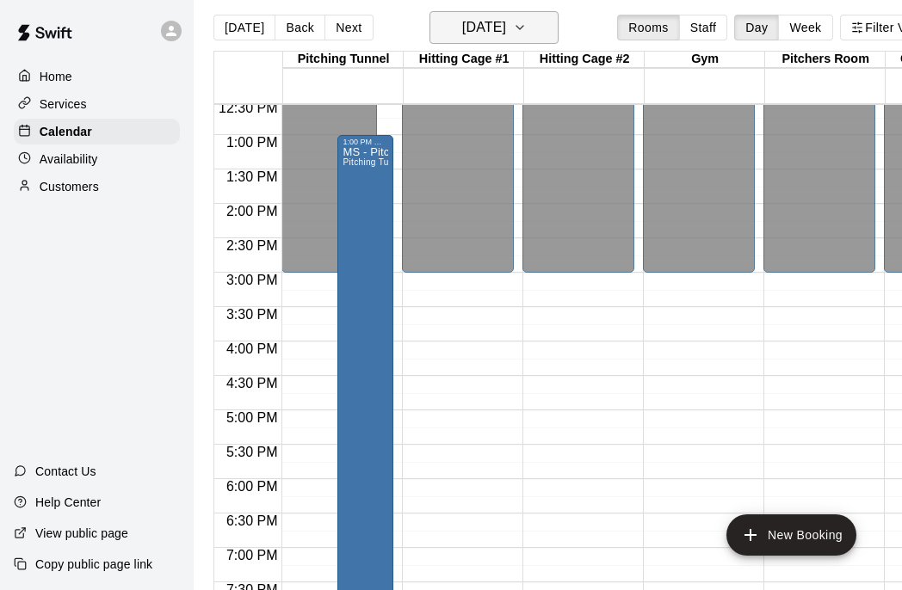
click at [506, 38] on h6 "[DATE]" at bounding box center [484, 27] width 44 height 24
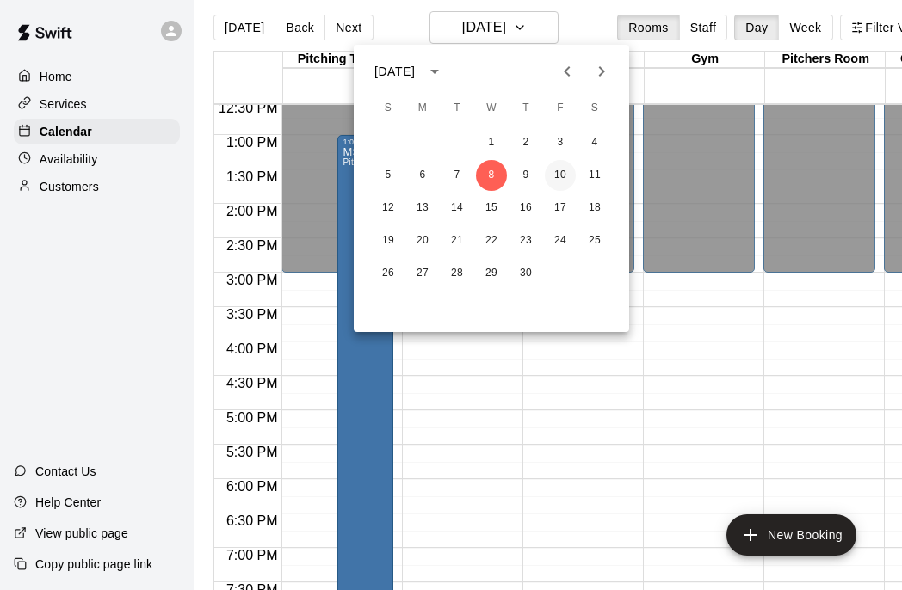
click at [560, 171] on button "10" at bounding box center [560, 175] width 31 height 31
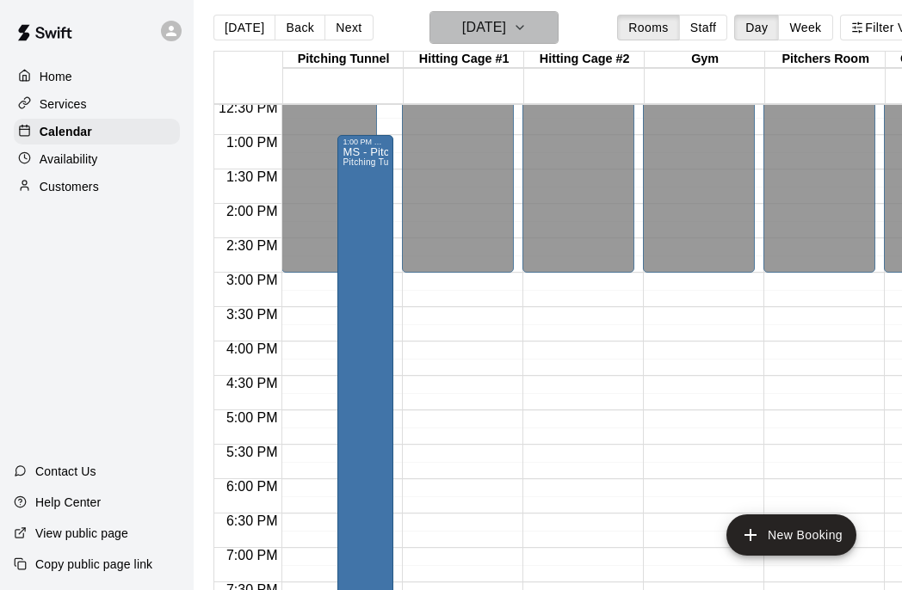
click at [527, 29] on icon "button" at bounding box center [520, 27] width 14 height 21
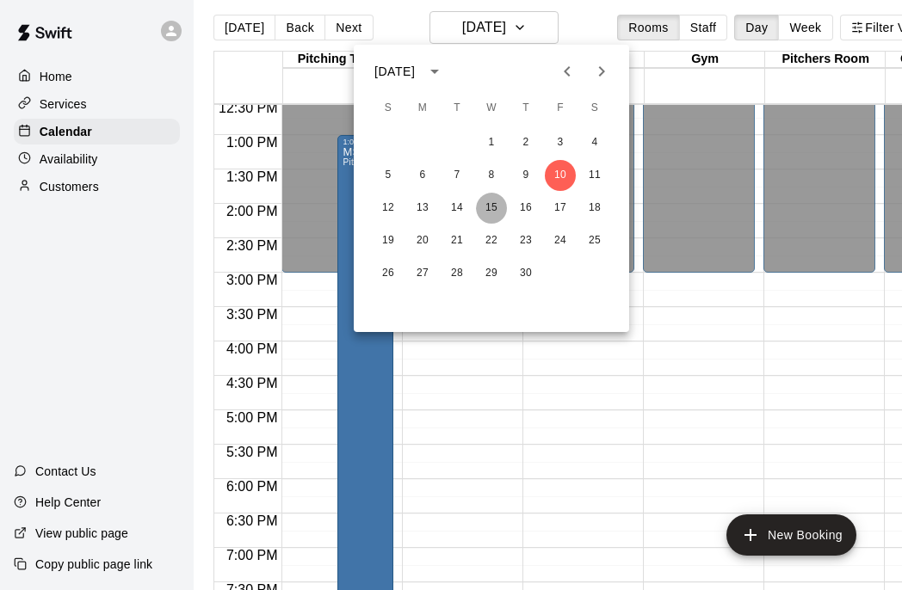
click at [491, 210] on button "15" at bounding box center [491, 208] width 31 height 31
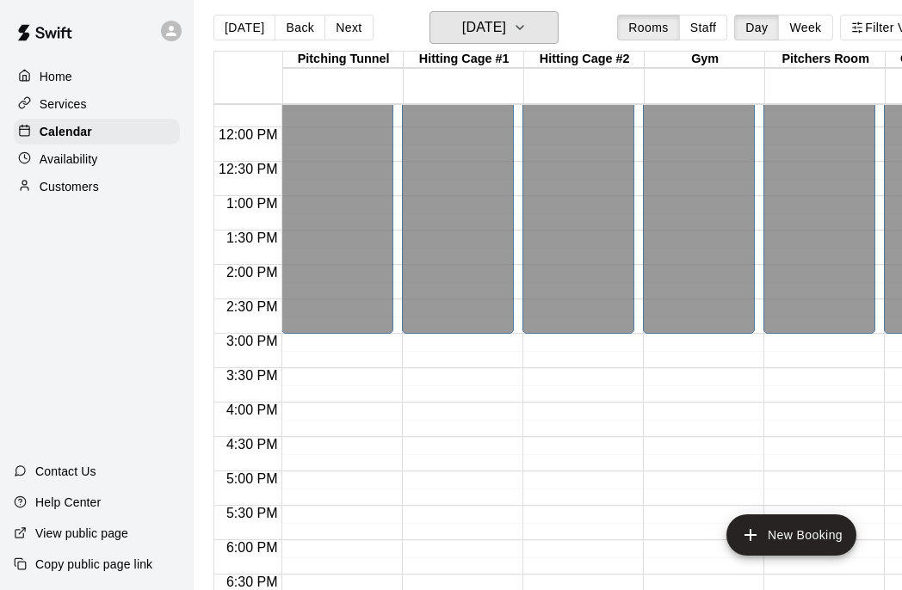
scroll to position [791, 0]
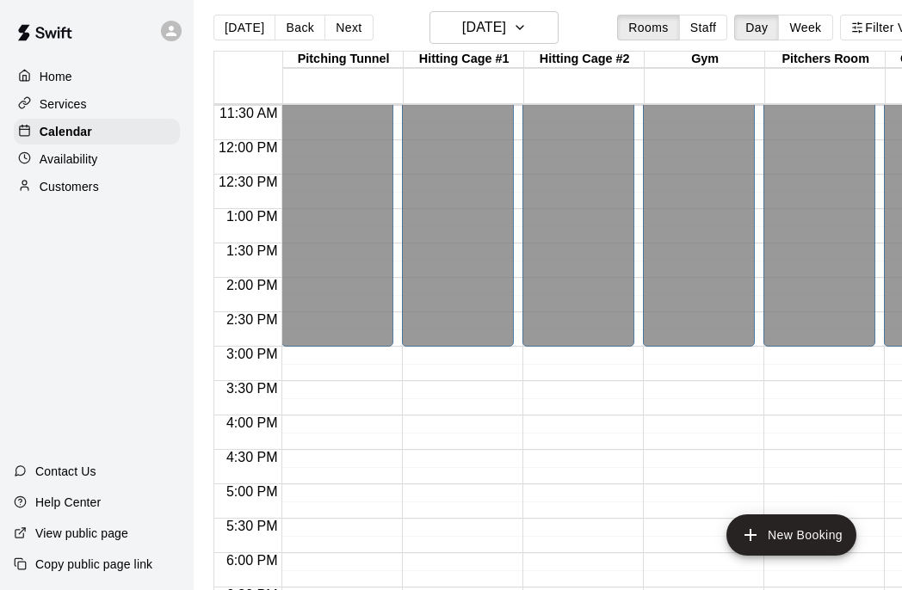
click at [399, 215] on div at bounding box center [342, 217] width 120 height 17
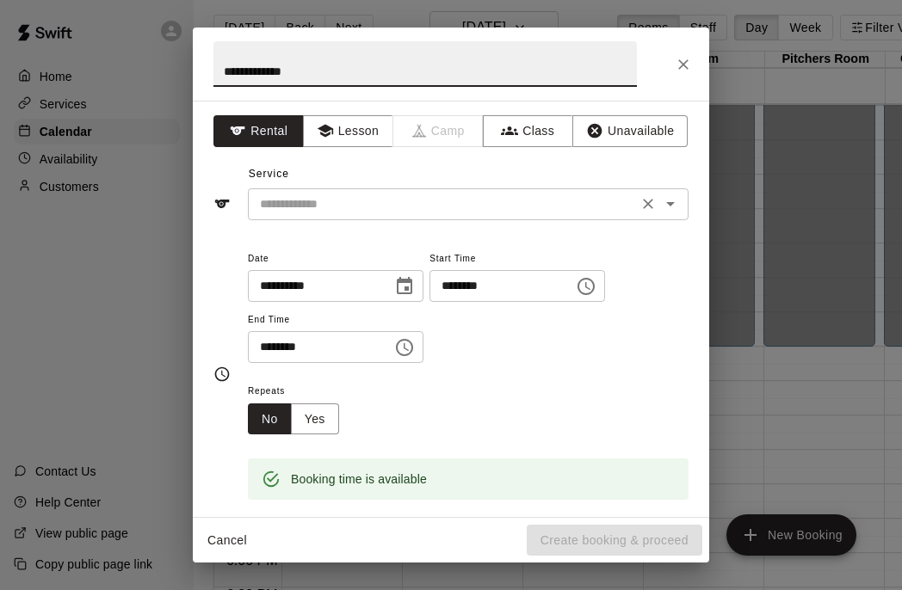
type input "**********"
click at [376, 205] on input "text" at bounding box center [443, 205] width 380 height 22
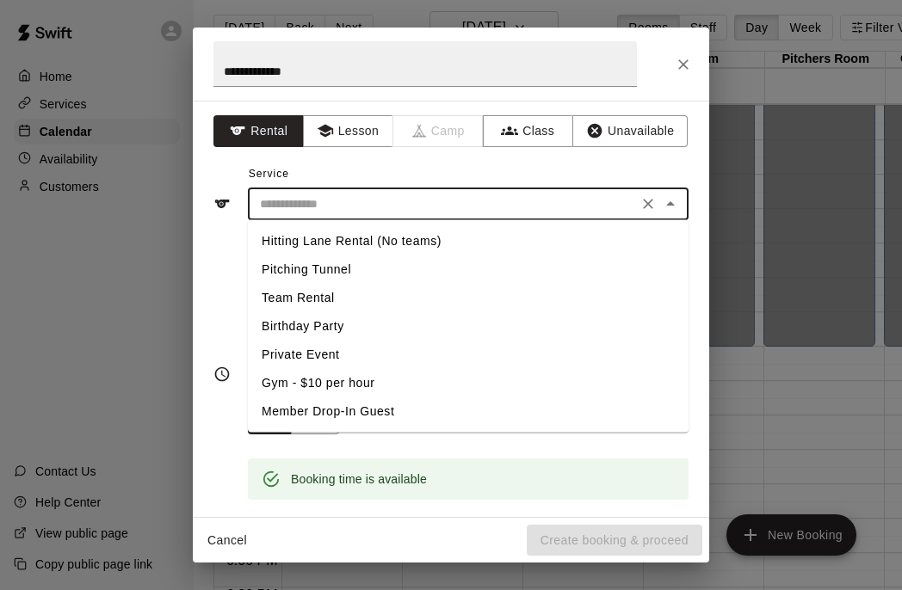
click at [352, 267] on li "Pitching Tunnel" at bounding box center [468, 270] width 441 height 28
type input "**********"
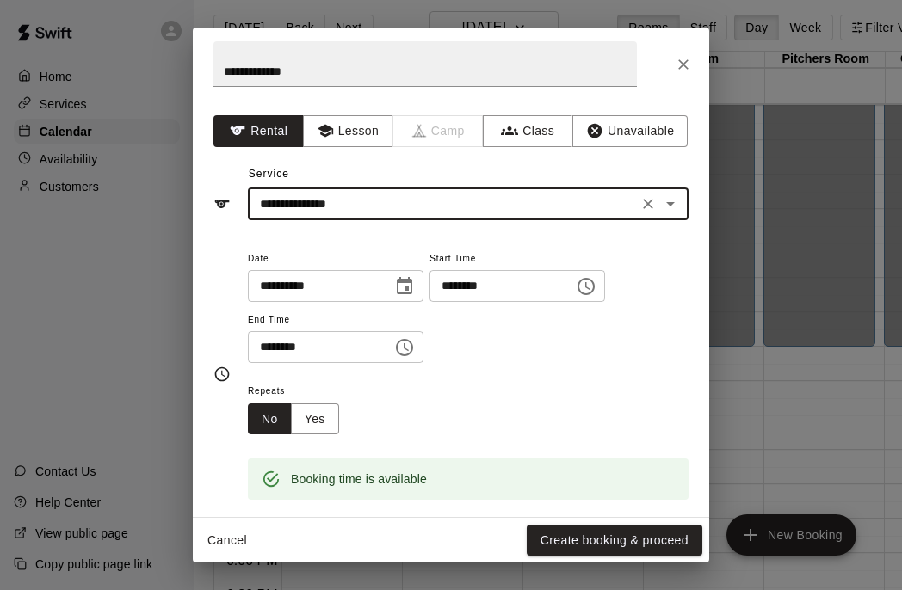
click at [264, 350] on input "********" at bounding box center [314, 347] width 133 height 32
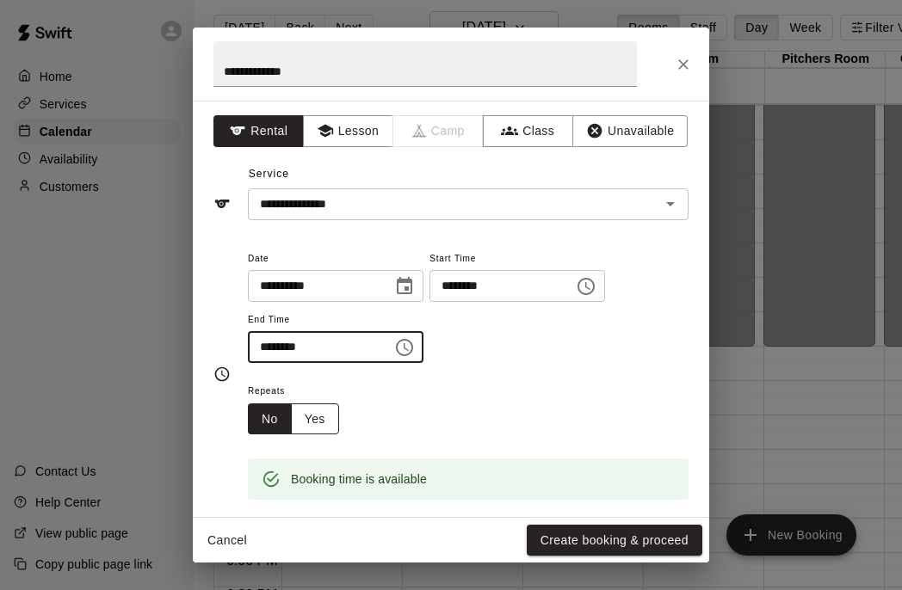
type input "********"
click at [312, 417] on button "Yes" at bounding box center [315, 420] width 48 height 32
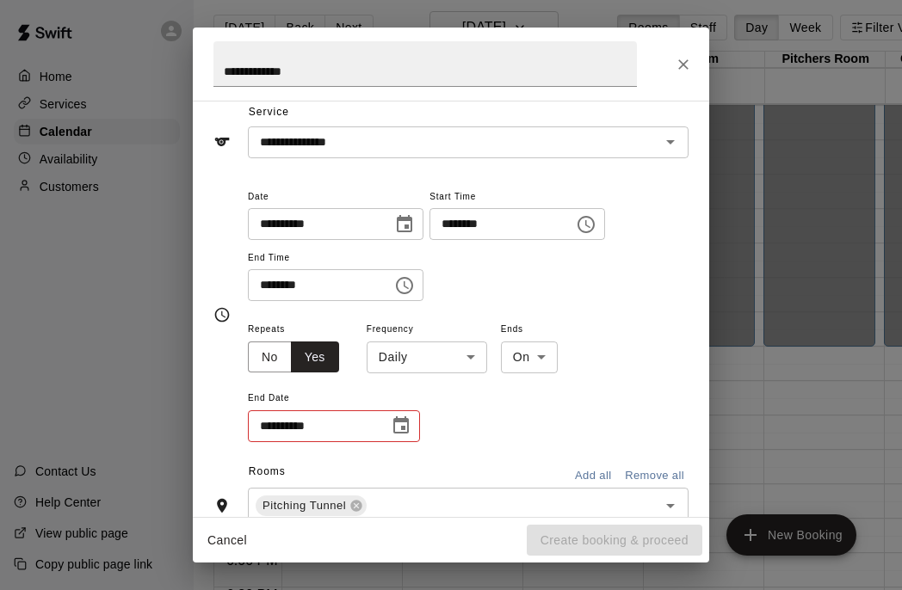
scroll to position [74, 0]
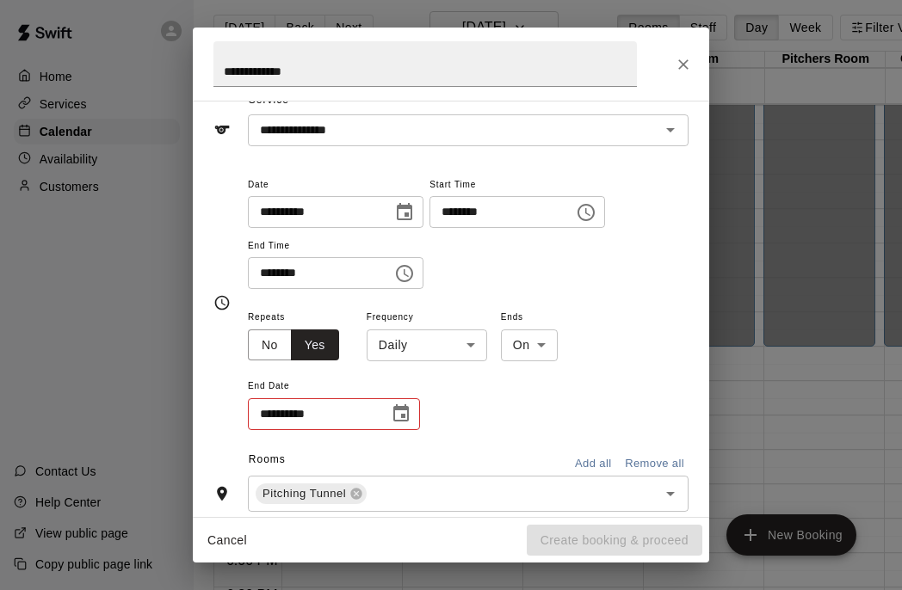
click at [424, 358] on body "Home Services Calendar Availability Customers Contact Us Help Center View publi…" at bounding box center [451, 300] width 902 height 618
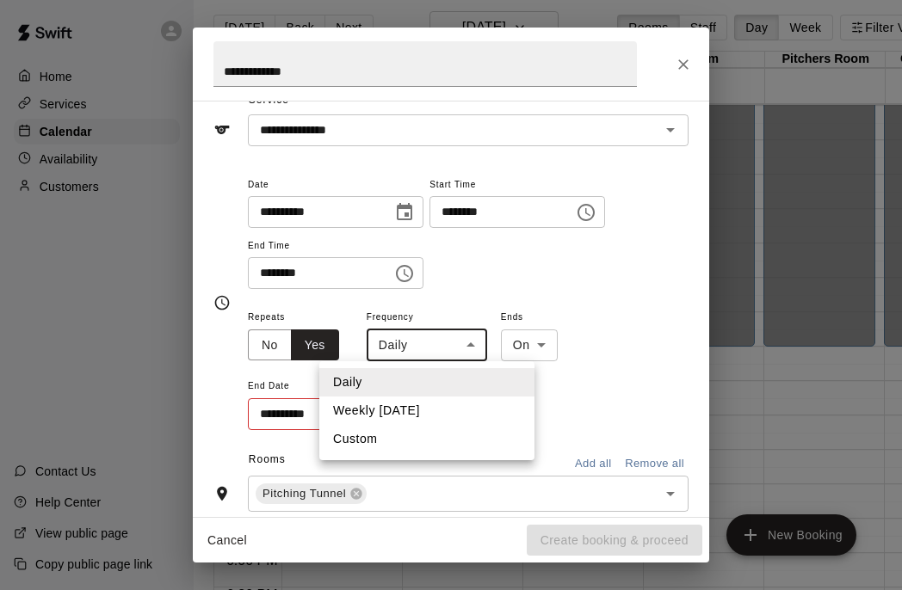
click at [418, 409] on li "Weekly [DATE]" at bounding box center [426, 411] width 215 height 28
type input "******"
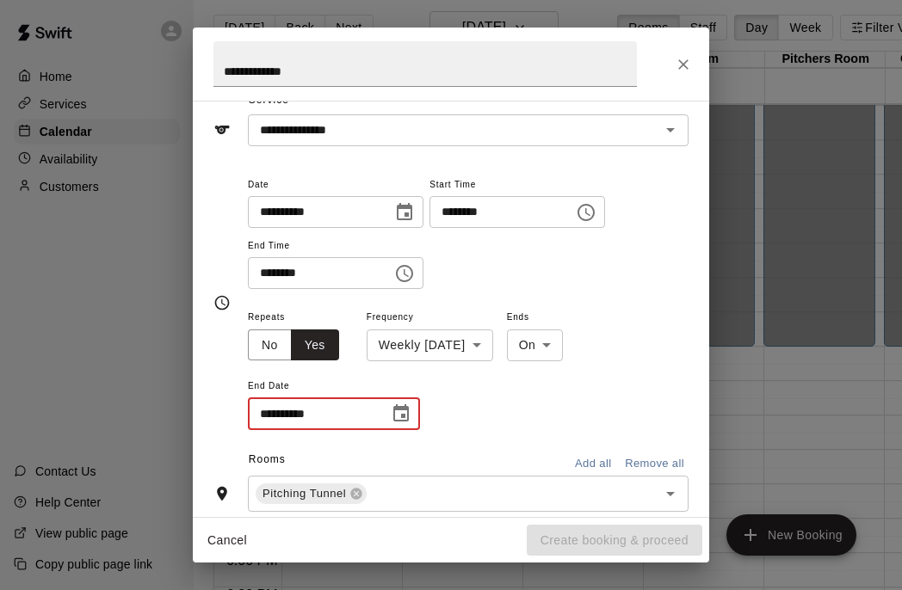
click at [369, 422] on input "**********" at bounding box center [312, 414] width 129 height 32
click at [401, 415] on icon "Choose date" at bounding box center [400, 412] width 15 height 17
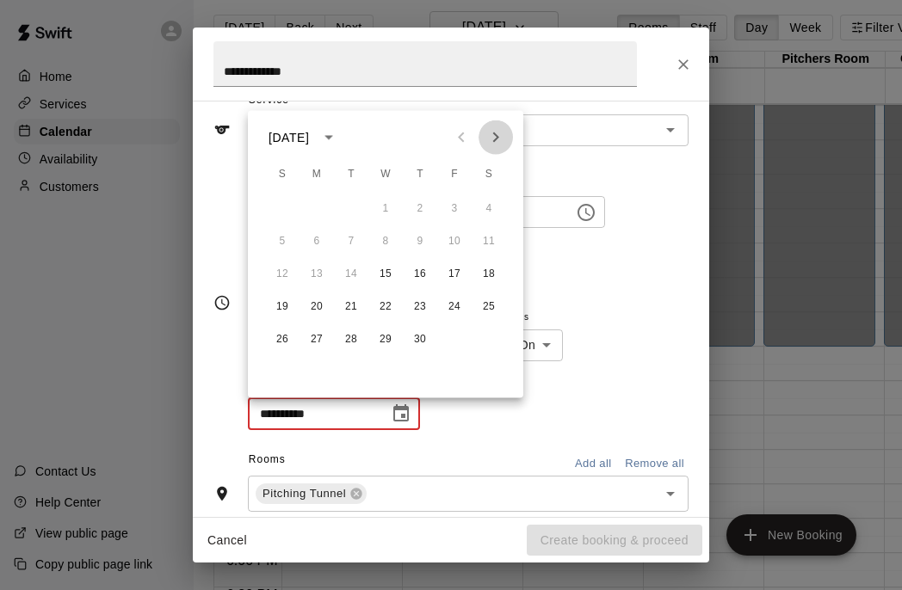
click at [503, 139] on icon "Next month" at bounding box center [495, 137] width 21 height 21
click at [460, 135] on icon "Previous month" at bounding box center [461, 138] width 6 height 10
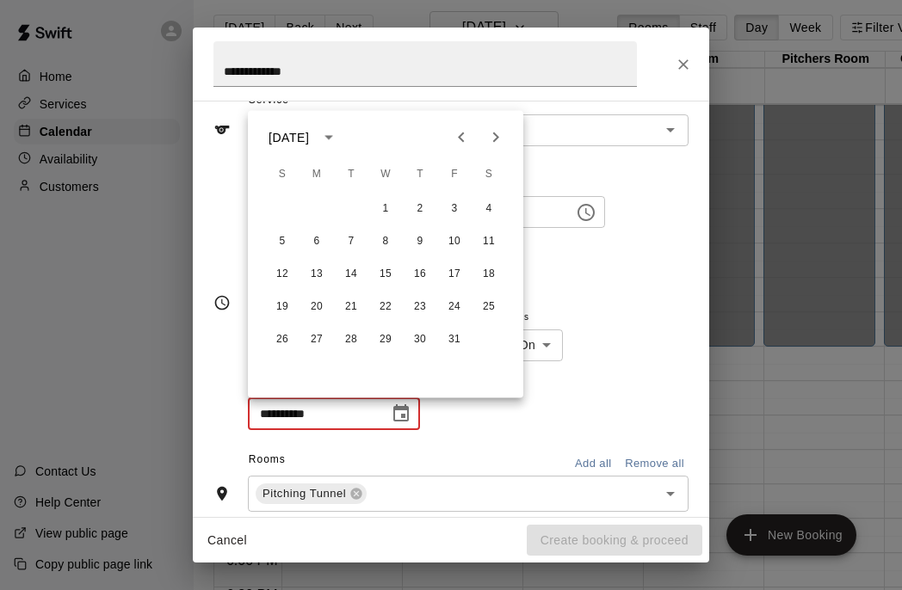
click at [460, 135] on icon "Previous month" at bounding box center [461, 138] width 6 height 10
click at [387, 342] on button "27" at bounding box center [385, 339] width 31 height 31
type input "**********"
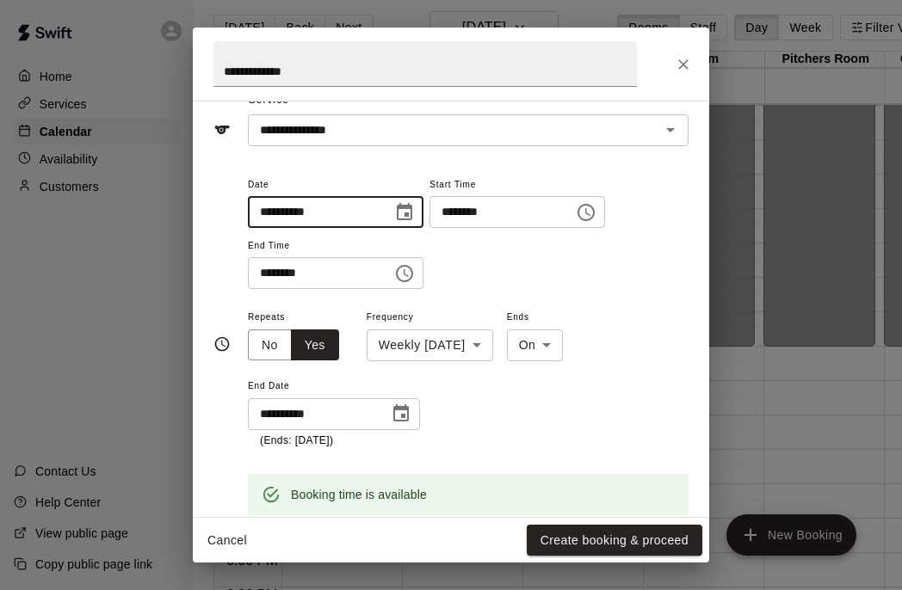
click at [343, 213] on input "**********" at bounding box center [314, 212] width 133 height 32
click at [408, 207] on icon "Choose date, selected date is Apr 15, 2026" at bounding box center [404, 211] width 15 height 17
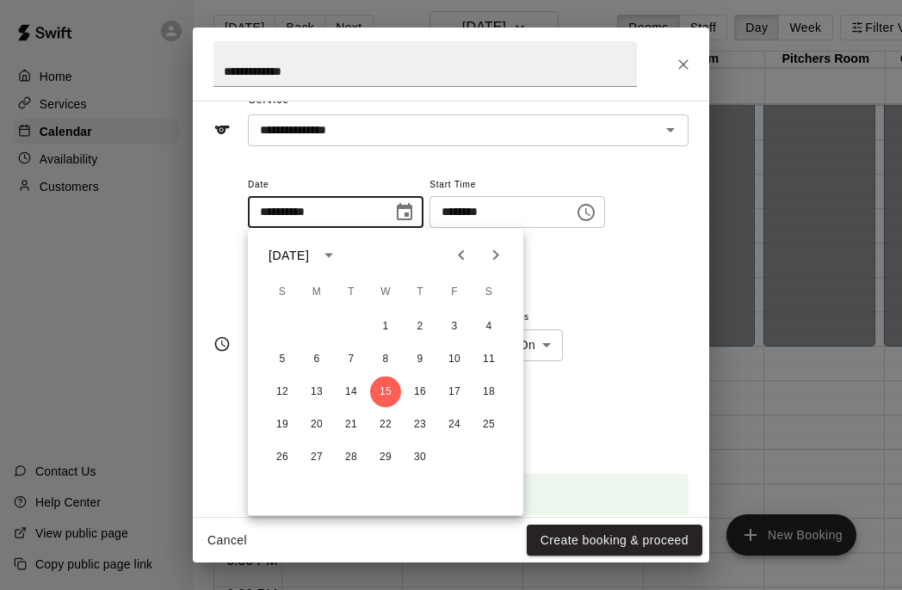
click at [408, 207] on icon "Choose date, selected date is Apr 15, 2026" at bounding box center [404, 211] width 15 height 17
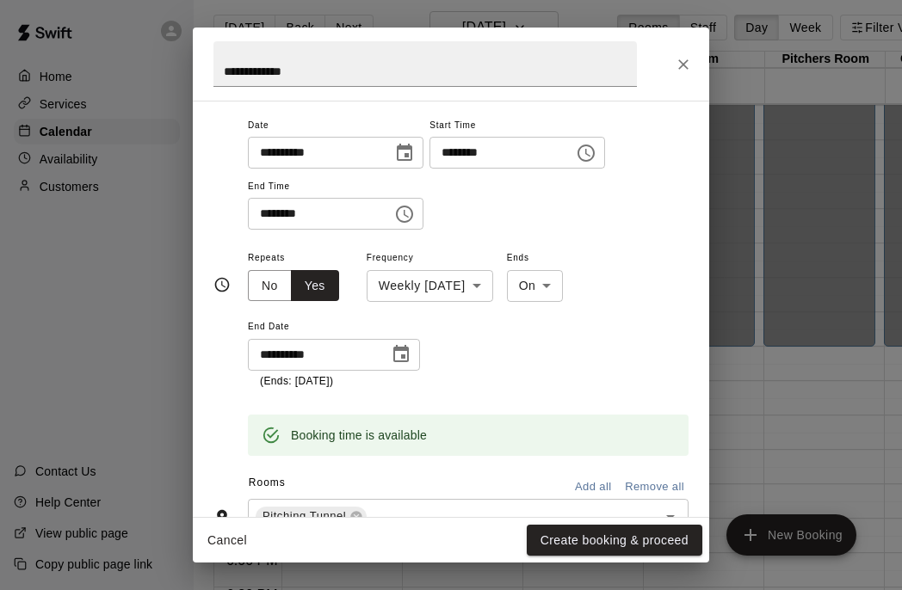
scroll to position [140, 0]
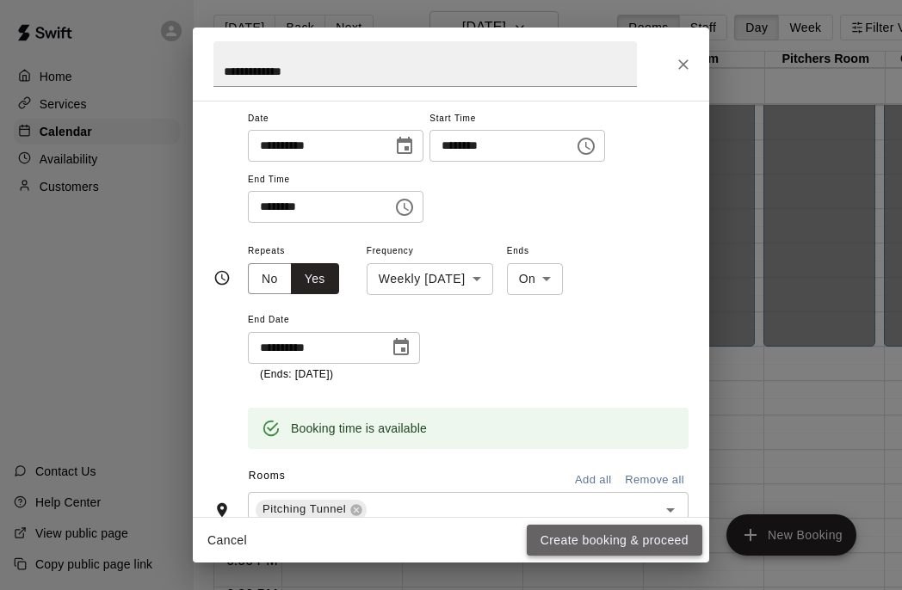
click at [602, 541] on button "Create booking & proceed" at bounding box center [615, 541] width 176 height 32
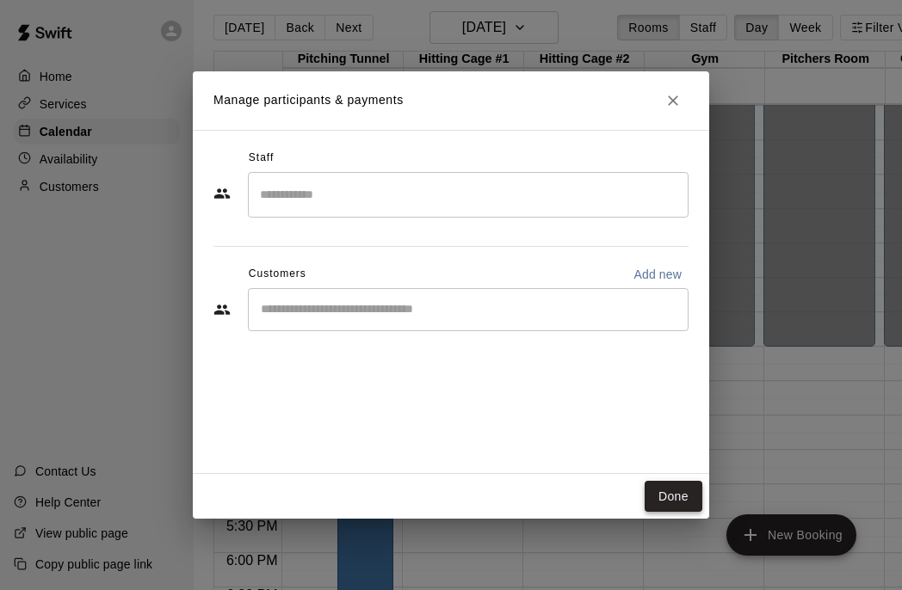
click at [670, 494] on button "Done" at bounding box center [674, 497] width 58 height 32
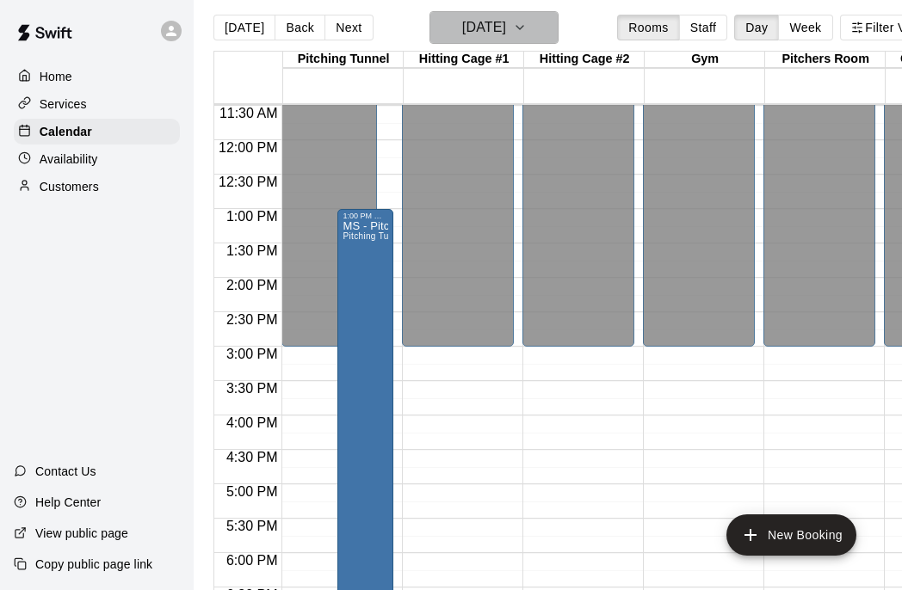
click at [527, 32] on icon "button" at bounding box center [520, 27] width 14 height 21
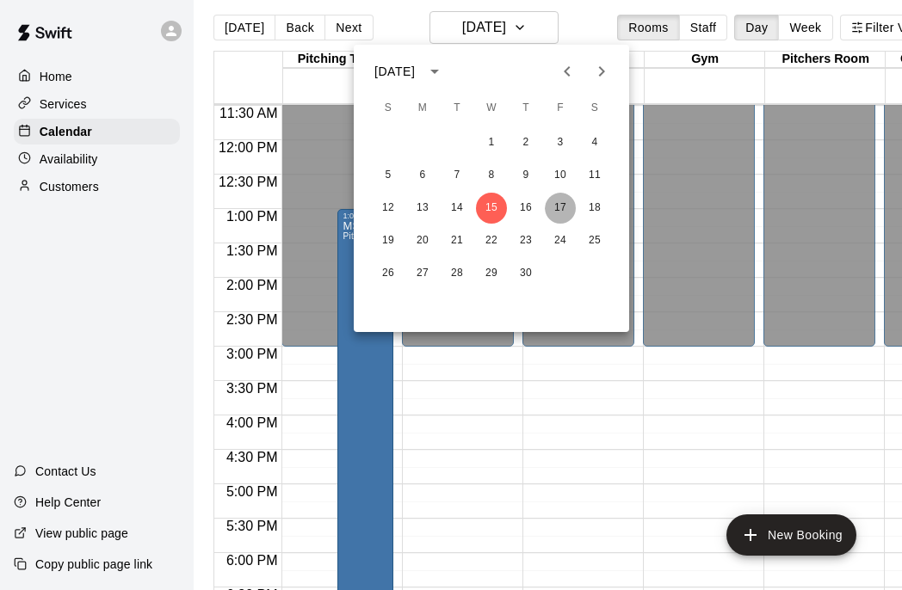
click at [563, 207] on button "17" at bounding box center [560, 208] width 31 height 31
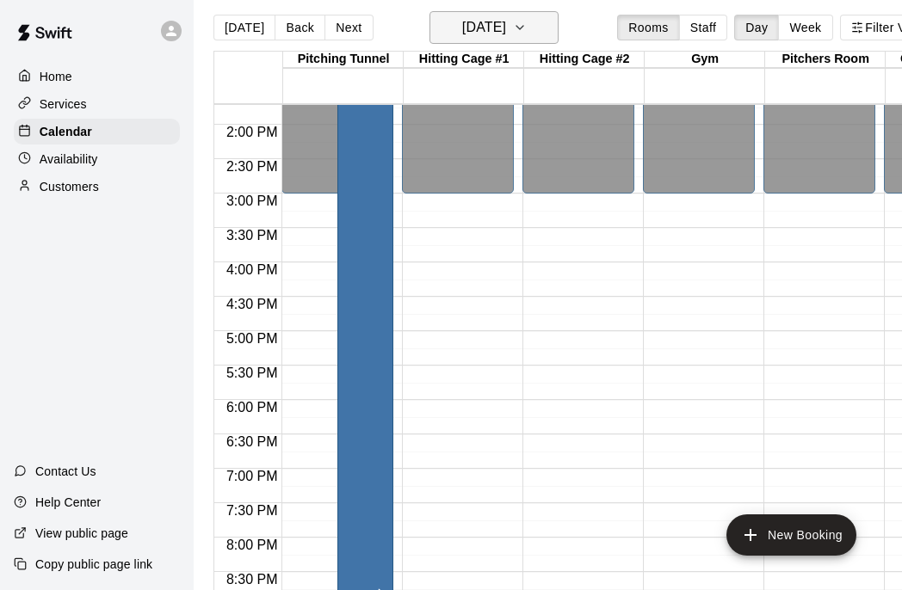
scroll to position [978, 0]
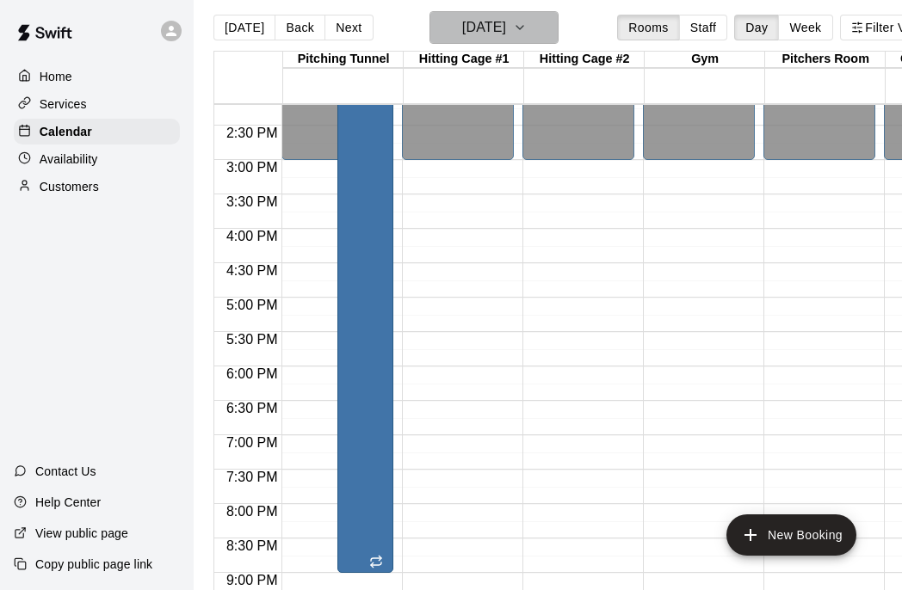
click at [527, 25] on icon "button" at bounding box center [520, 27] width 14 height 21
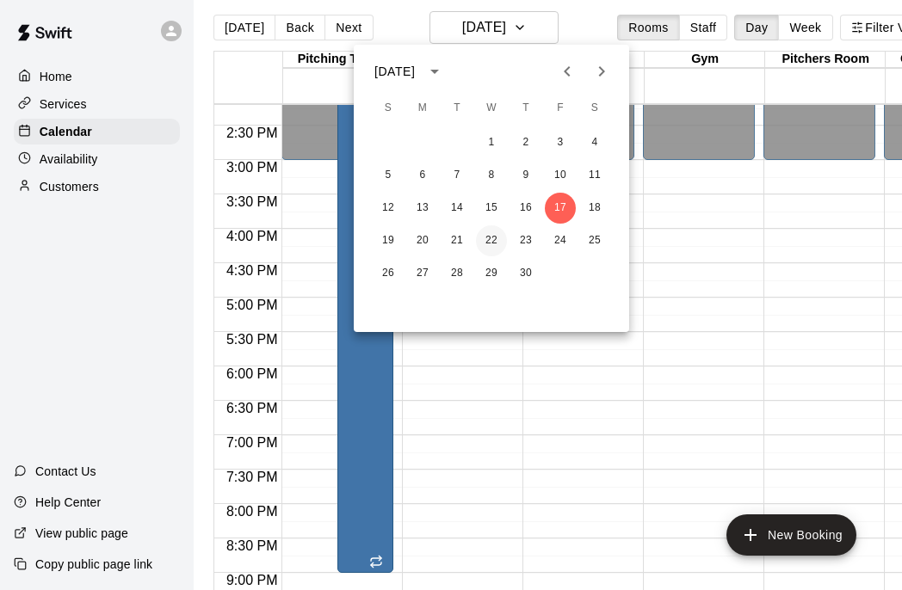
click at [489, 245] on button "22" at bounding box center [491, 240] width 31 height 31
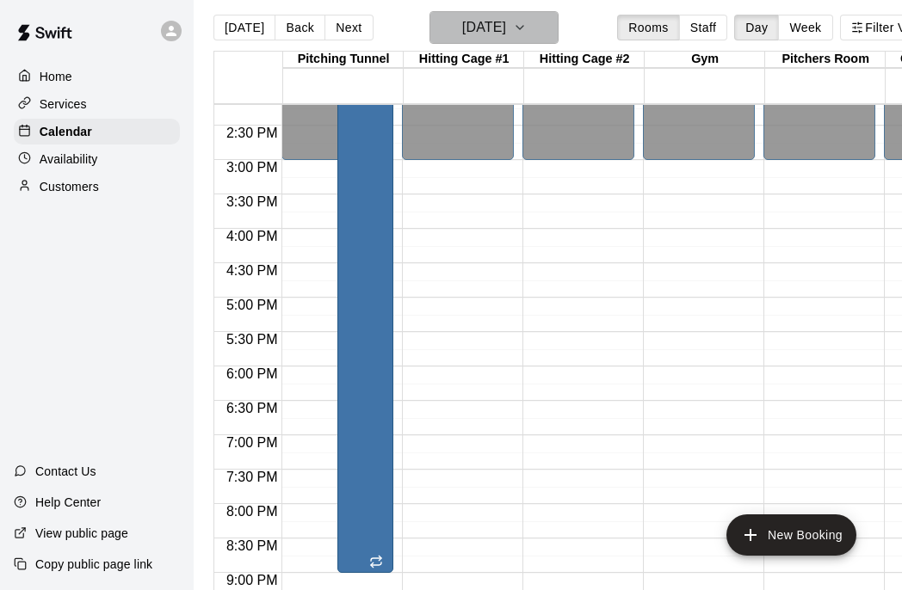
click at [506, 33] on h6 "[DATE]" at bounding box center [484, 27] width 44 height 24
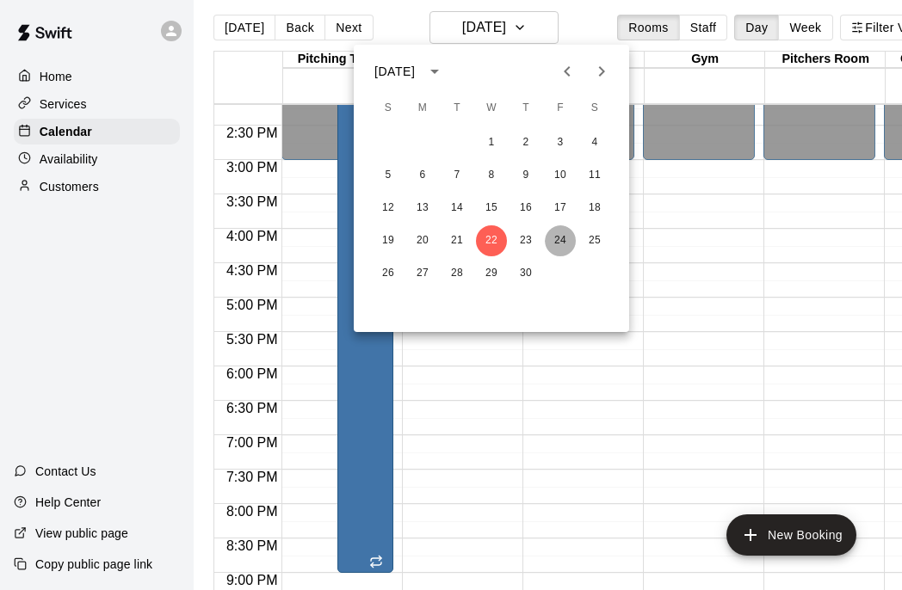
click at [561, 245] on button "24" at bounding box center [560, 240] width 31 height 31
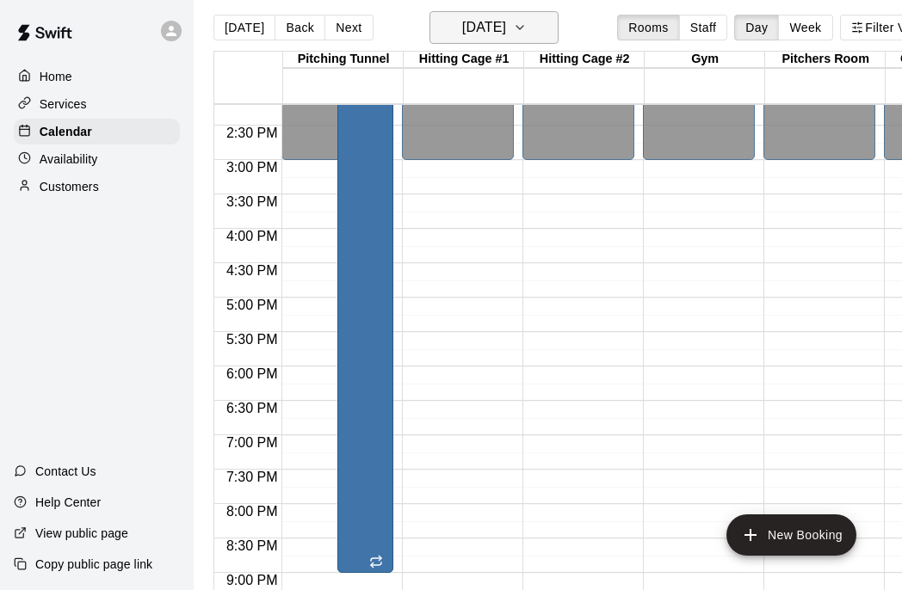
click at [527, 30] on icon "button" at bounding box center [520, 27] width 14 height 21
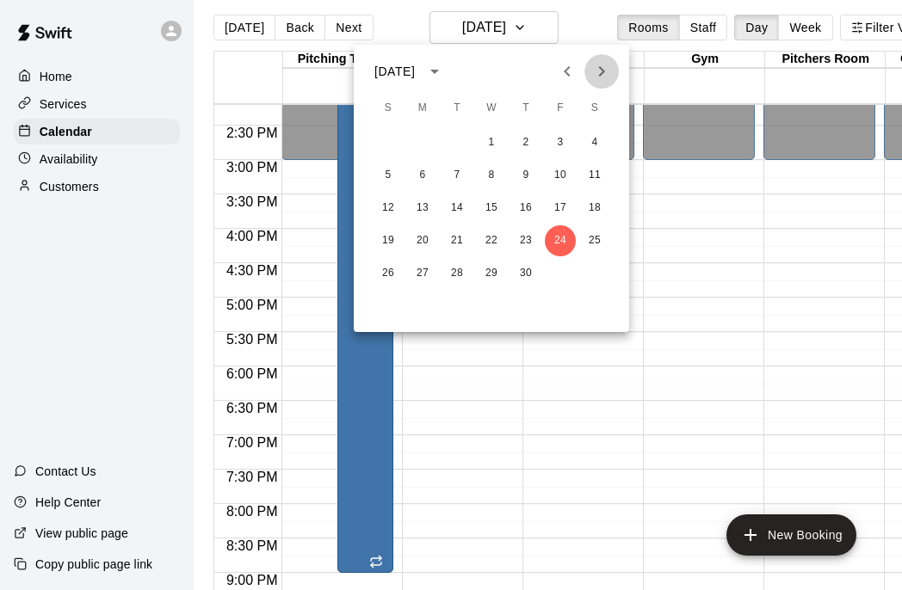
click at [599, 74] on icon "Next month" at bounding box center [601, 71] width 21 height 21
click at [424, 271] on button "25" at bounding box center [422, 273] width 31 height 31
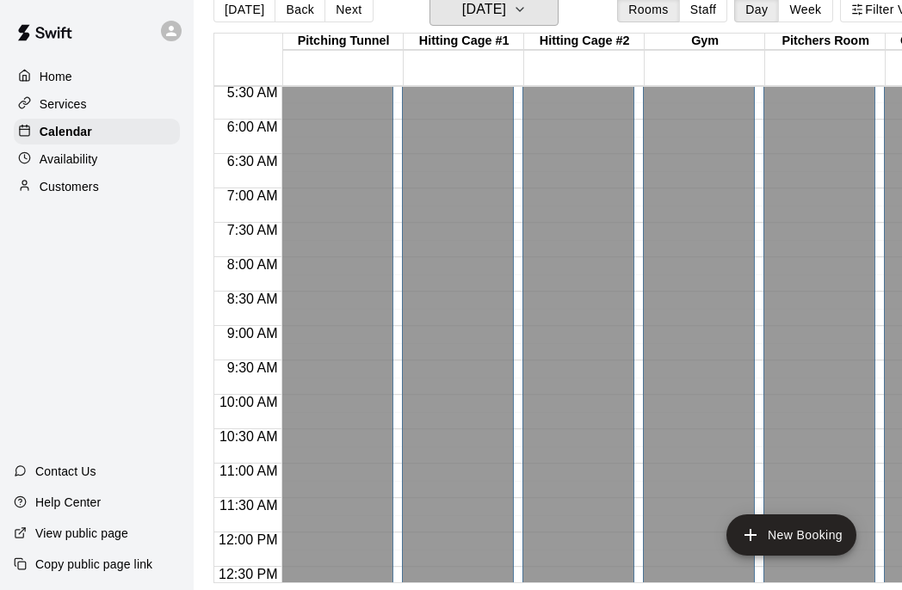
scroll to position [380, 0]
